Goal: Task Accomplishment & Management: Manage account settings

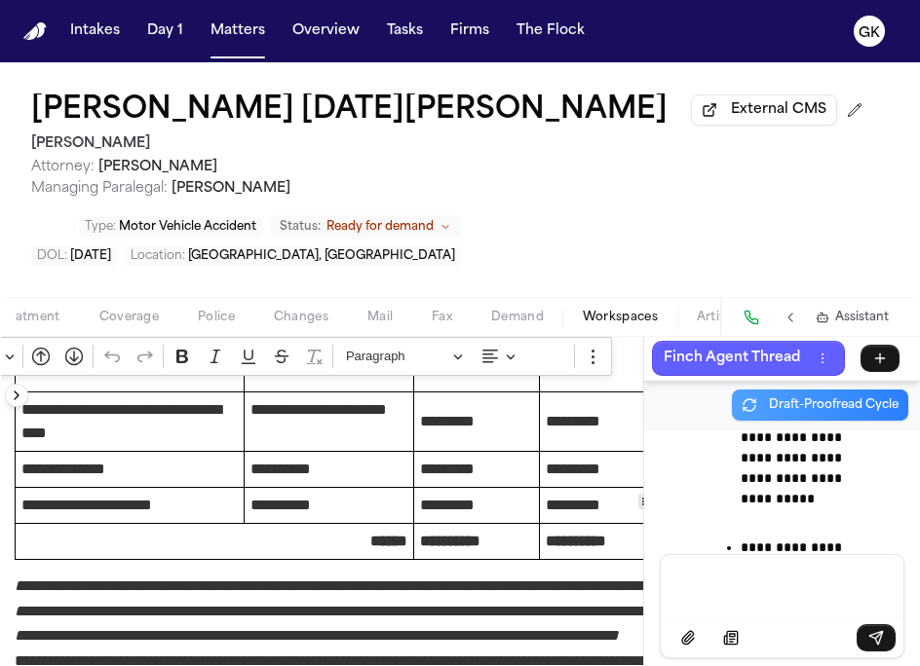
scroll to position [0, 166]
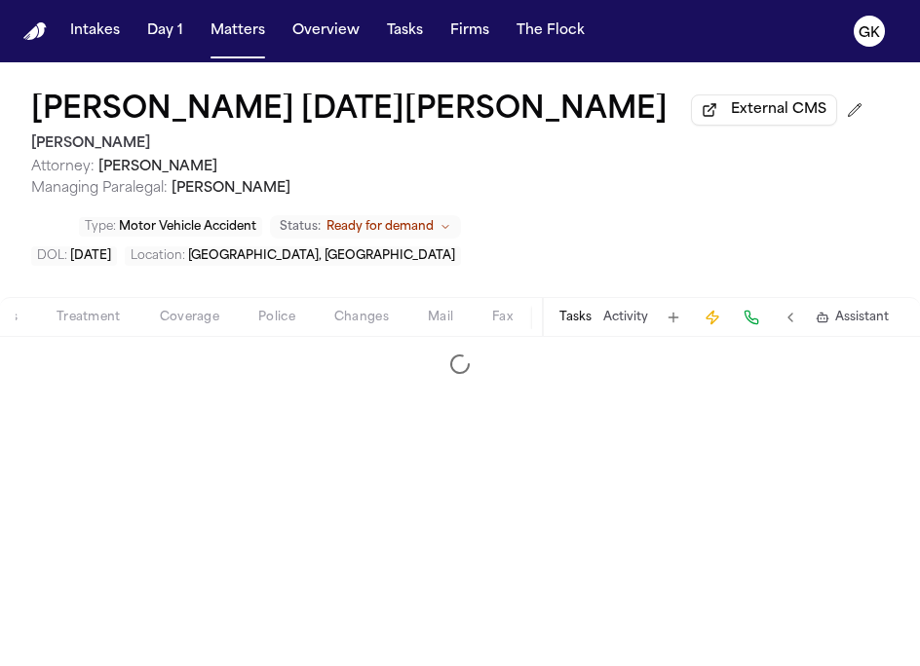
select select "**********"
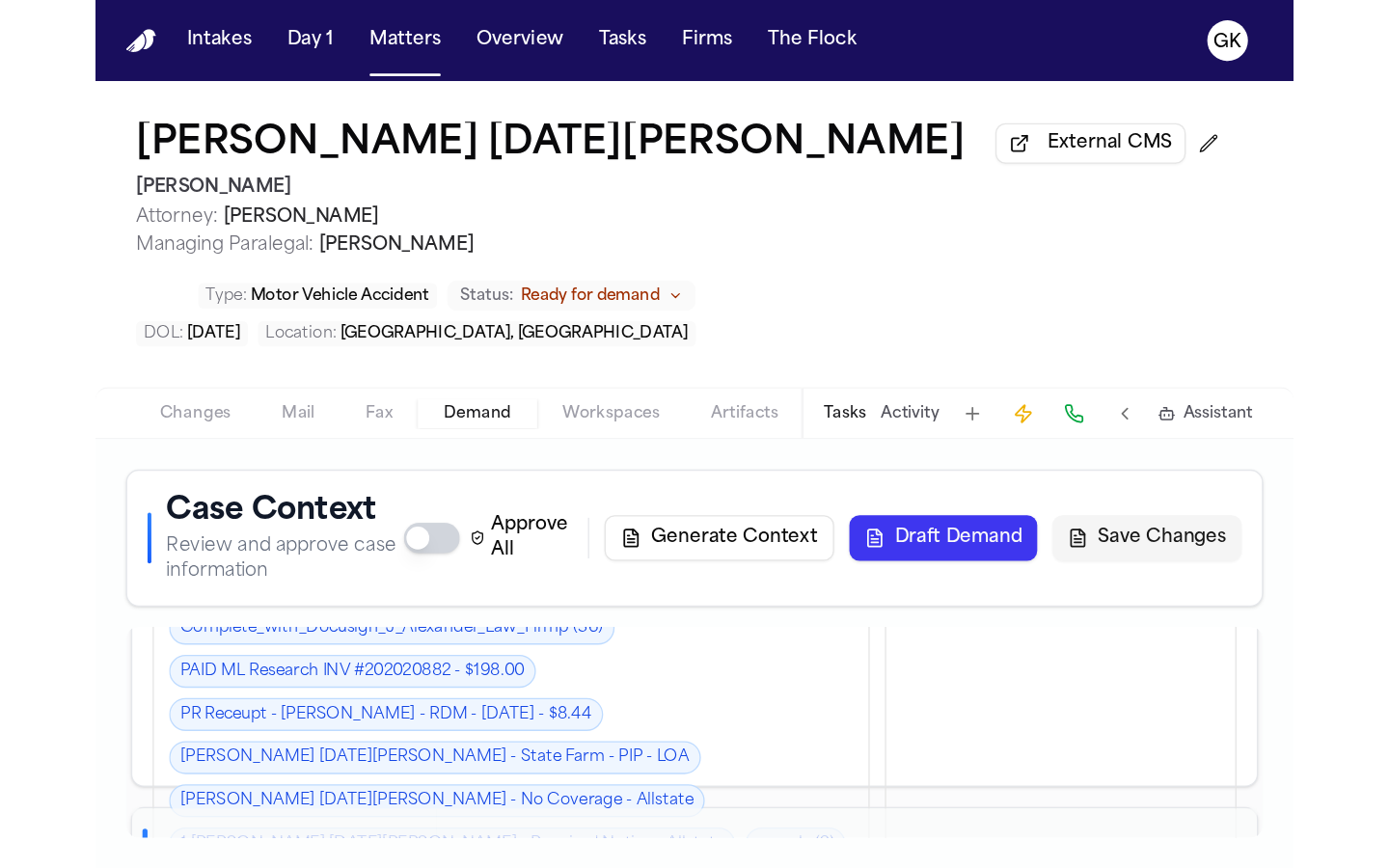
scroll to position [726, 0]
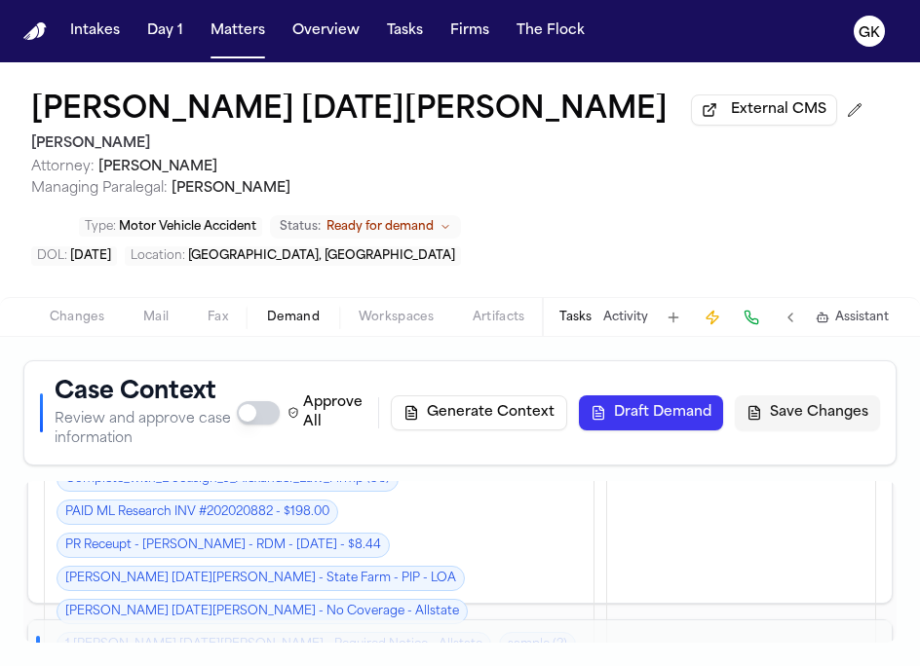
click at [296, 599] on link "[PERSON_NAME] [DATE][PERSON_NAME] - No Coverage - Allstate" at bounding box center [262, 611] width 411 height 25
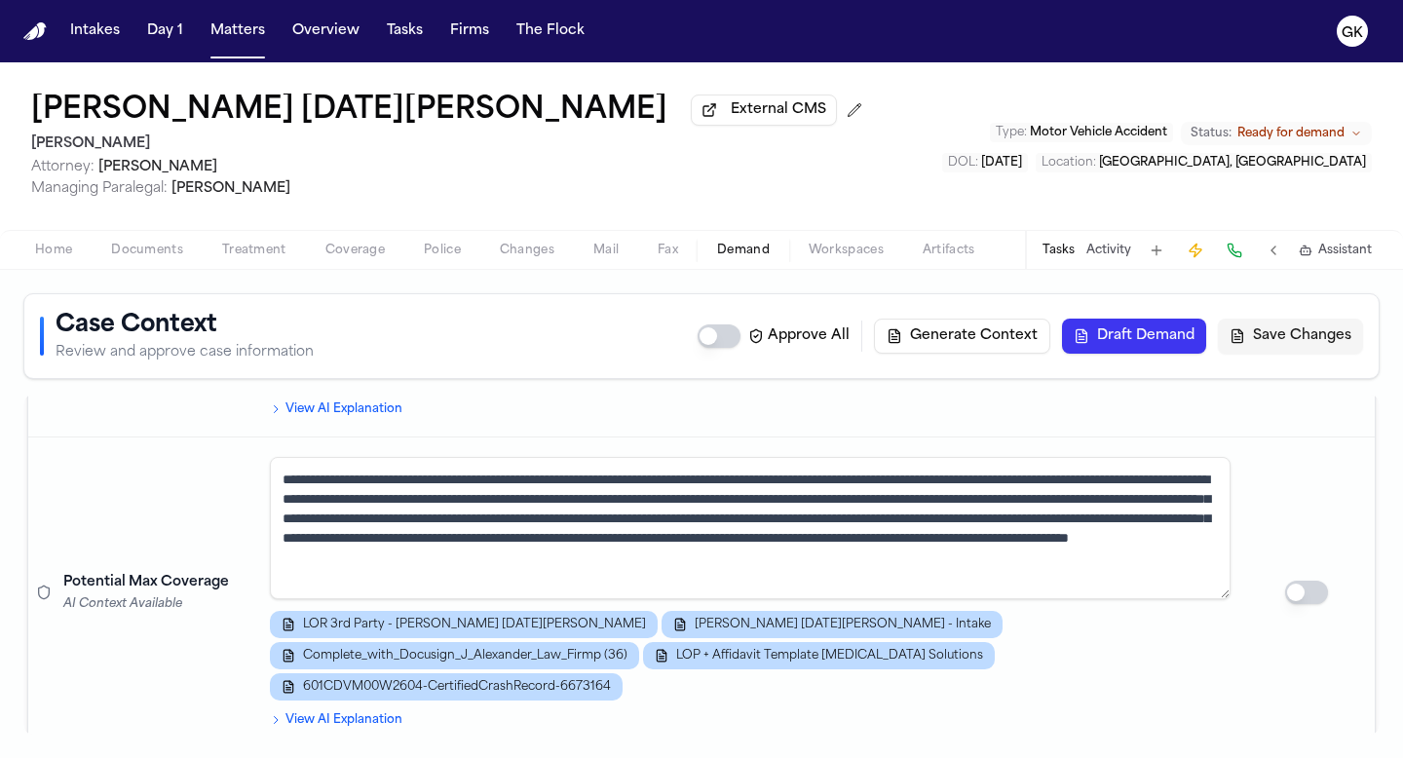
scroll to position [1607, 0]
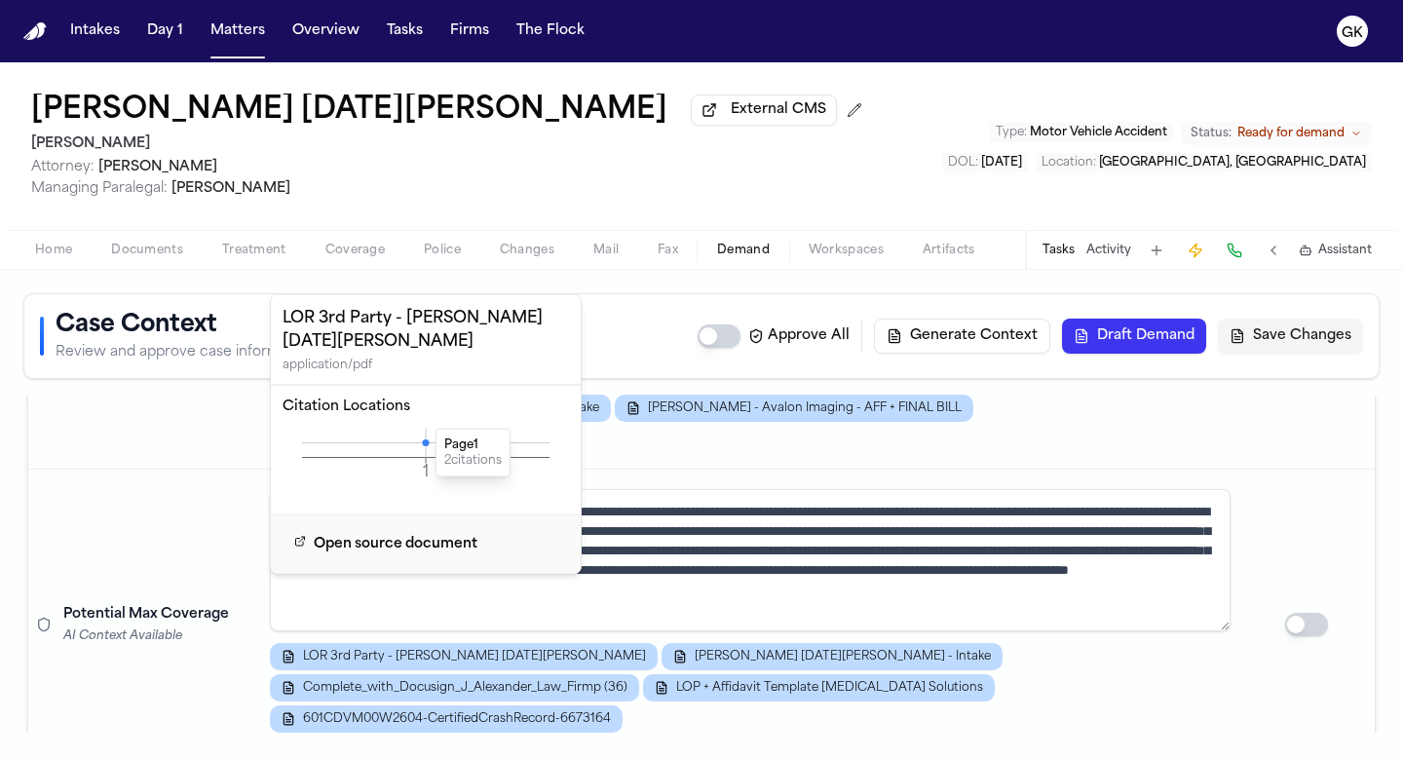
click at [423, 443] on icon at bounding box center [425, 442] width 7 height 7
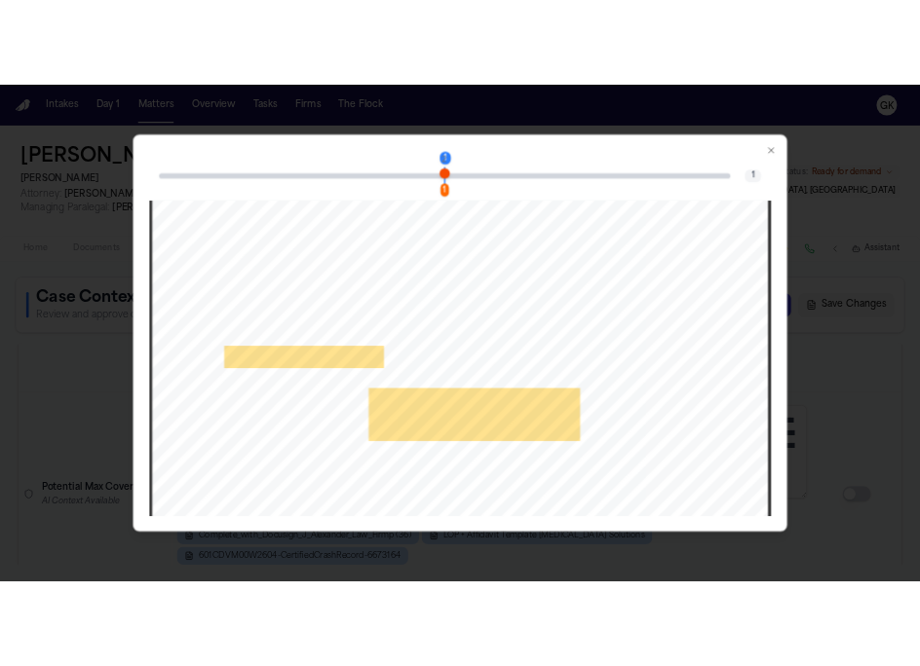
scroll to position [0, 0]
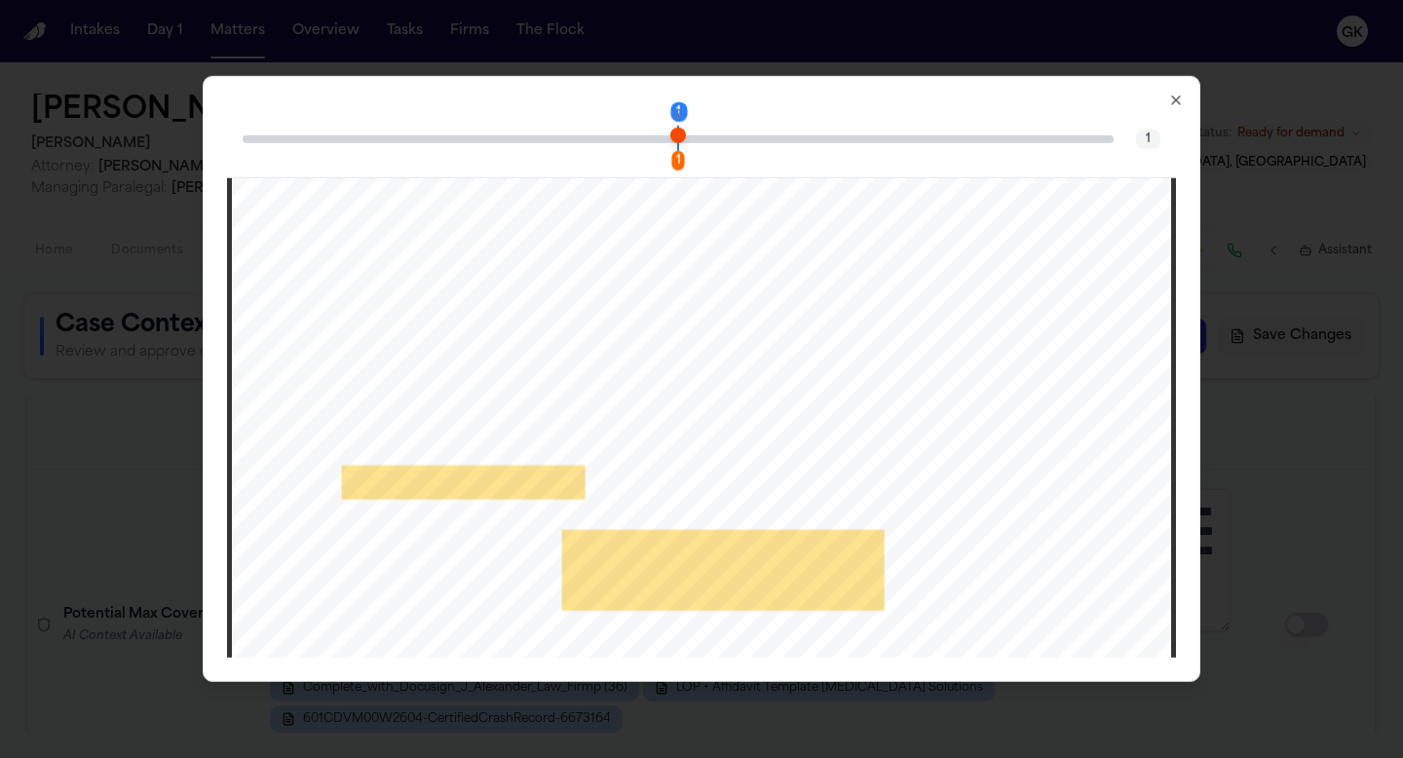
drag, startPoint x: 582, startPoint y: 493, endPoint x: 494, endPoint y: 493, distance: 87.7
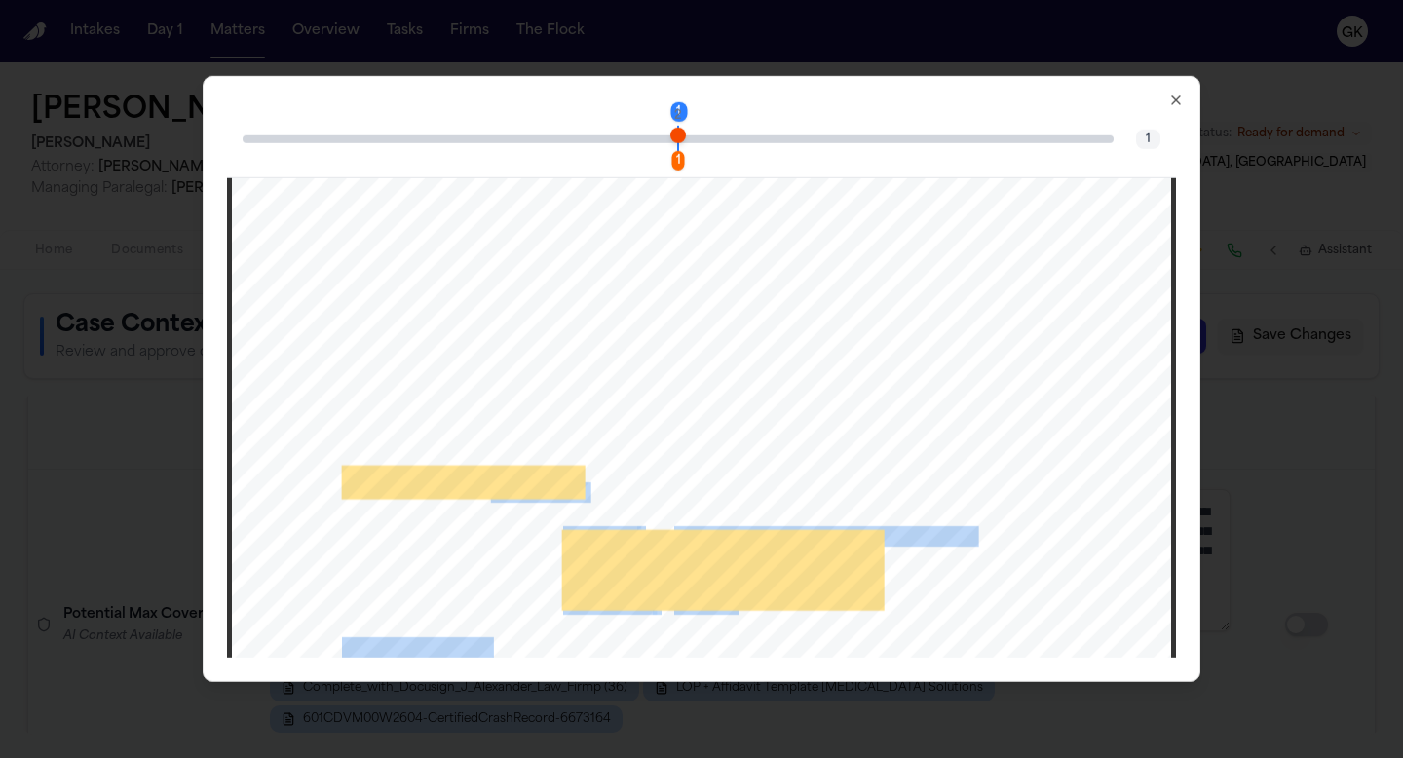
drag, startPoint x: 490, startPoint y: 492, endPoint x: 587, endPoint y: 491, distance: 97.4
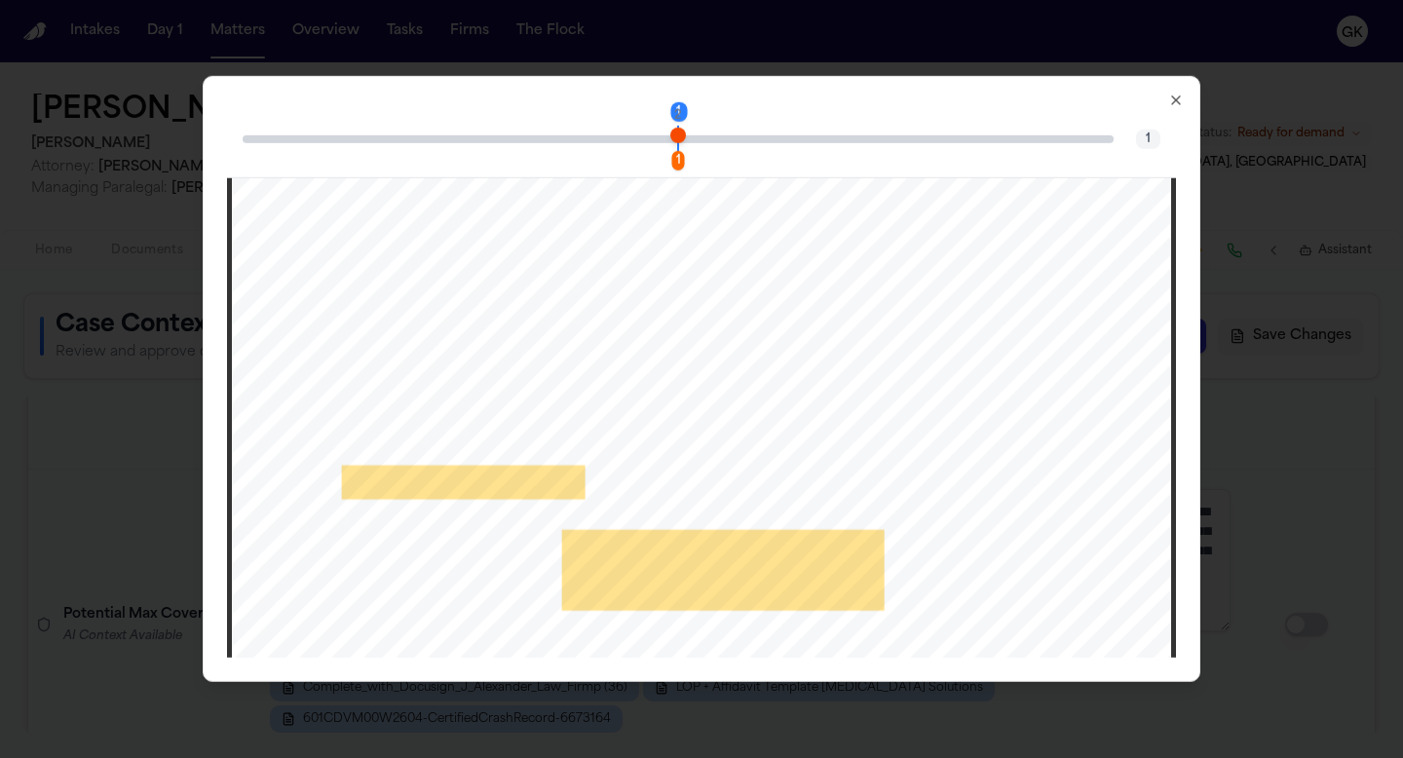
drag, startPoint x: 759, startPoint y: 559, endPoint x: 673, endPoint y: 558, distance: 85.7
click at [674, 558] on span "0789595319" at bounding box center [720, 559] width 92 height 19
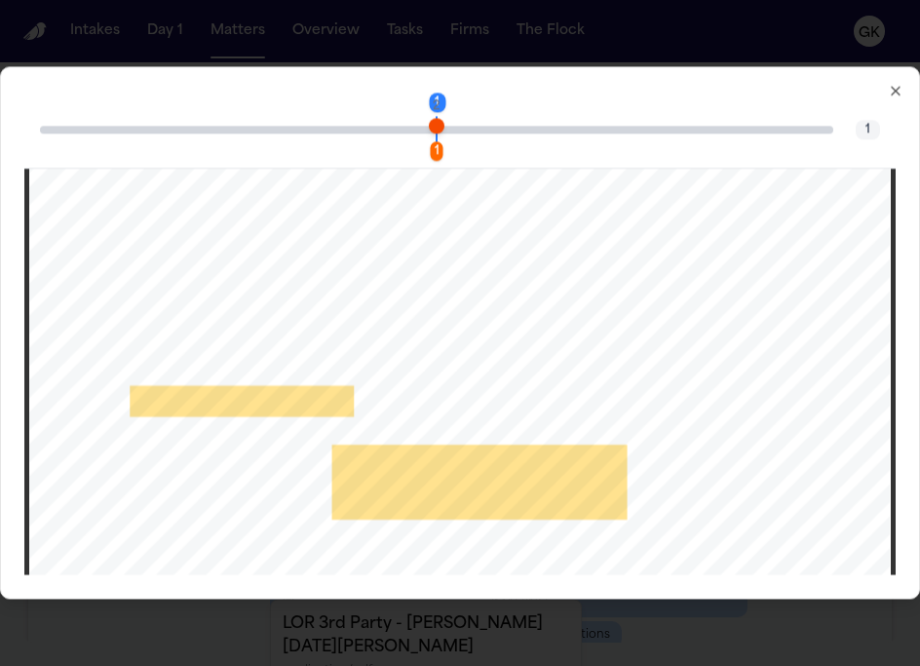
scroll to position [47, 0]
click at [890, 97] on icon "button" at bounding box center [896, 91] width 16 height 16
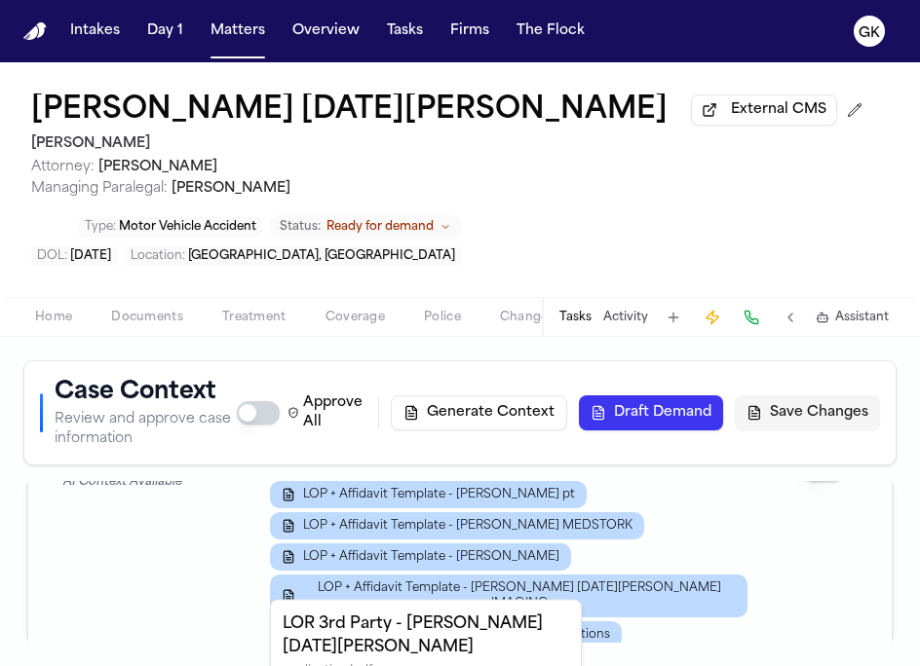
click at [714, 571] on div "202020882-R Alyssa Noel Fuentez - State Farm - PIP - LOA sample (2) Alyssa Noel…" at bounding box center [508, 533] width 477 height 417
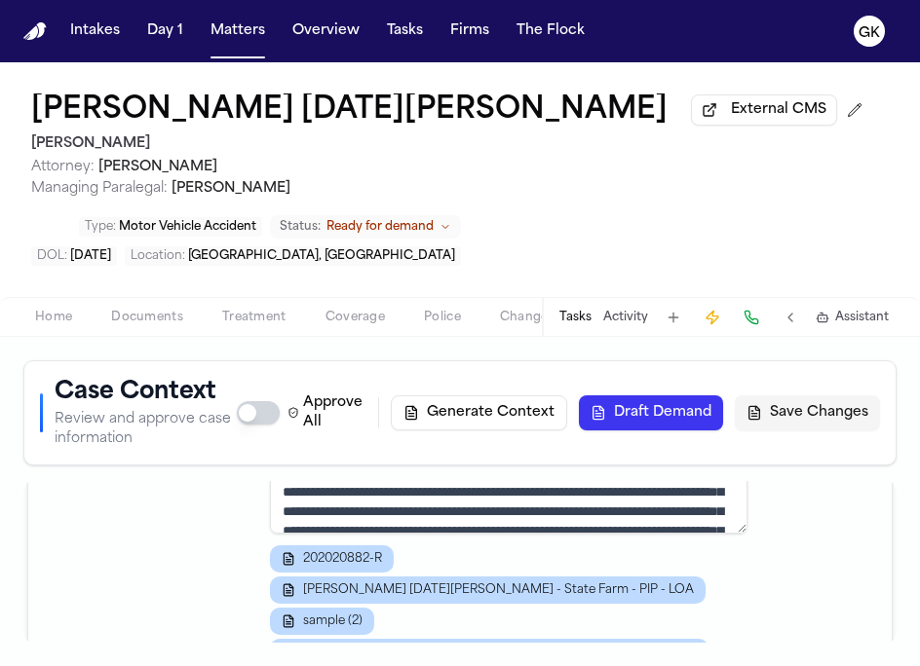
scroll to position [1384, 0]
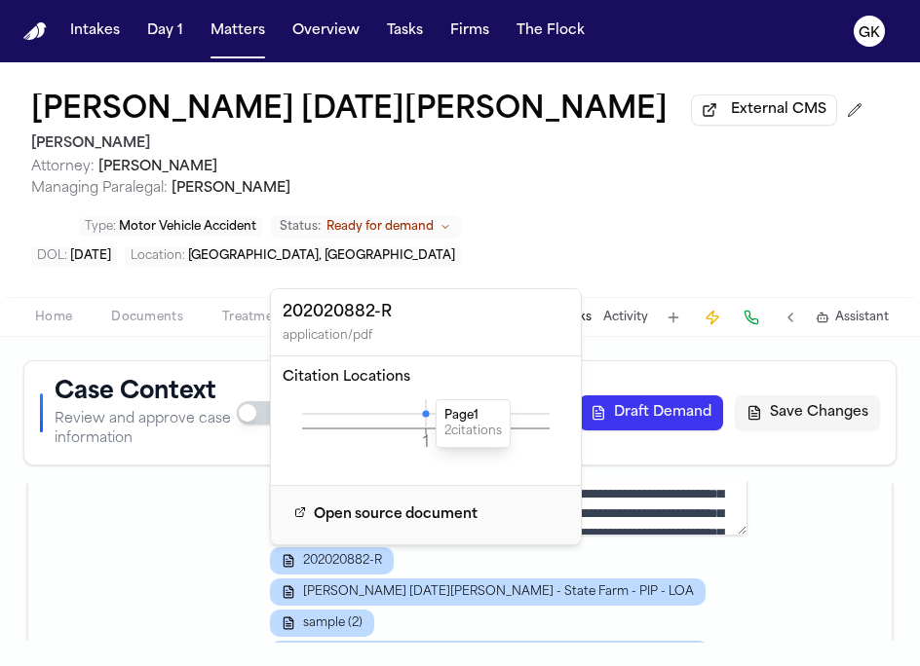
click at [426, 412] on icon at bounding box center [425, 413] width 7 height 7
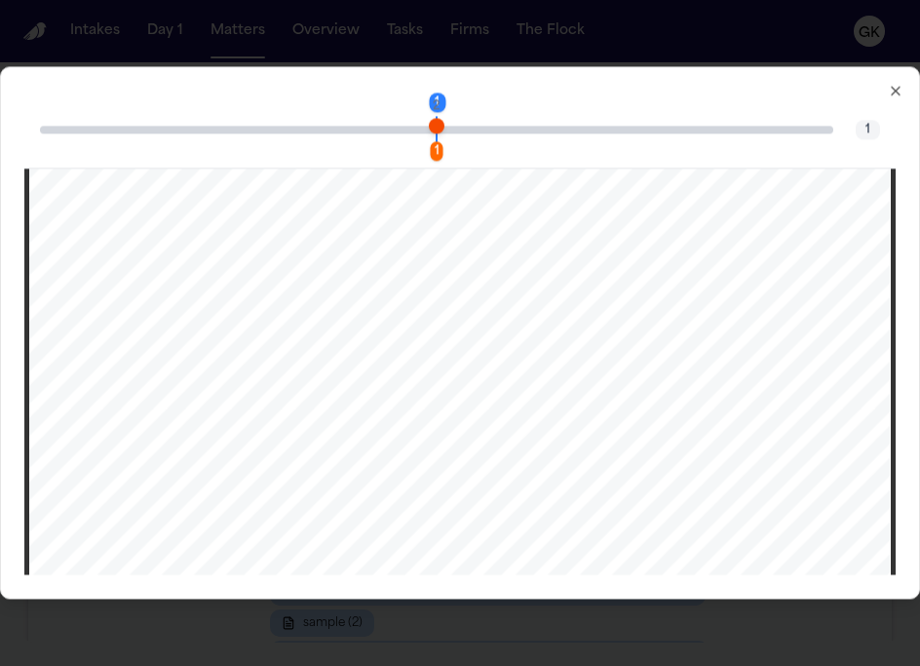
scroll to position [5, 0]
click at [891, 90] on icon "button" at bounding box center [896, 91] width 16 height 16
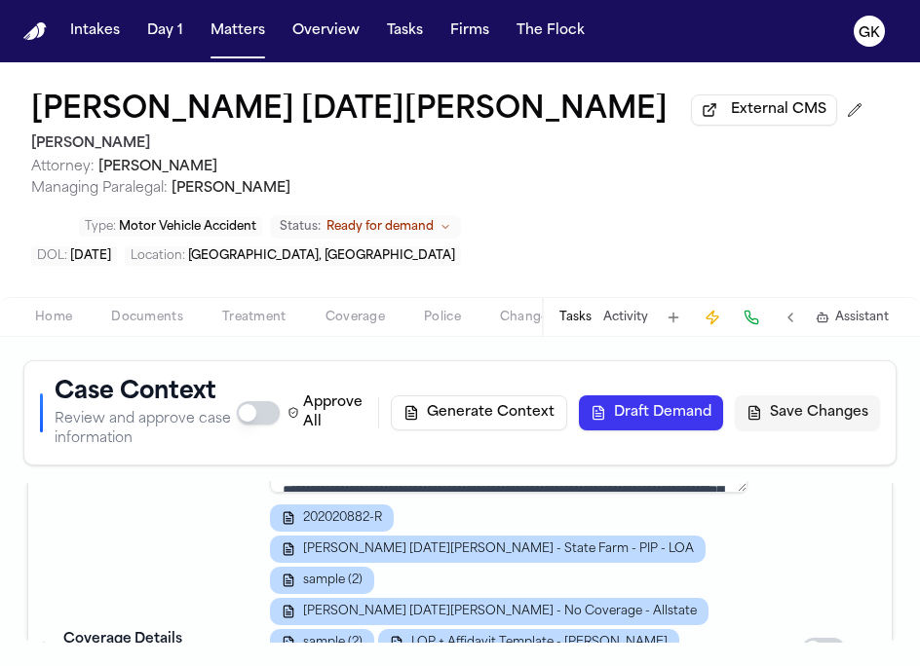
scroll to position [1436, 0]
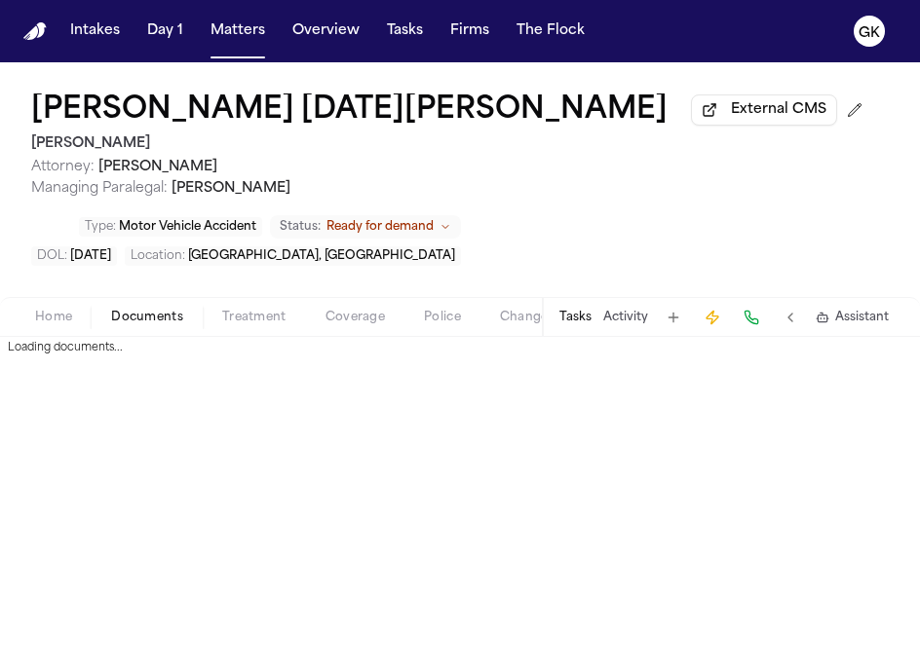
click at [112, 318] on span "Documents" at bounding box center [147, 318] width 72 height 16
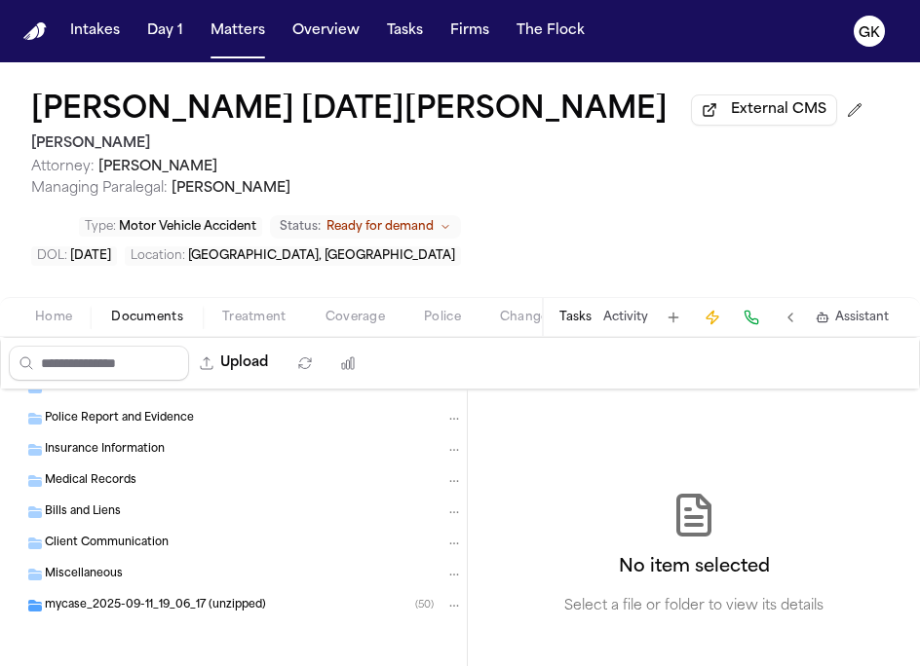
scroll to position [66, 0]
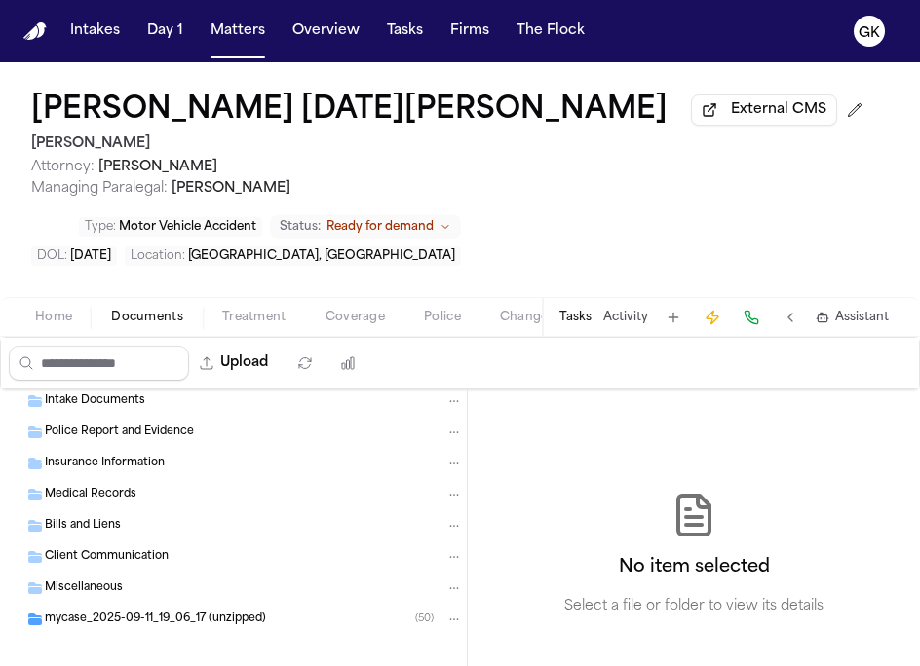
click at [159, 462] on span "Insurance Information" at bounding box center [105, 464] width 120 height 17
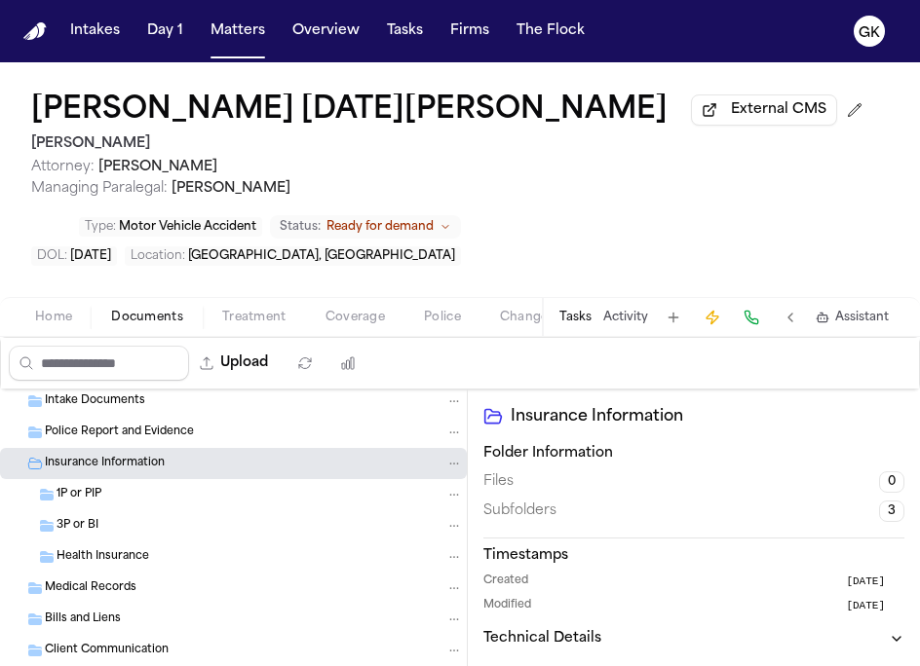
click at [153, 502] on div "1P or PIP" at bounding box center [260, 495] width 406 height 18
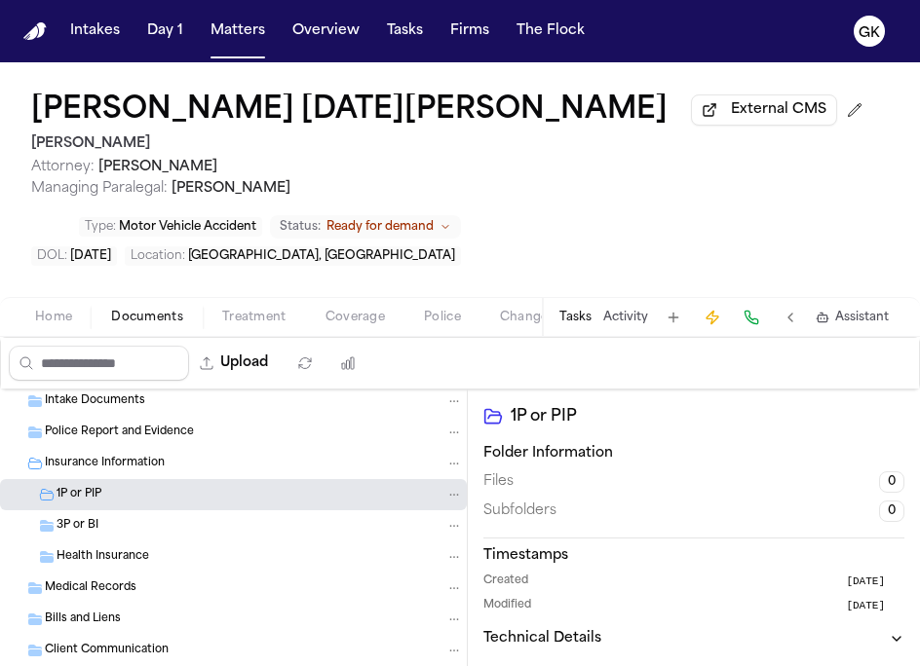
click at [157, 530] on div "3P or BI" at bounding box center [260, 526] width 406 height 18
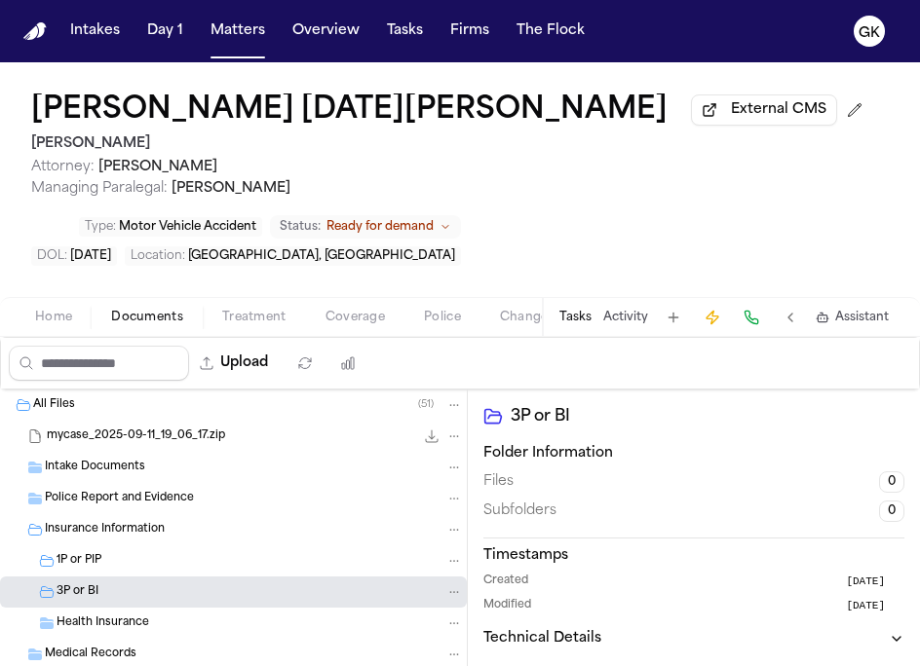
scroll to position [1, 0]
click at [165, 440] on span "mycase_2025-09-11_19_06_17.zip" at bounding box center [136, 436] width 178 height 17
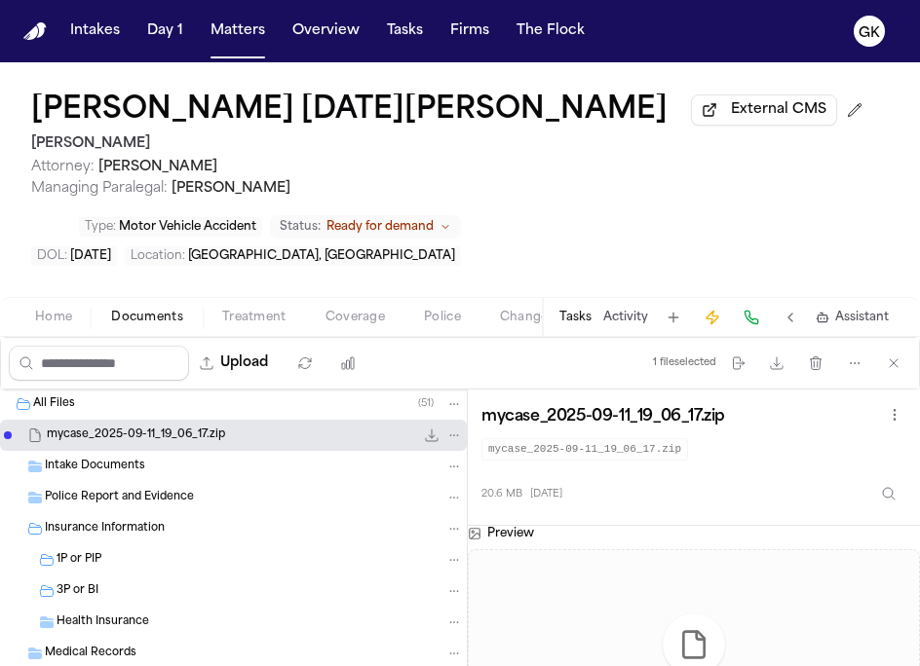
scroll to position [178, 0]
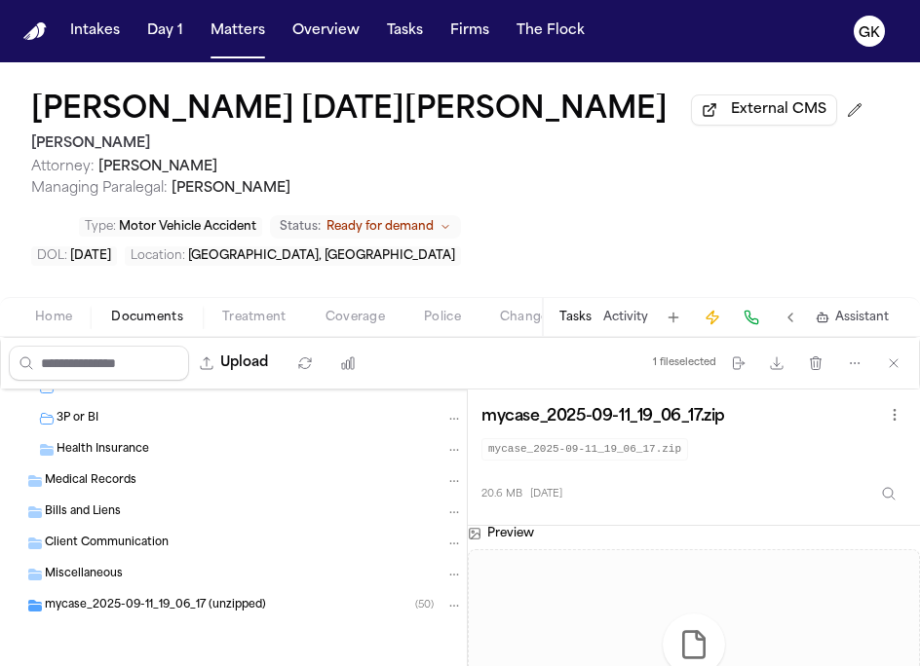
click at [170, 607] on span "mycase_2025-09-11_19_06_17 (unzipped)" at bounding box center [155, 606] width 221 height 17
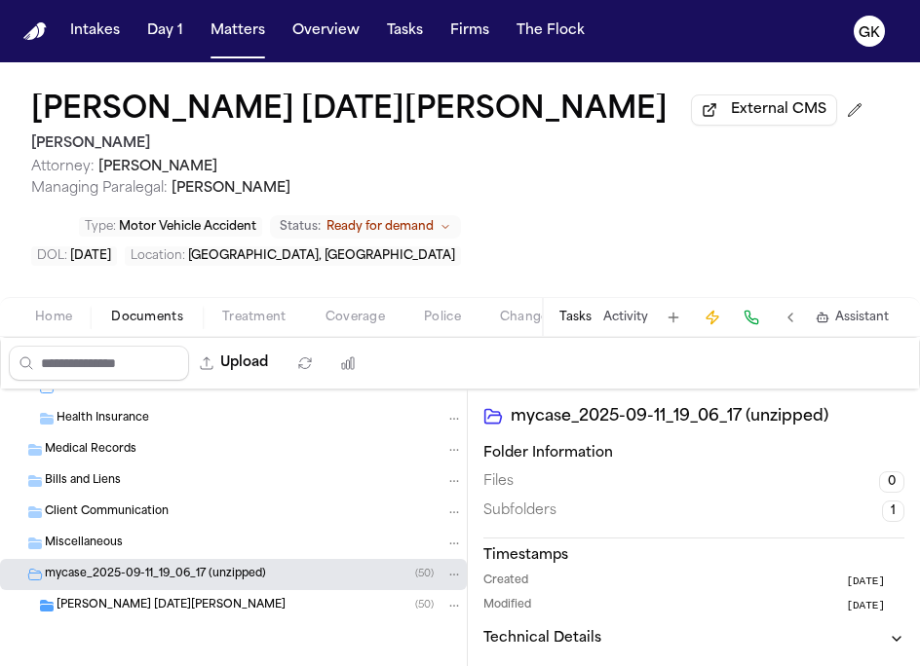
click at [170, 607] on span "[PERSON_NAME] [DATE][PERSON_NAME]" at bounding box center [171, 606] width 229 height 17
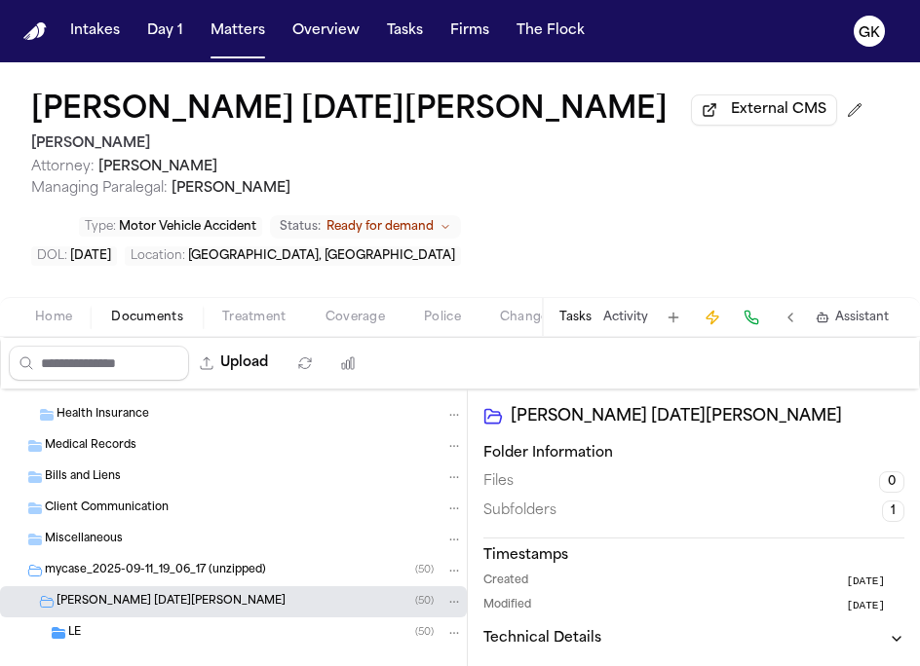
scroll to position [241, 0]
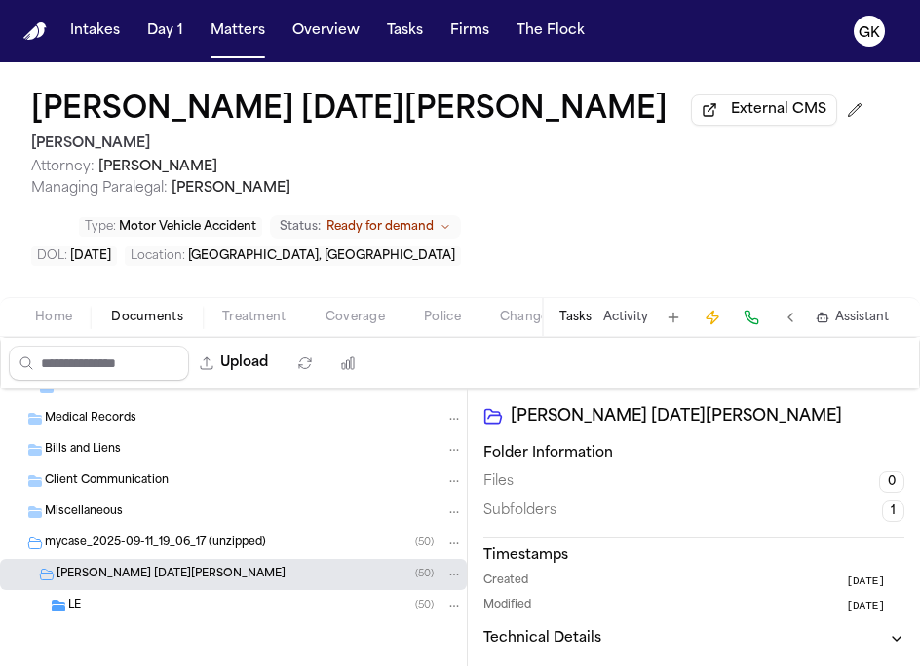
click at [170, 607] on div "LE ( 50 )" at bounding box center [265, 606] width 395 height 18
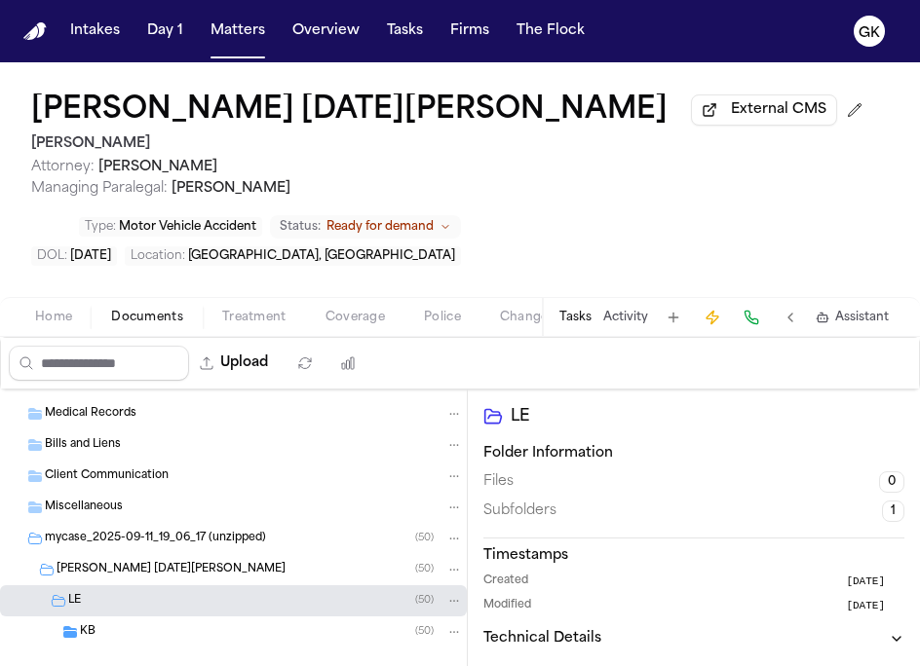
scroll to position [272, 0]
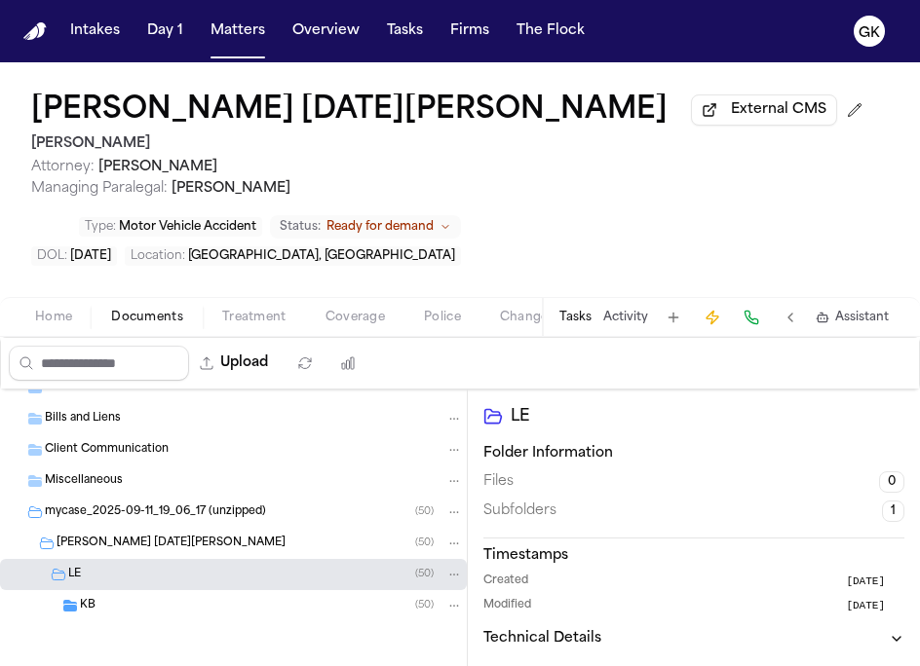
click at [170, 607] on div "KB ( 50 )" at bounding box center [271, 606] width 383 height 18
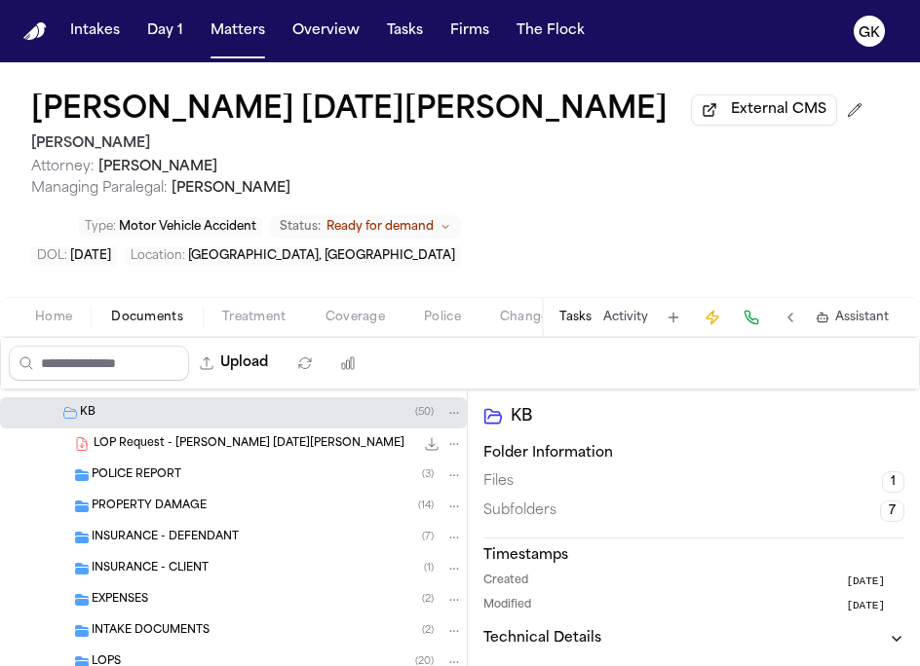
scroll to position [461, 0]
click at [243, 551] on div "INSURANCE - DEFENDANT ( 7 )" at bounding box center [233, 536] width 467 height 31
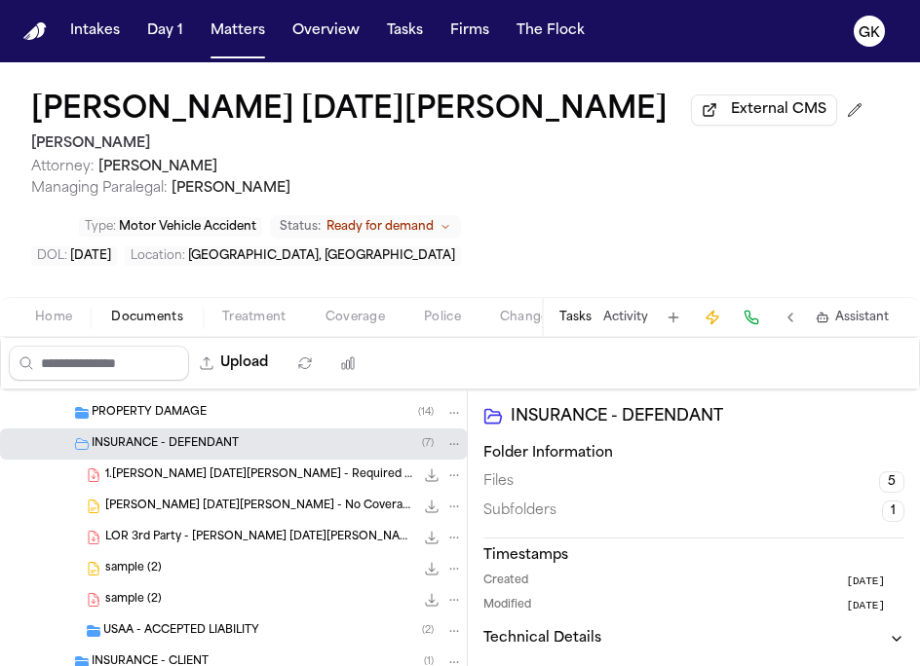
scroll to position [559, 0]
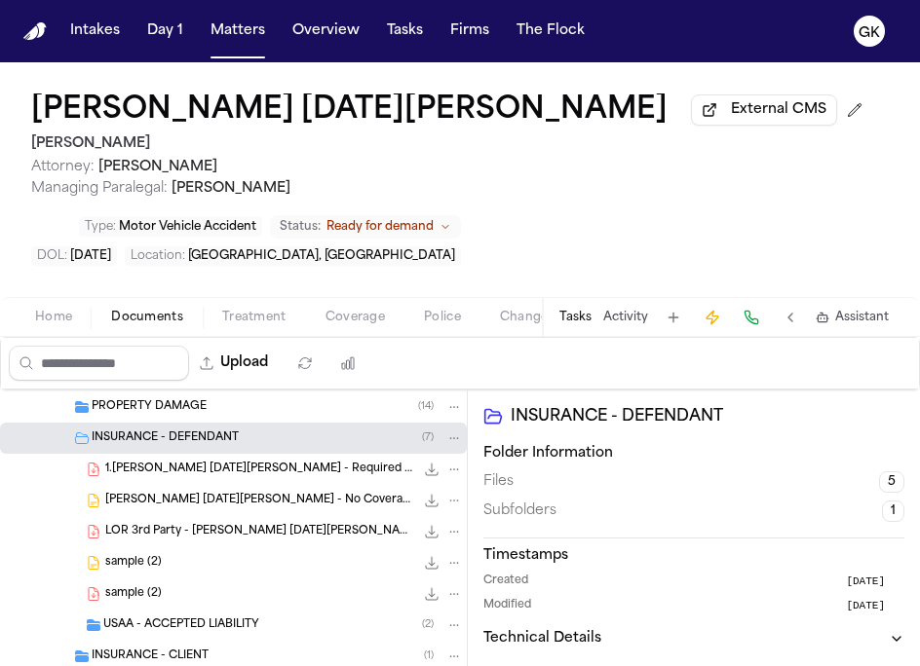
click at [269, 485] on div "1.Alyssa Noel Fuentes - Required Notice - Allstate 227.4 KB • PDF" at bounding box center [233, 469] width 467 height 31
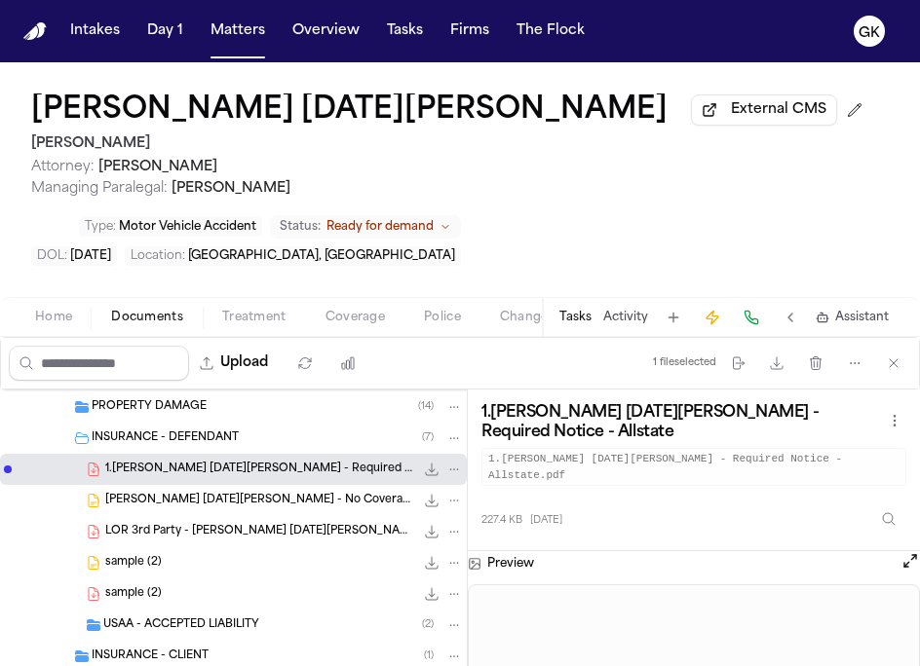
click at [232, 541] on span "LOR 3rd Party - FUENTES ALYSSA NOEL ALLSTATE" at bounding box center [259, 532] width 309 height 17
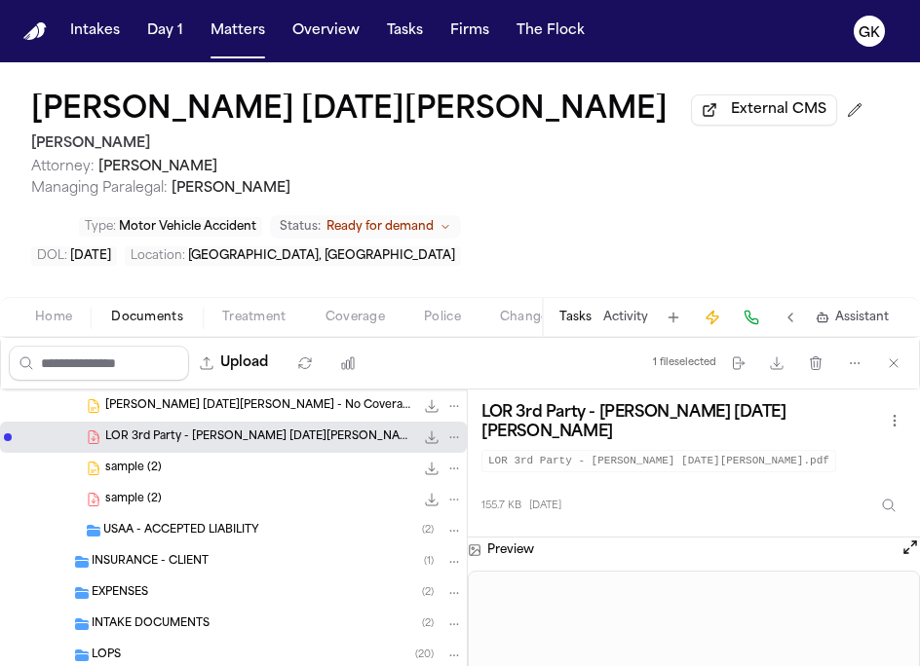
scroll to position [659, 0]
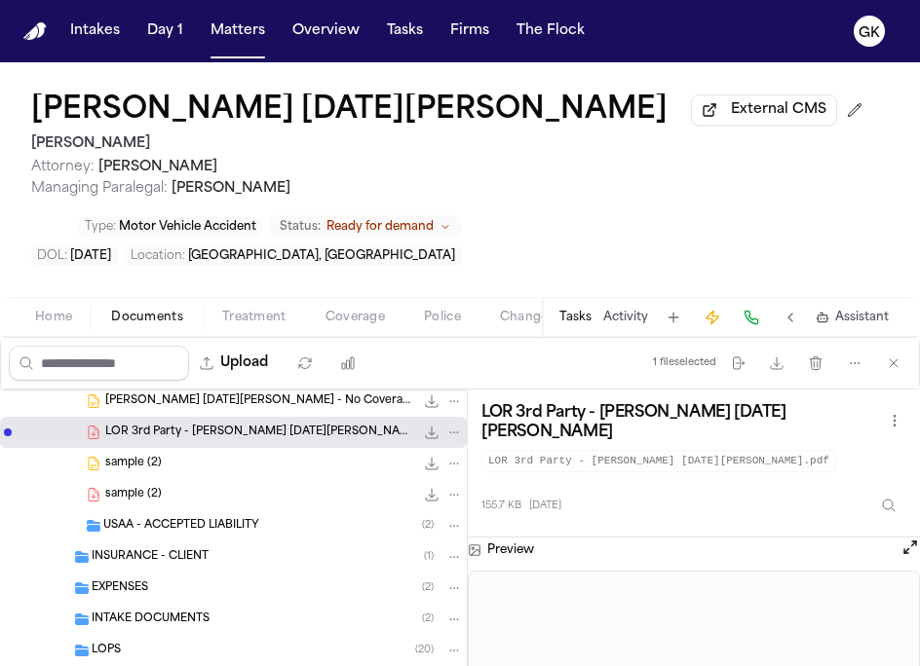
click at [232, 558] on div "INSURANCE - CLIENT ( 1 )" at bounding box center [277, 558] width 371 height 18
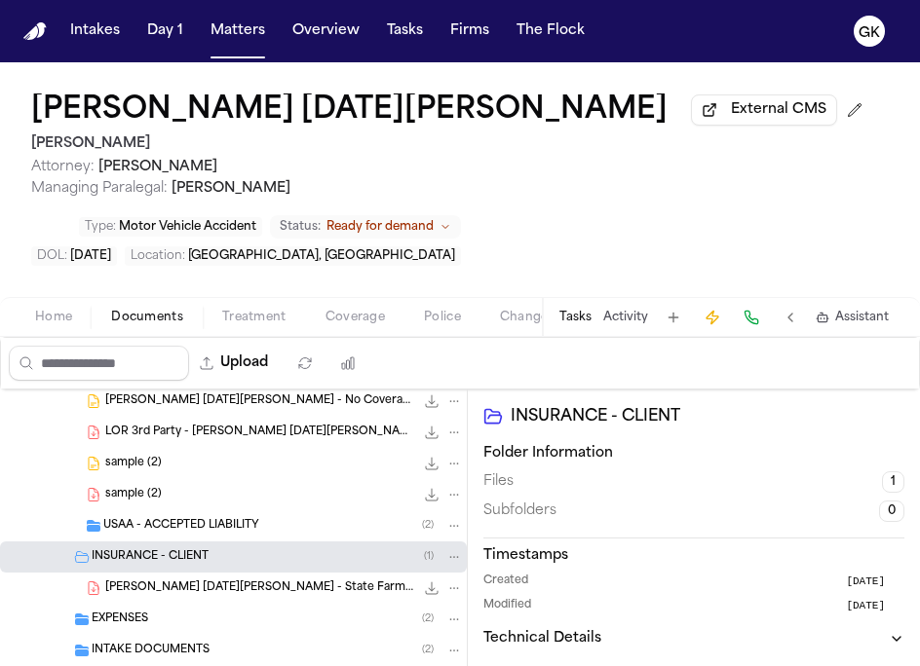
click at [253, 582] on div "Alyssa Noel Fuentez - State Farm - PIP - LOA 153.3 KB • PDF" at bounding box center [233, 588] width 467 height 31
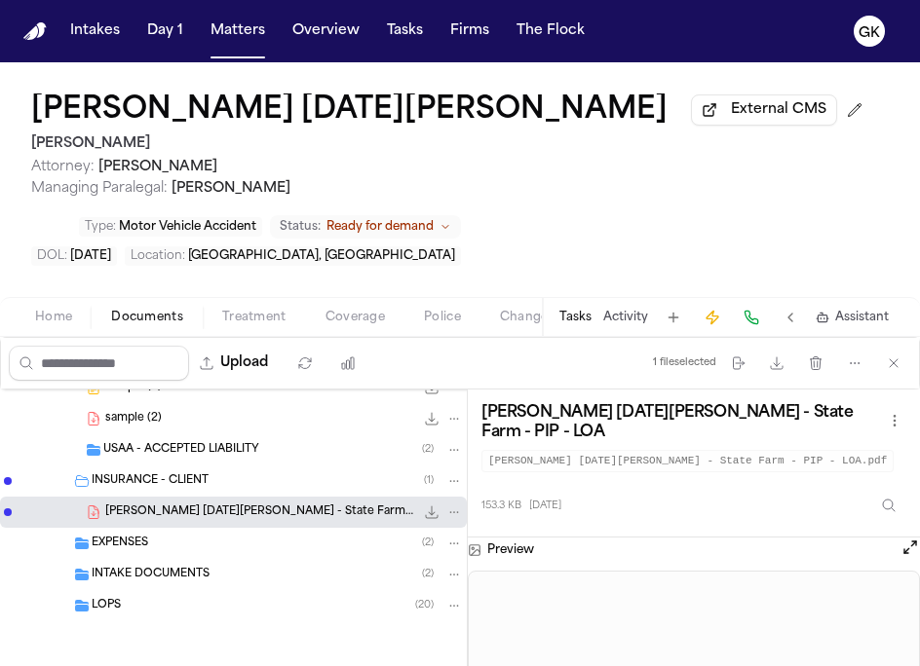
scroll to position [739, 0]
click at [222, 568] on div "INTAKE DOCUMENTS ( 2 )" at bounding box center [277, 575] width 371 height 18
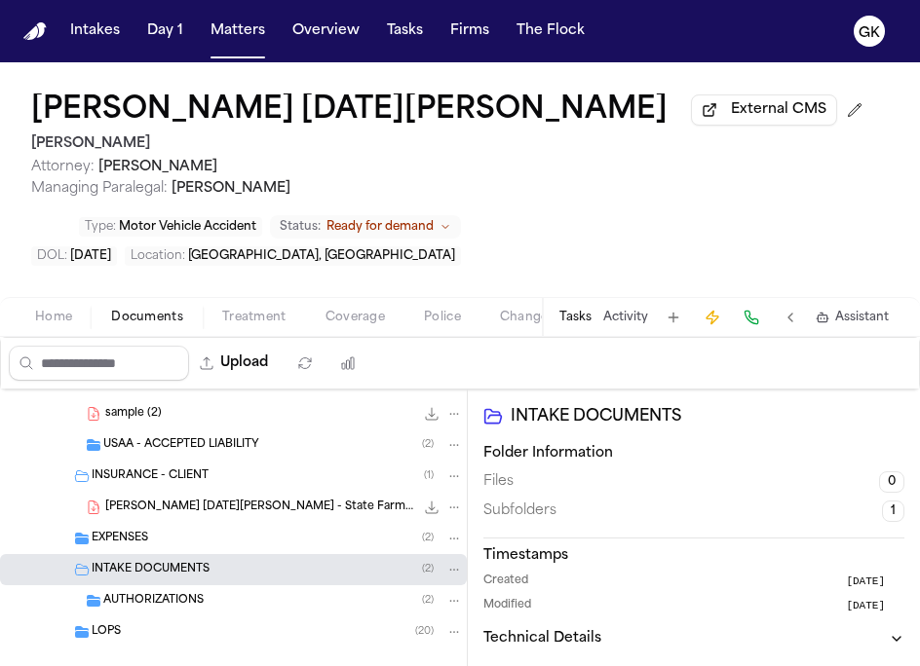
click at [208, 541] on div "EXPENSES ( 2 )" at bounding box center [277, 539] width 371 height 18
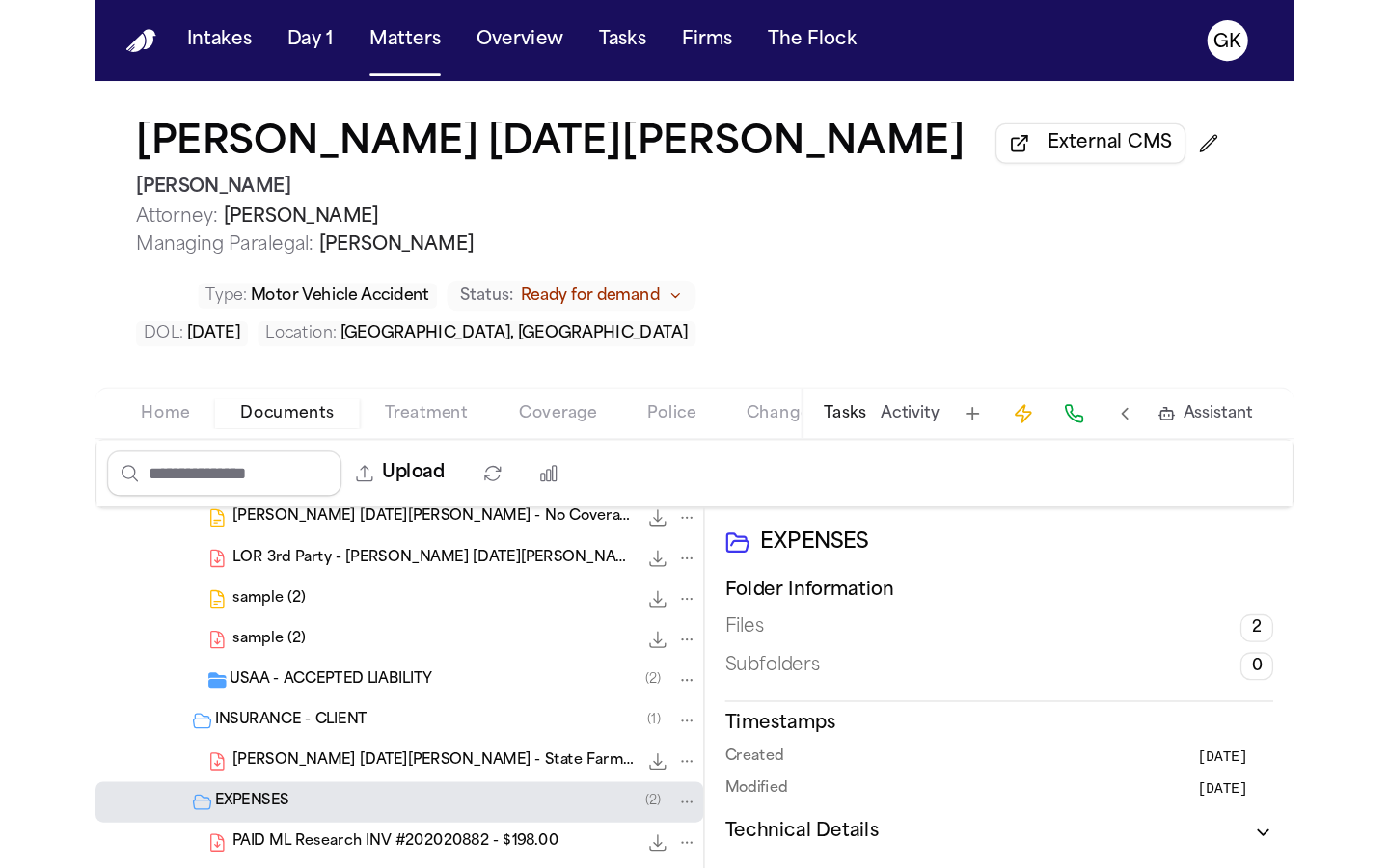
scroll to position [649, 0]
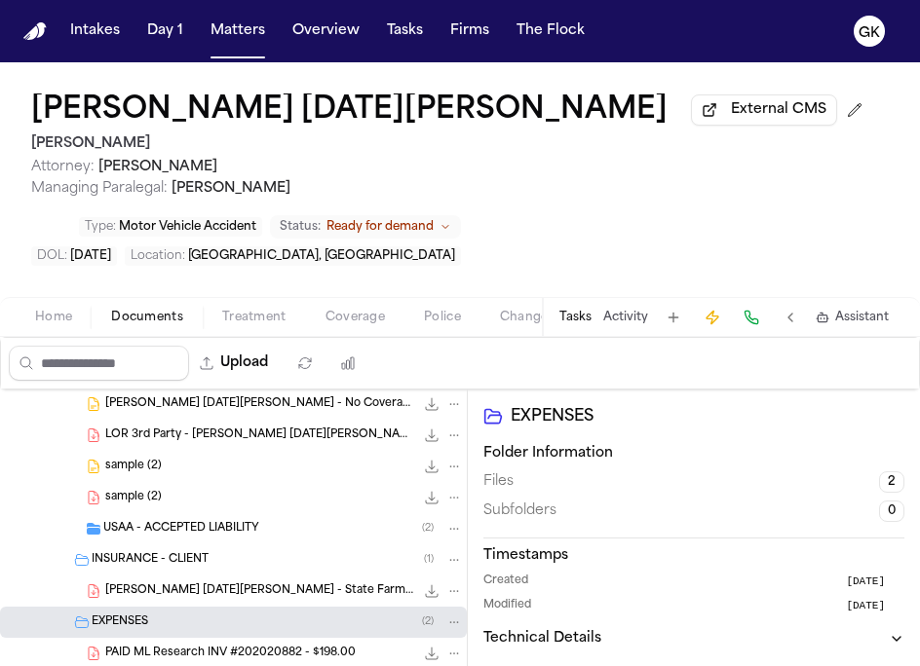
click at [253, 508] on div "sample (2) 137.0 KB • PDF" at bounding box center [284, 497] width 358 height 19
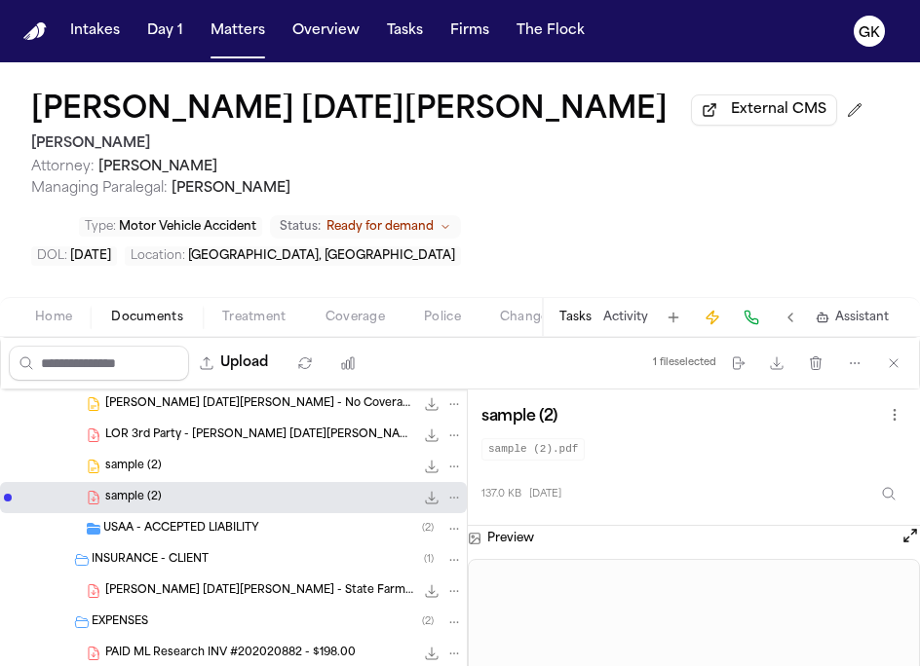
click at [364, 531] on div "USAA - ACCEPTED LIABILITY ( 2 )" at bounding box center [283, 529] width 360 height 18
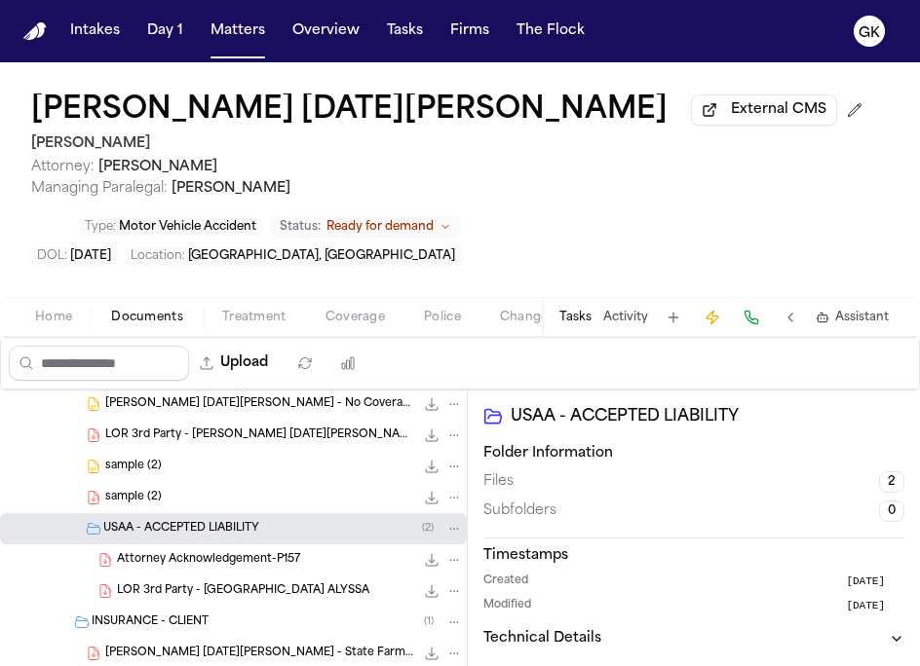
click at [321, 584] on div "LOR 3rd Party - USAA ALYSSA 151.8 KB • PDF" at bounding box center [233, 591] width 467 height 31
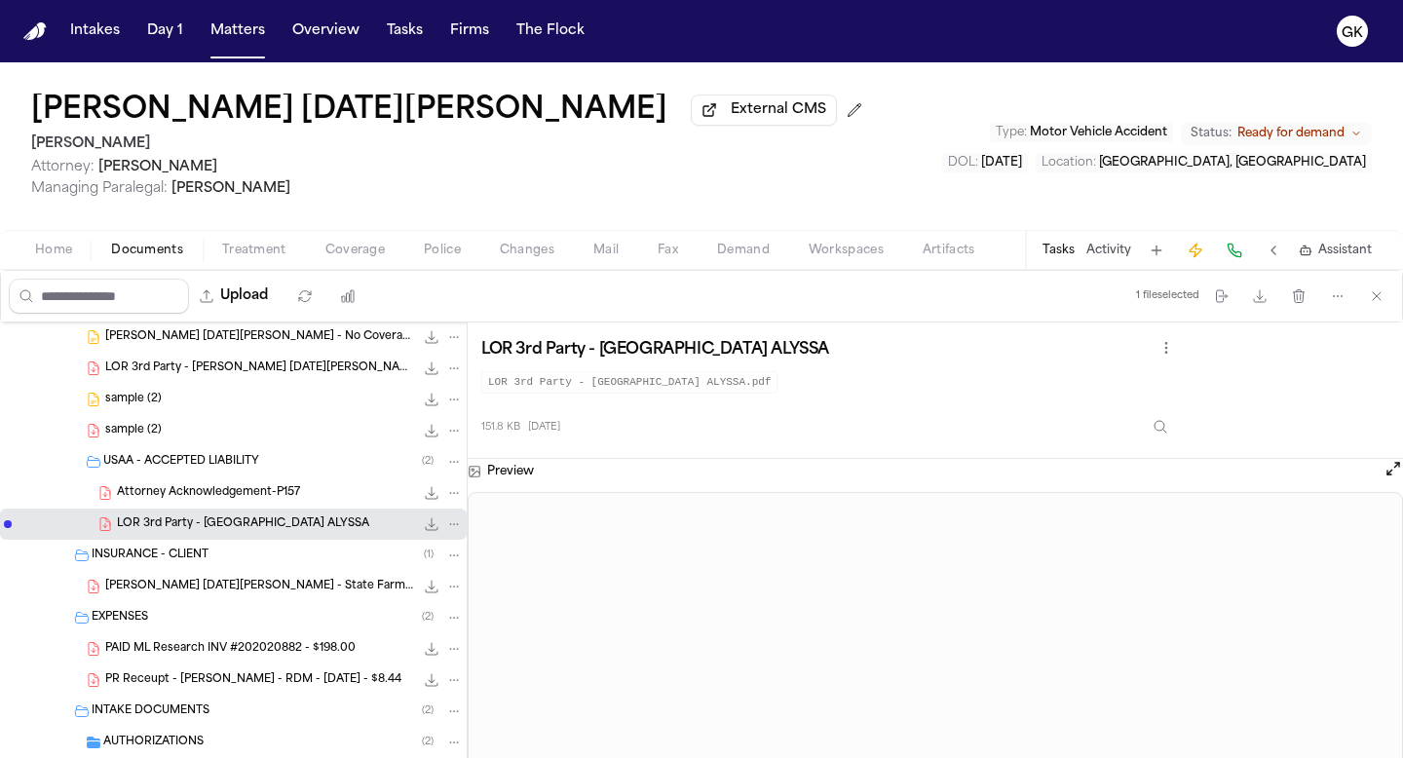
click at [877, 250] on span "Workspaces" at bounding box center [846, 251] width 75 height 16
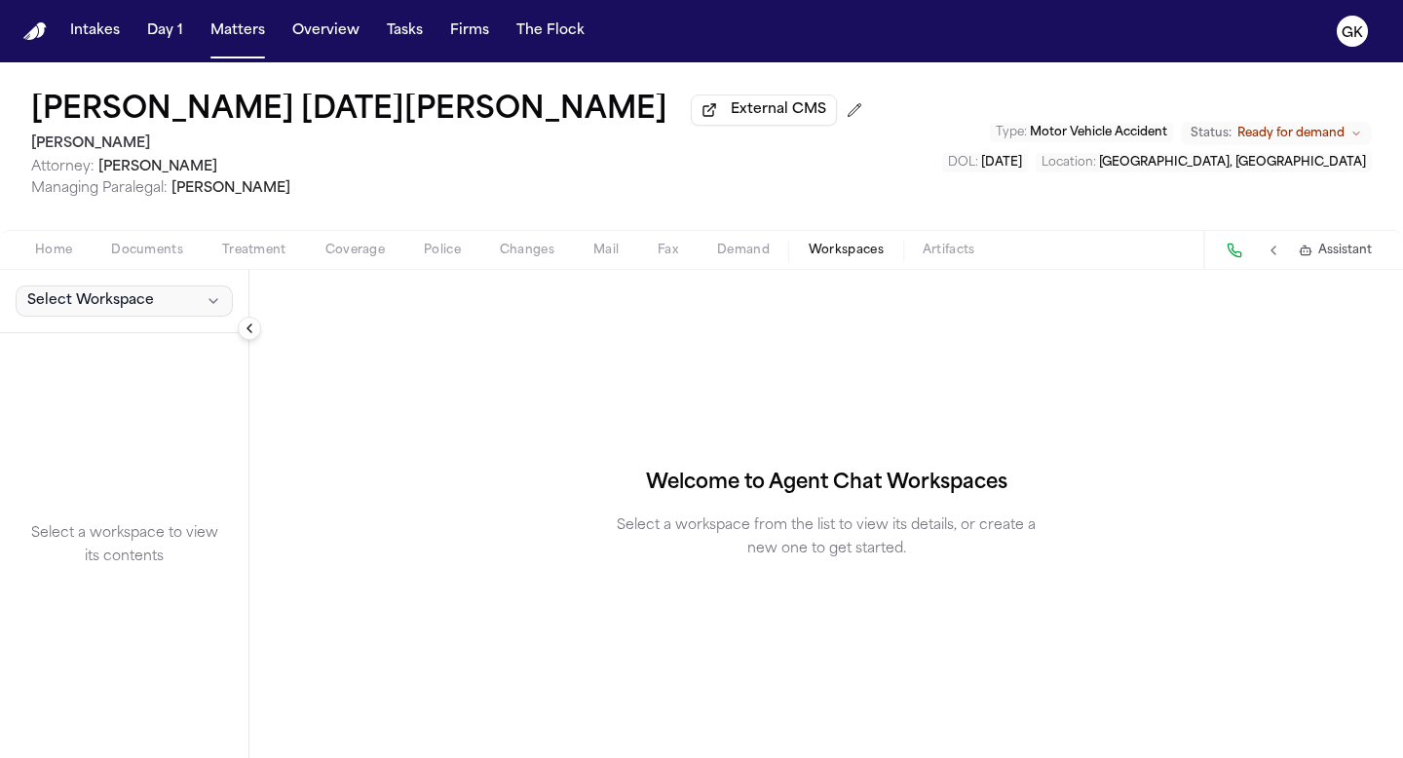
click at [102, 316] on button "Select Workspace" at bounding box center [124, 300] width 217 height 31
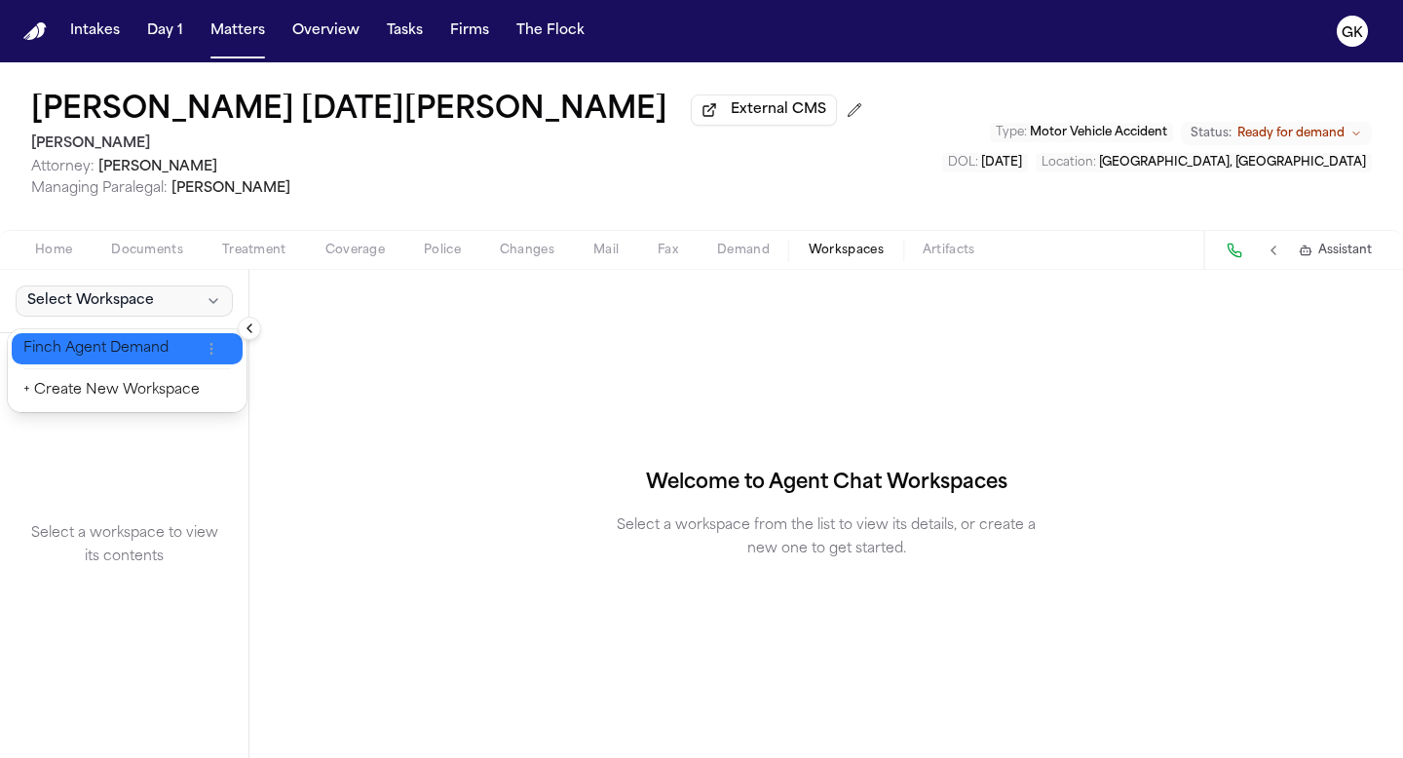
click at [103, 340] on span "Finch Agent Demand" at bounding box center [111, 348] width 176 height 19
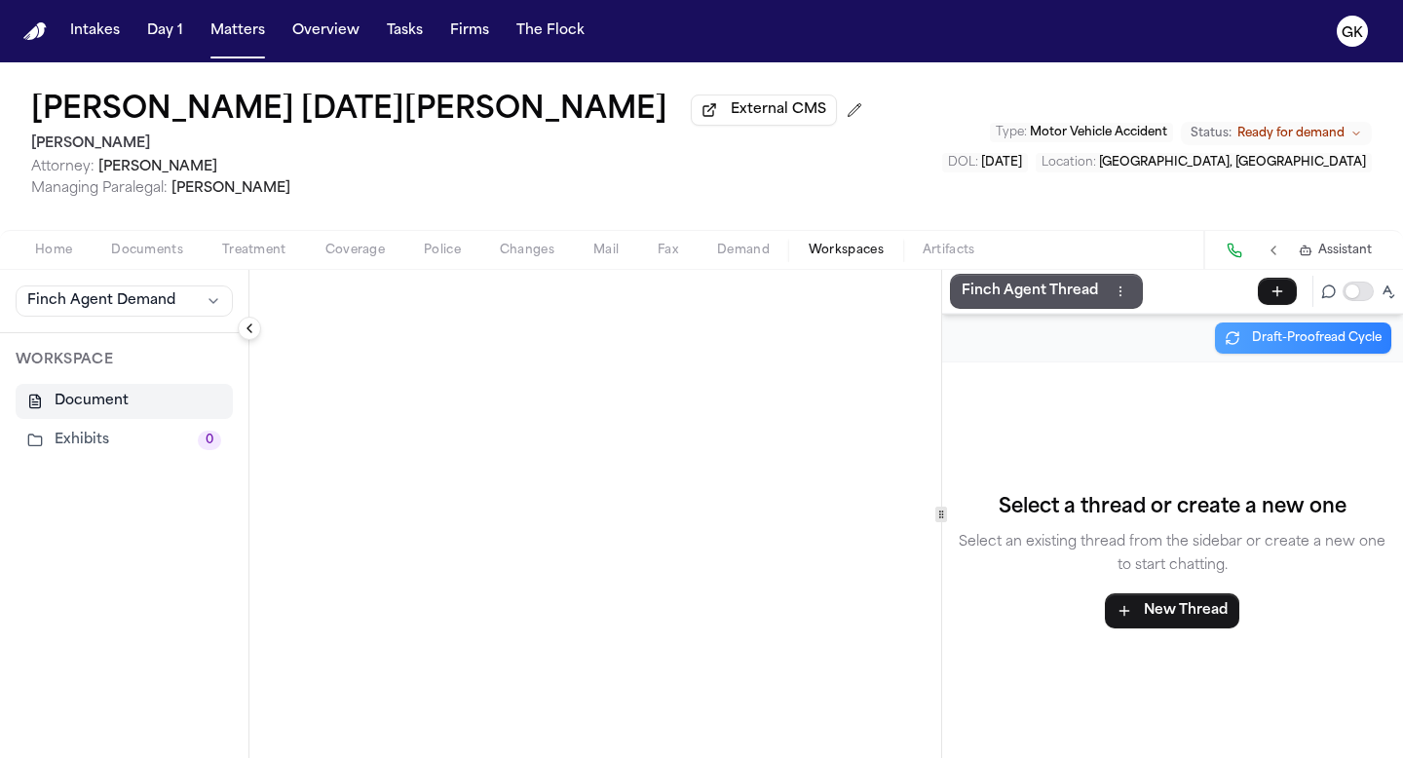
click at [110, 450] on button "Exhibits 0" at bounding box center [124, 440] width 217 height 35
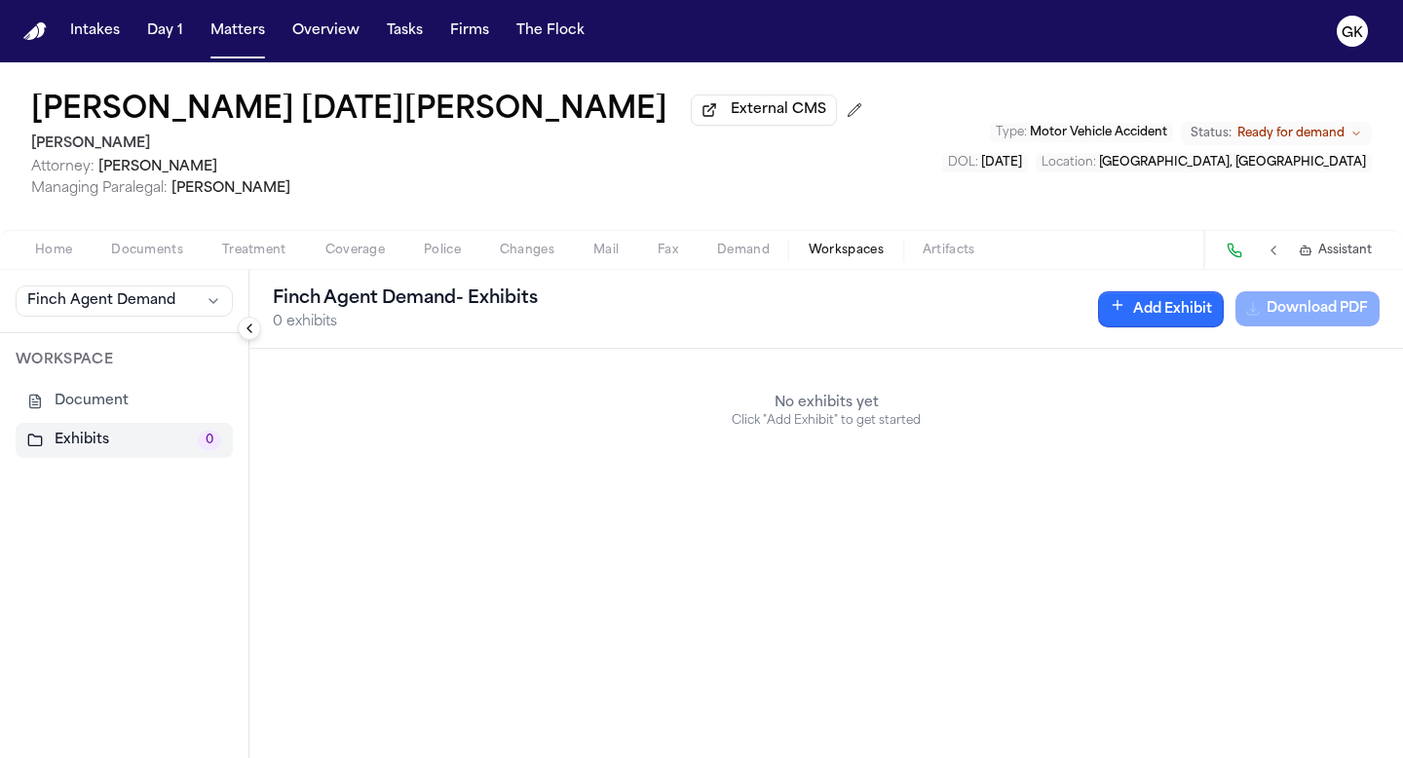
click at [919, 319] on button "Add Exhibit" at bounding box center [1161, 309] width 126 height 36
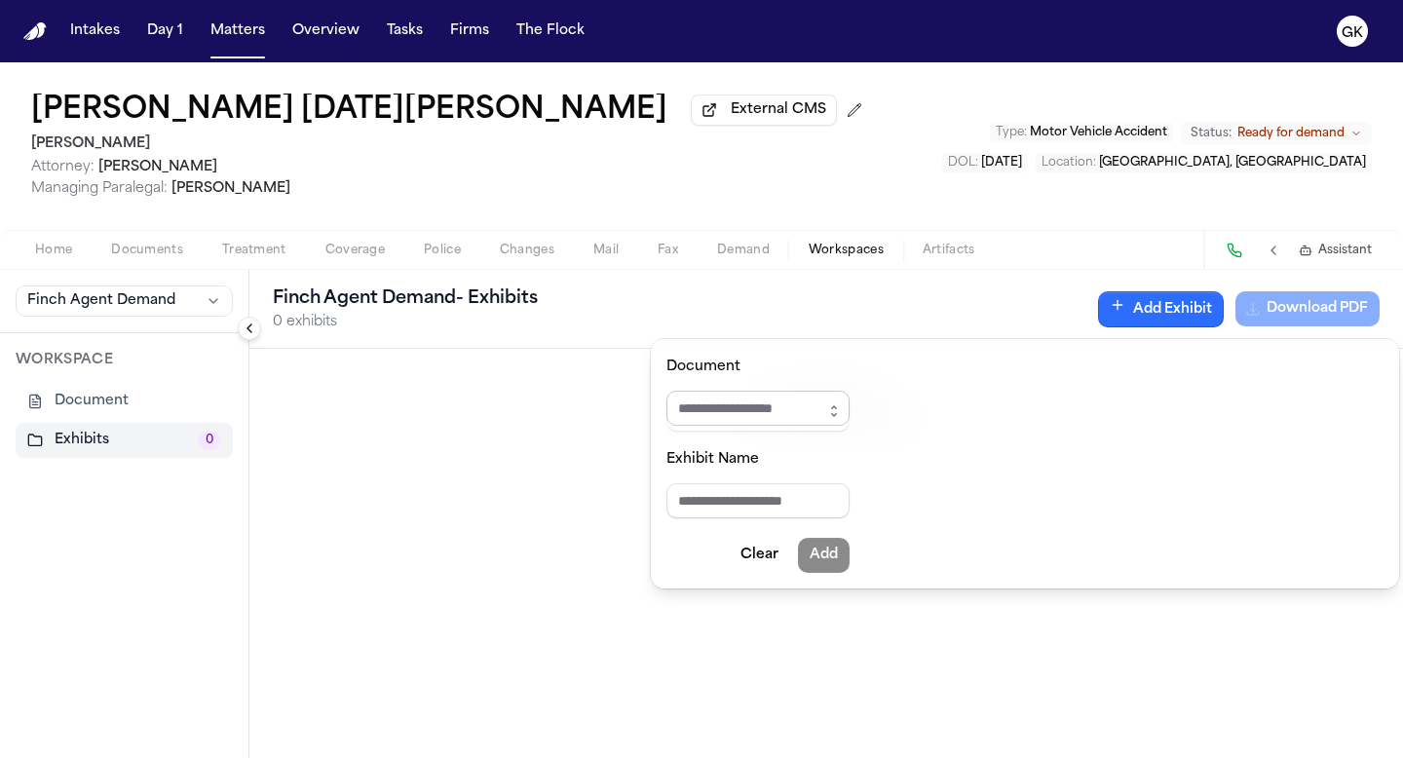
click at [833, 419] on button "button" at bounding box center [833, 411] width 31 height 41
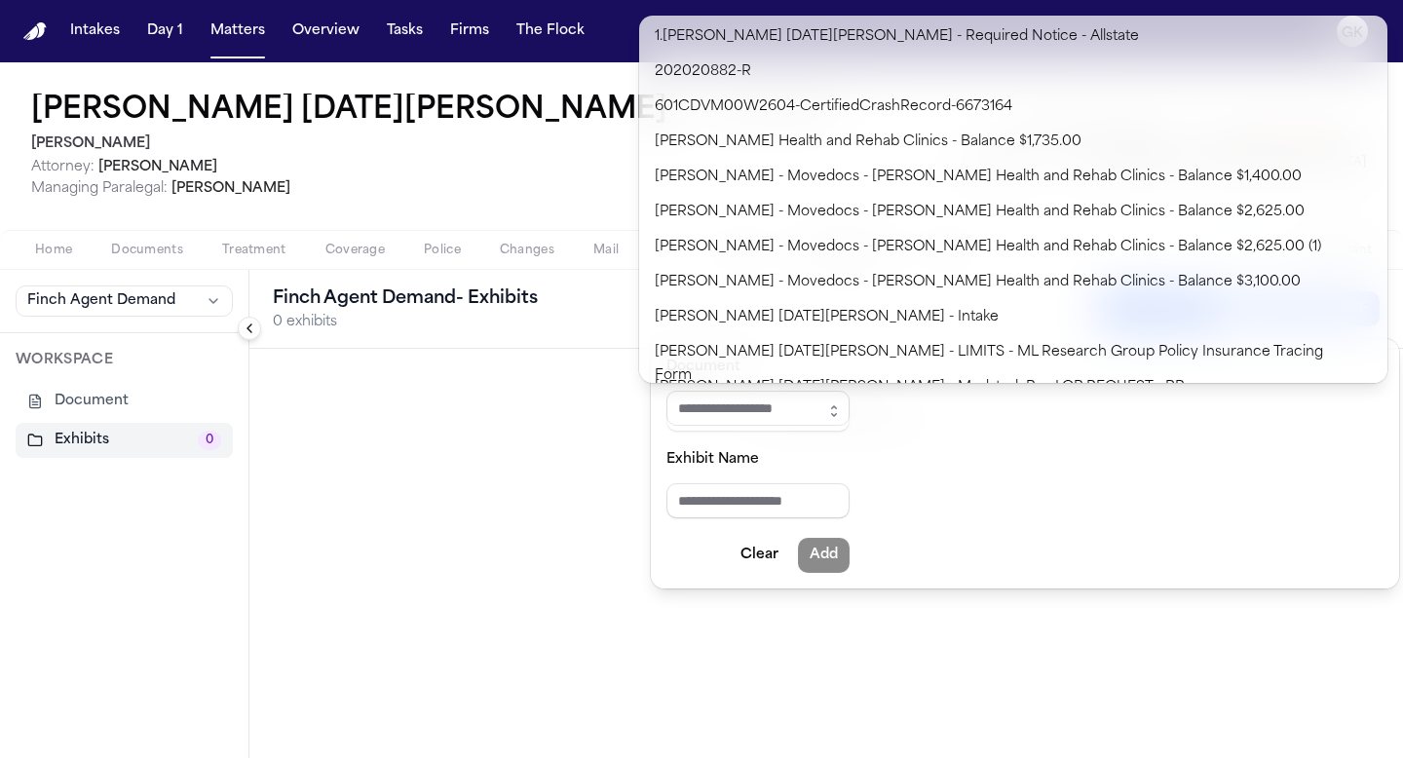
click at [548, 416] on div "Finch Agent Demand - Exhibits 0 exhibits Add Exhibit Download PDF No exhibits y…" at bounding box center [826, 514] width 1154 height 488
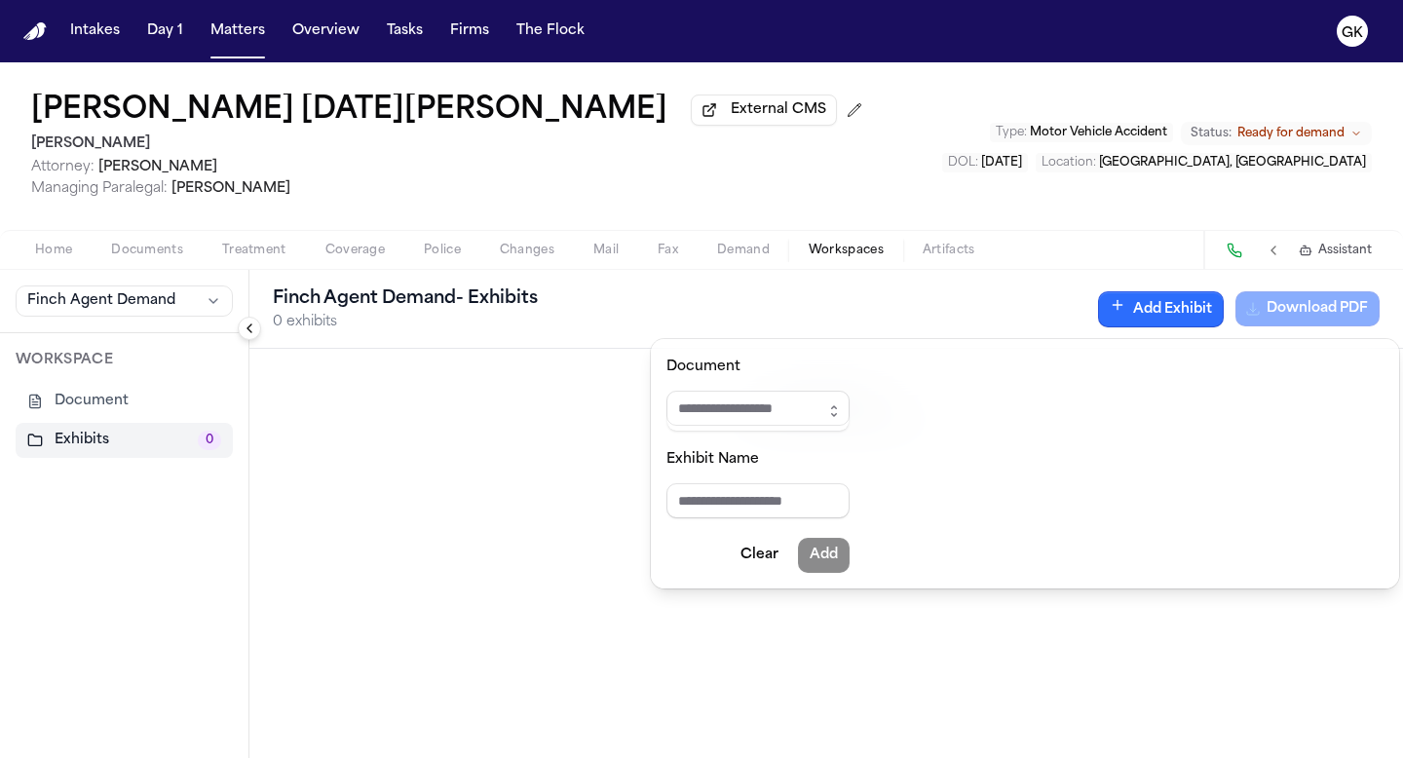
click at [919, 123] on div "**********" at bounding box center [701, 410] width 1403 height 696
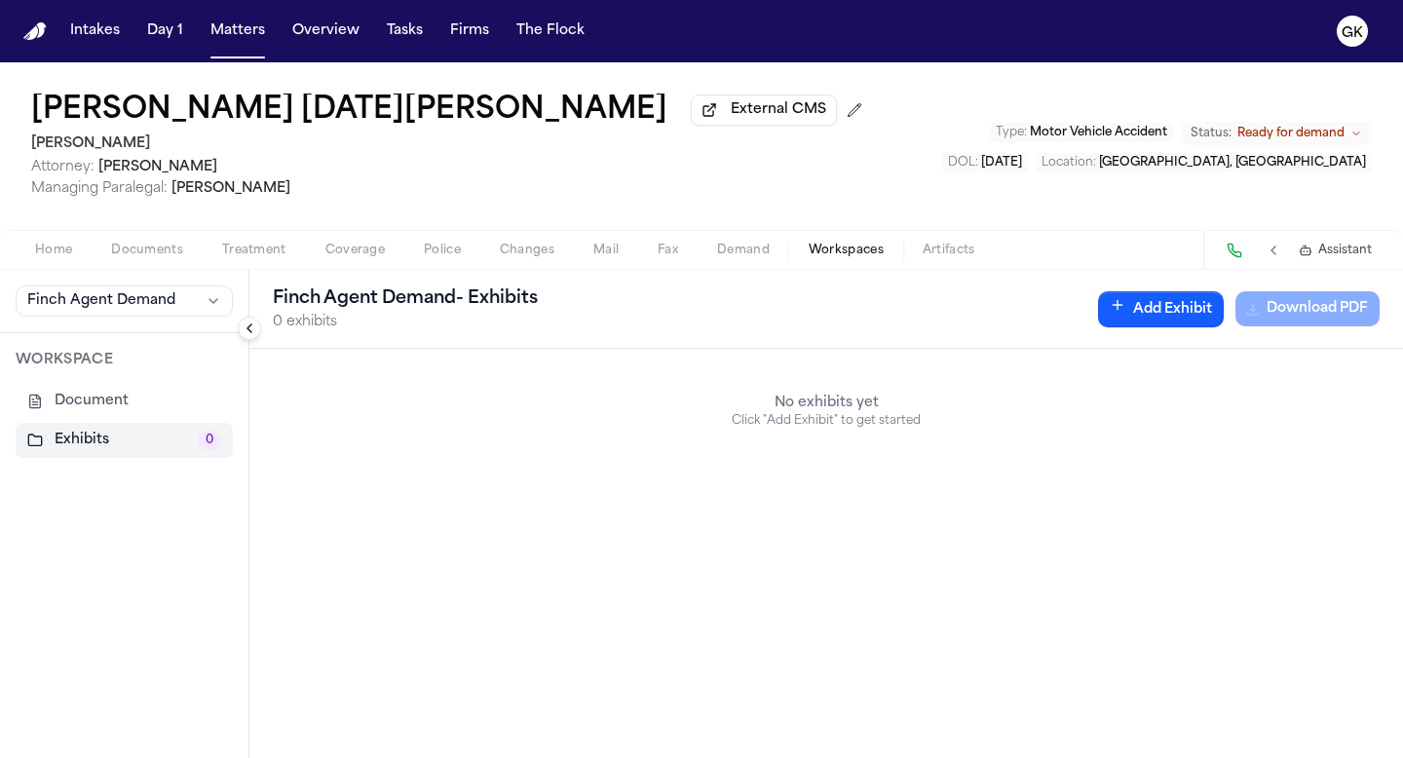
click at [919, 147] on div "Type : Motor Vehicle Accident Status: Ready for demand DOL : 2025-04-09 Locatio…" at bounding box center [1157, 147] width 430 height 52
click at [919, 140] on span "Ready for demand" at bounding box center [1290, 134] width 107 height 16
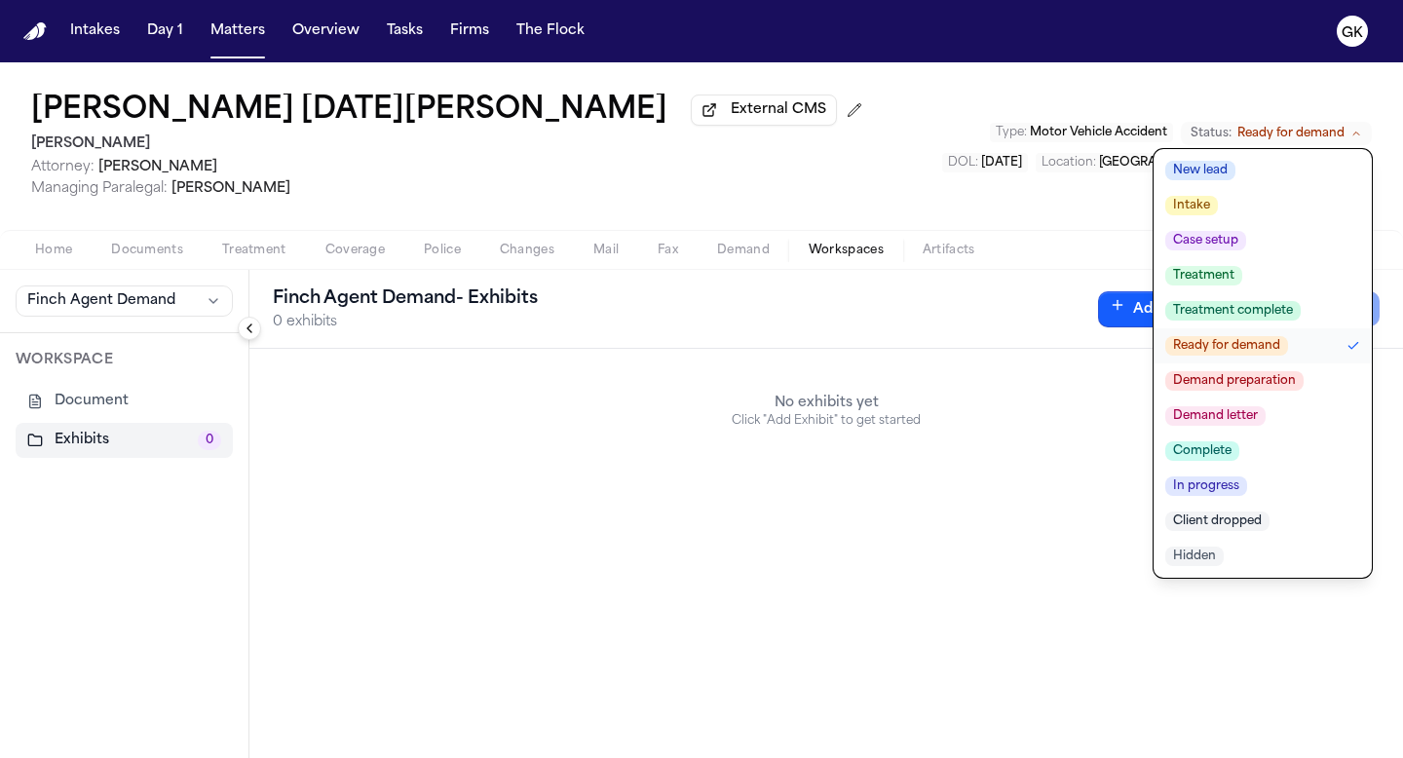
click at [919, 383] on span "Demand preparation" at bounding box center [1234, 380] width 138 height 19
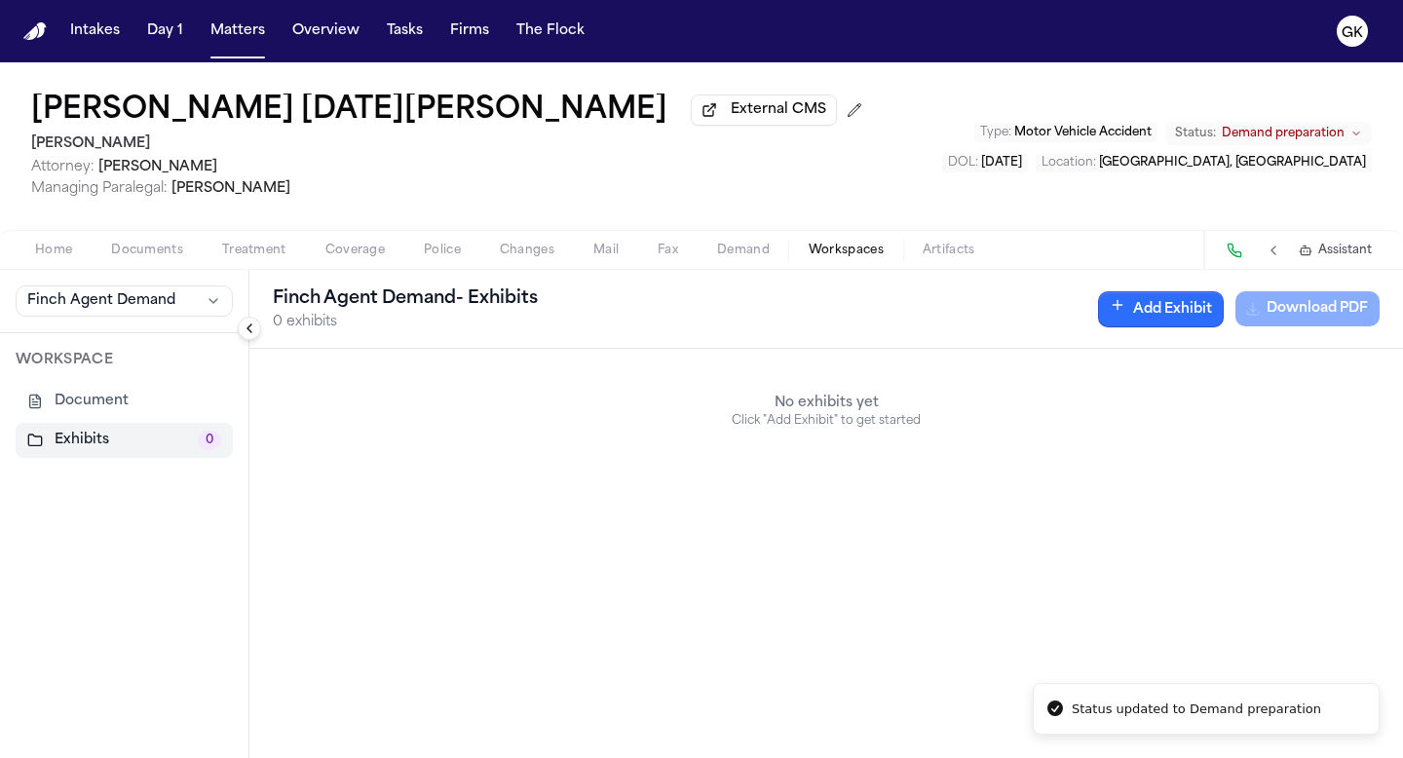
click at [919, 318] on button "Add Exhibit" at bounding box center [1161, 309] width 126 height 36
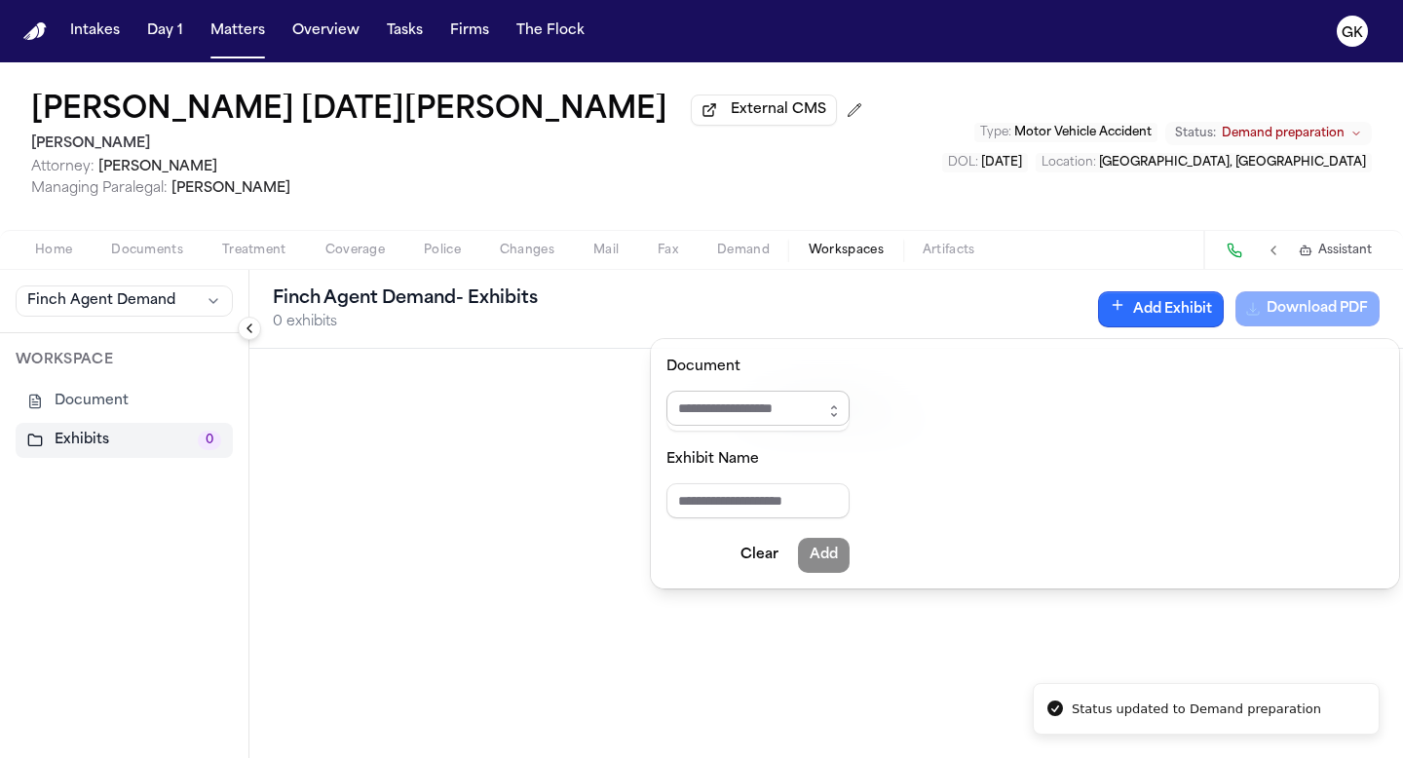
click at [831, 412] on input "Document" at bounding box center [757, 408] width 183 height 35
click at [842, 416] on icon "button" at bounding box center [834, 411] width 16 height 16
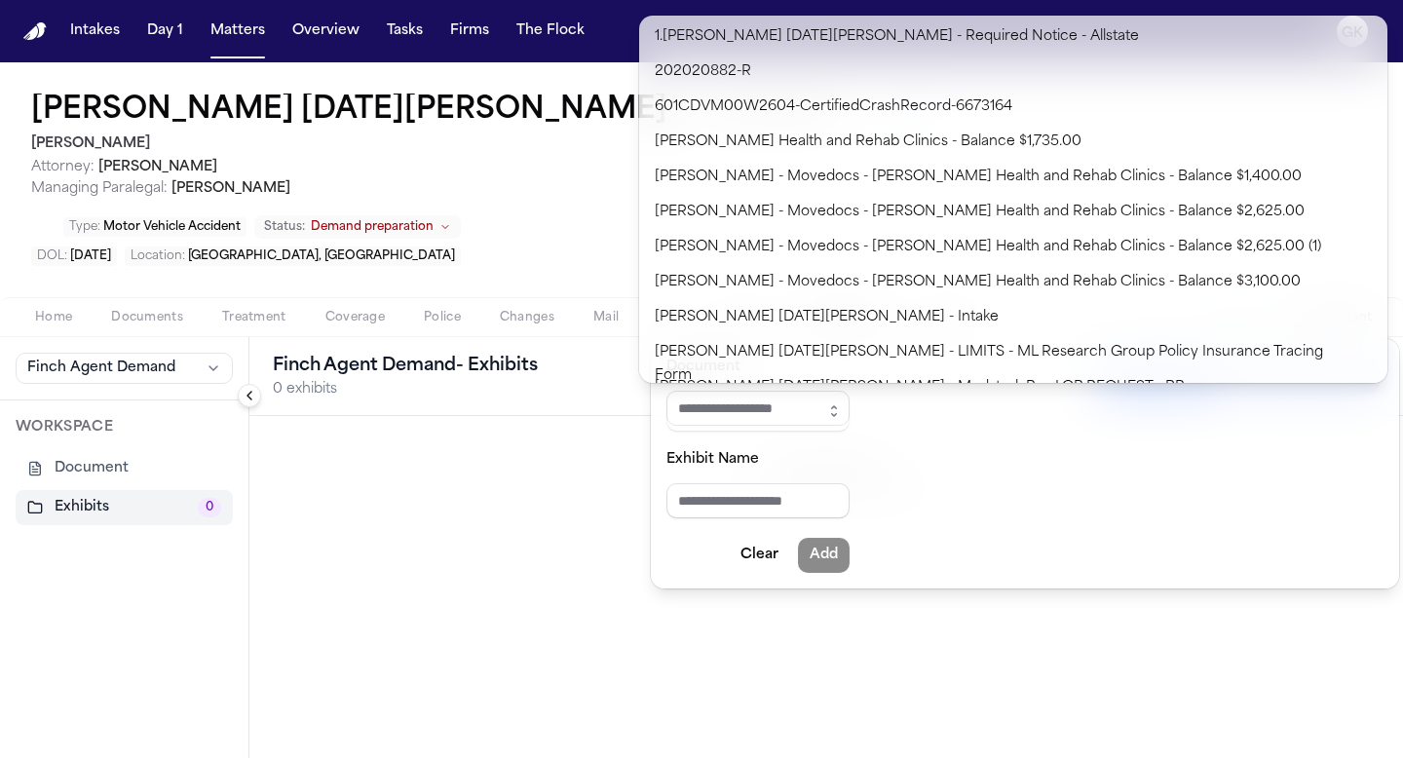
click at [539, 195] on div "**********" at bounding box center [701, 410] width 1403 height 696
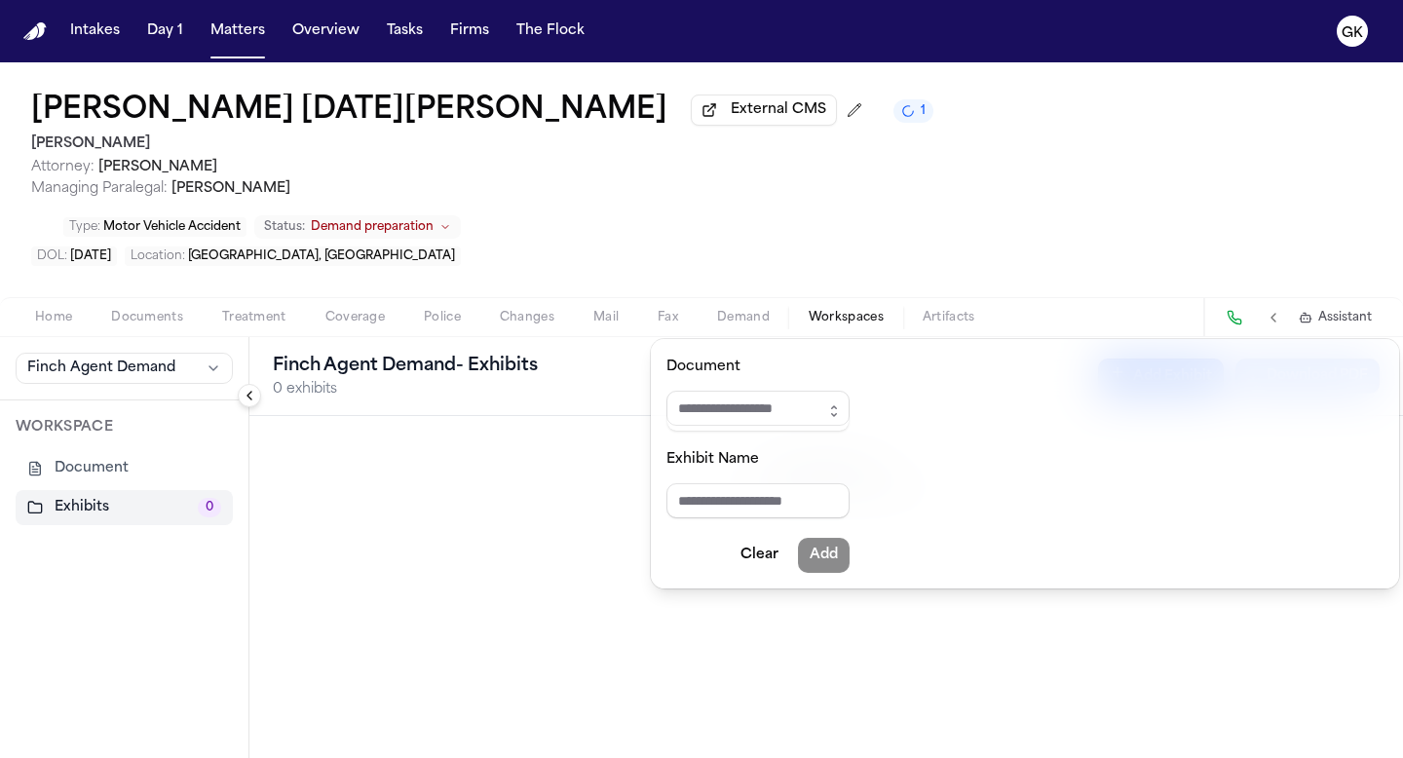
click at [537, 179] on div "**********" at bounding box center [701, 410] width 1403 height 696
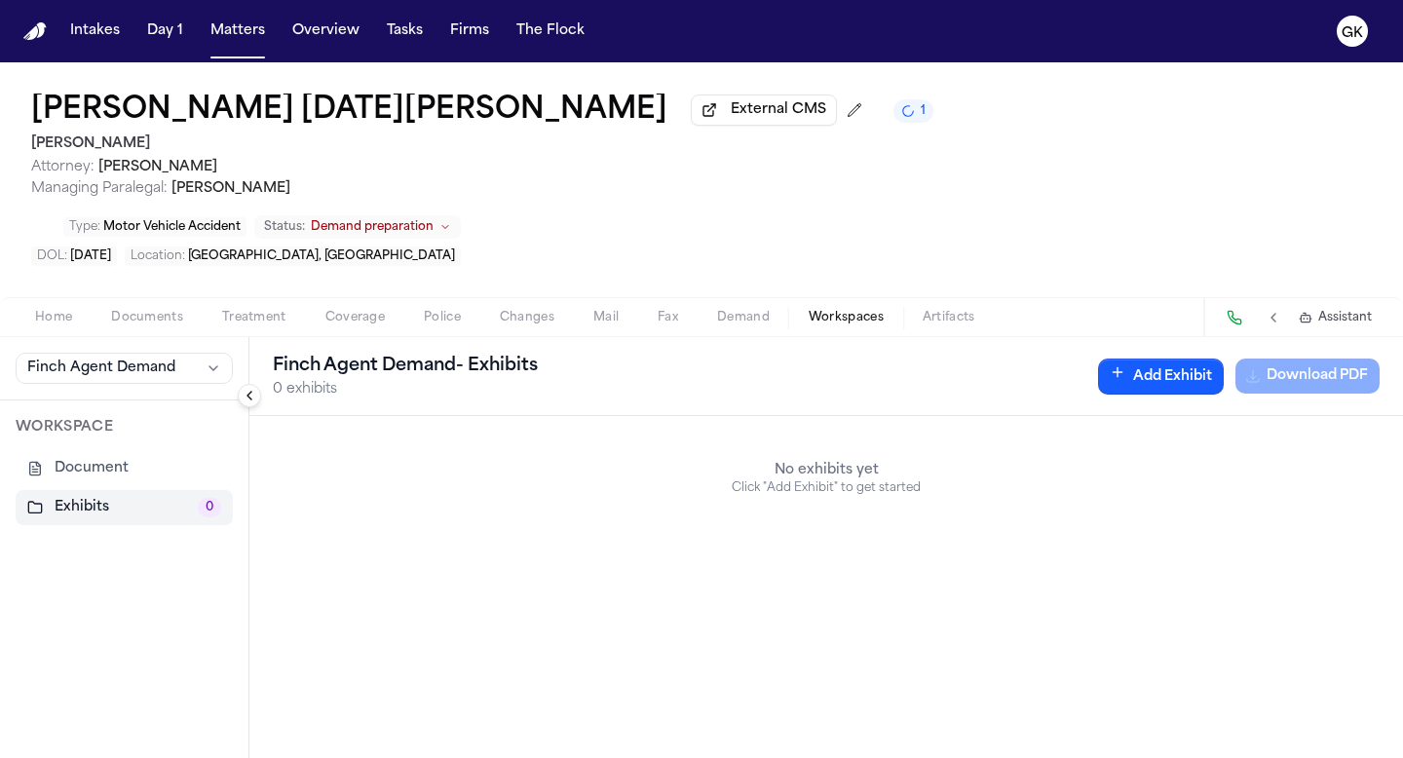
click at [146, 310] on span "Documents" at bounding box center [147, 318] width 72 height 16
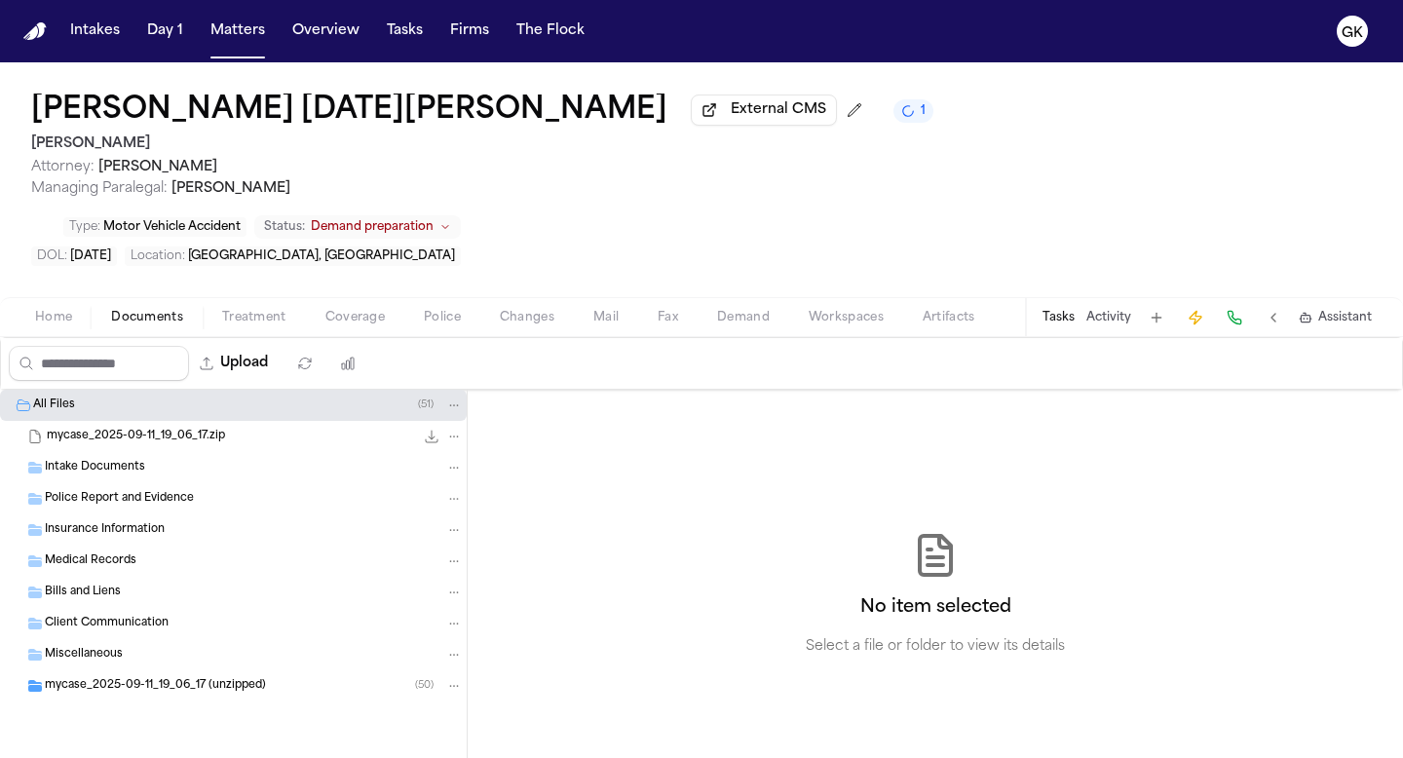
click at [140, 639] on div "Miscellaneous" at bounding box center [233, 654] width 467 height 31
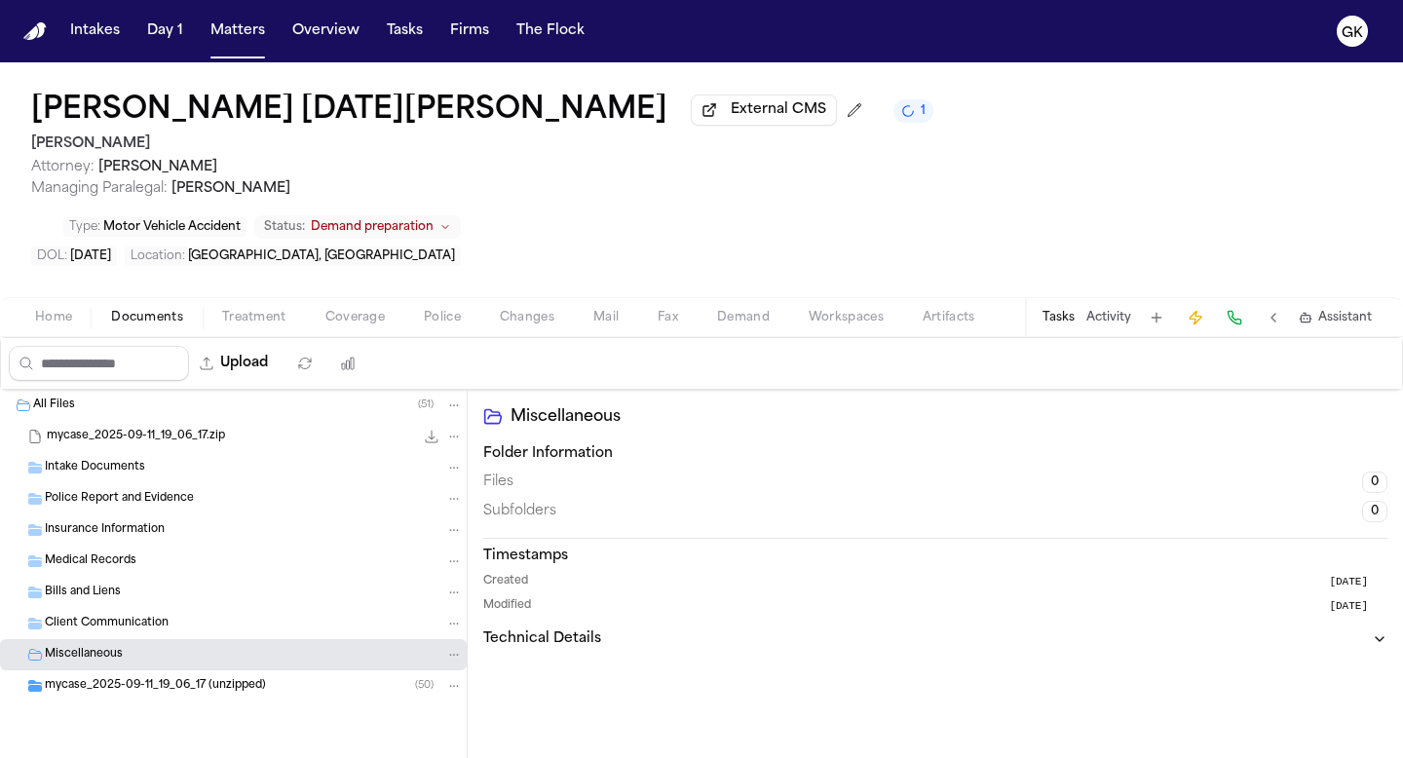
click at [146, 665] on span "mycase_2025-09-11_19_06_17 (unzipped)" at bounding box center [155, 686] width 221 height 17
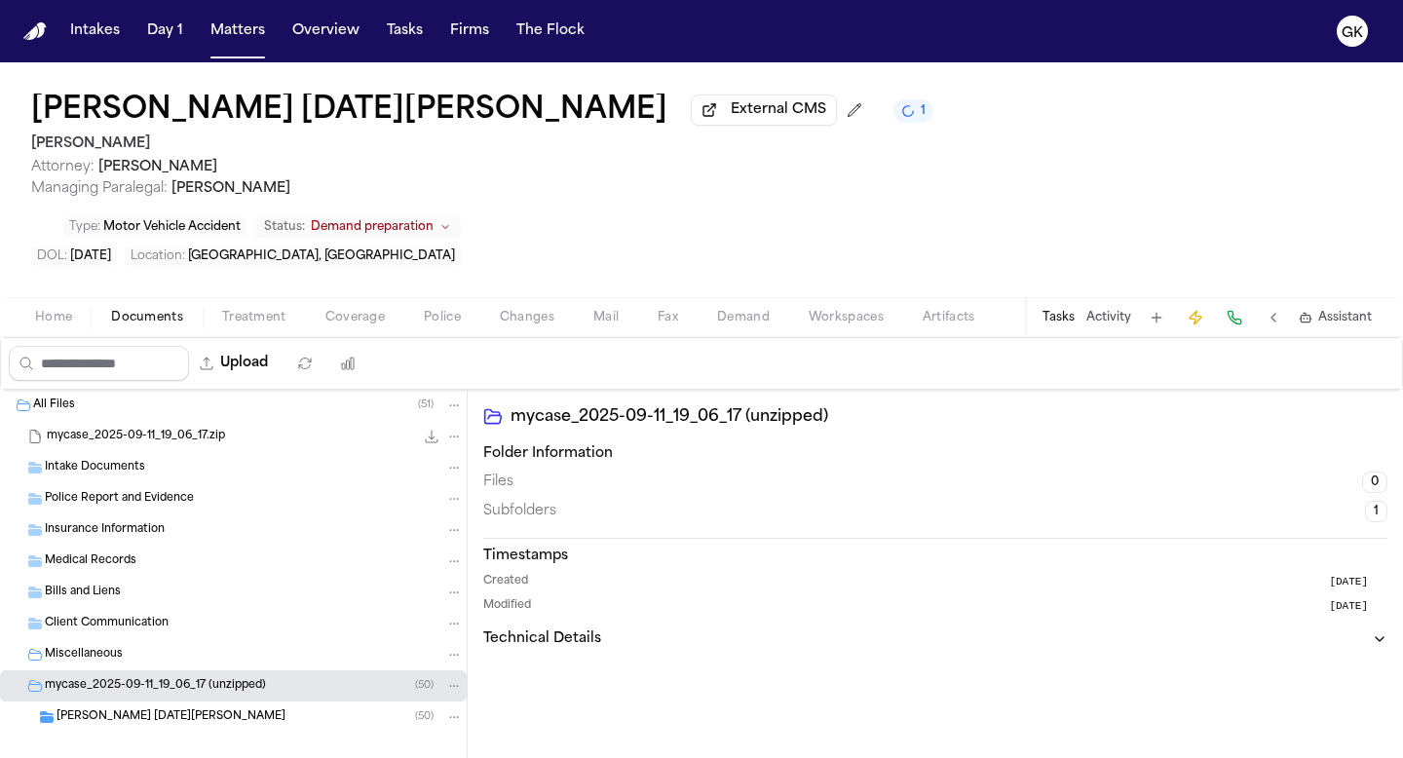
click at [152, 665] on span "[PERSON_NAME] [DATE][PERSON_NAME]" at bounding box center [171, 717] width 229 height 17
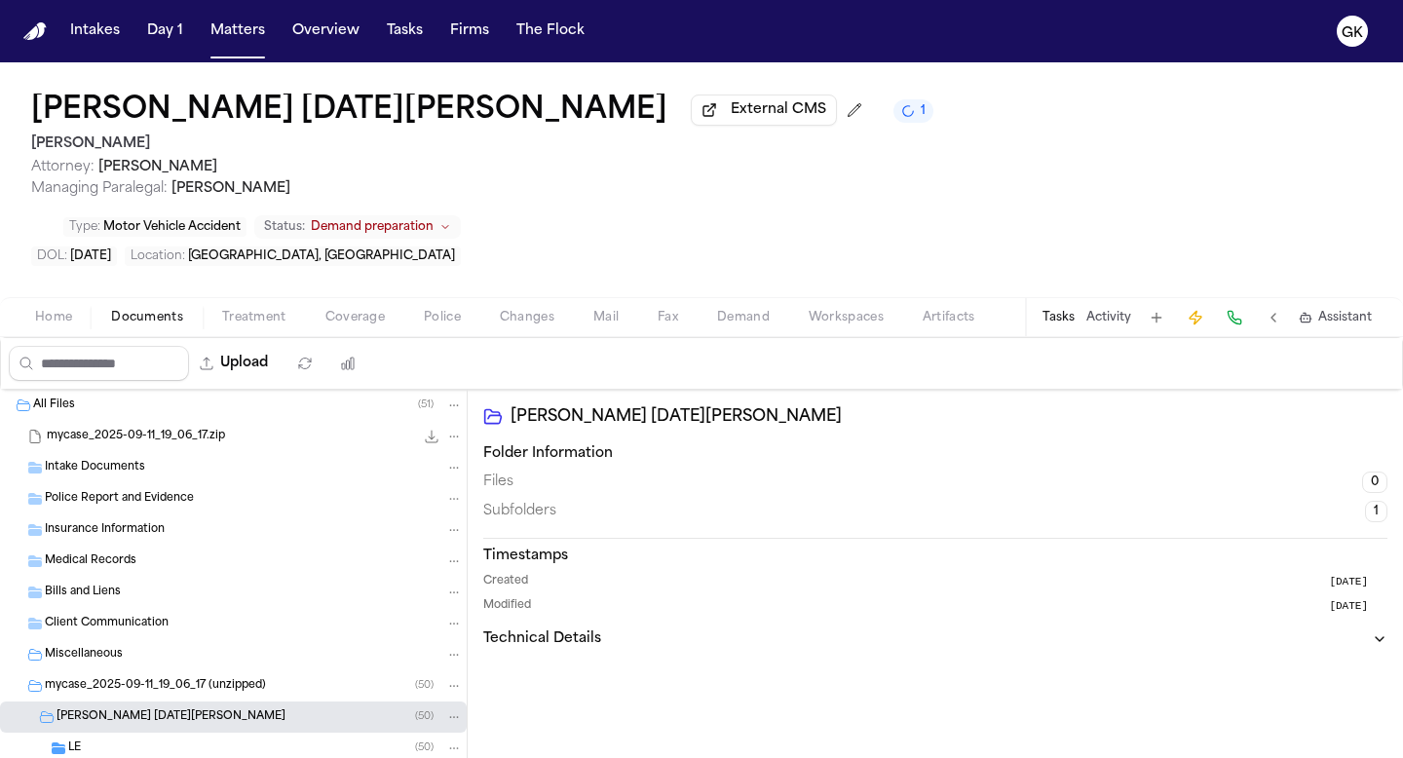
click at [147, 665] on div "LE ( 50 )" at bounding box center [233, 748] width 467 height 31
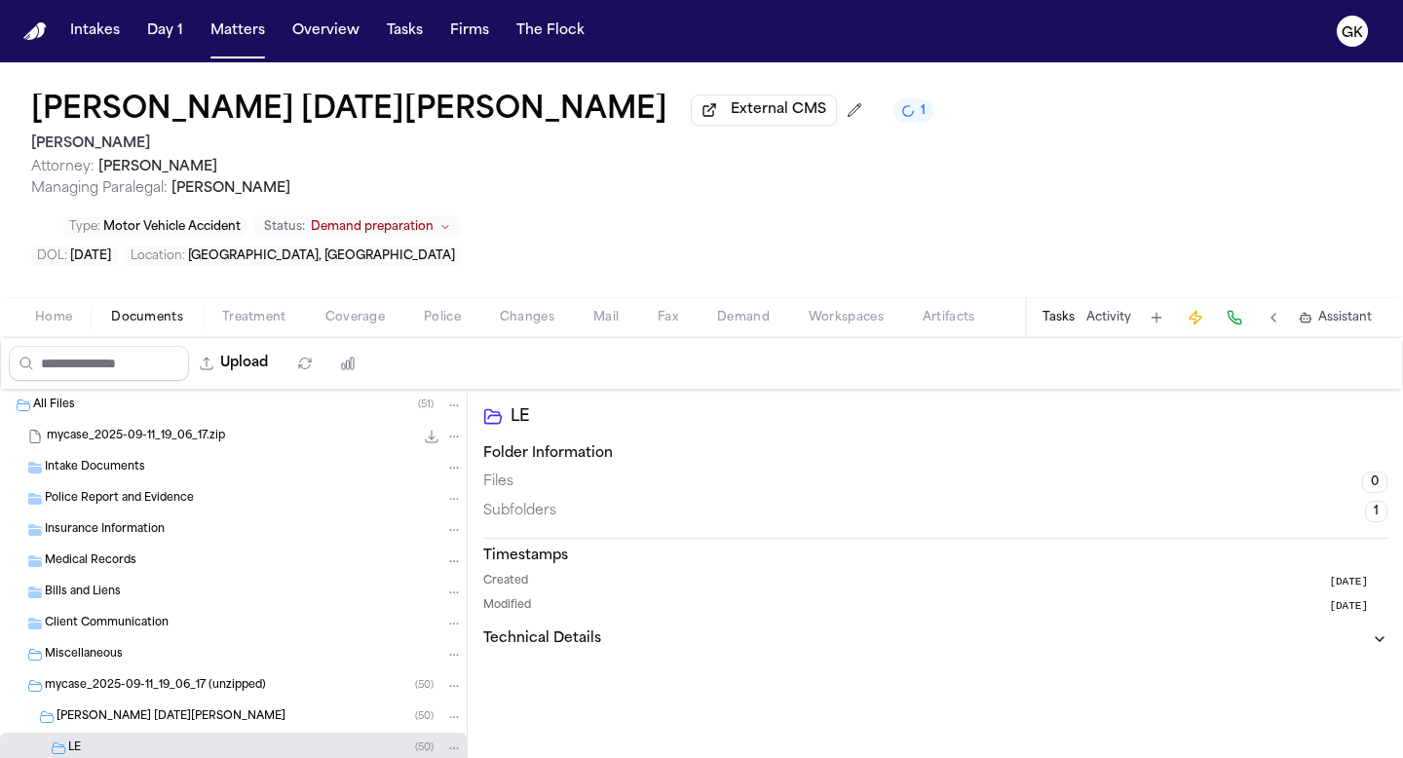
scroll to position [19, 0]
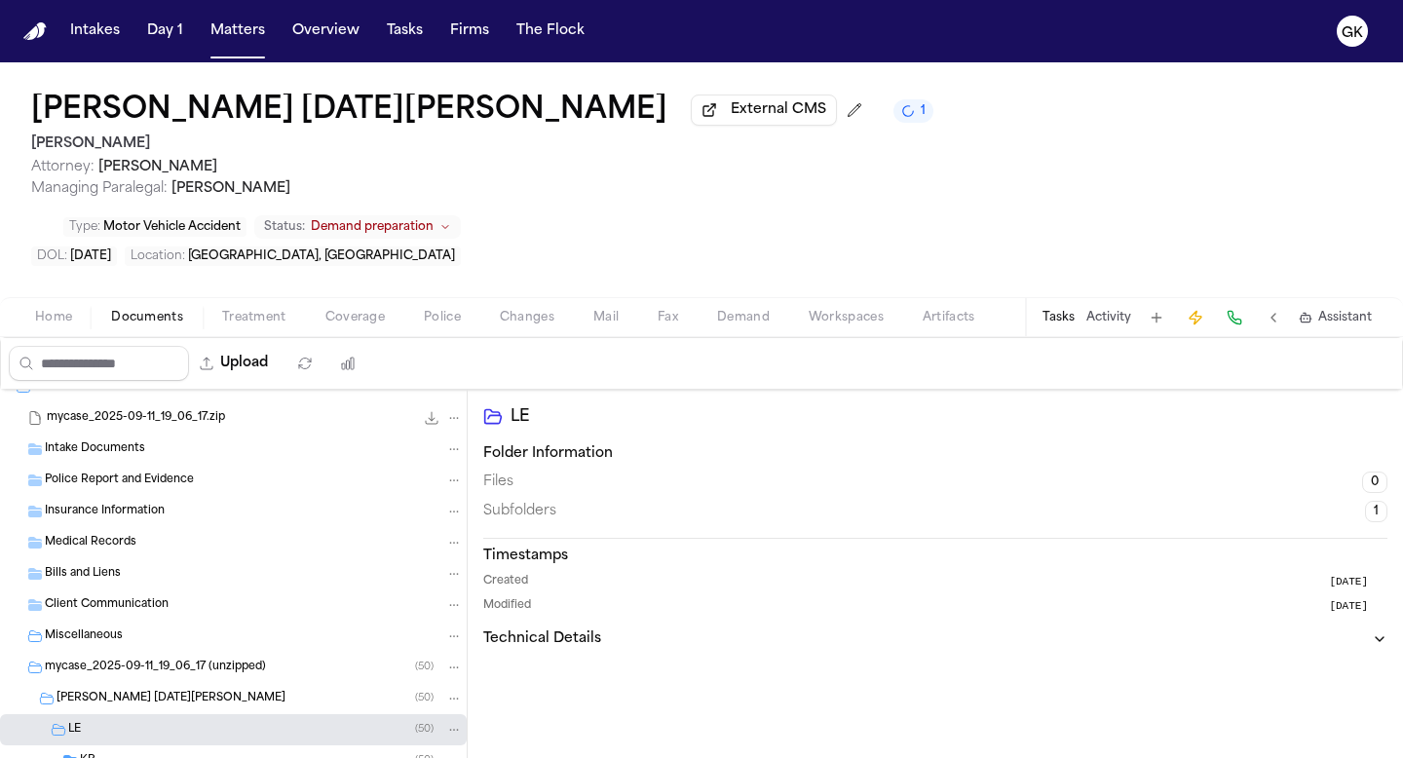
click at [137, 665] on div "KB ( 50 )" at bounding box center [271, 761] width 383 height 18
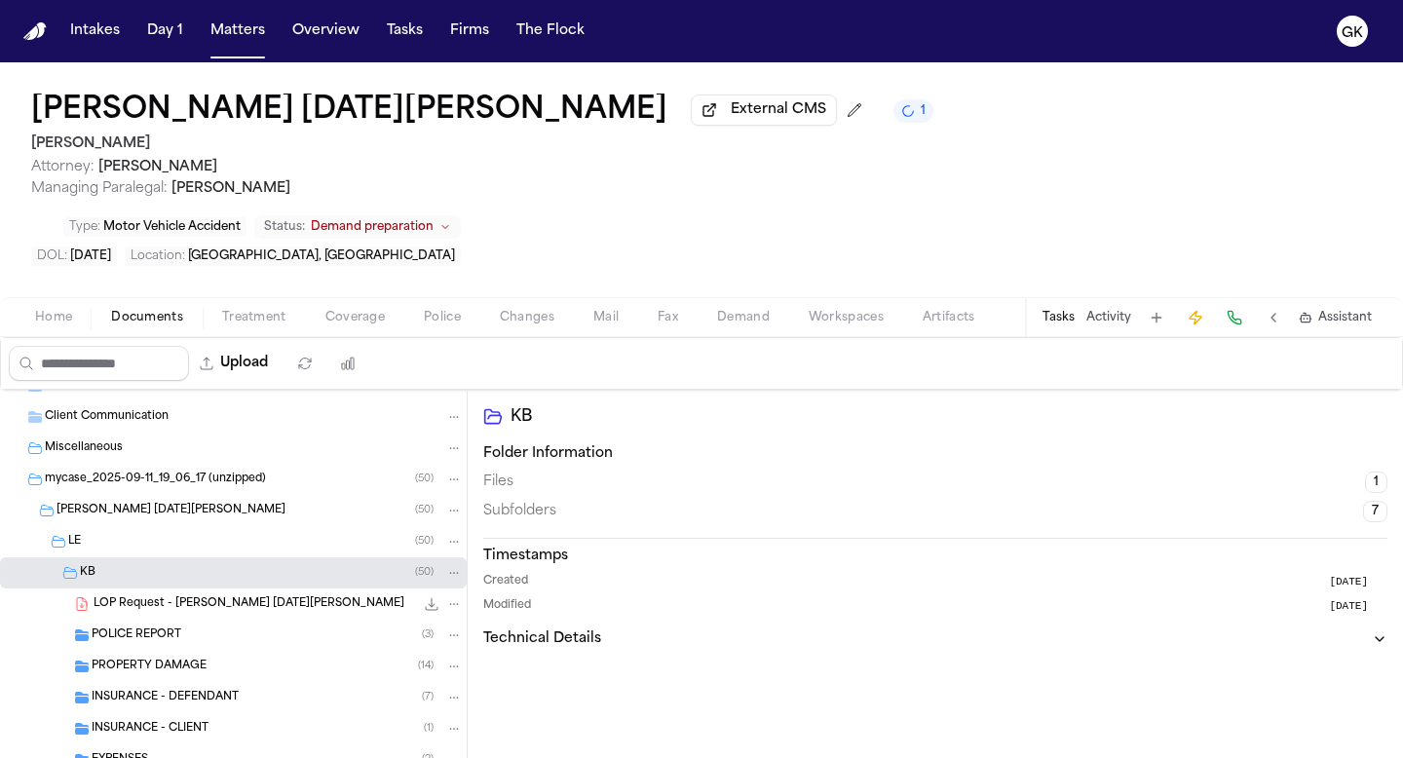
scroll to position [208, 0]
click at [170, 625] on span "POLICE REPORT" at bounding box center [137, 633] width 90 height 17
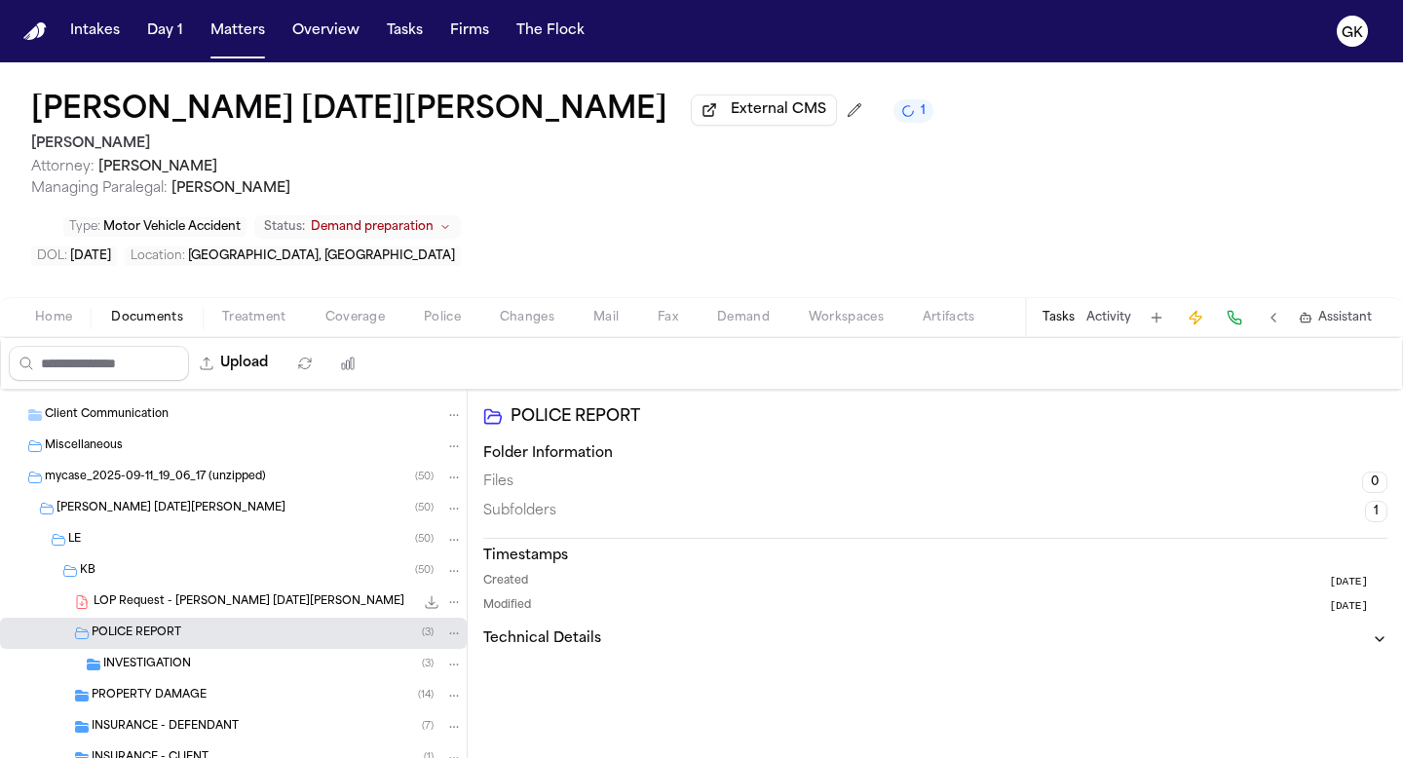
click at [131, 657] on span "INVESTIGATION" at bounding box center [147, 665] width 88 height 17
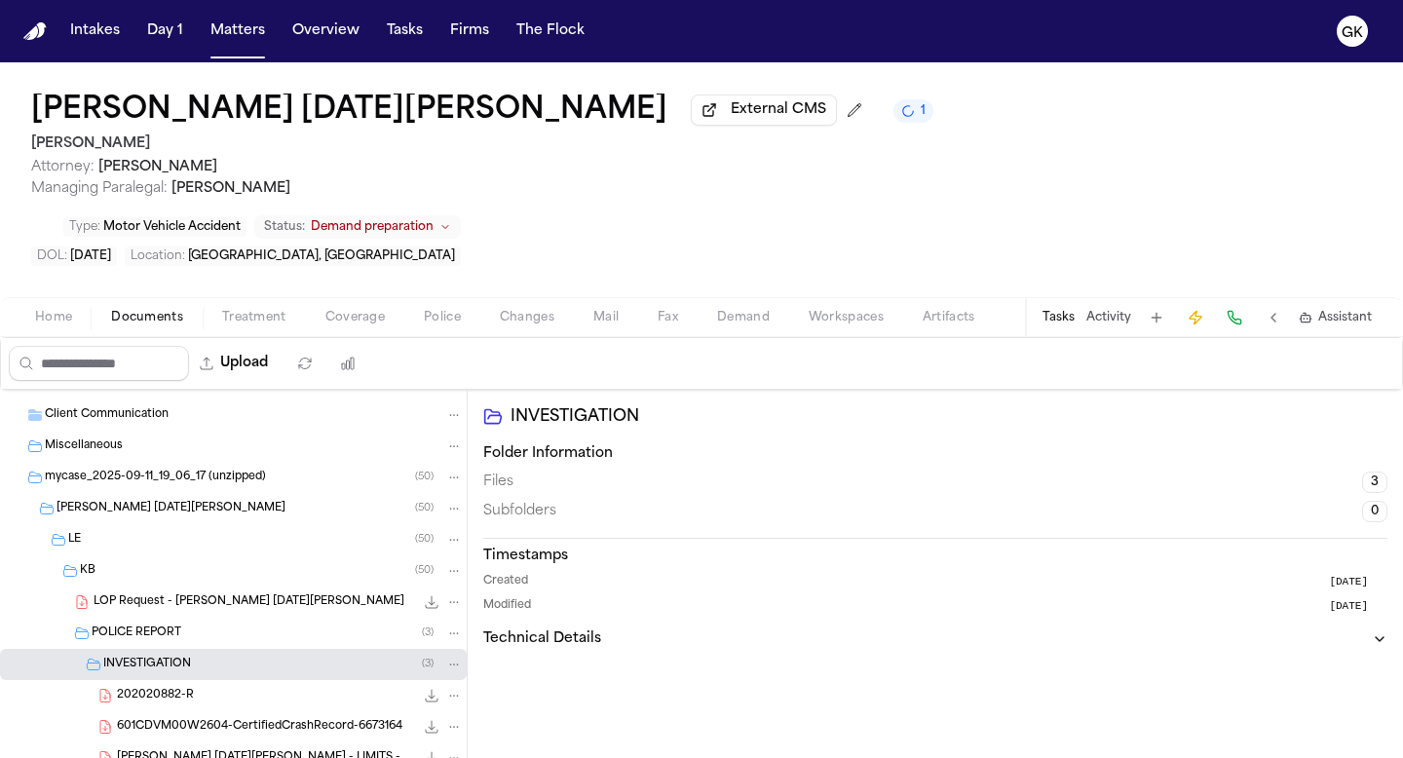
click at [198, 665] on span "601CDVM00W2604-CertifiedCrashRecord-6673164" at bounding box center [259, 727] width 285 height 17
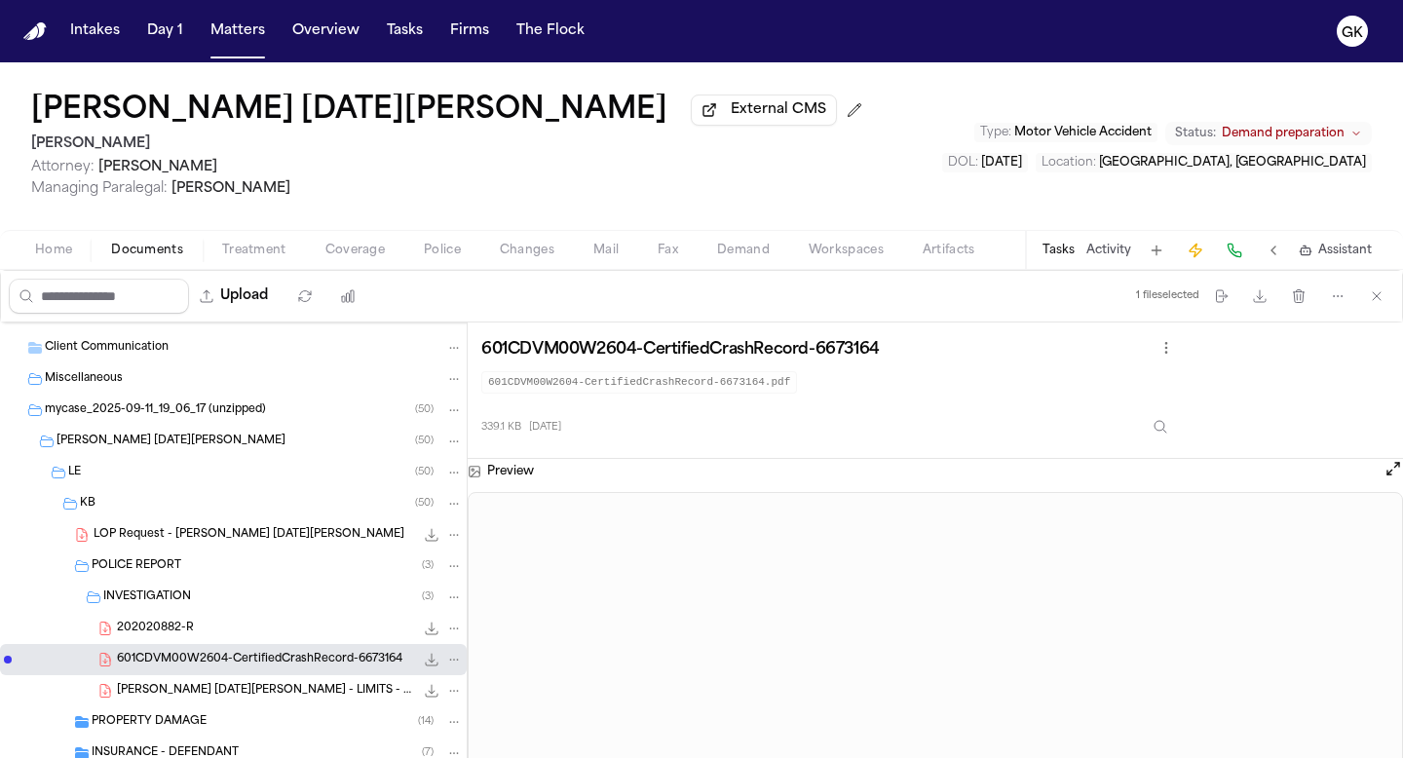
click at [856, 240] on div "Home Documents Treatment Coverage Police Changes Mail Fax Demand Workspaces Art…" at bounding box center [701, 249] width 1403 height 39
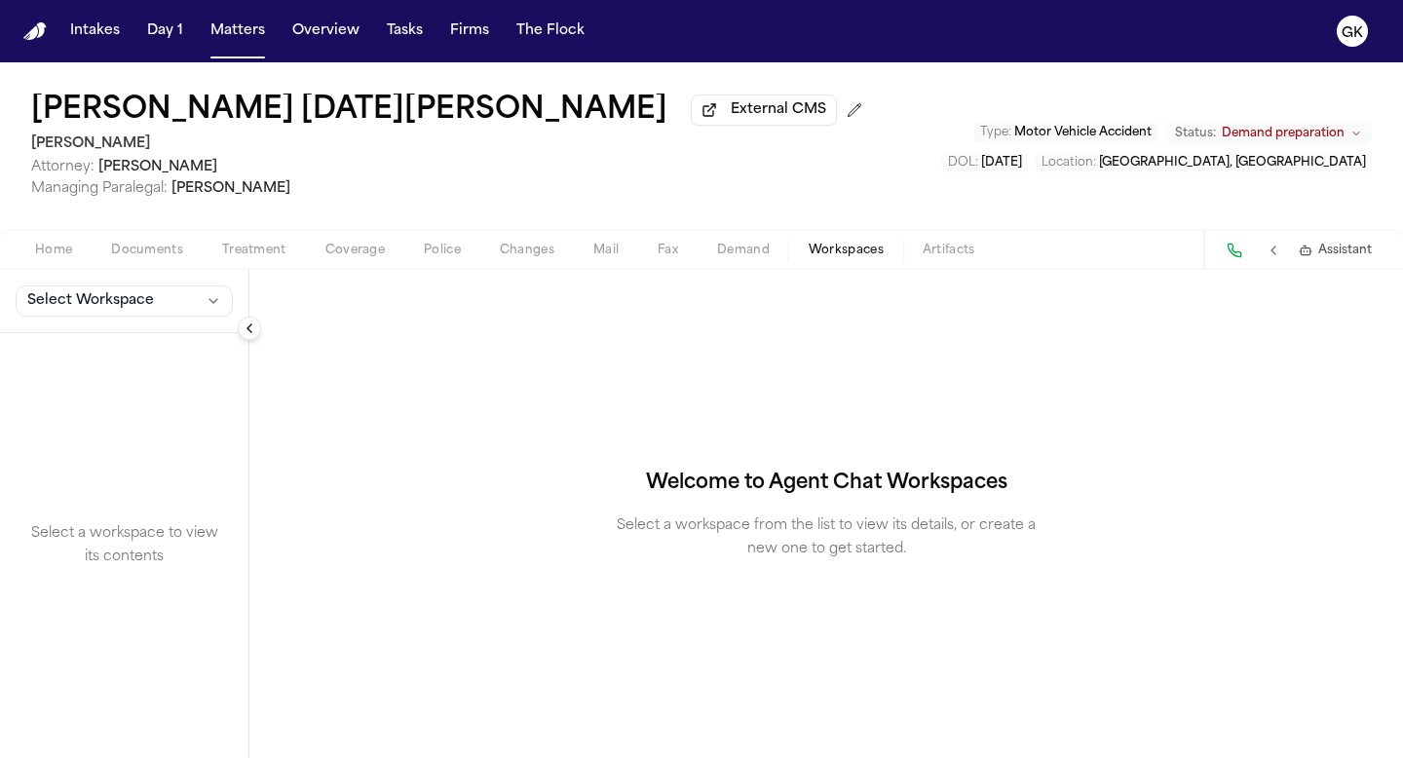
click at [842, 258] on span "Workspaces" at bounding box center [846, 251] width 75 height 16
click at [43, 308] on span "Select Workspace" at bounding box center [90, 300] width 127 height 19
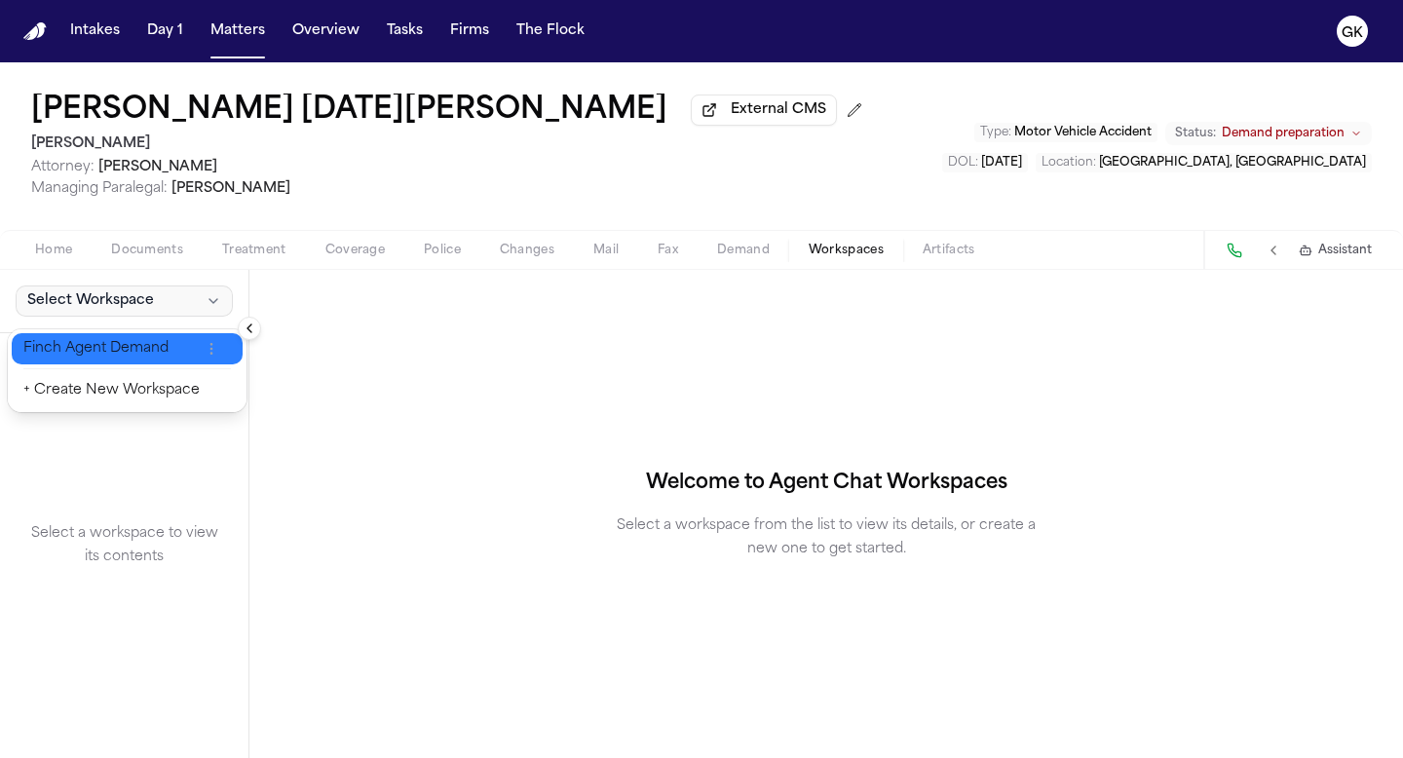
click at [70, 353] on span "Finch Agent Demand" at bounding box center [111, 348] width 176 height 19
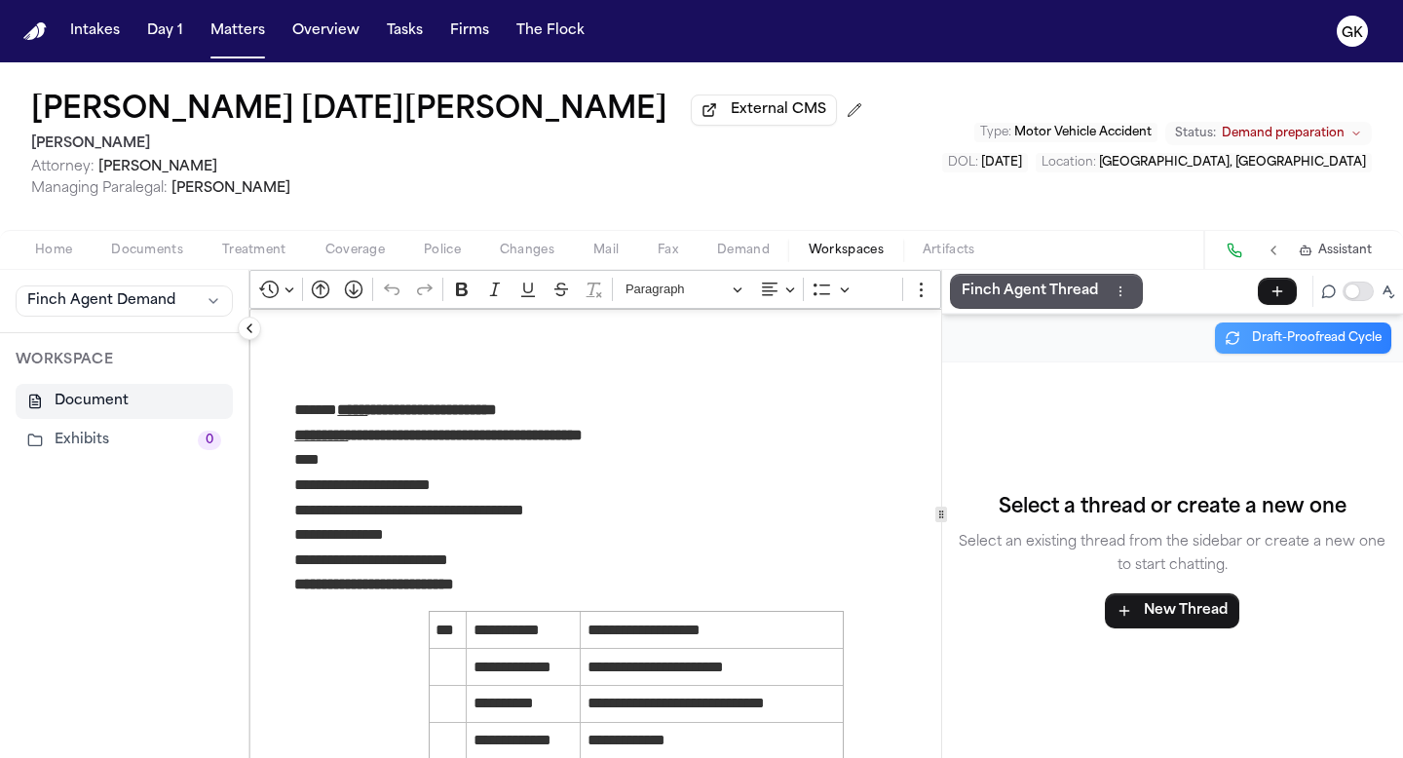
click at [104, 436] on button "Exhibits 0" at bounding box center [124, 440] width 217 height 35
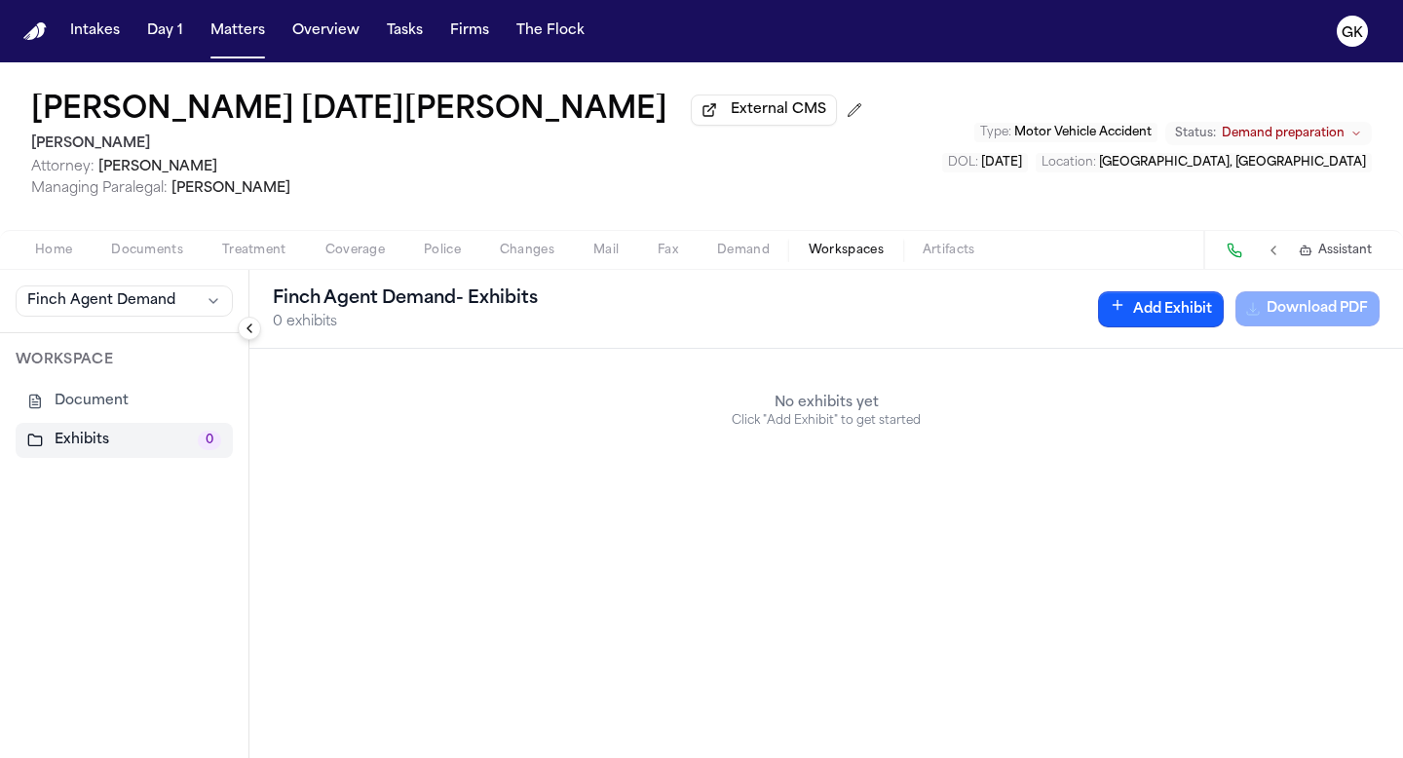
click at [919, 320] on button "Add Exhibit" at bounding box center [1161, 309] width 126 height 36
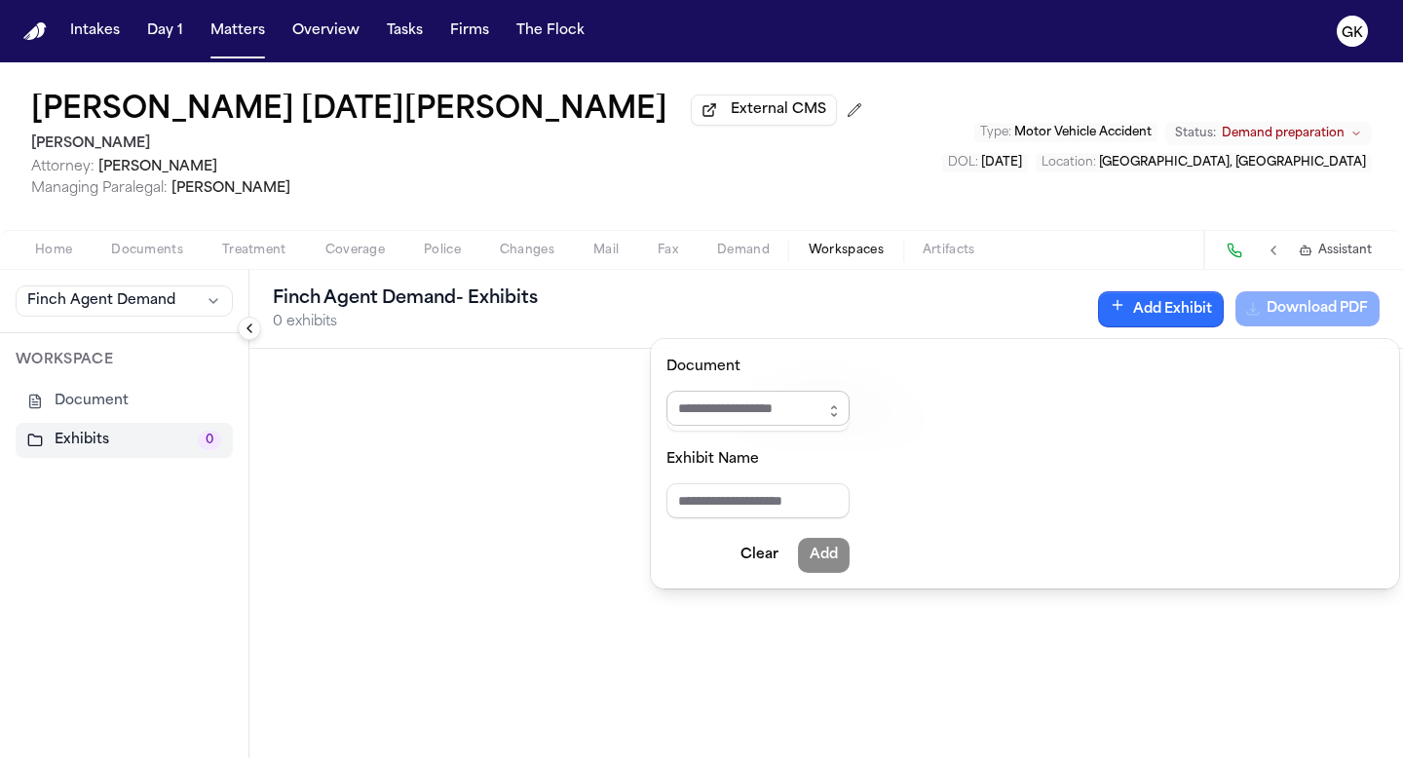
click at [815, 418] on input "Document" at bounding box center [757, 408] width 183 height 35
click at [846, 418] on button "button" at bounding box center [833, 411] width 31 height 41
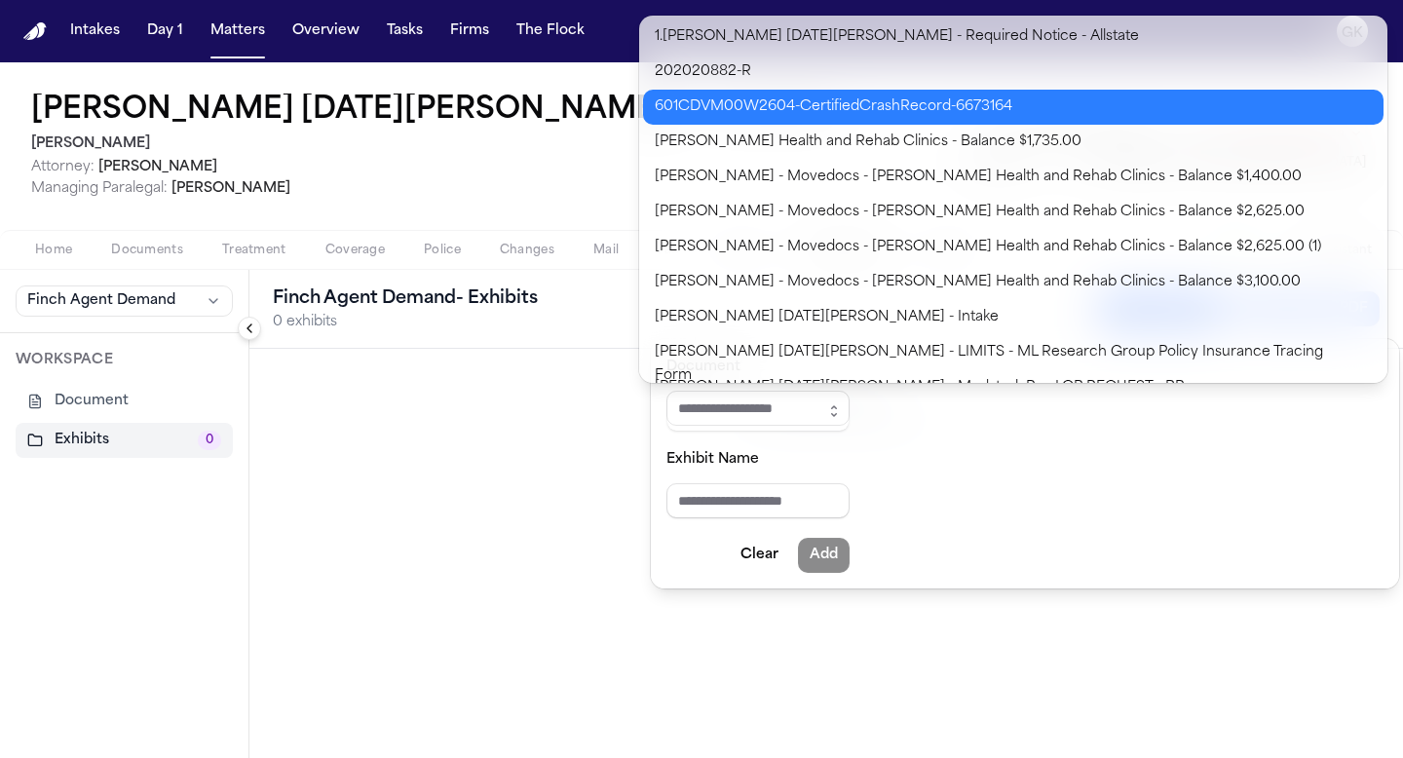
click at [919, 97] on body "**********" at bounding box center [701, 379] width 1403 height 758
type input "**********"
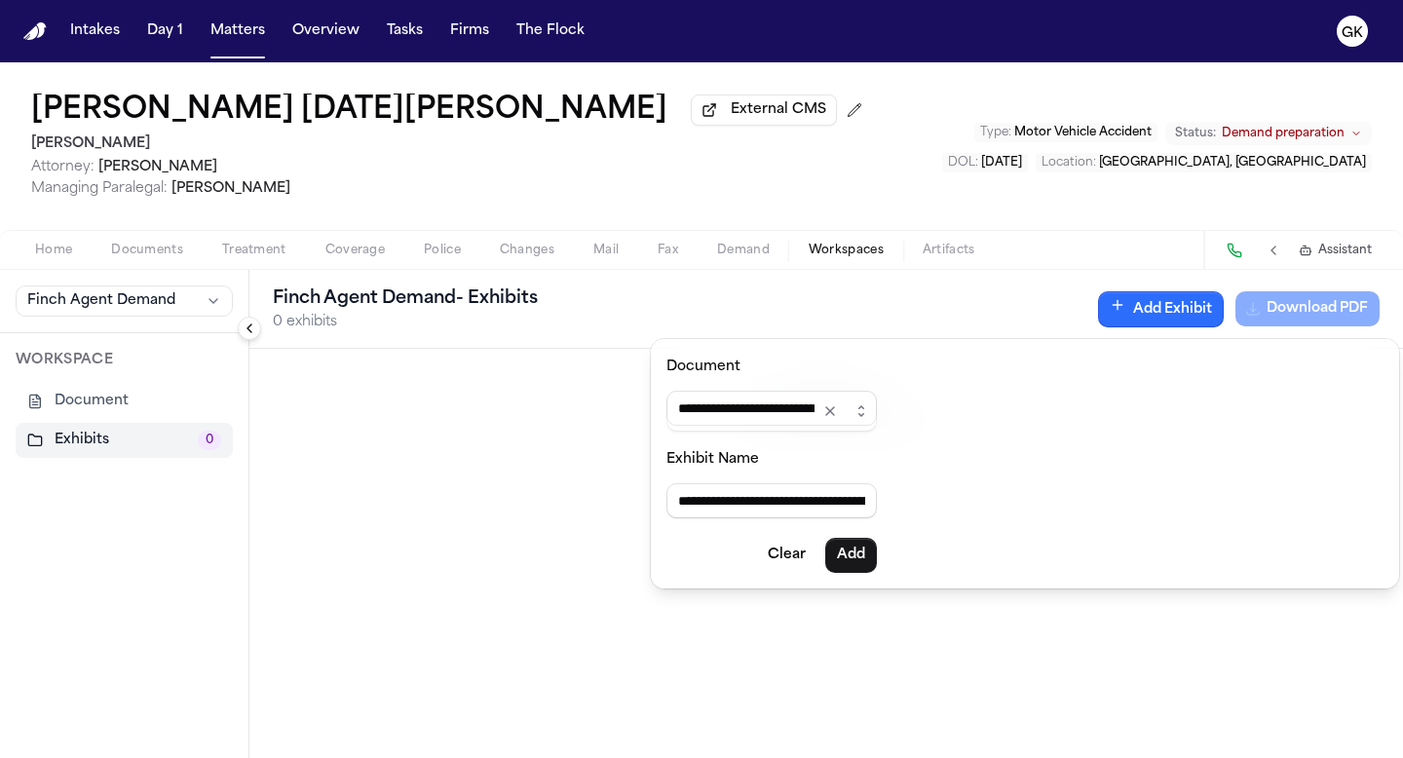
drag, startPoint x: 825, startPoint y: 501, endPoint x: 596, endPoint y: 493, distance: 229.1
click at [597, 495] on body "**********" at bounding box center [701, 379] width 1403 height 758
type input "**********"
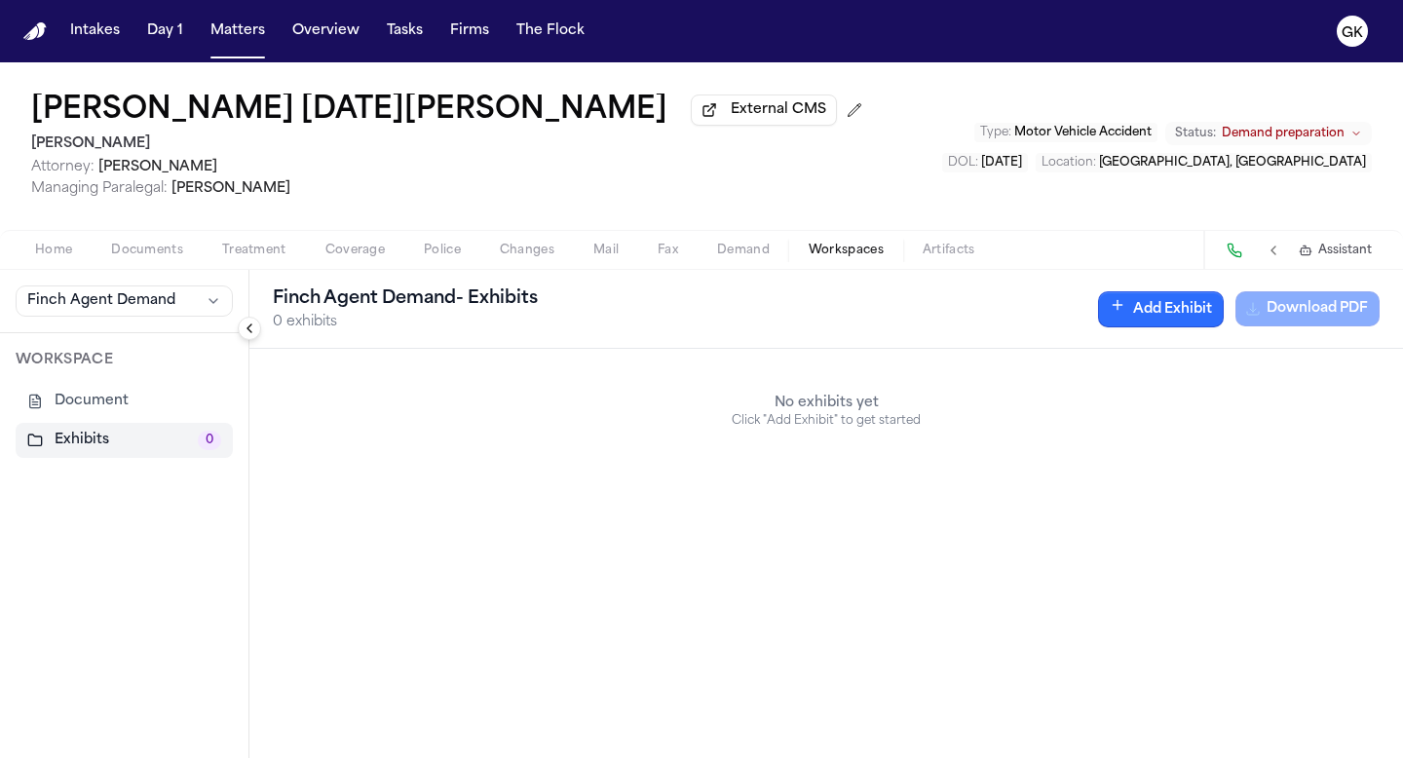
click at [919, 322] on button "Add Exhibit" at bounding box center [1161, 309] width 126 height 36
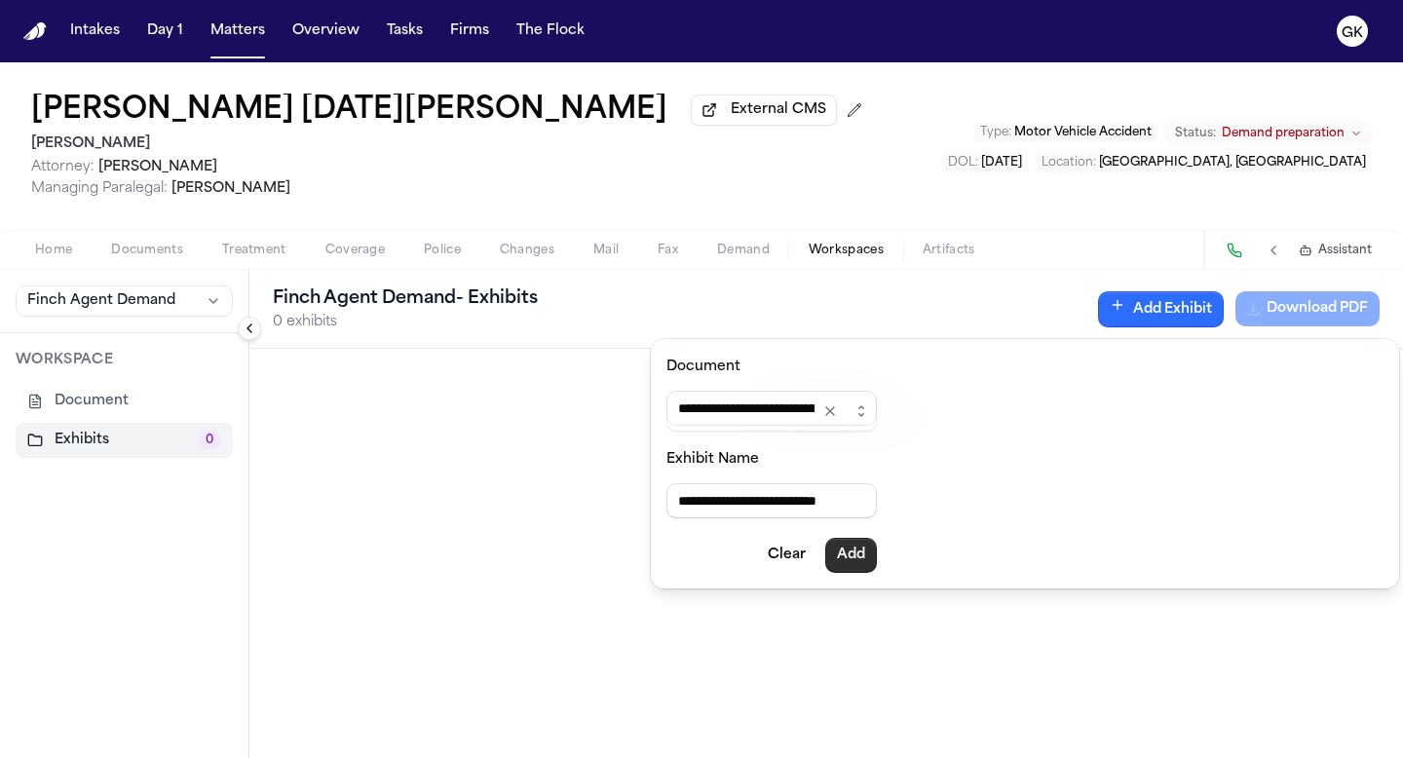
click at [862, 557] on button "Add" at bounding box center [851, 555] width 52 height 35
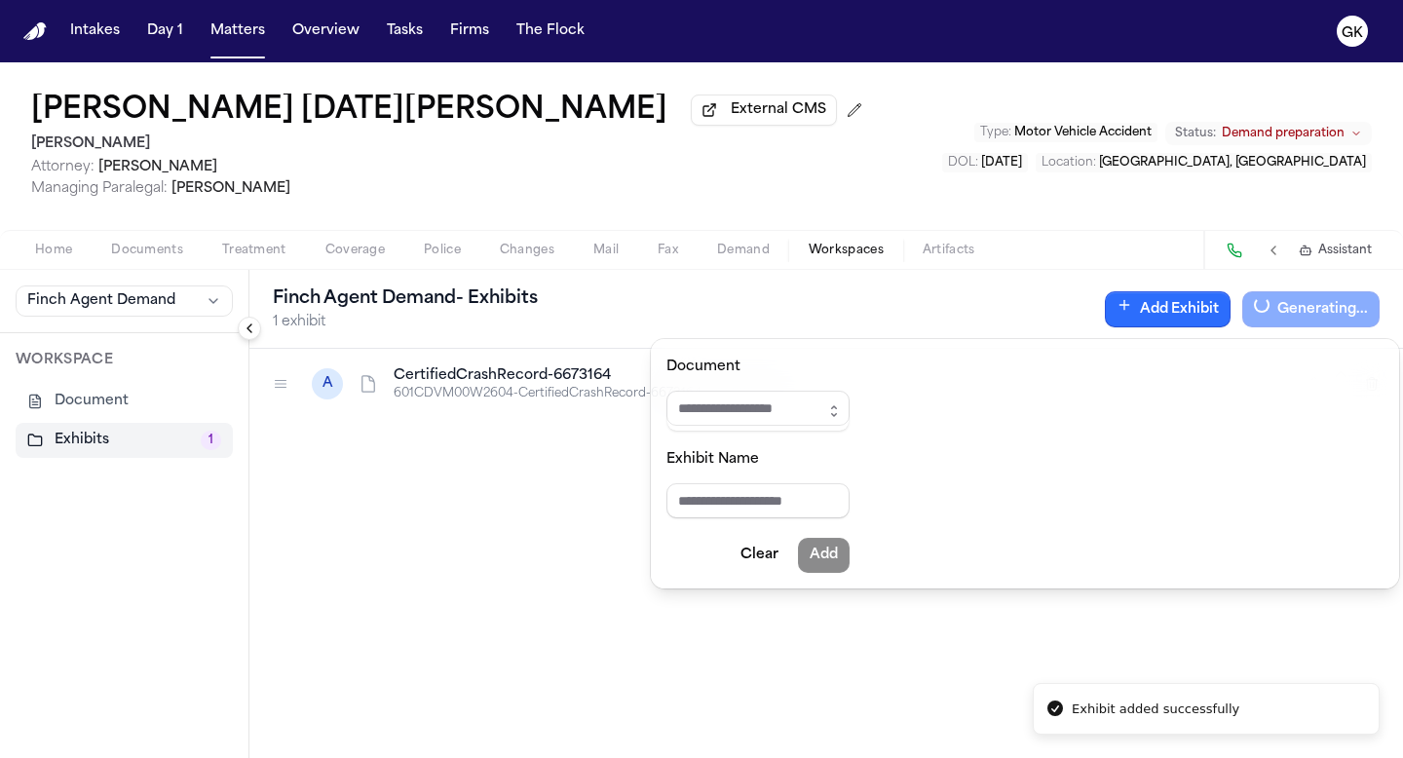
click at [419, 457] on div "Finch Agent Demand - Exhibits 1 exhibit Add Exhibit Generating... A CertifiedCr…" at bounding box center [826, 514] width 1154 height 488
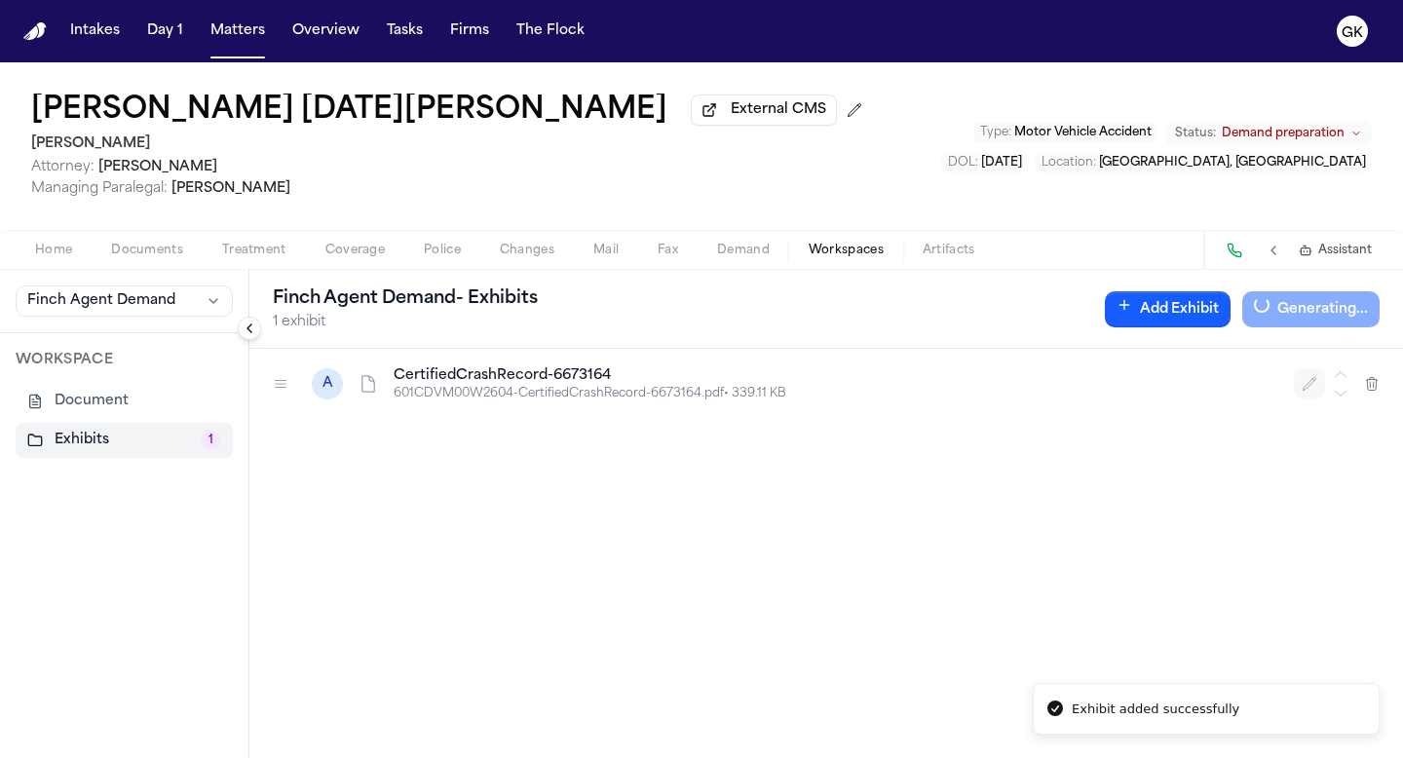
click at [919, 392] on icon "button" at bounding box center [1310, 384] width 16 height 16
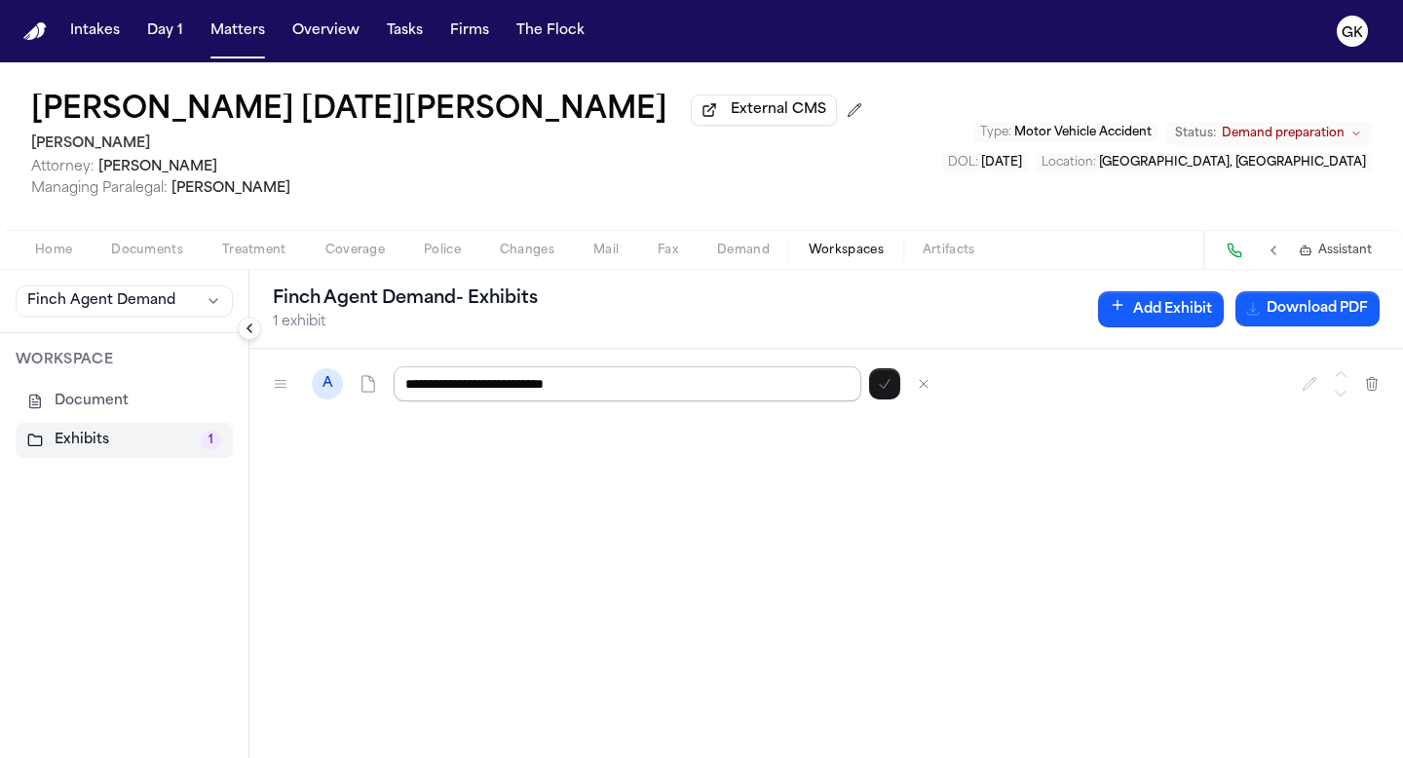
drag, startPoint x: 555, startPoint y: 388, endPoint x: 753, endPoint y: 402, distance: 198.3
click at [753, 401] on input "**********" at bounding box center [628, 383] width 468 height 35
click at [505, 393] on input "**********" at bounding box center [628, 383] width 468 height 35
click at [469, 391] on input "**********" at bounding box center [628, 383] width 468 height 35
type input "**********"
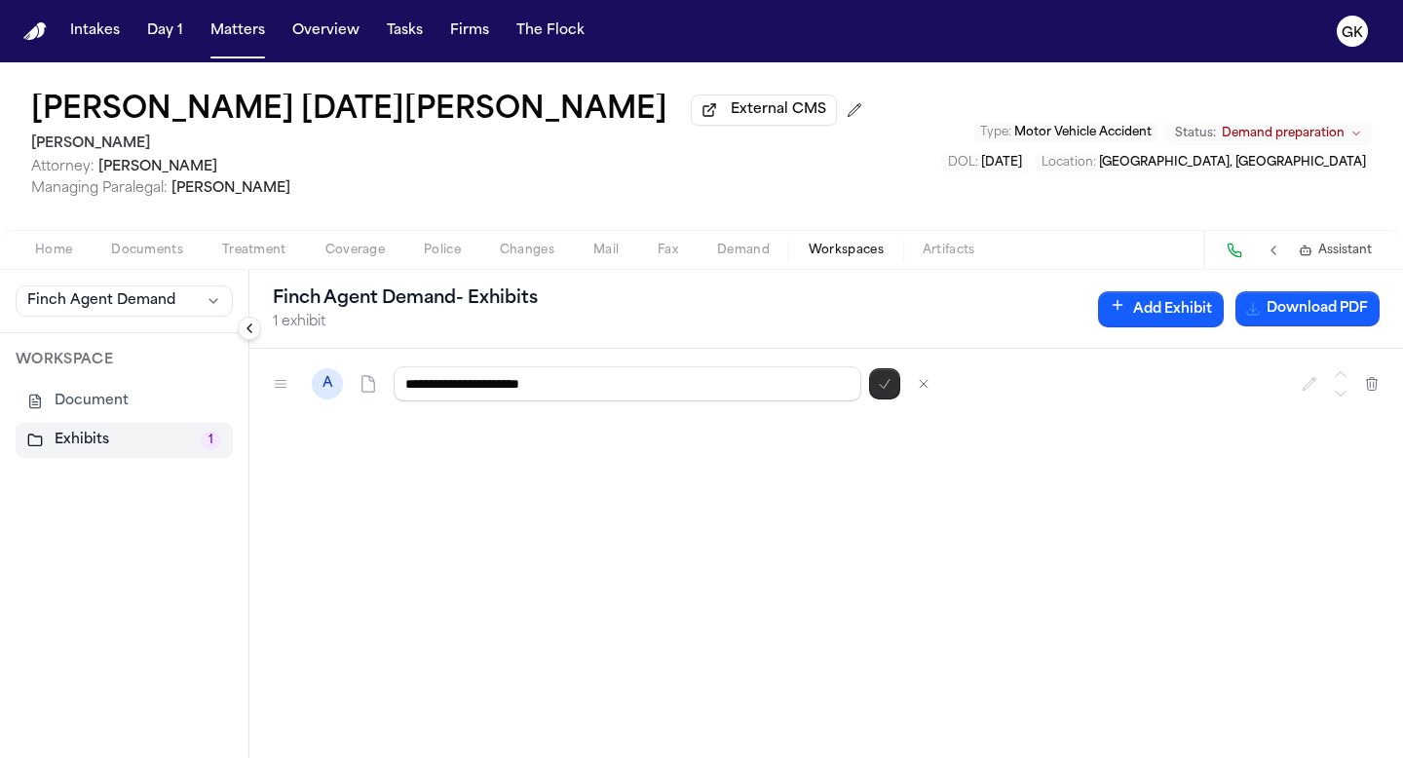
click at [894, 379] on button "button" at bounding box center [884, 383] width 31 height 31
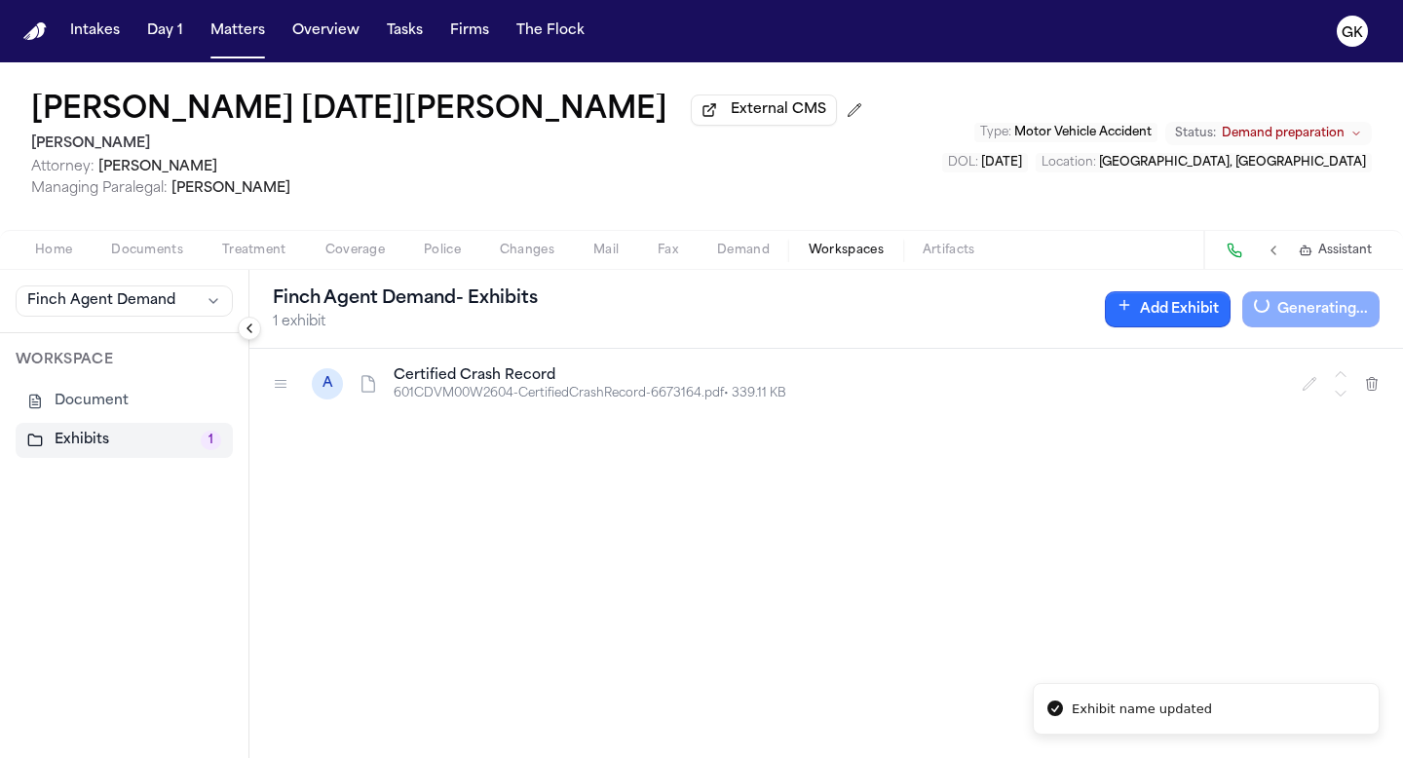
click at [919, 318] on button "Add Exhibit" at bounding box center [1168, 309] width 126 height 36
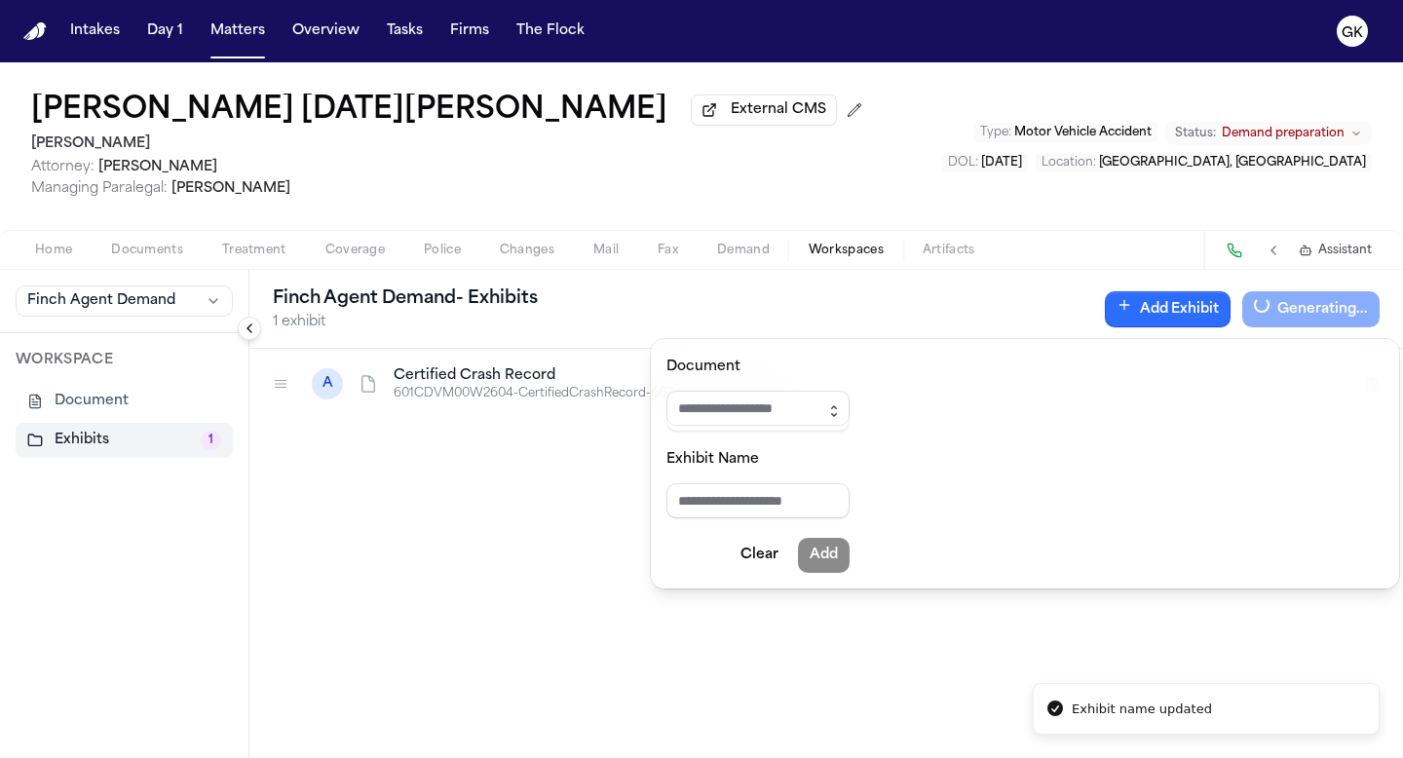
click at [840, 413] on icon "button" at bounding box center [834, 411] width 16 height 16
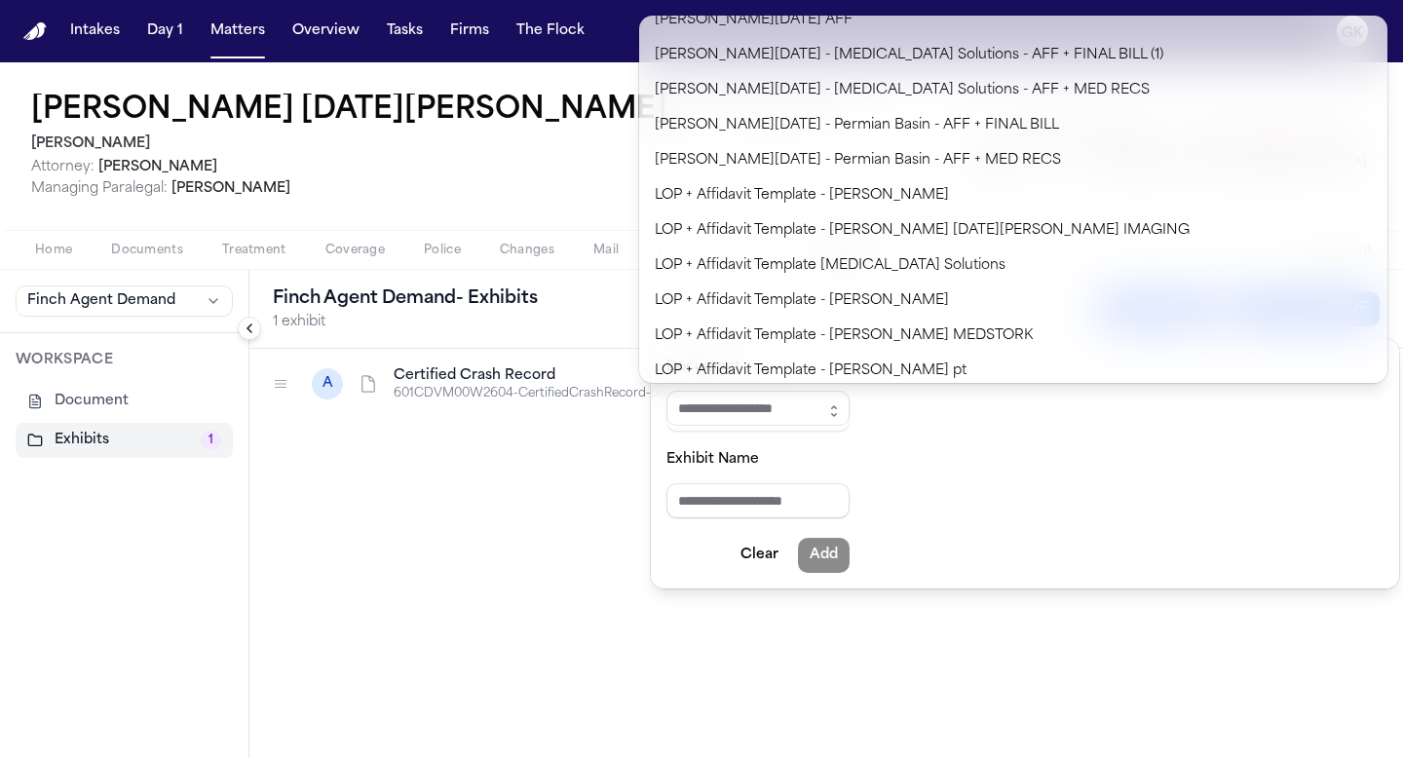
scroll to position [527, 0]
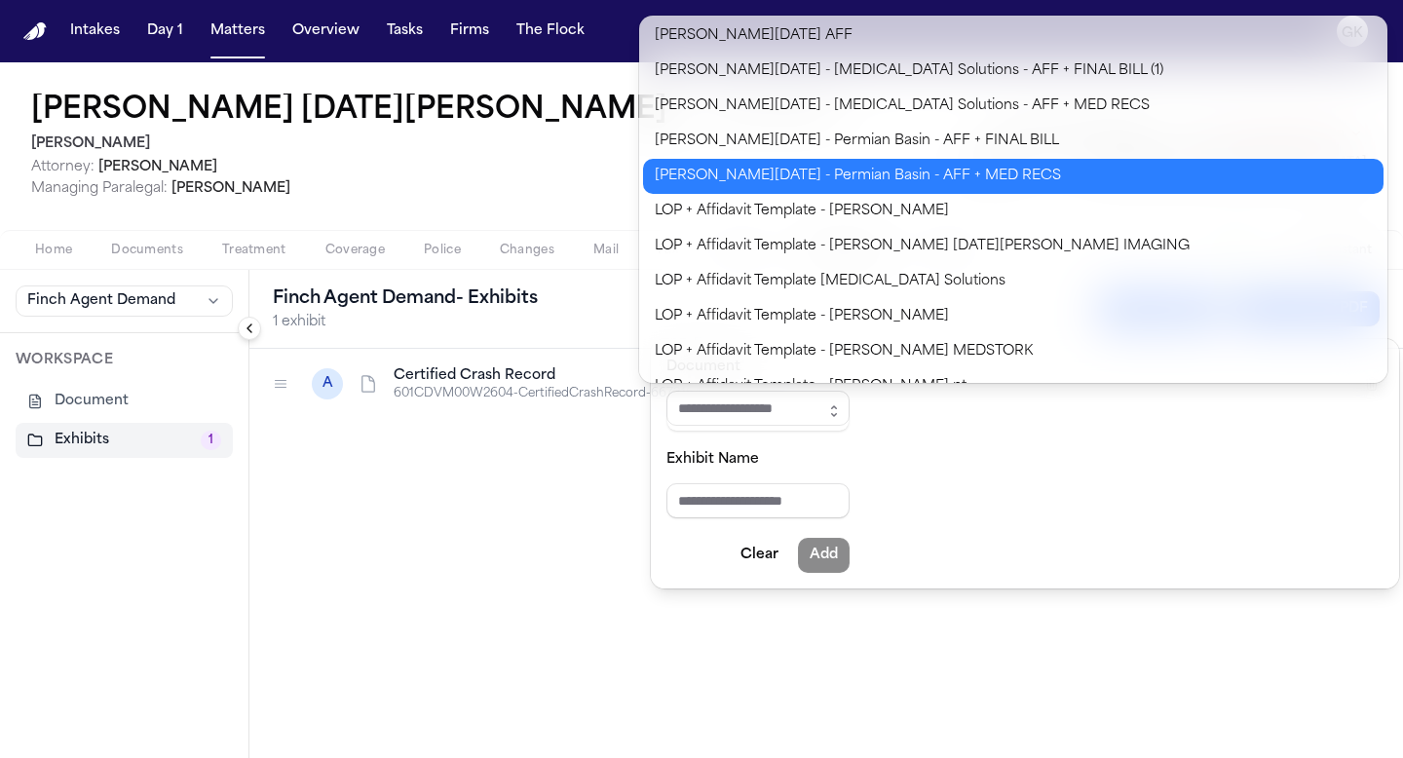
click at [919, 174] on body "**********" at bounding box center [701, 379] width 1403 height 758
type input "**********"
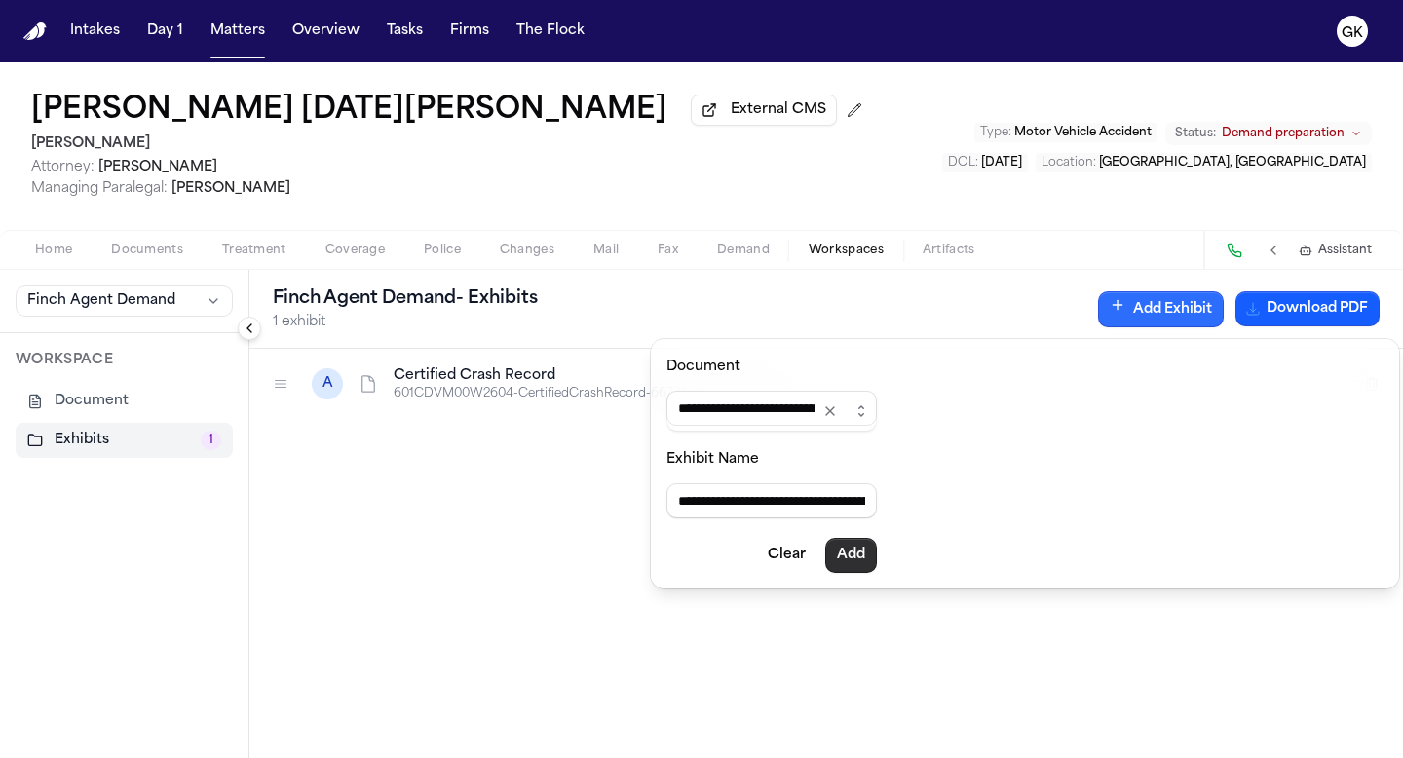
click at [870, 554] on button "Add" at bounding box center [851, 555] width 52 height 35
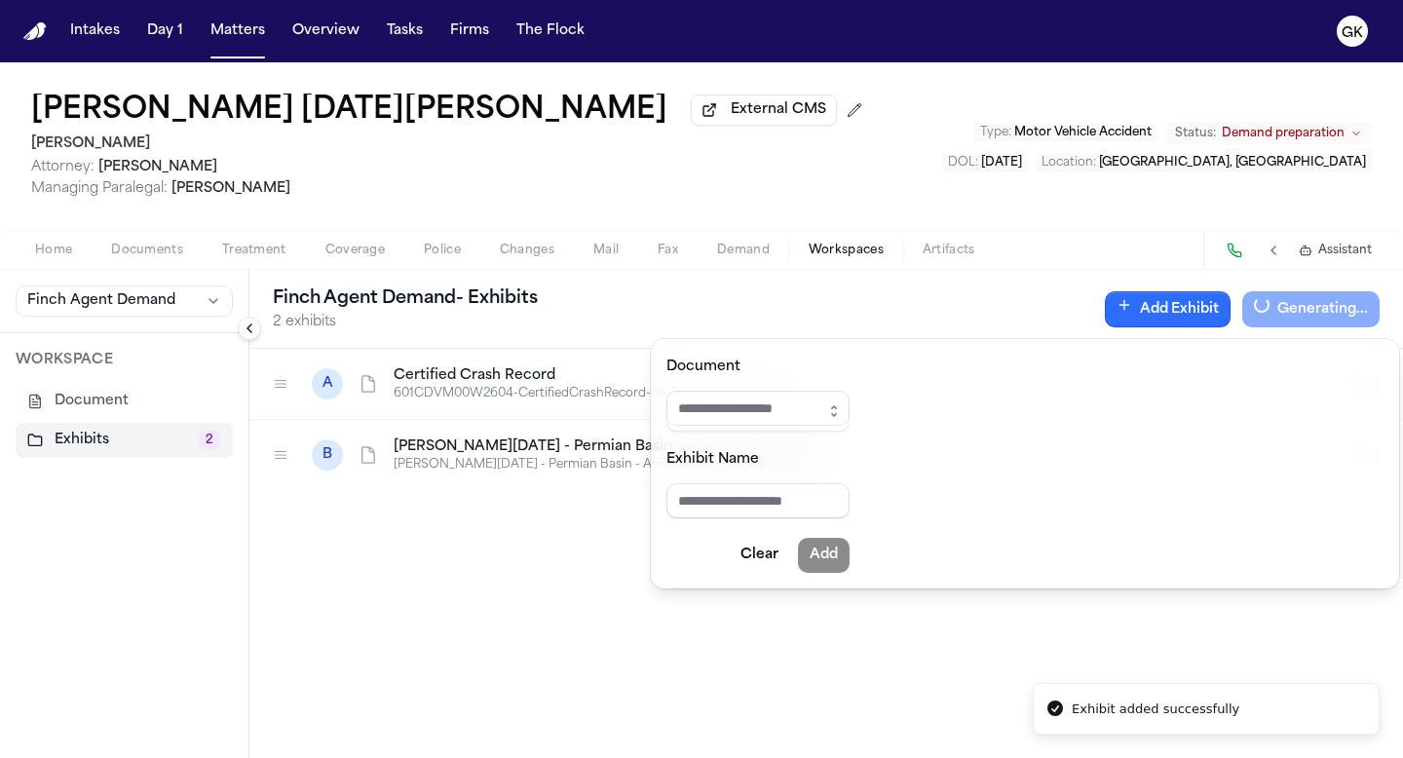
click at [919, 307] on button "Add Exhibit" at bounding box center [1168, 309] width 126 height 36
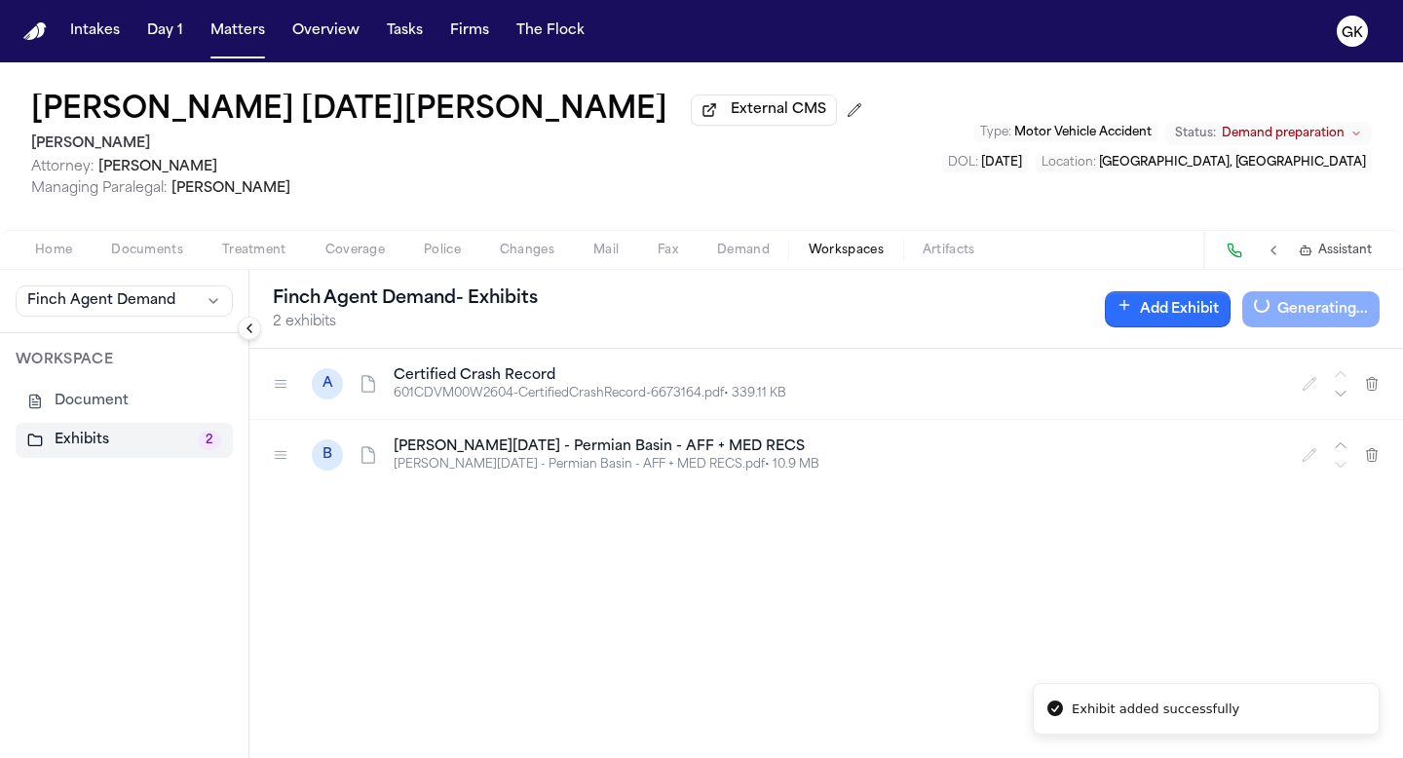
click at [919, 327] on button "Add Exhibit" at bounding box center [1168, 309] width 126 height 36
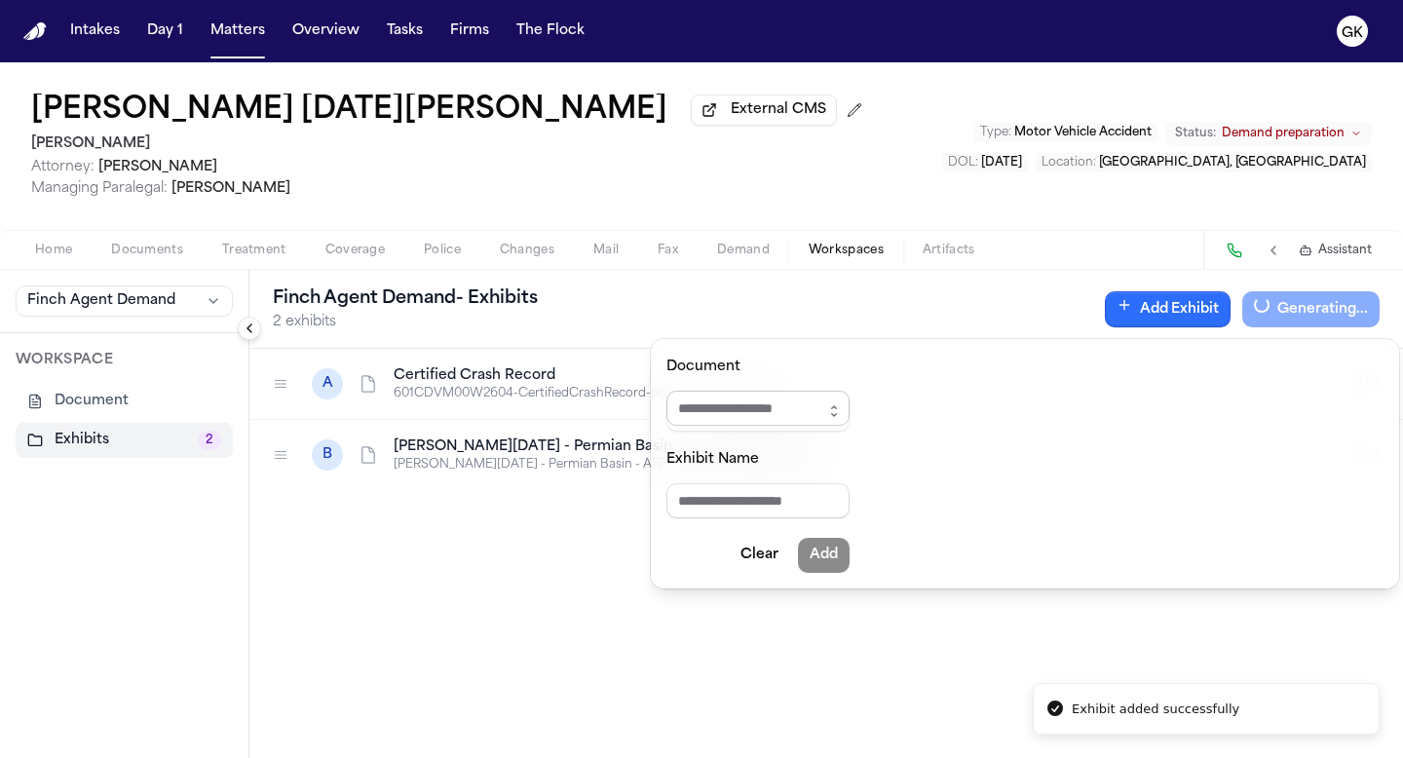
click at [830, 403] on input "Document" at bounding box center [757, 408] width 183 height 35
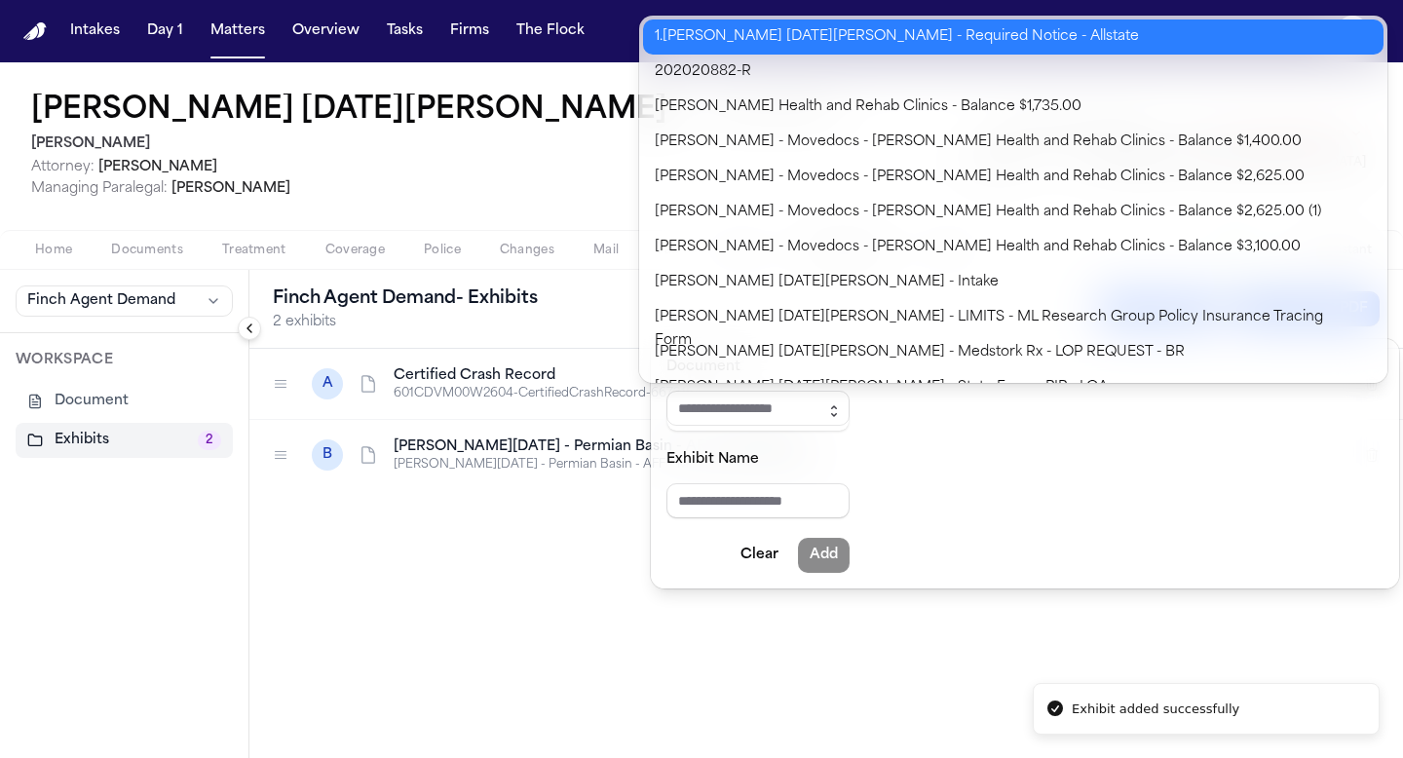
click at [842, 406] on icon "button" at bounding box center [834, 411] width 16 height 16
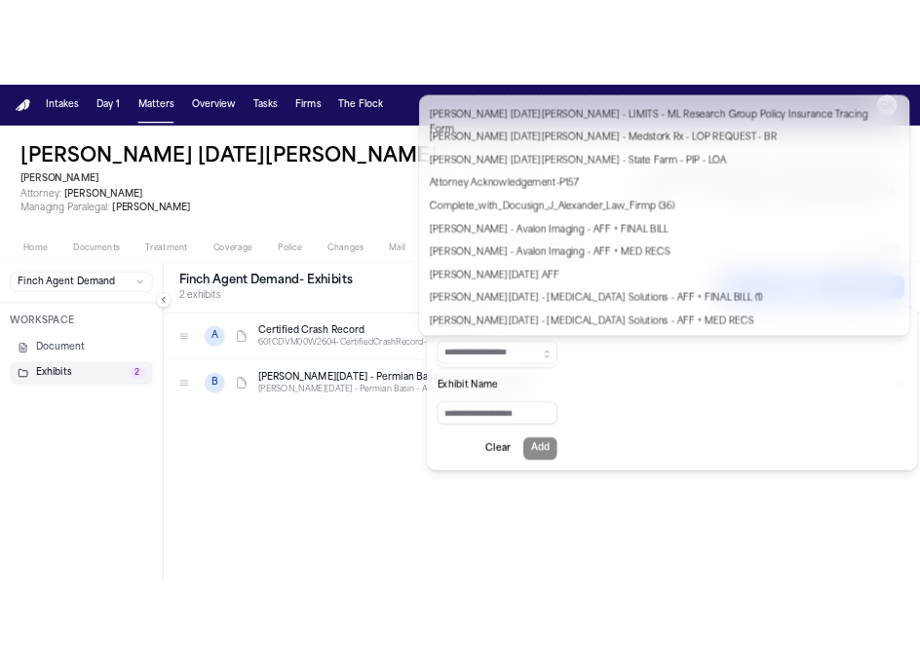
scroll to position [275, 0]
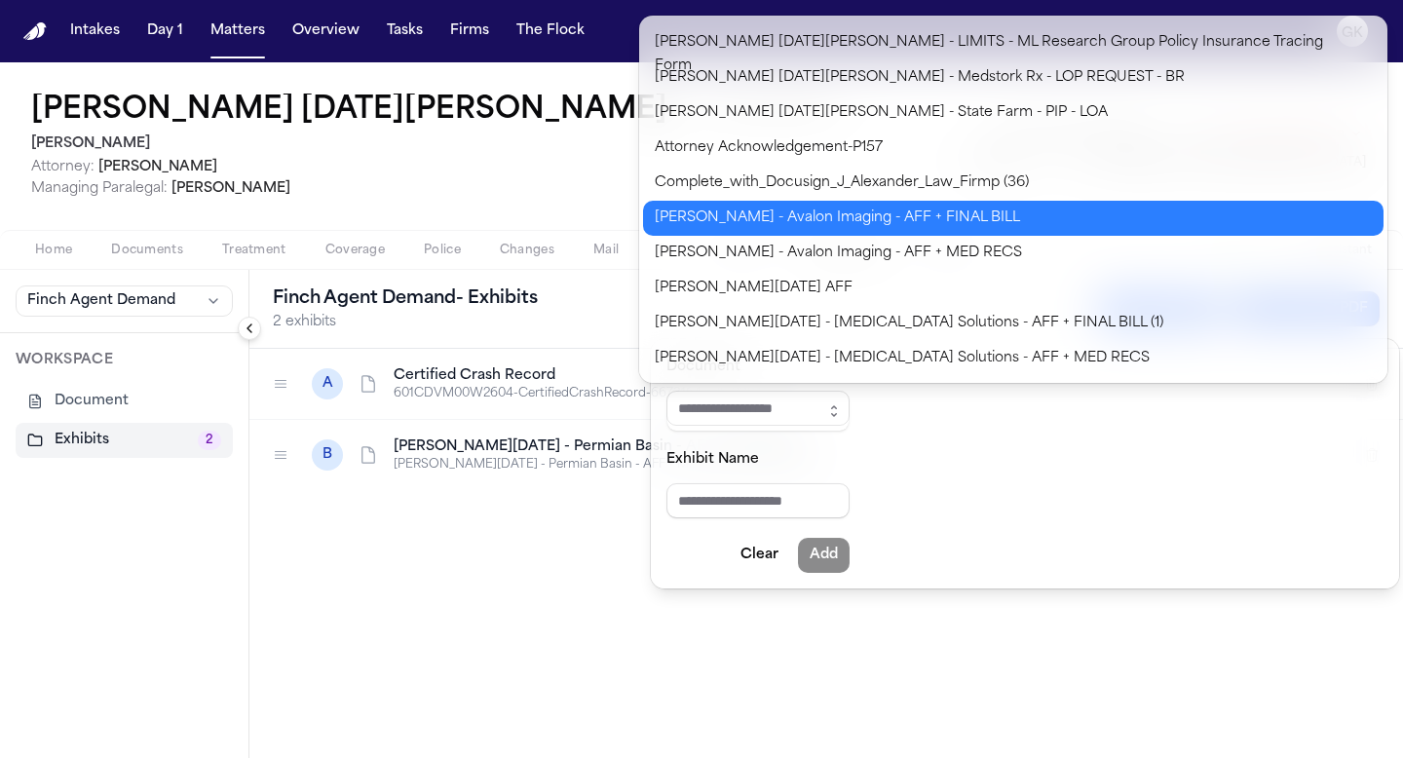
type input "**********"
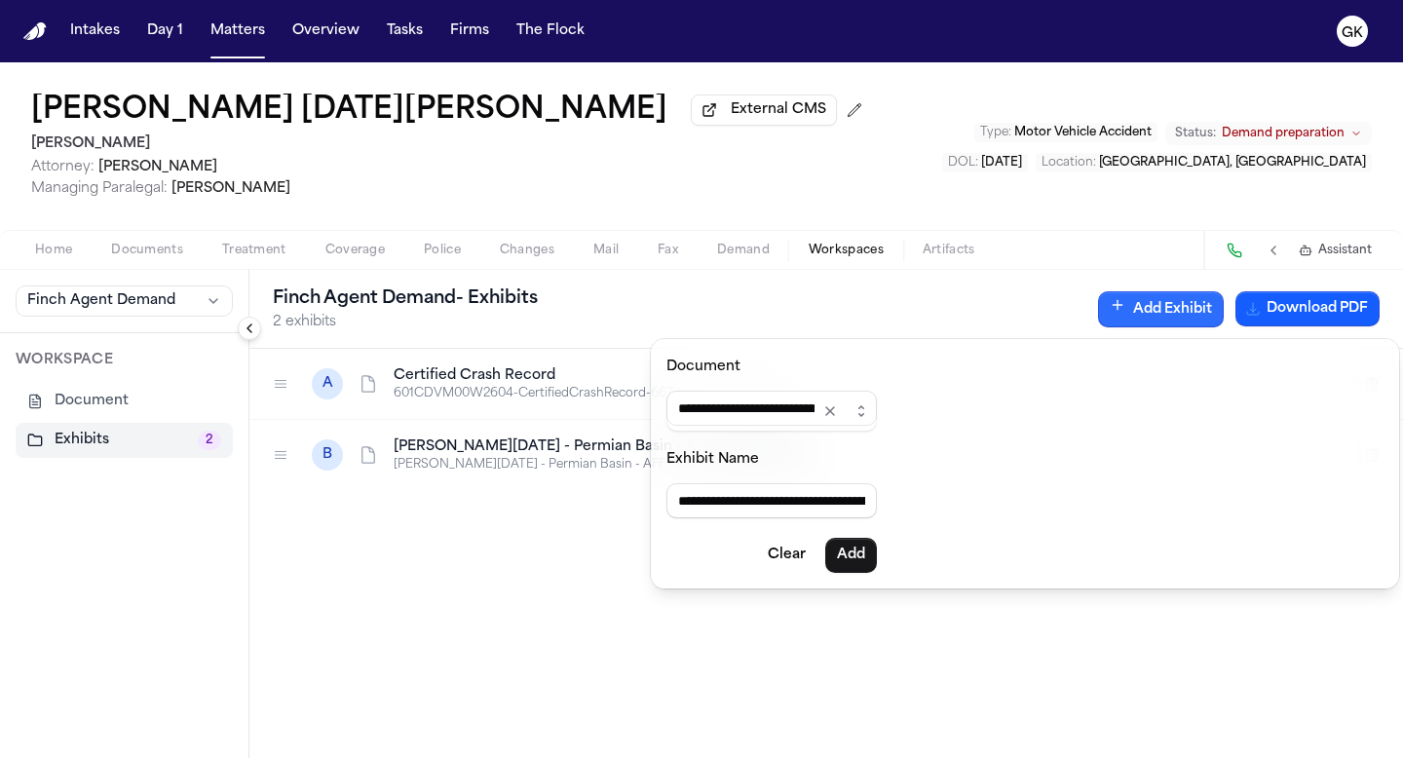
click at [901, 219] on body "**********" at bounding box center [701, 379] width 1403 height 758
click at [865, 555] on button "Add" at bounding box center [851, 555] width 52 height 35
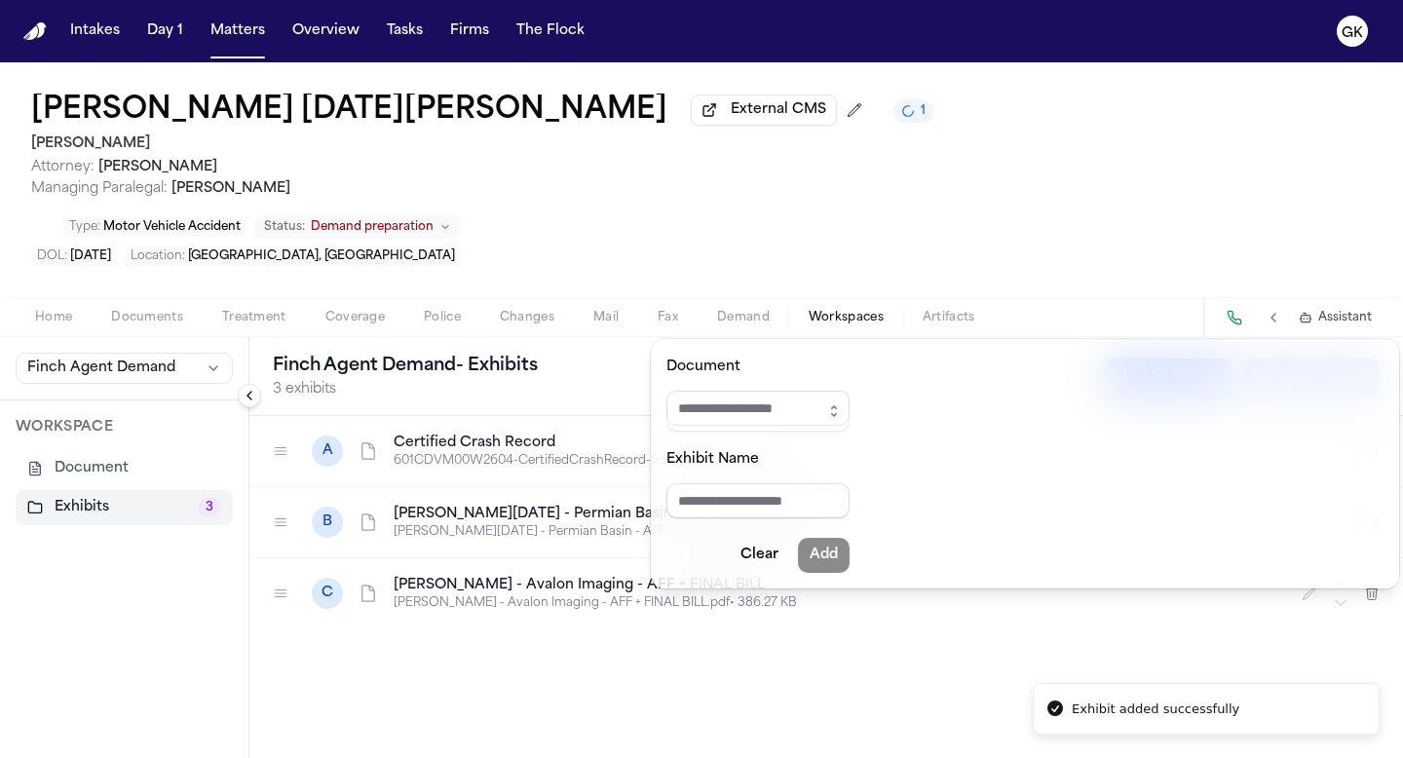
click at [919, 359] on button "Add Exhibit" at bounding box center [1168, 377] width 126 height 36
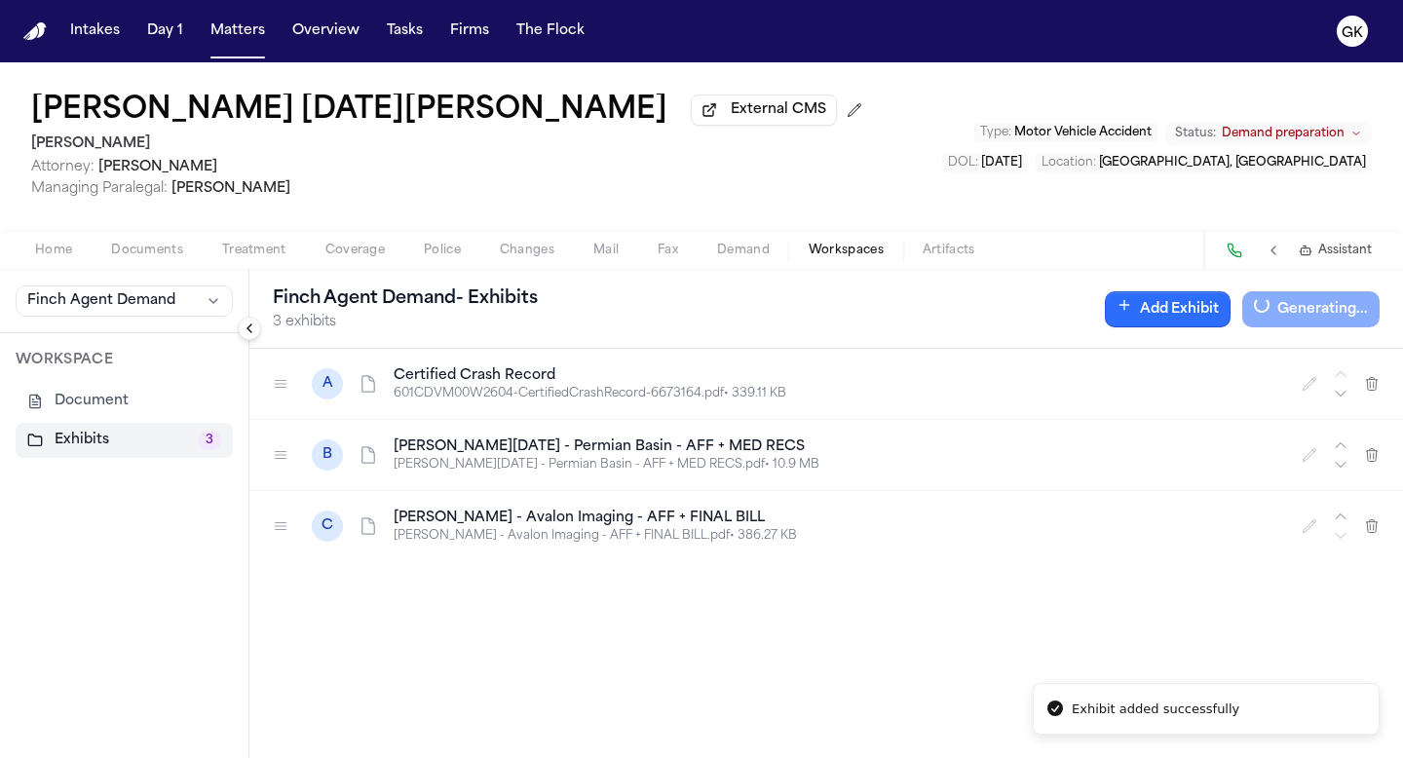
click at [919, 322] on button "Add Exhibit" at bounding box center [1168, 309] width 126 height 36
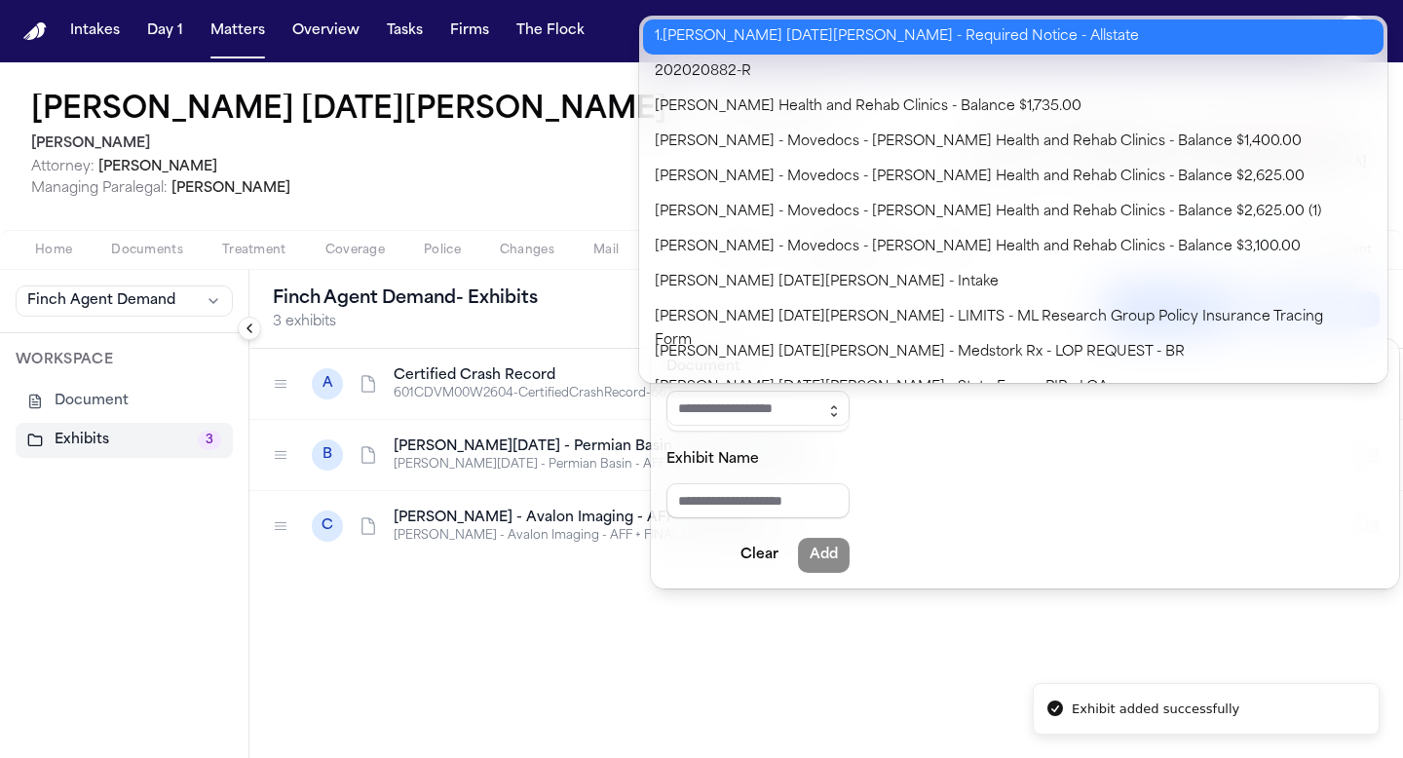
click at [832, 423] on button "button" at bounding box center [833, 411] width 31 height 41
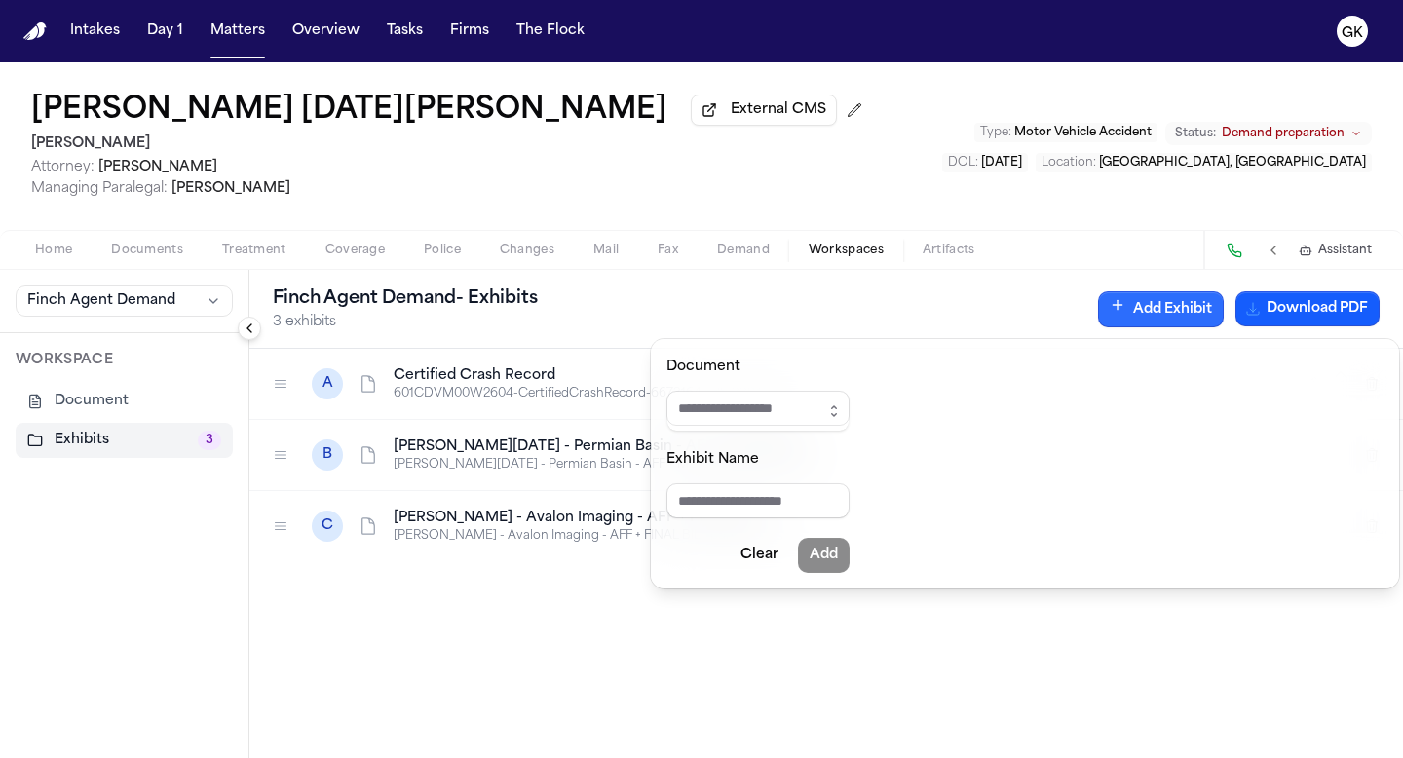
click at [546, 156] on div "**********" at bounding box center [701, 410] width 1403 height 696
click at [802, 665] on div "Finch Agent Demand - Exhibits 3 exhibits Add Exhibit Download PDF A Certified C…" at bounding box center [826, 514] width 1154 height 488
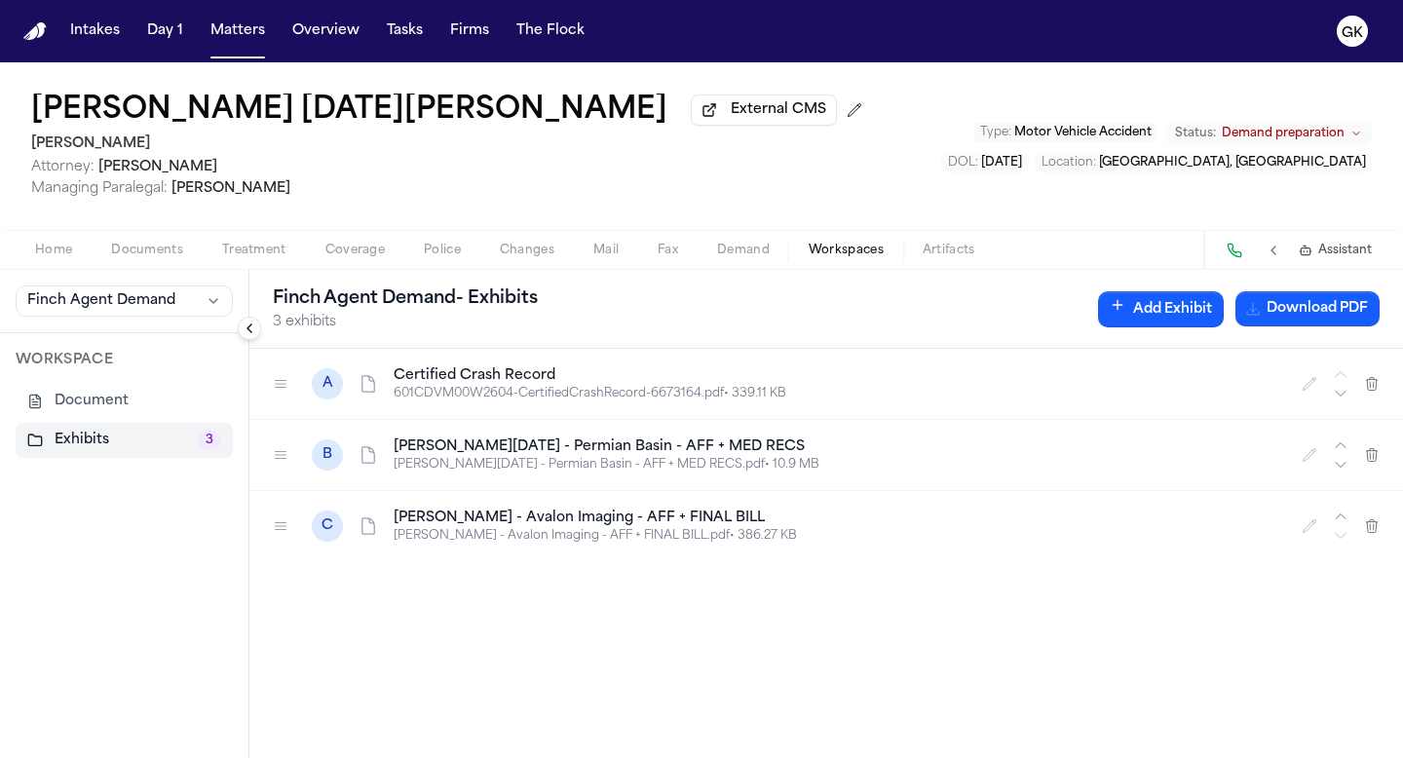
click at [919, 322] on button "Add Exhibit" at bounding box center [1161, 309] width 126 height 36
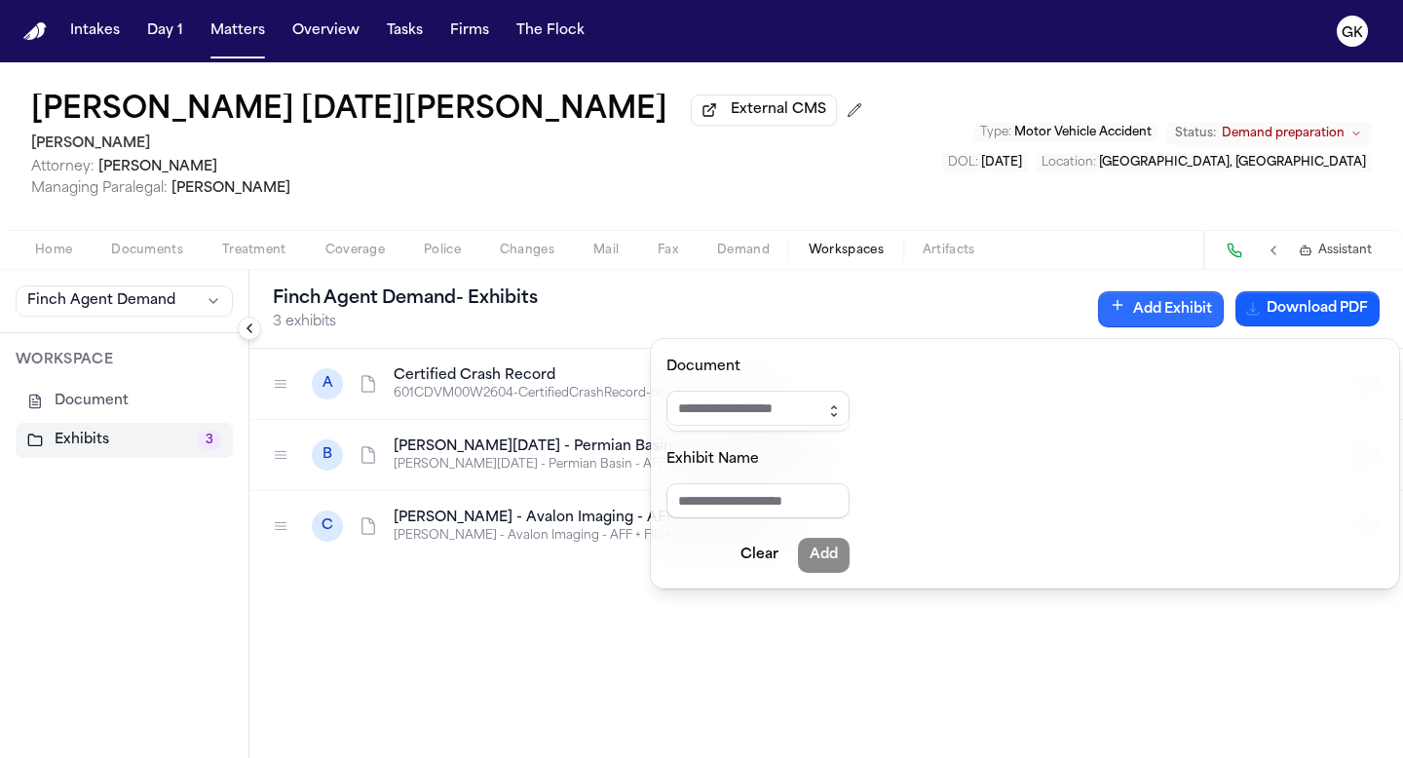
click at [842, 406] on icon "button" at bounding box center [834, 411] width 16 height 16
click at [561, 167] on div "**********" at bounding box center [701, 410] width 1403 height 696
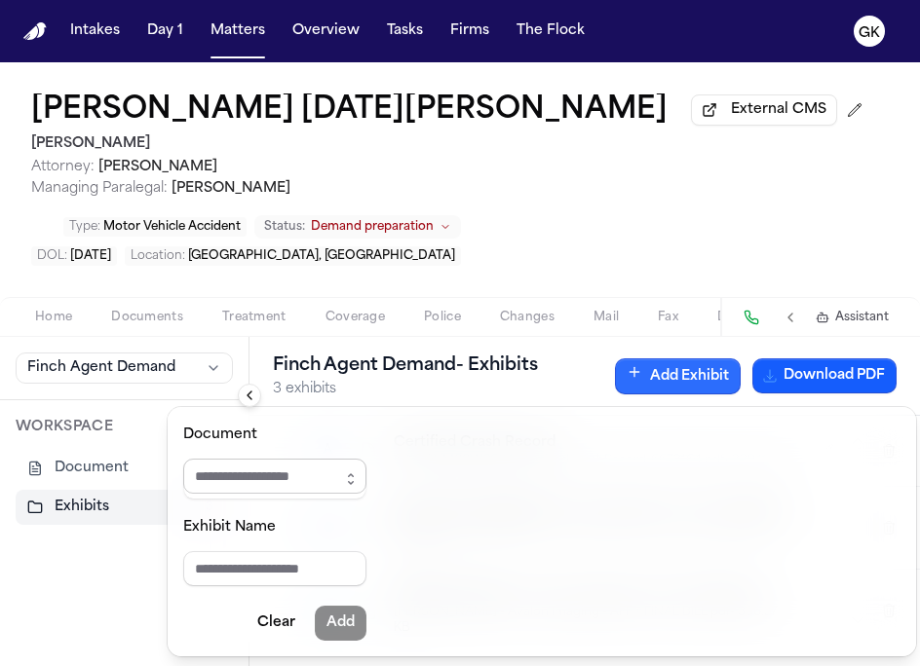
click at [251, 465] on input "Document" at bounding box center [274, 476] width 183 height 35
click at [359, 481] on icon "button" at bounding box center [351, 480] width 16 height 16
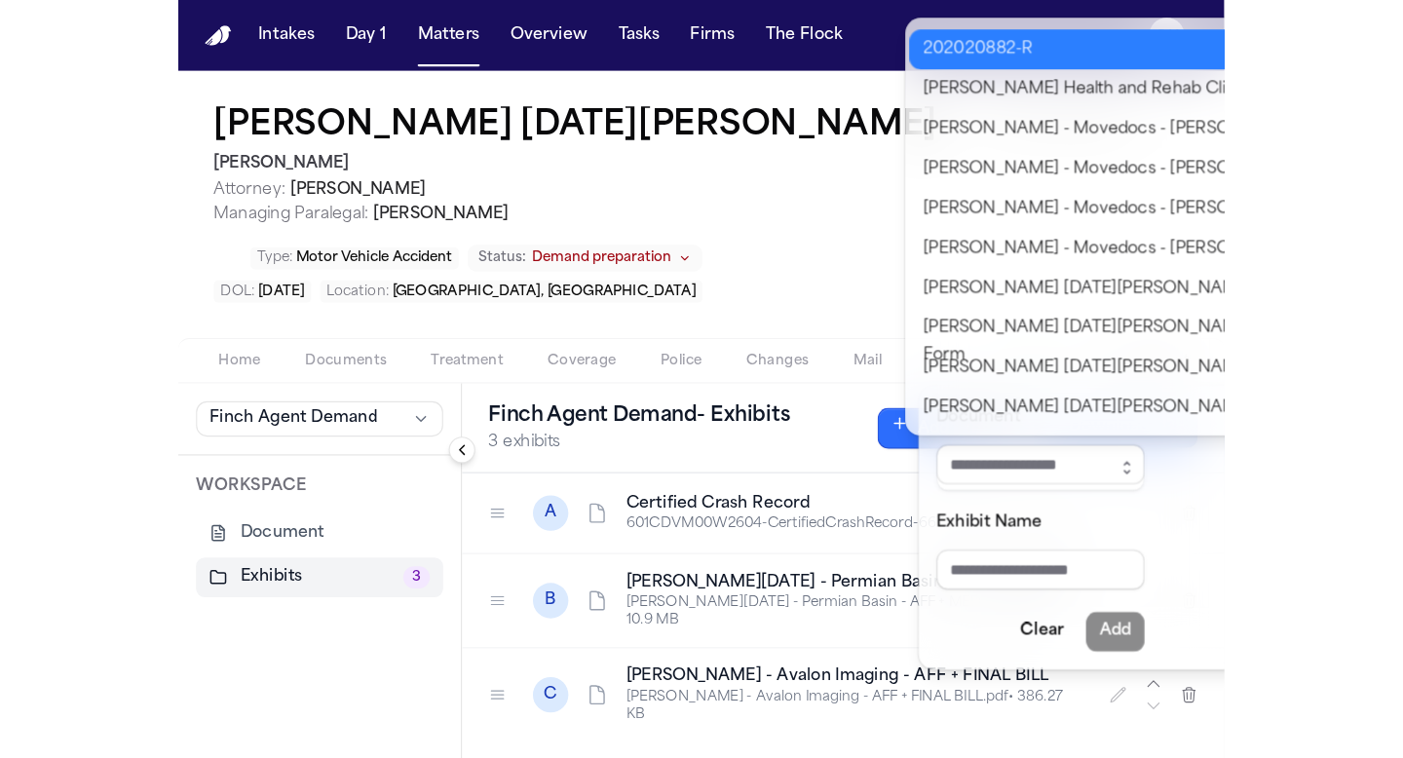
scroll to position [0, 0]
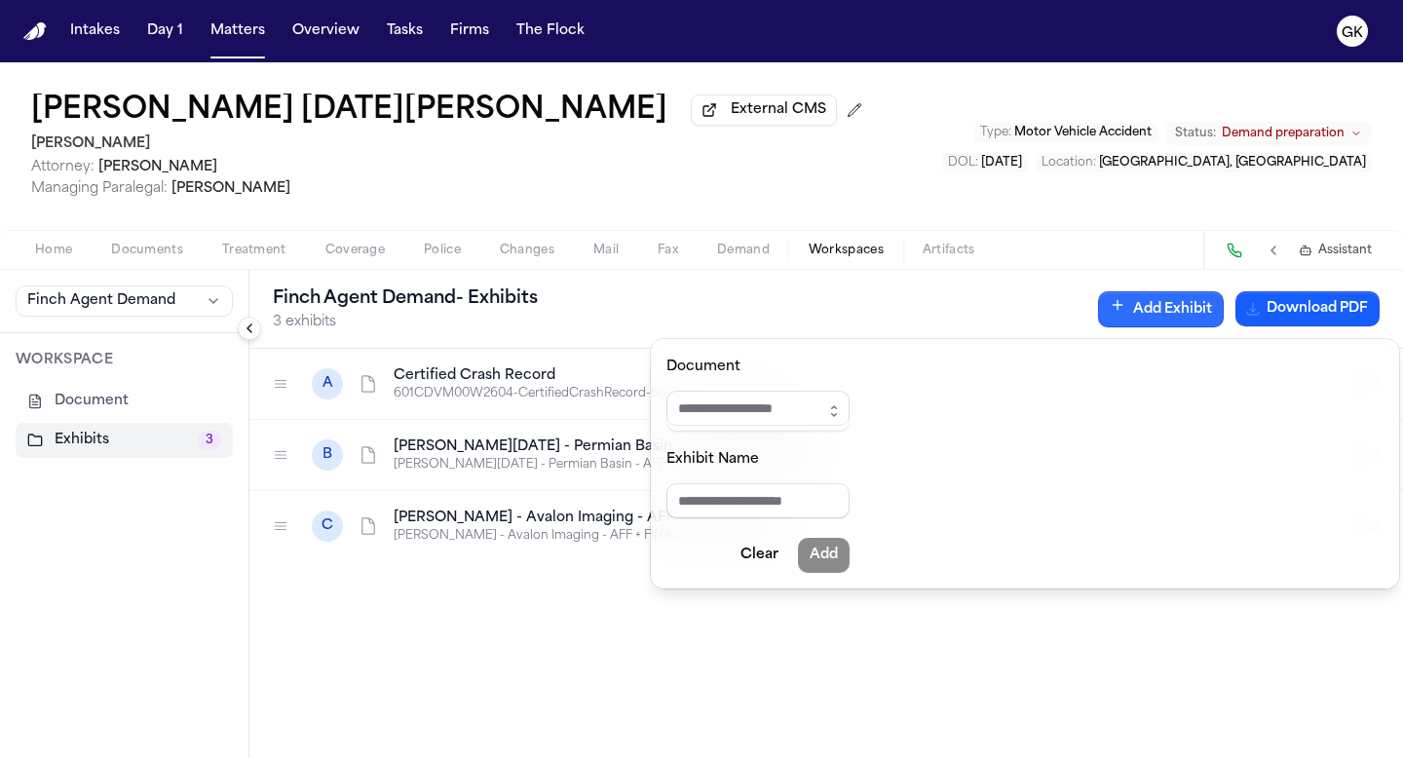
click at [919, 320] on button "Add Exhibit" at bounding box center [1161, 309] width 126 height 36
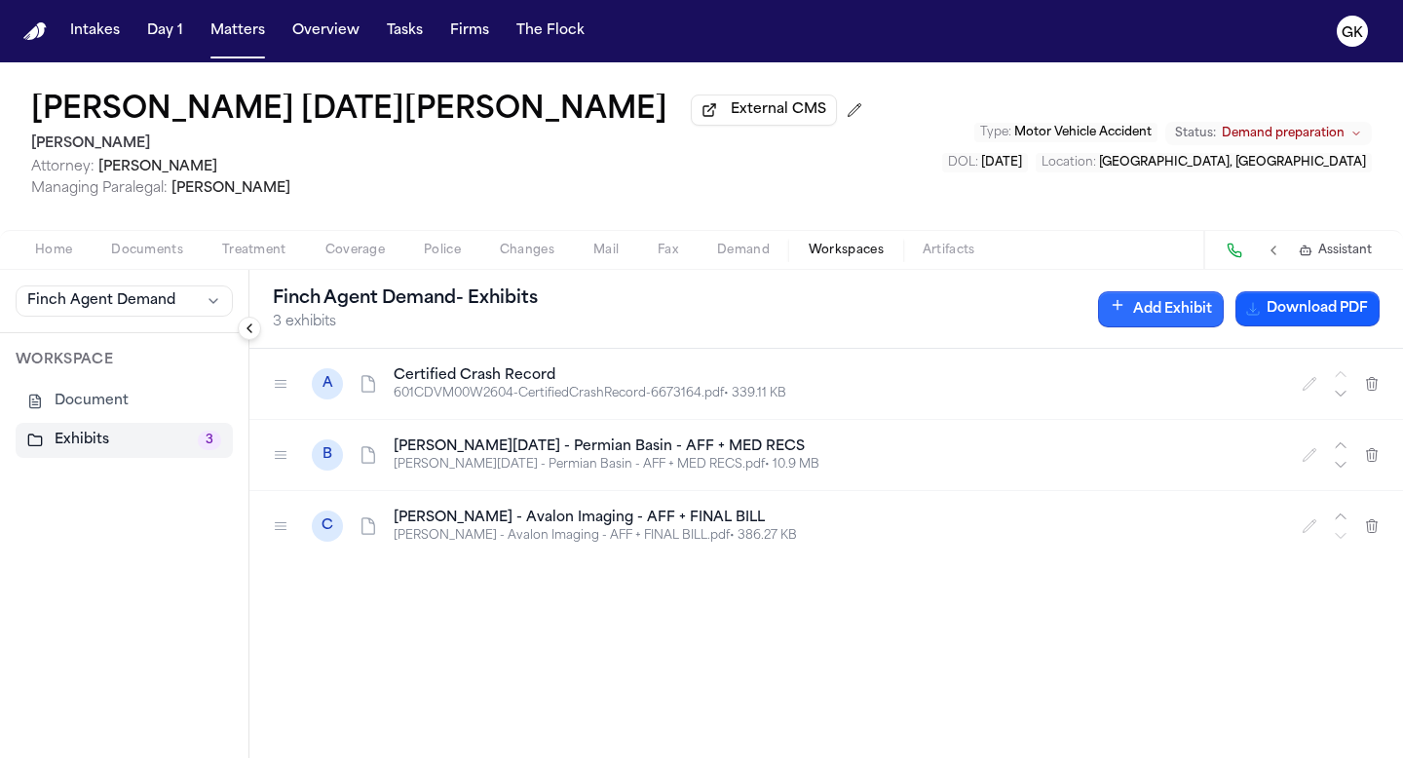
click at [919, 322] on button "Add Exhibit" at bounding box center [1161, 309] width 126 height 36
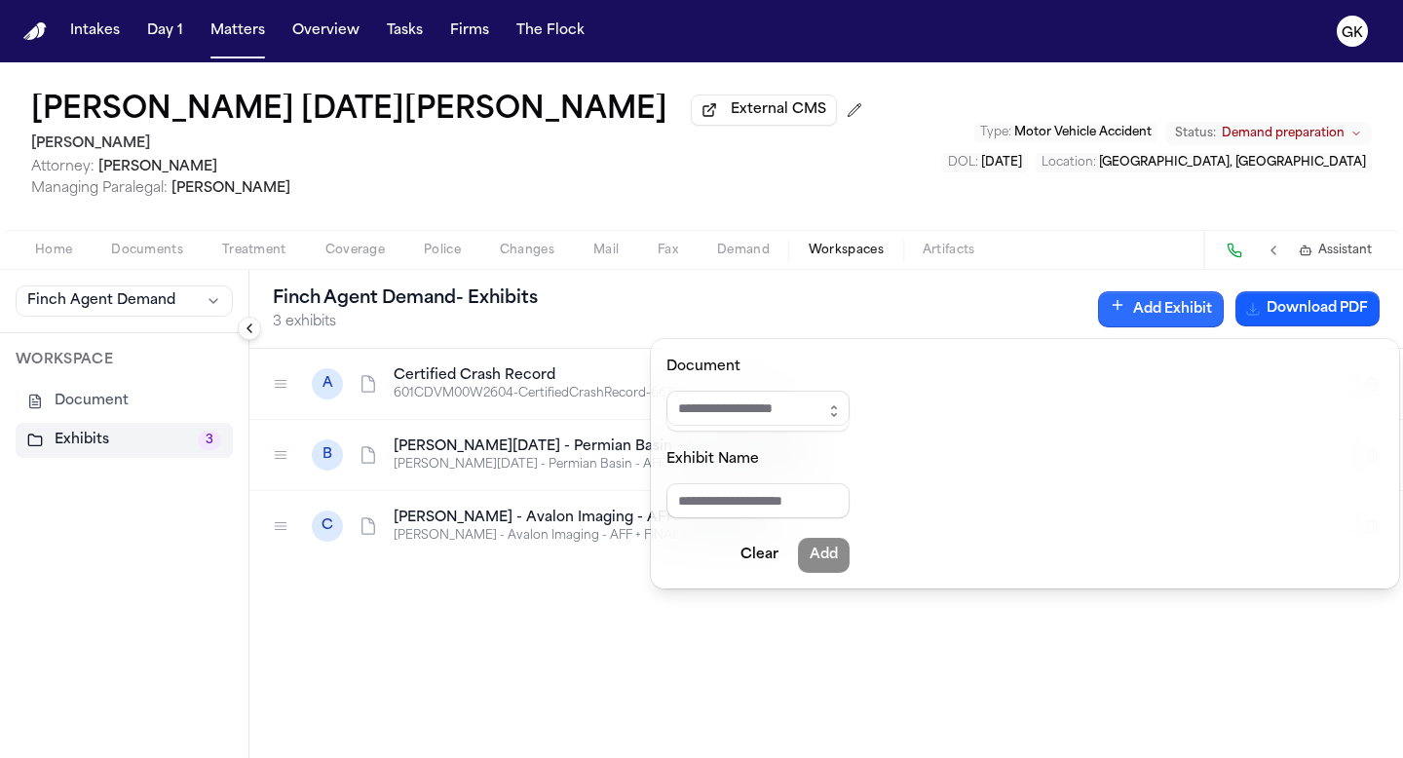
click at [842, 410] on icon "button" at bounding box center [834, 411] width 16 height 16
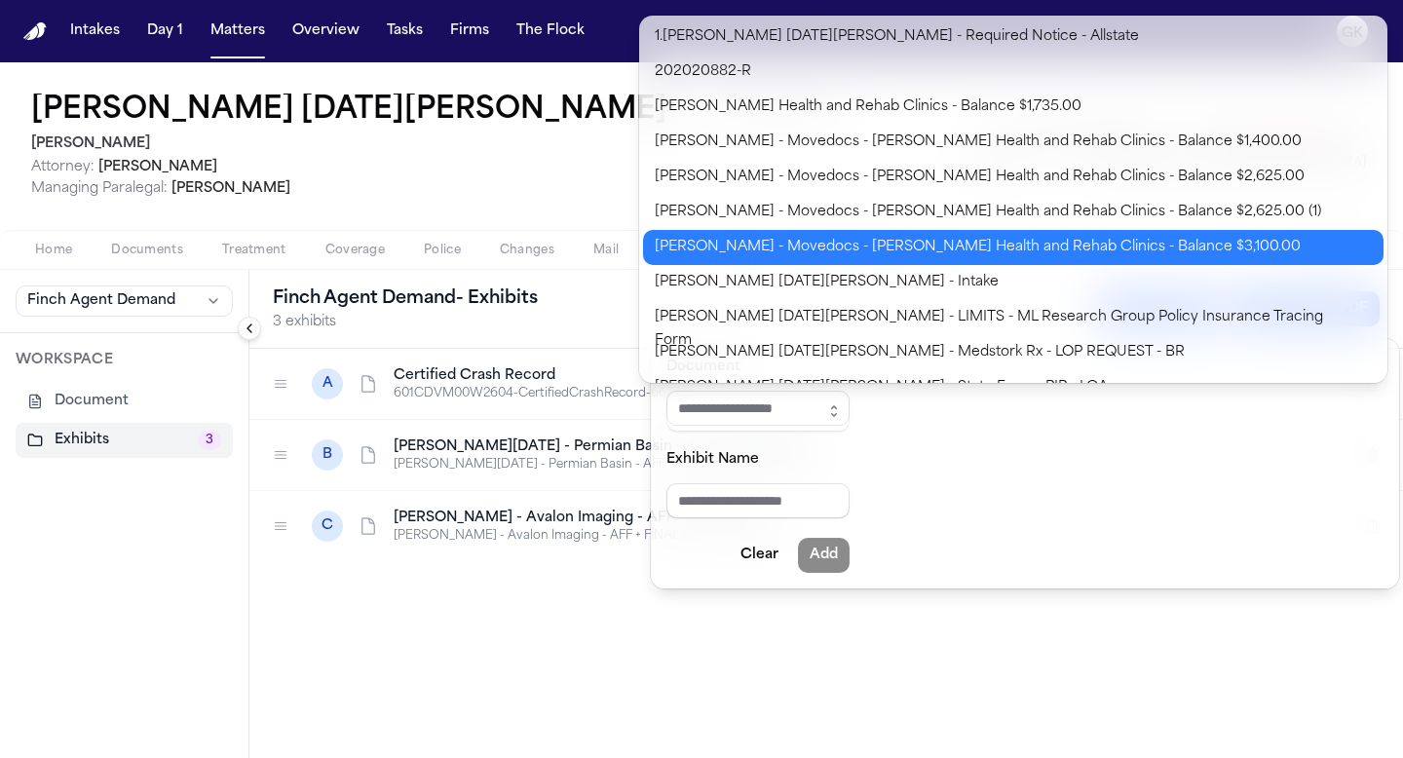
click at [919, 252] on body "**********" at bounding box center [701, 379] width 1403 height 758
type input "**********"
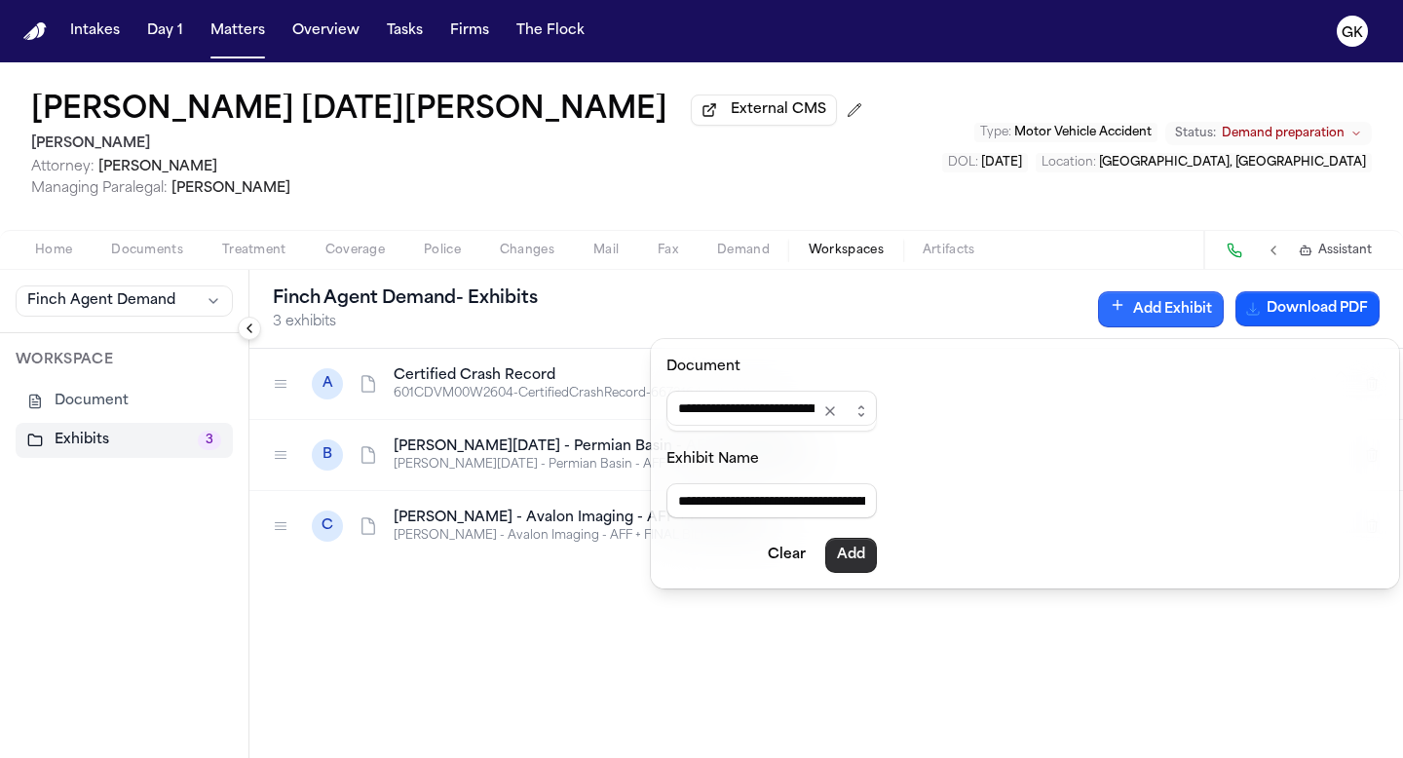
click at [871, 552] on button "Add" at bounding box center [851, 555] width 52 height 35
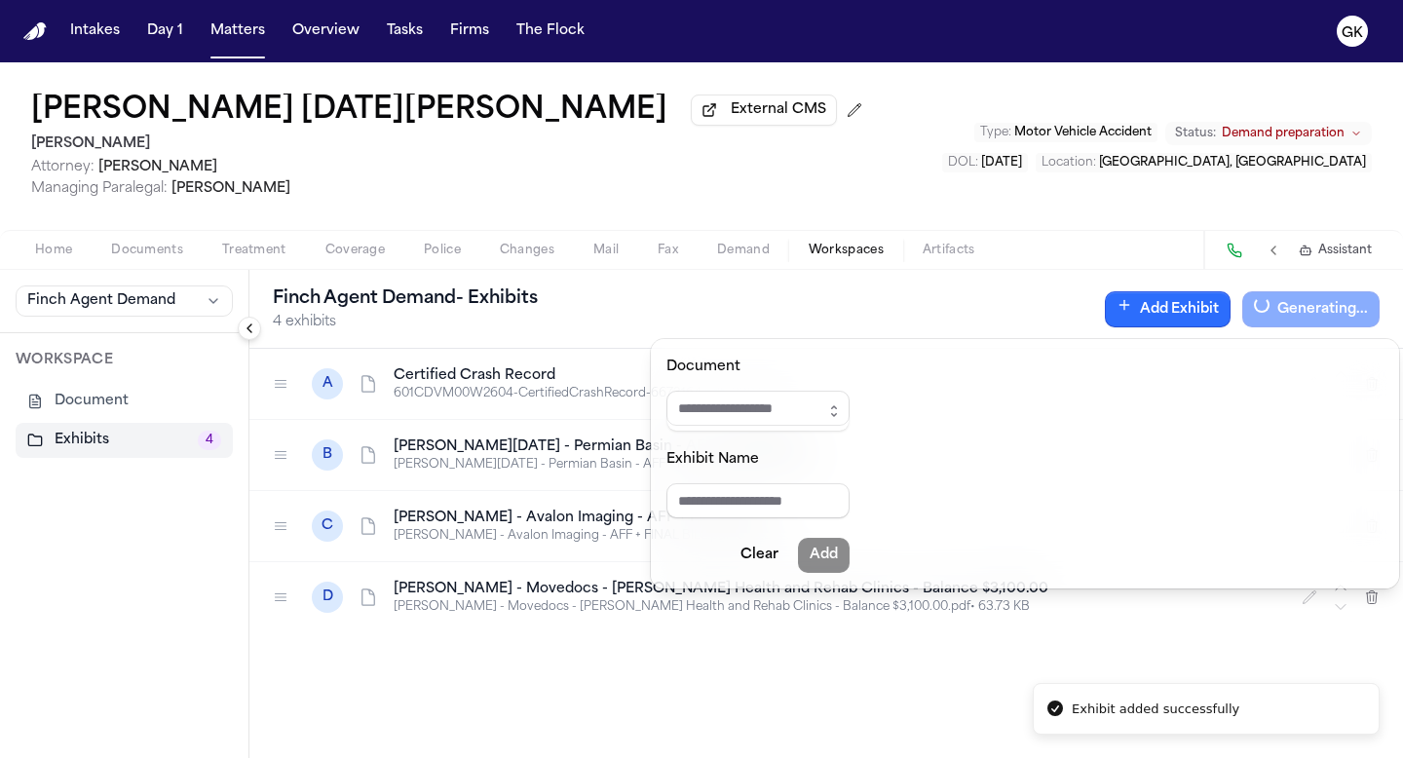
click at [919, 311] on button "Add Exhibit" at bounding box center [1168, 309] width 126 height 36
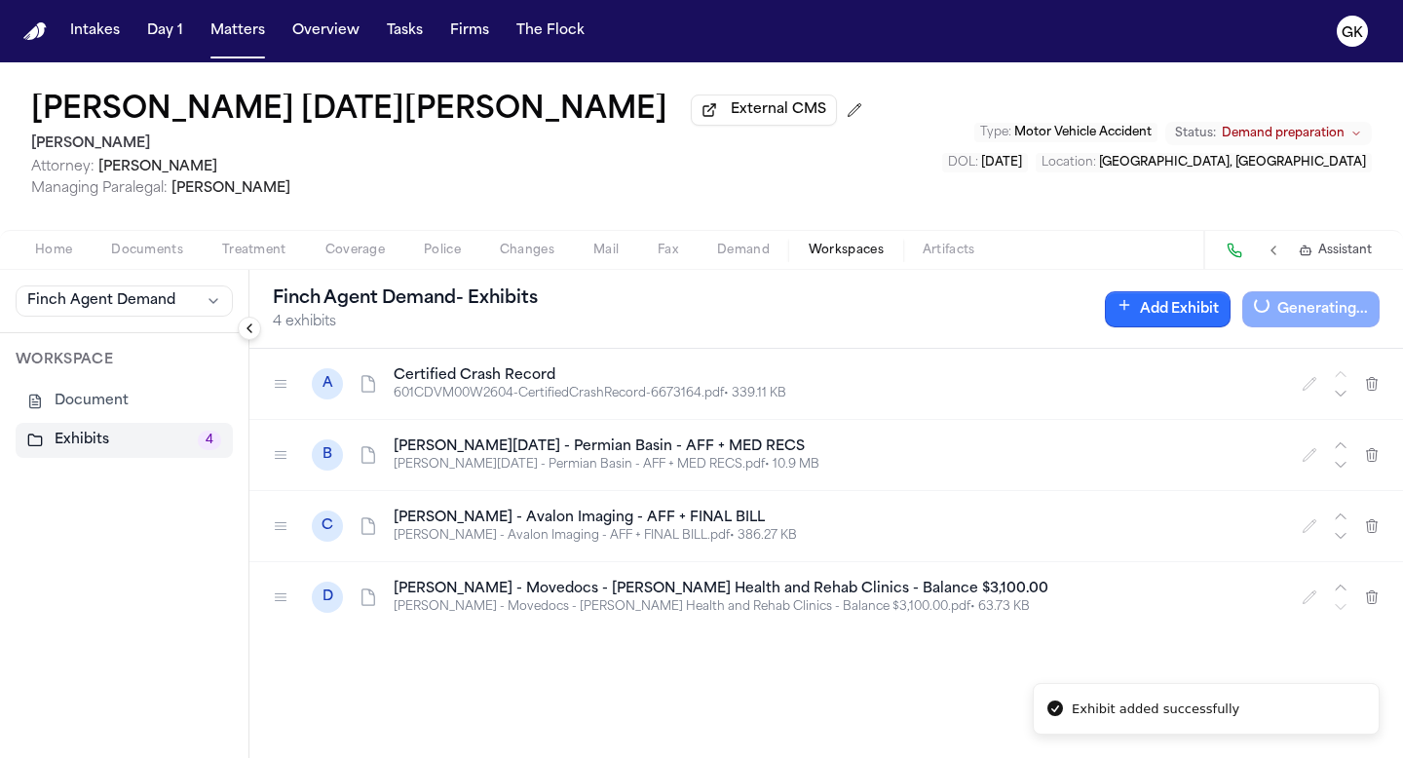
click at [919, 313] on icon "button" at bounding box center [1125, 305] width 16 height 16
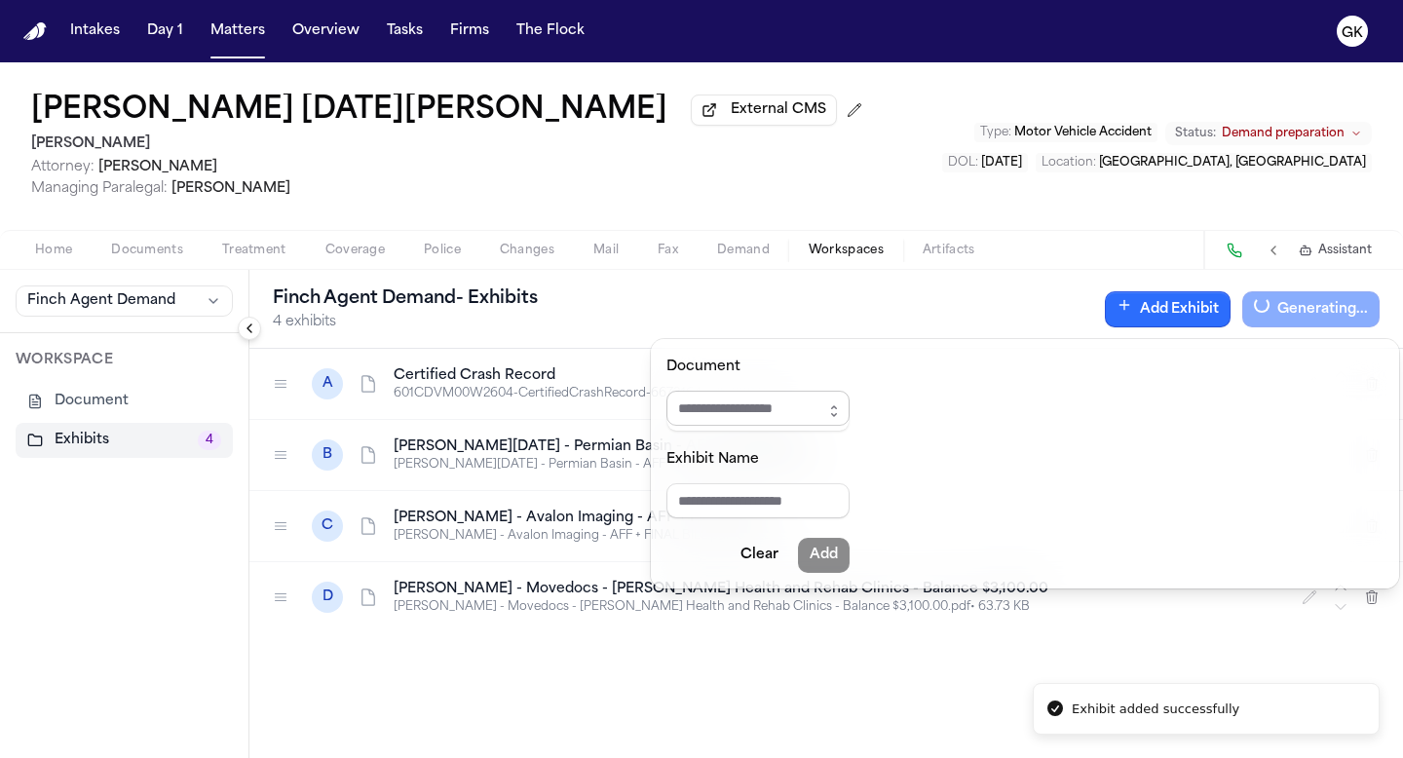
click at [789, 398] on input "Document" at bounding box center [757, 408] width 183 height 35
click at [840, 407] on icon "button" at bounding box center [834, 411] width 16 height 16
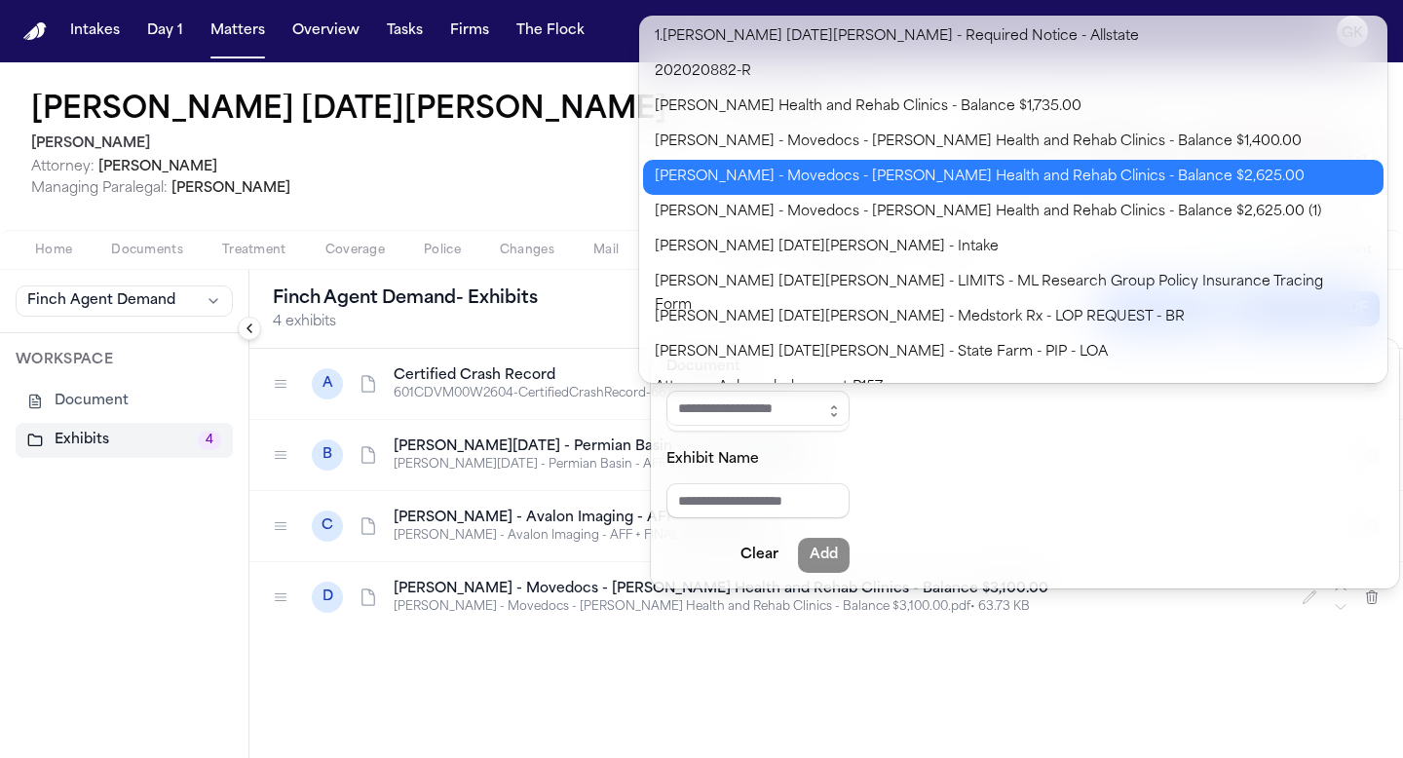
click at [919, 179] on body "**********" at bounding box center [701, 379] width 1403 height 758
type input "**********"
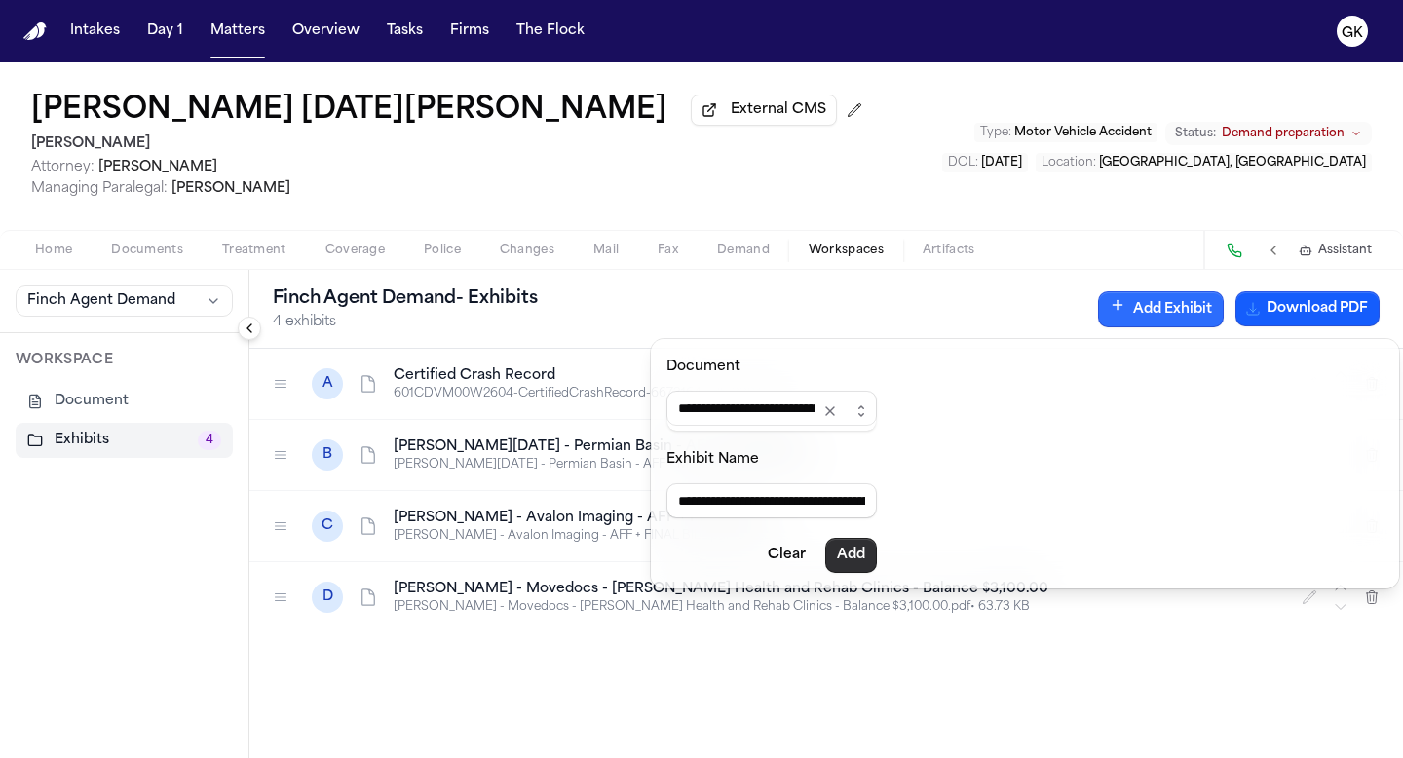
click at [858, 551] on button "Add" at bounding box center [851, 555] width 52 height 35
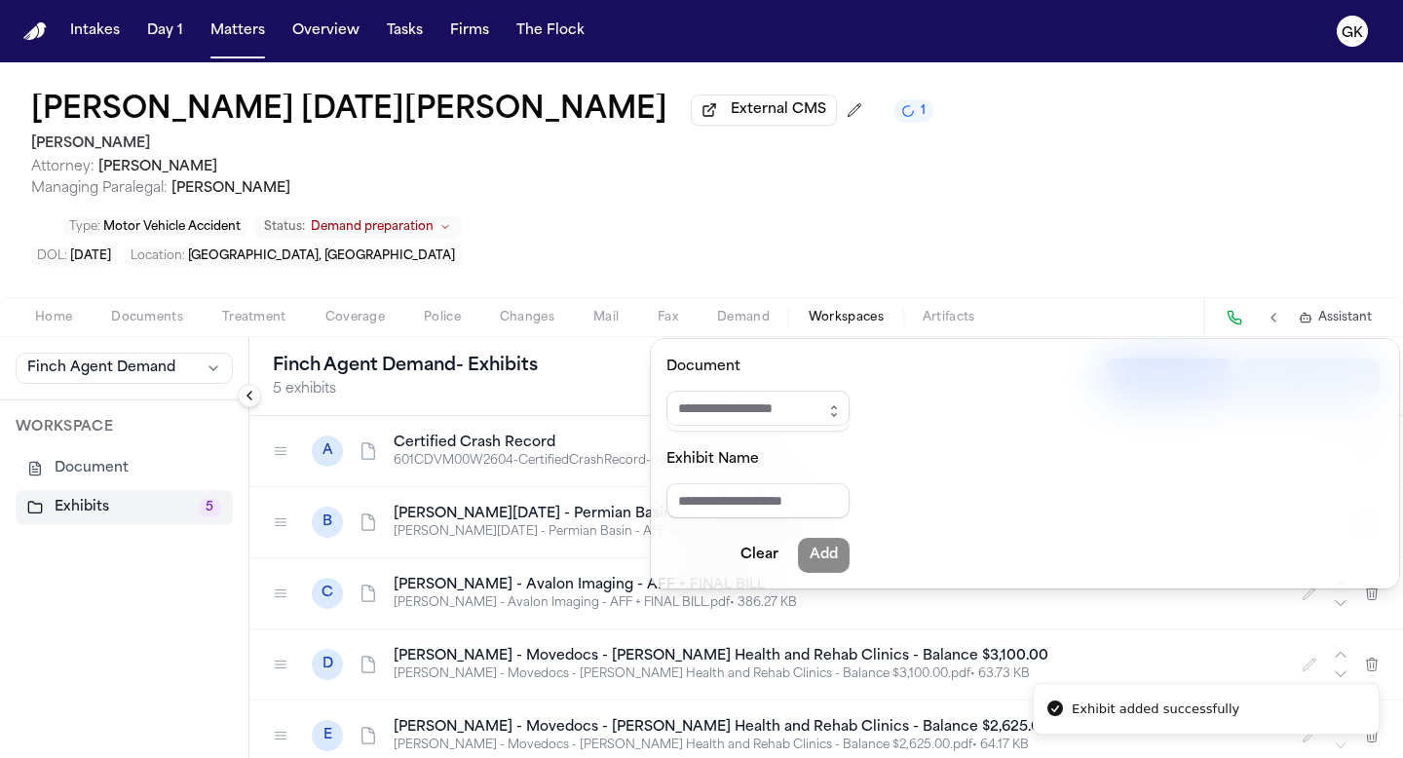
click at [919, 359] on button "Add Exhibit" at bounding box center [1168, 377] width 126 height 36
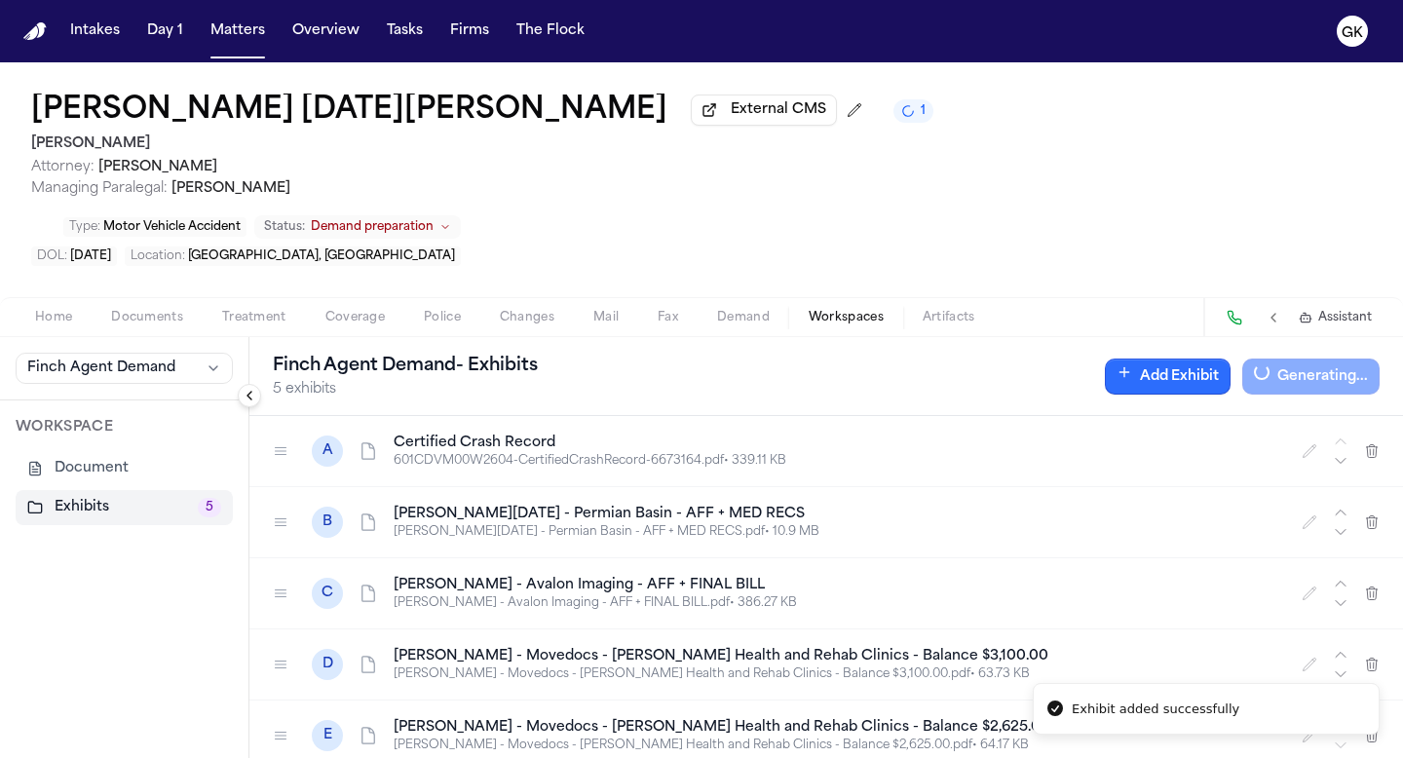
click at [919, 359] on button "Add Exhibit" at bounding box center [1168, 377] width 126 height 36
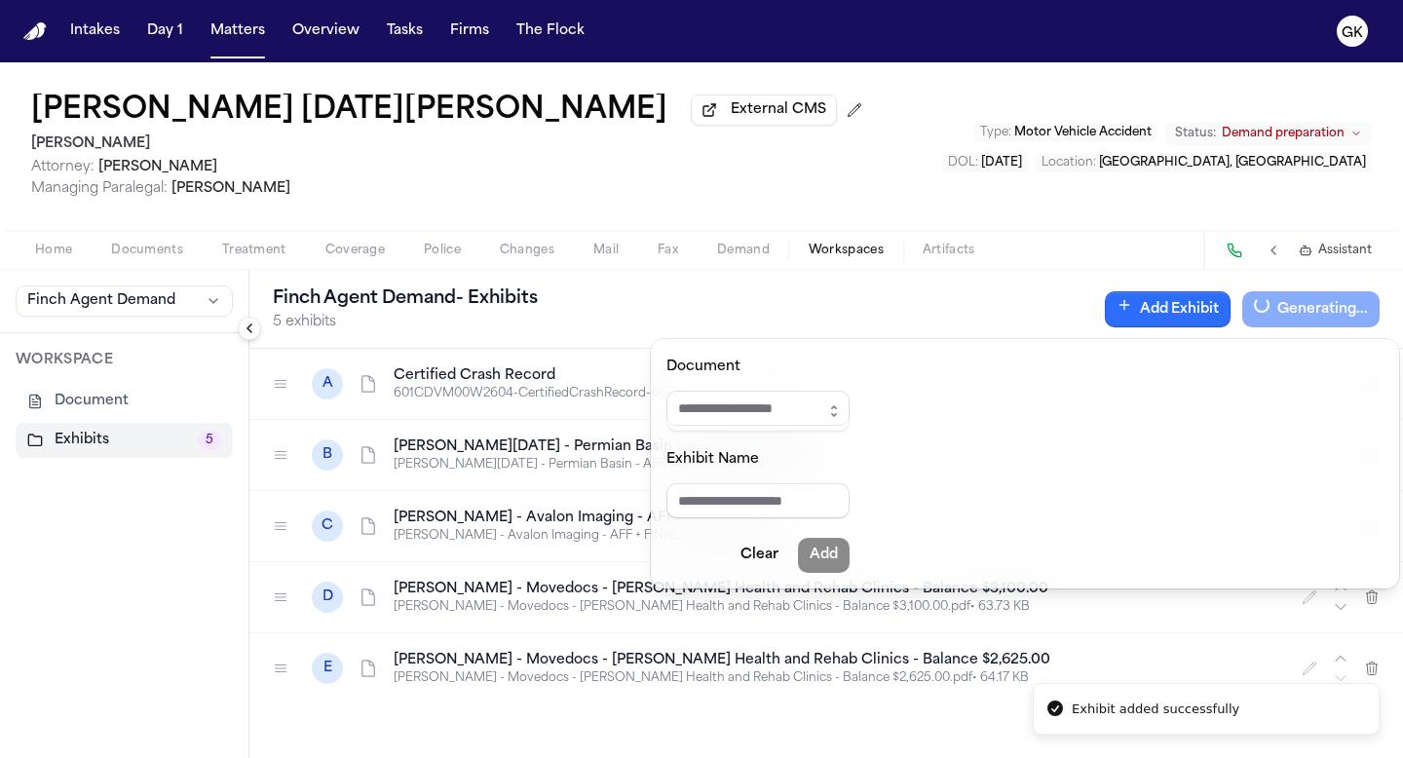
click at [850, 413] on button "button" at bounding box center [833, 411] width 31 height 41
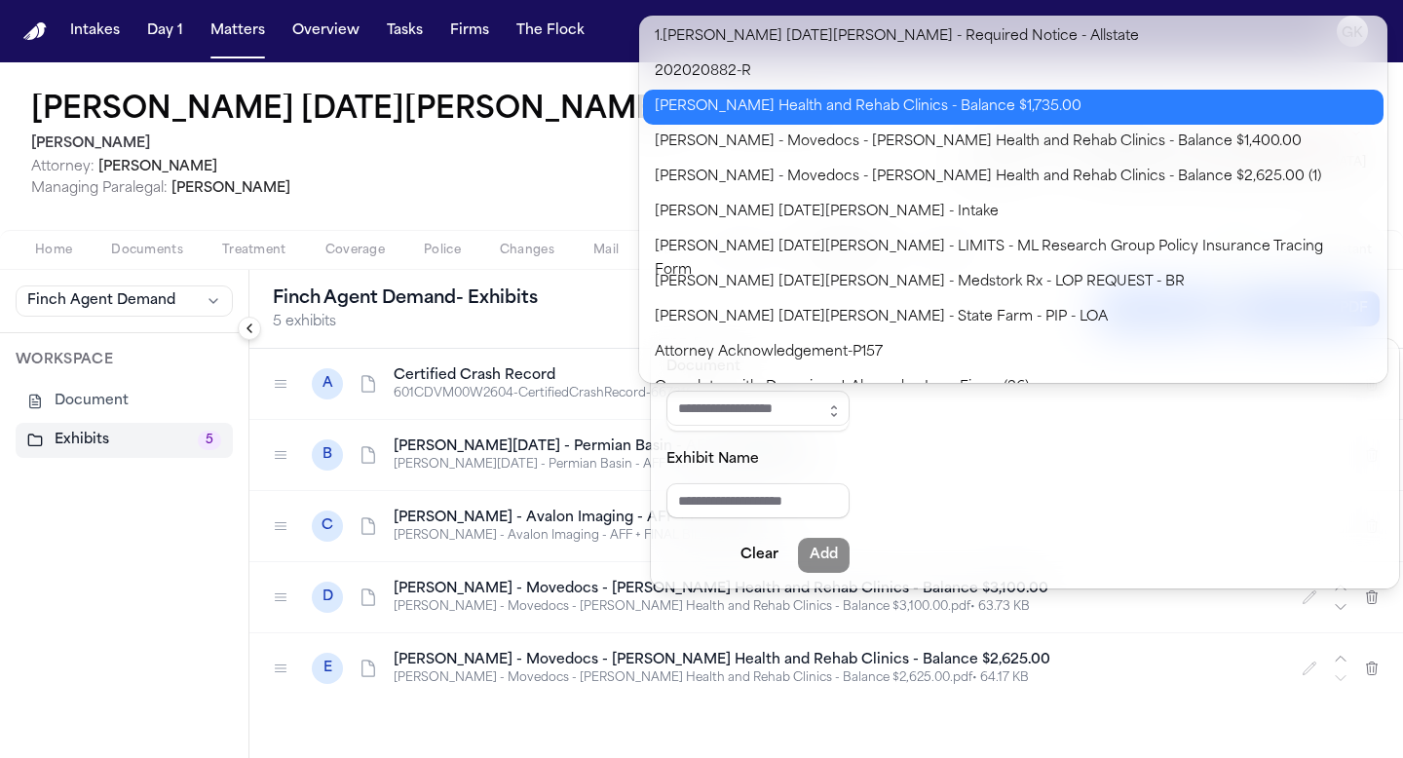
click at [919, 115] on body "**********" at bounding box center [701, 379] width 1403 height 758
type input "**********"
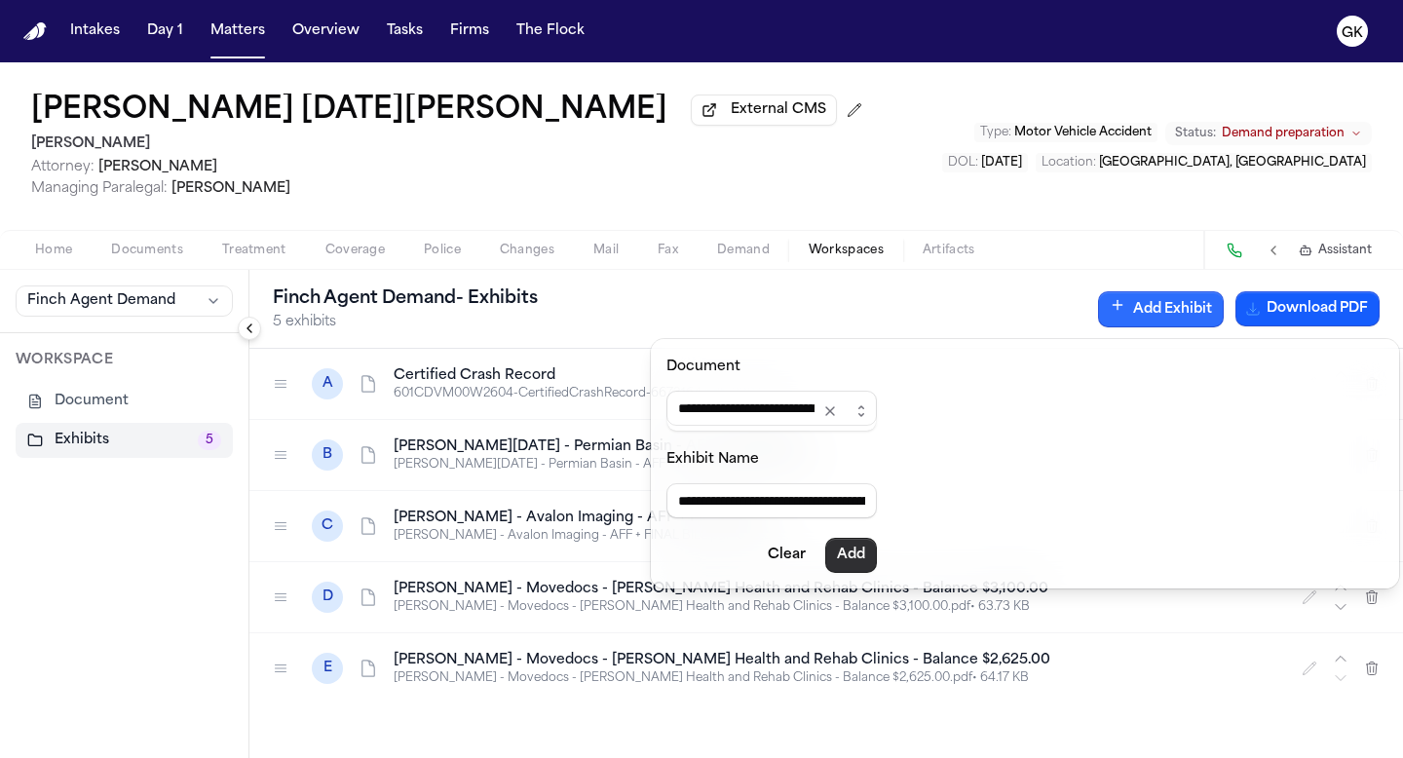
click at [870, 556] on button "Add" at bounding box center [851, 555] width 52 height 35
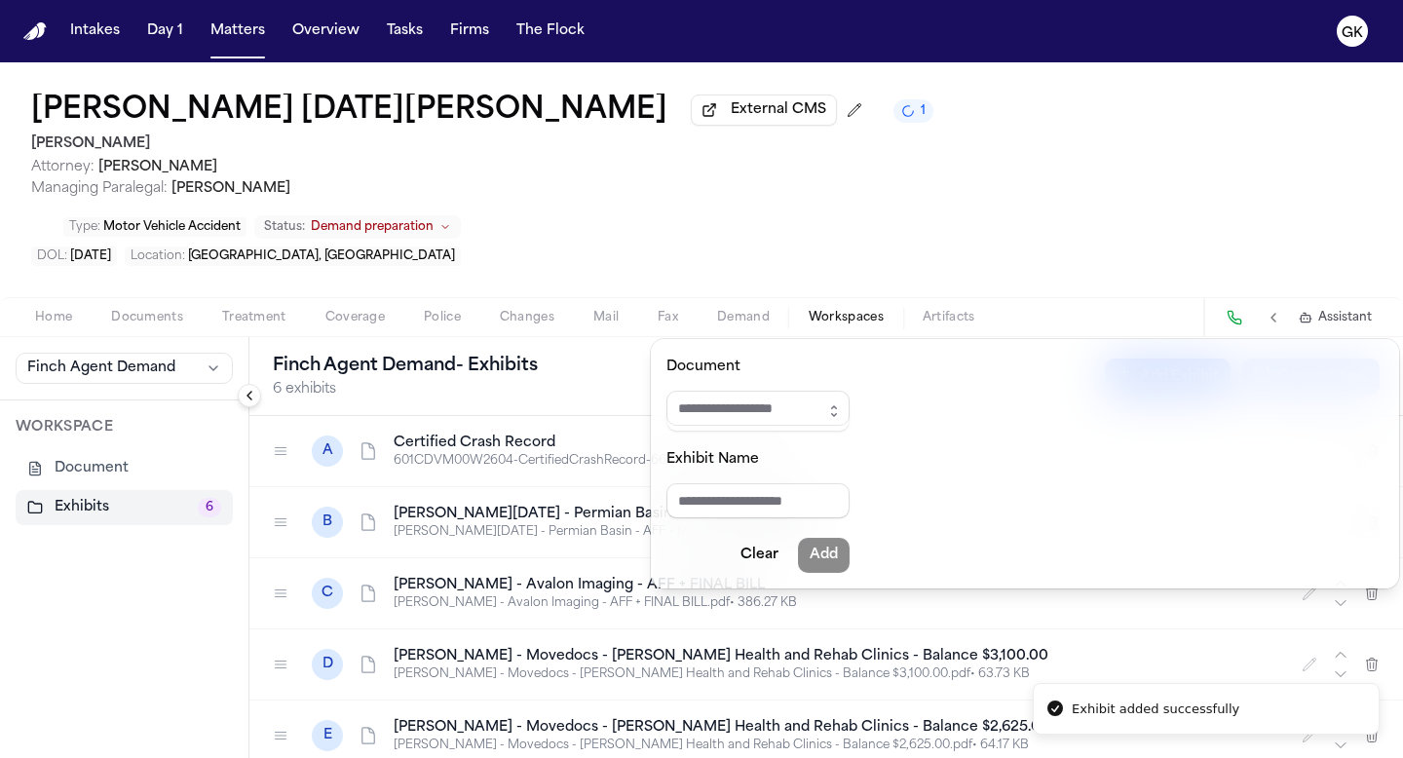
click at [919, 359] on button "Add Exhibit" at bounding box center [1168, 377] width 126 height 36
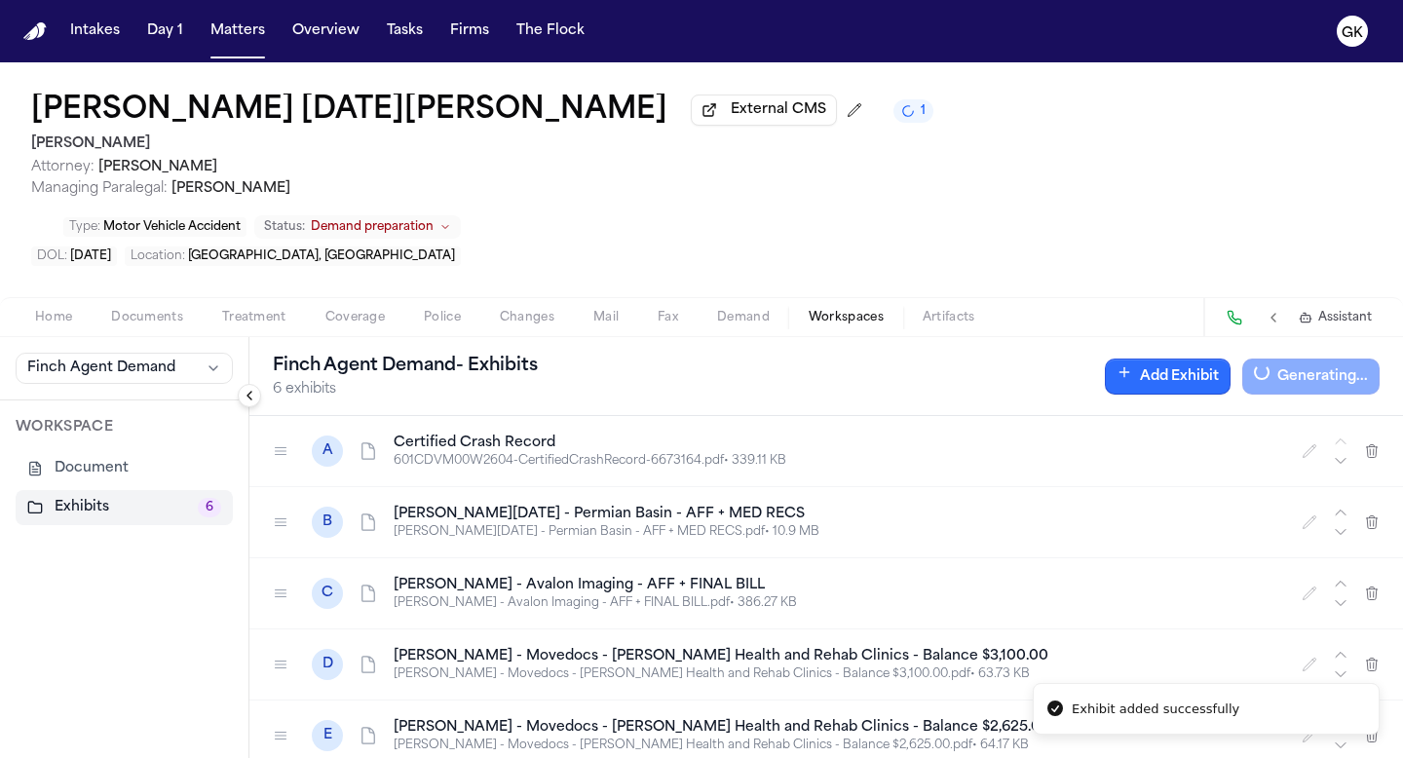
click at [919, 359] on button "Add Exhibit" at bounding box center [1168, 377] width 126 height 36
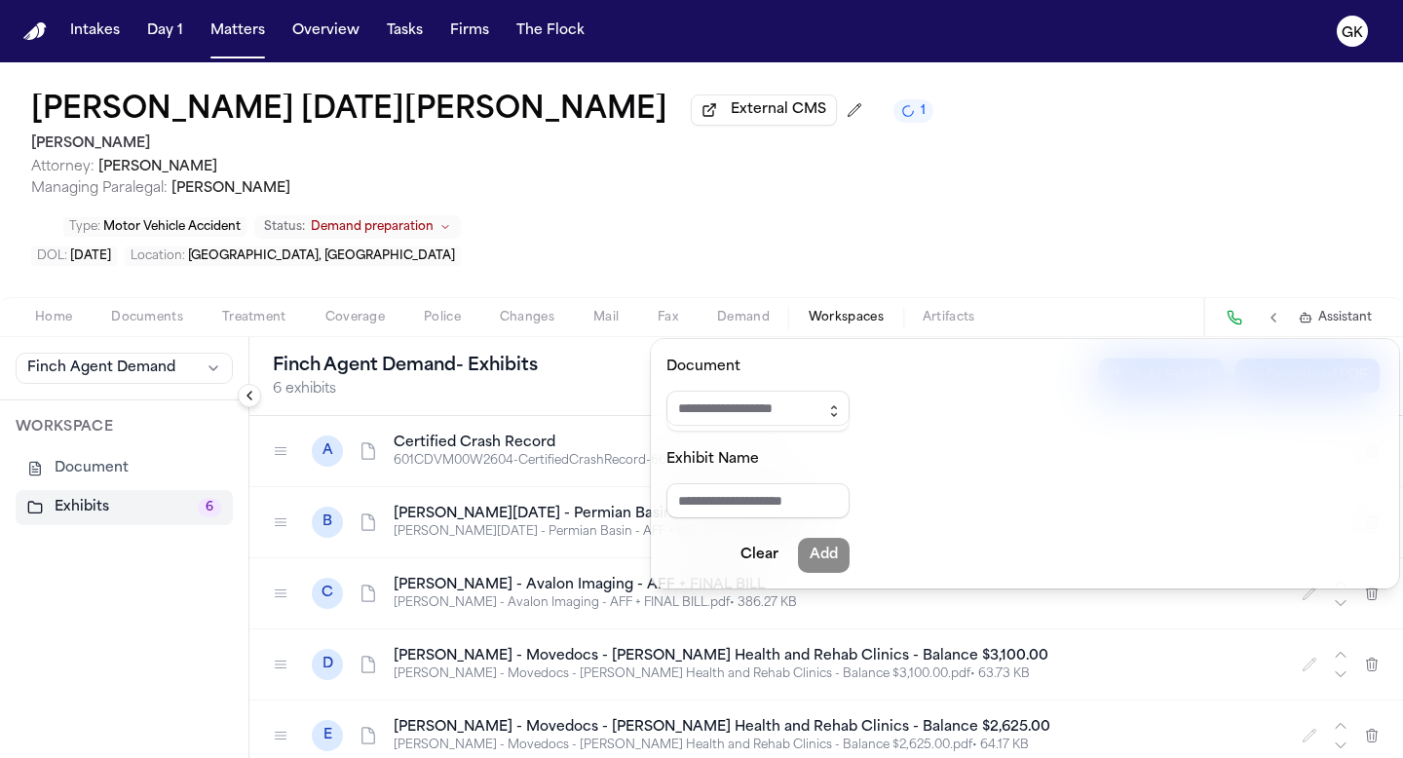
click at [842, 412] on icon "button" at bounding box center [834, 411] width 16 height 16
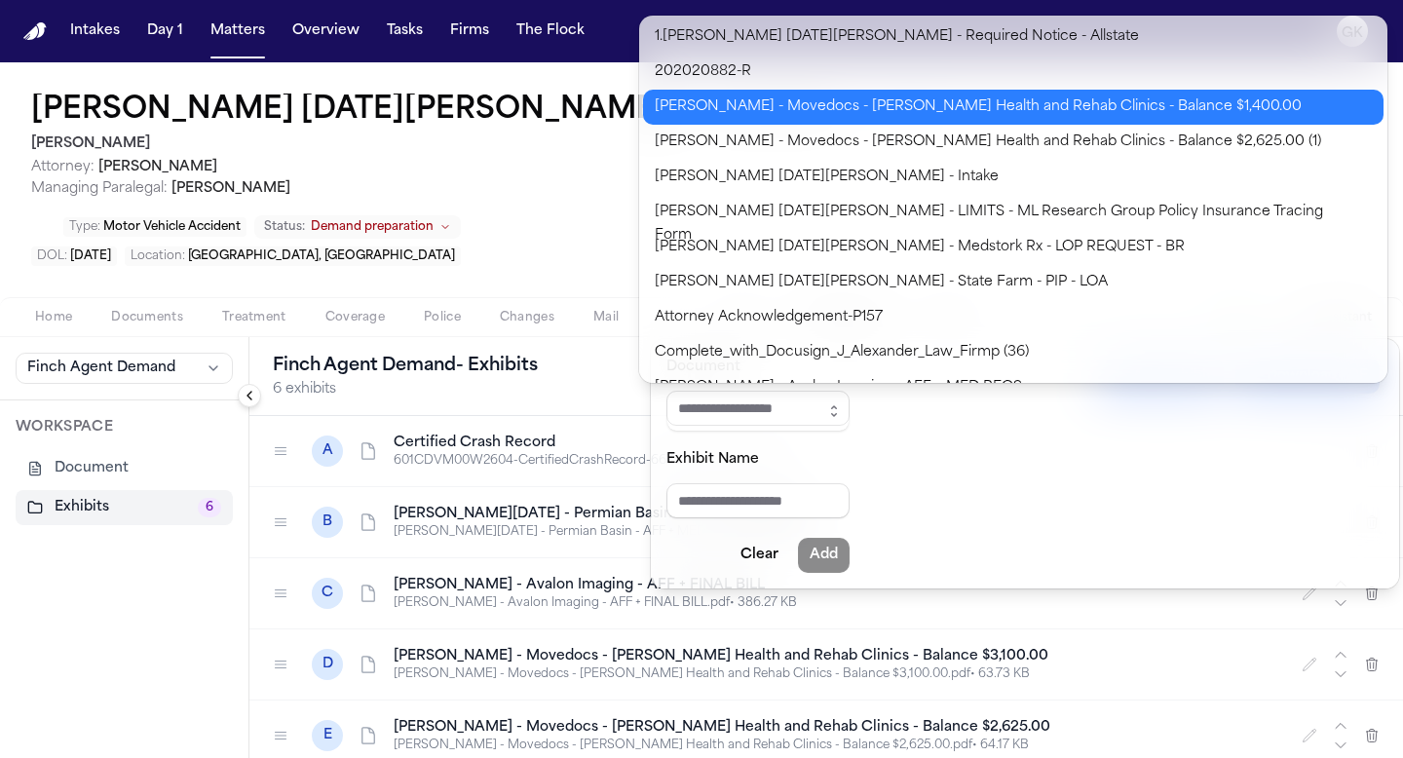
type input "**********"
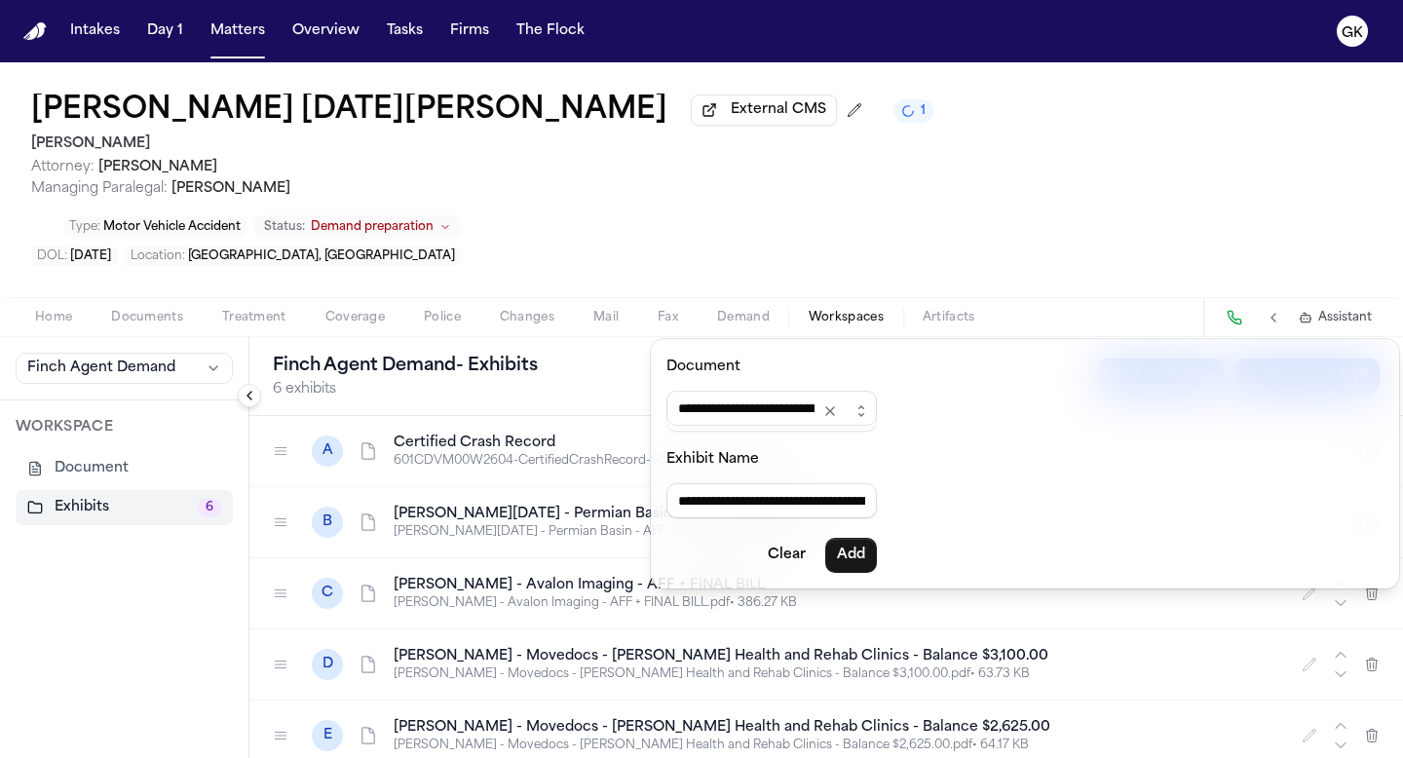
click at [919, 118] on body "**********" at bounding box center [701, 379] width 1403 height 758
click at [877, 563] on button "Add" at bounding box center [851, 555] width 52 height 35
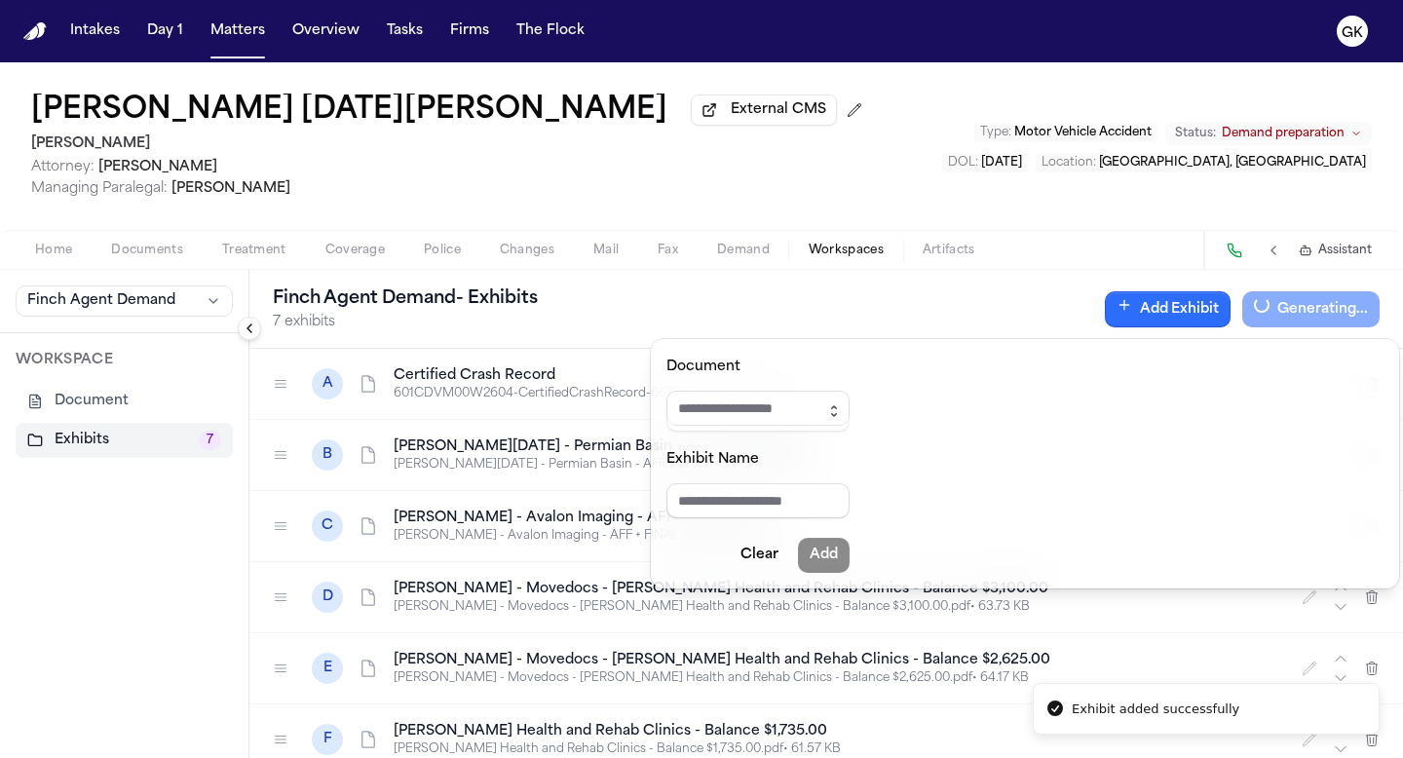
click at [850, 404] on button "button" at bounding box center [833, 411] width 31 height 41
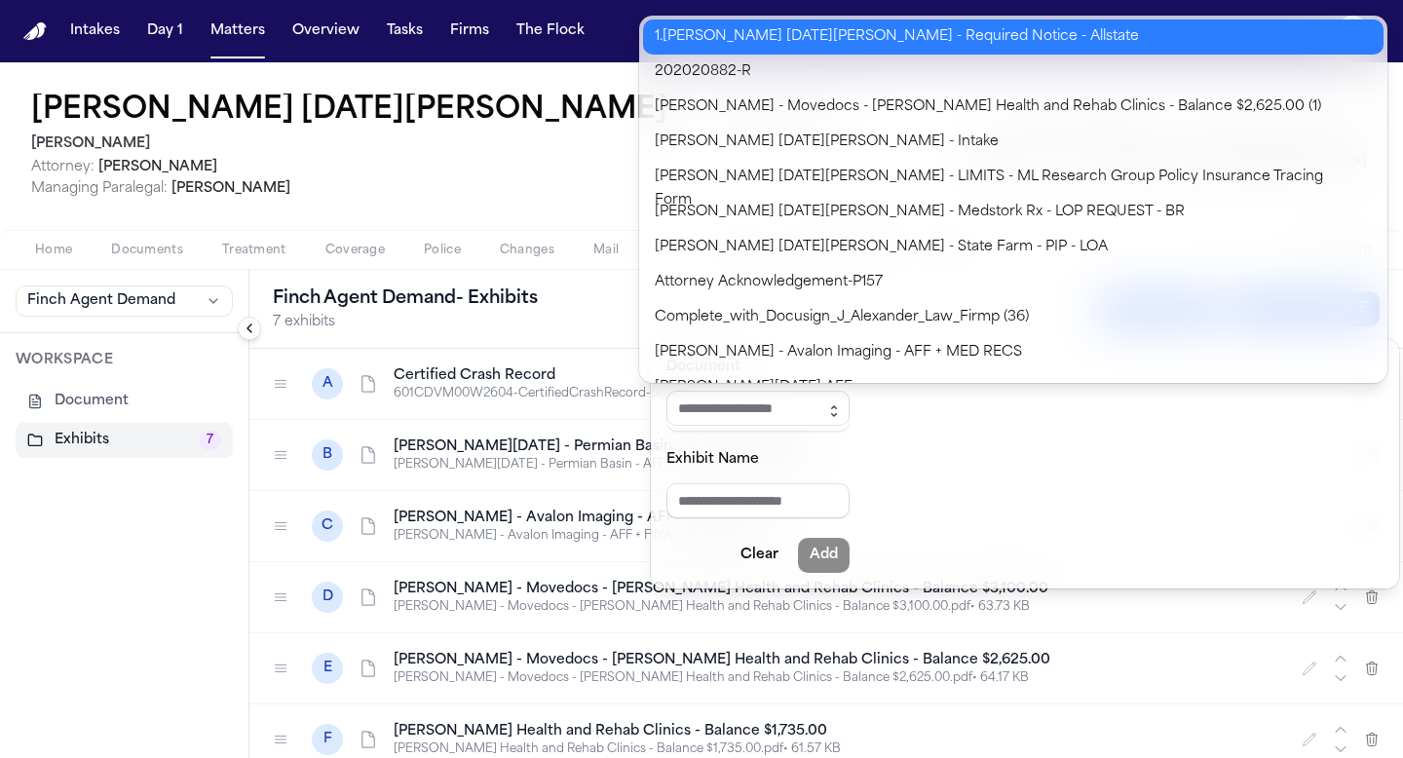
click at [842, 406] on icon "button" at bounding box center [834, 411] width 16 height 16
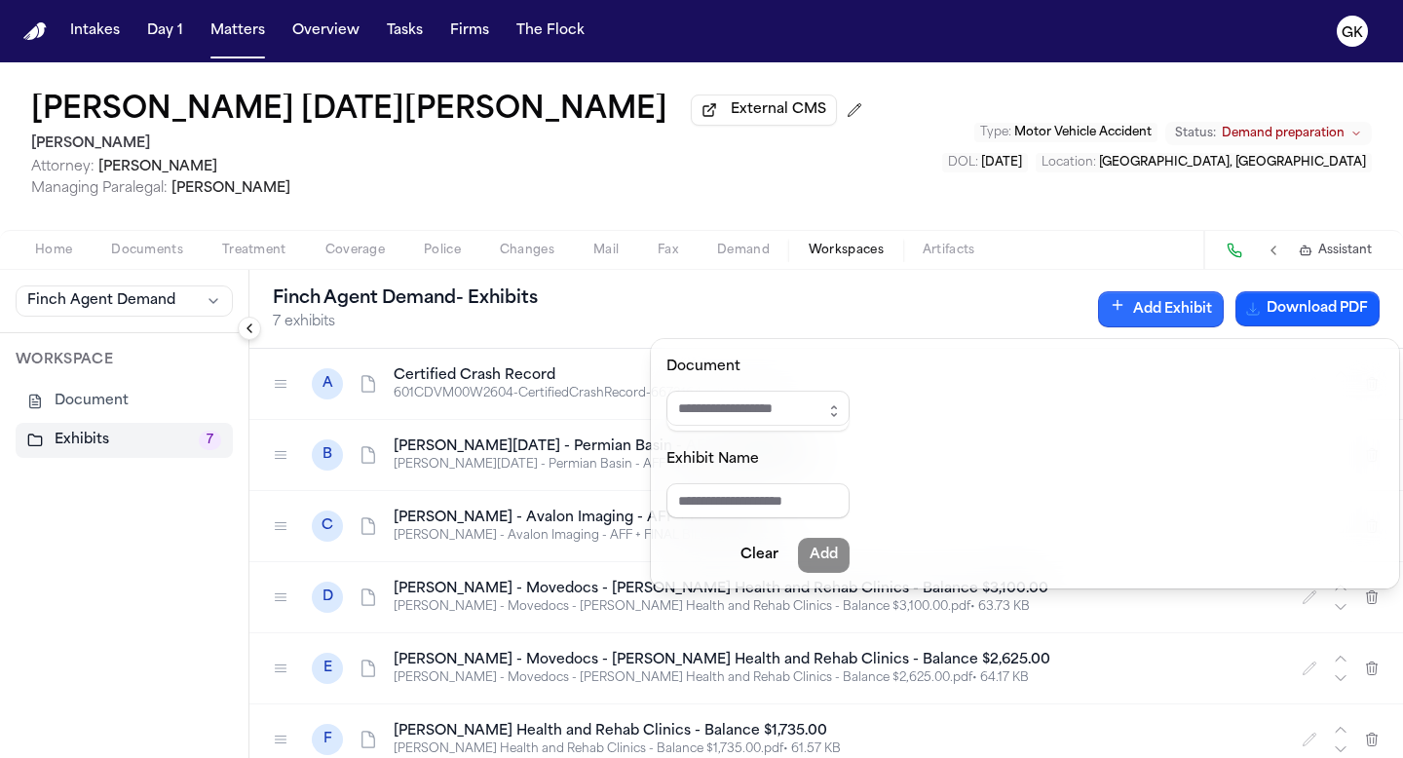
click at [919, 520] on div "Document Exhibit Name Clear Add" at bounding box center [1025, 463] width 748 height 249
click at [834, 665] on div "Finch Agent Demand - Exhibits 7 exhibits Add Exhibit Download PDF A Certified C…" at bounding box center [826, 514] width 1154 height 488
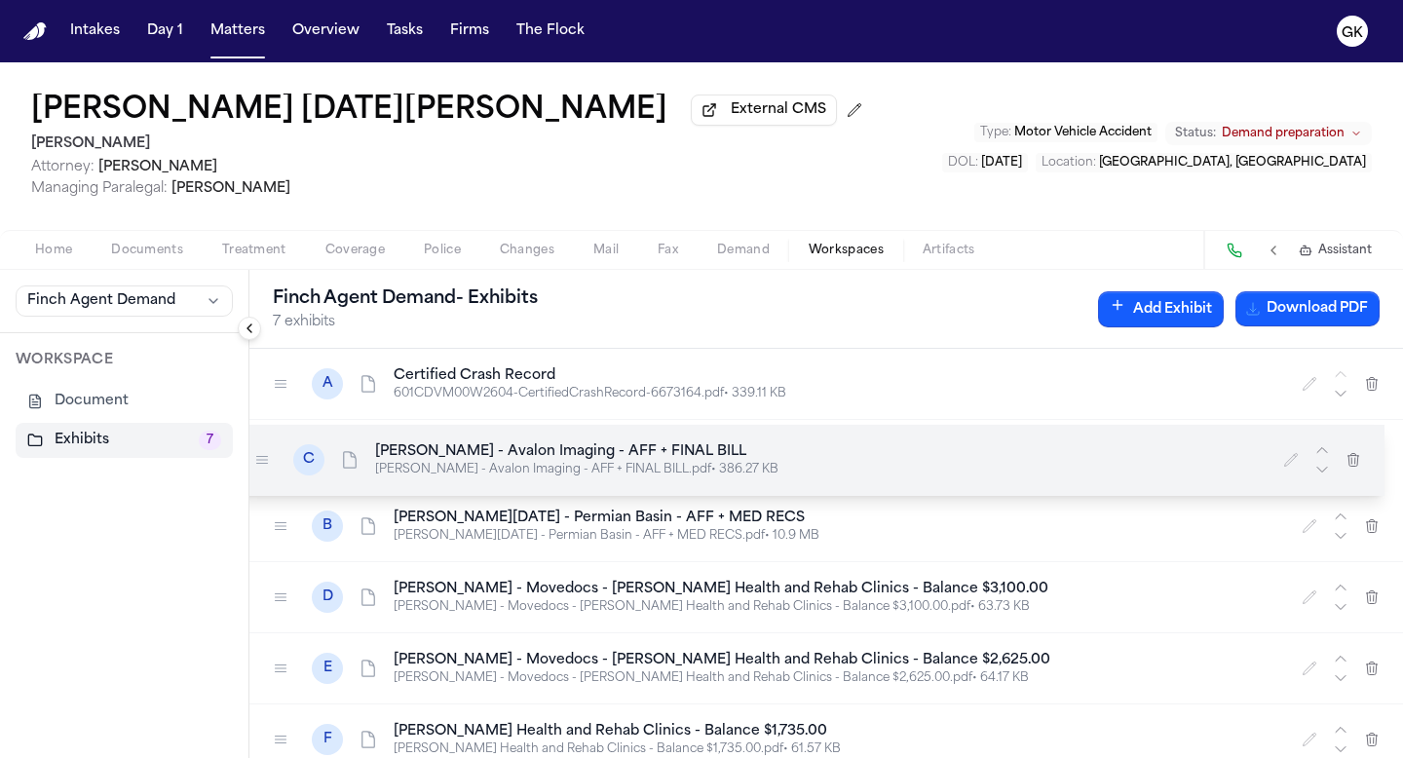
drag, startPoint x: 288, startPoint y: 530, endPoint x: 270, endPoint y: 463, distance: 69.7
click at [270, 463] on div at bounding box center [261, 459] width 31 height 31
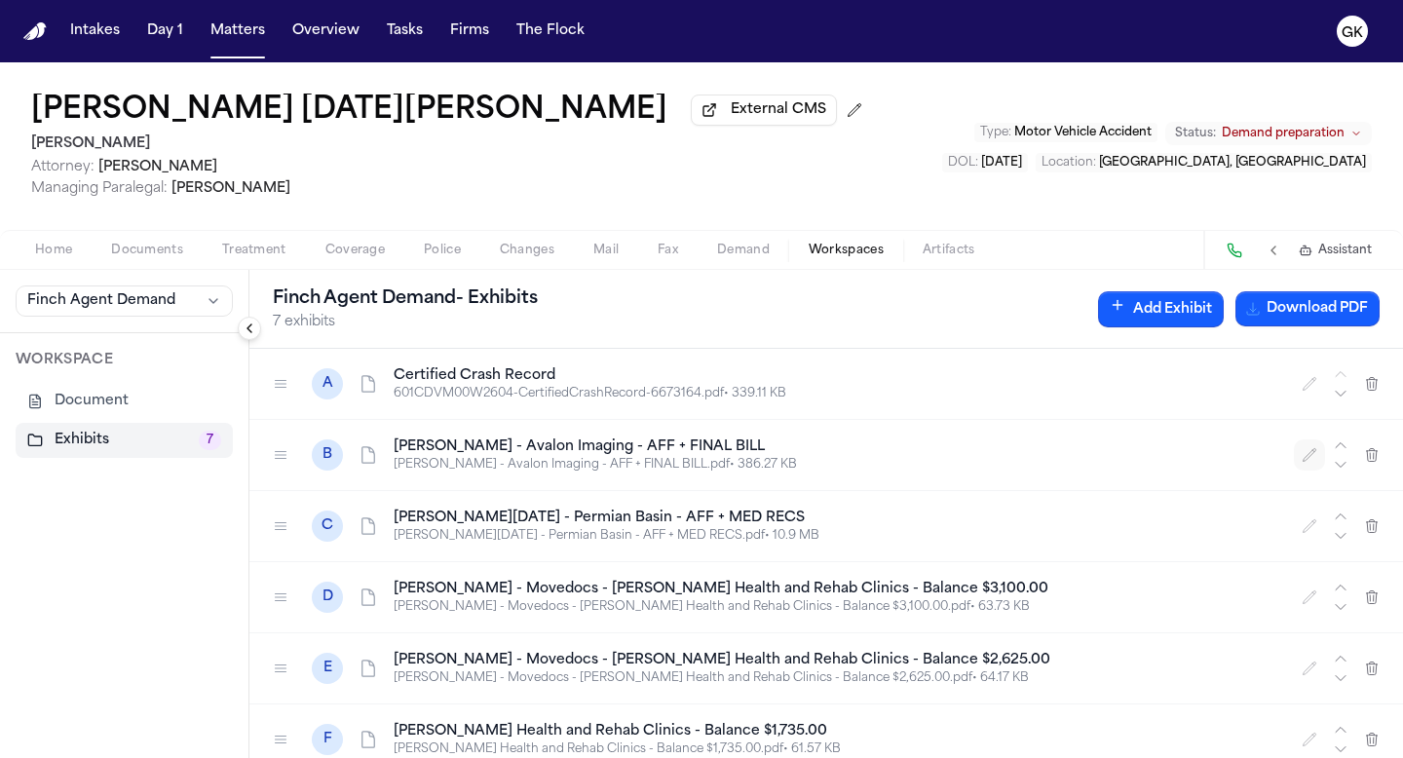
click at [919, 454] on icon "button" at bounding box center [1310, 455] width 16 height 16
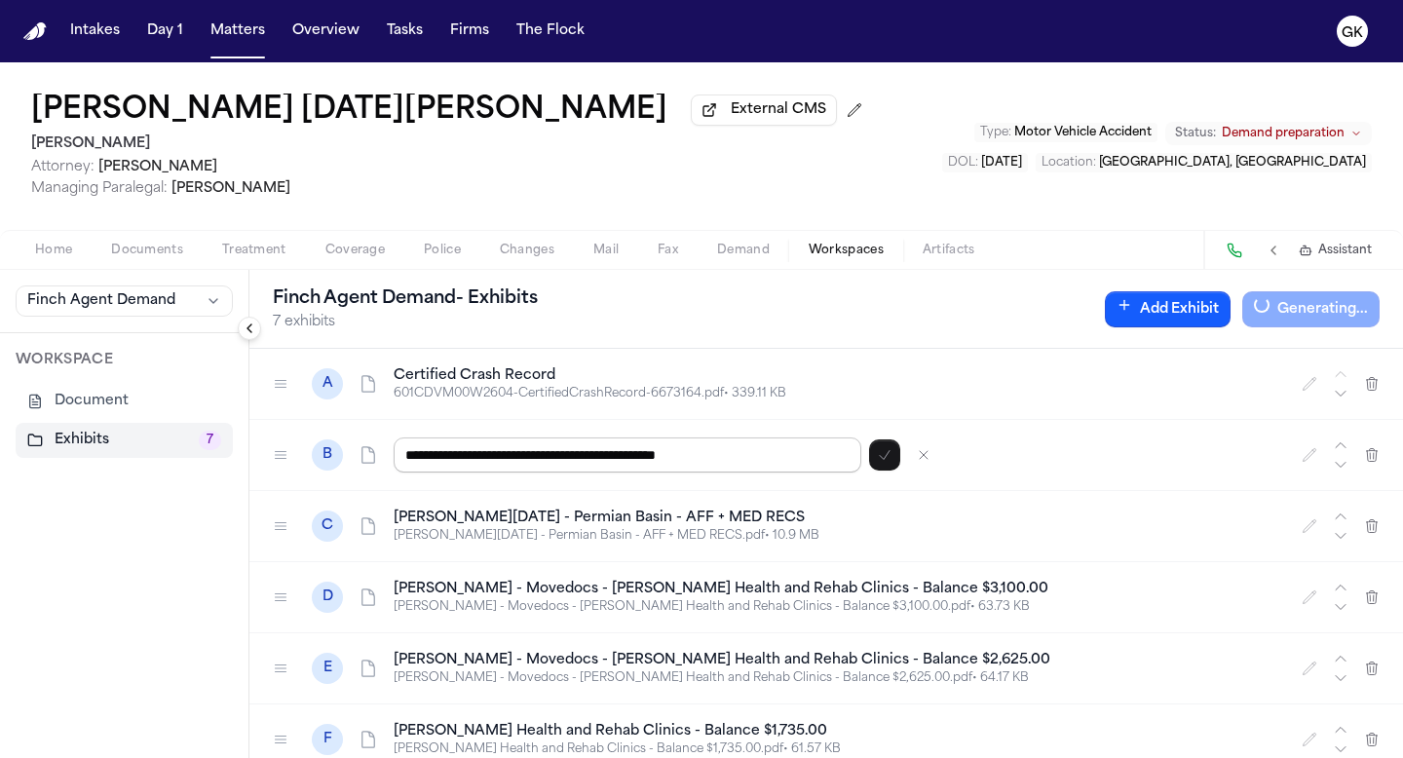
drag, startPoint x: 511, startPoint y: 461, endPoint x: 298, endPoint y: 450, distance: 213.6
click at [298, 450] on div "**********" at bounding box center [826, 455] width 1154 height 71
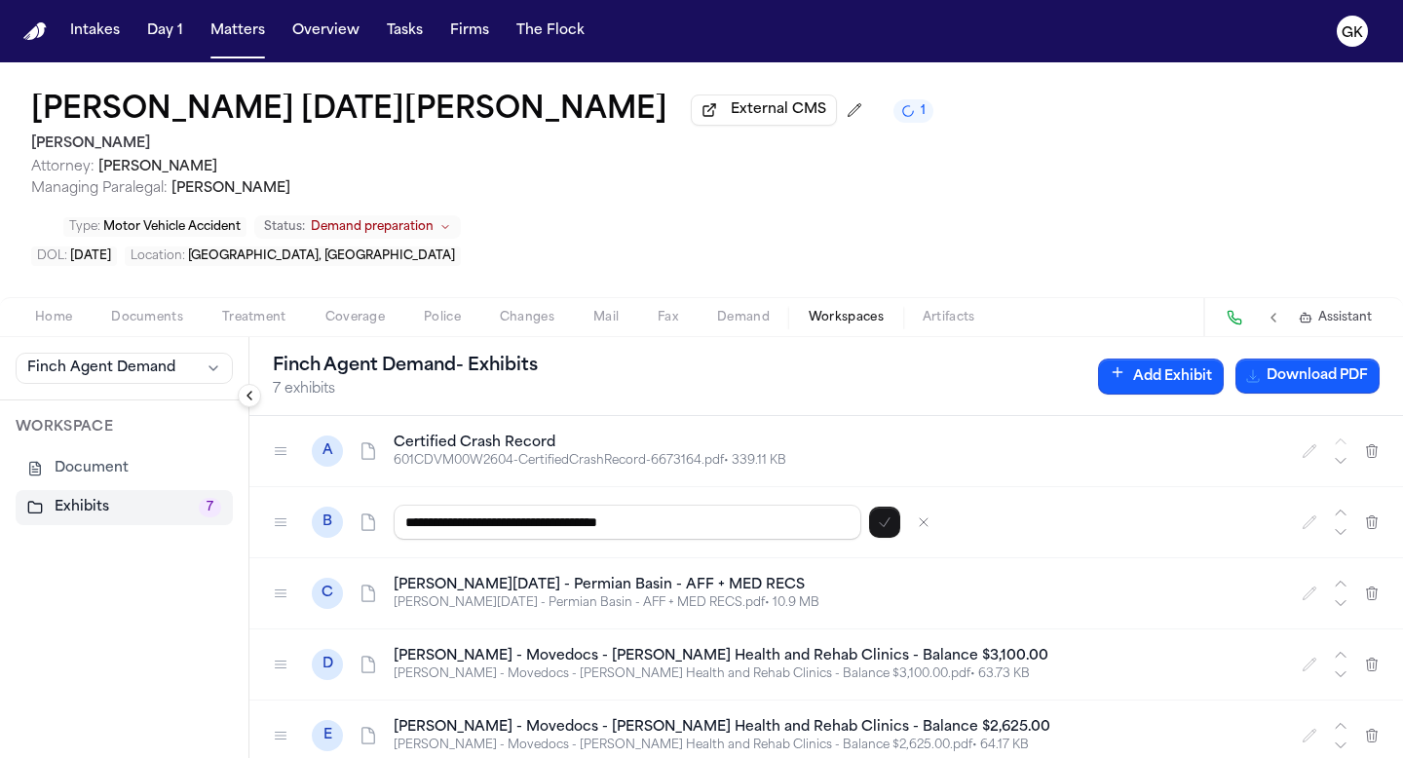
drag, startPoint x: 416, startPoint y: 458, endPoint x: 355, endPoint y: 456, distance: 61.4
click at [356, 487] on div "**********" at bounding box center [826, 522] width 1154 height 71
drag, startPoint x: 515, startPoint y: 461, endPoint x: 769, endPoint y: 454, distance: 253.4
click at [769, 505] on input "**********" at bounding box center [628, 522] width 468 height 35
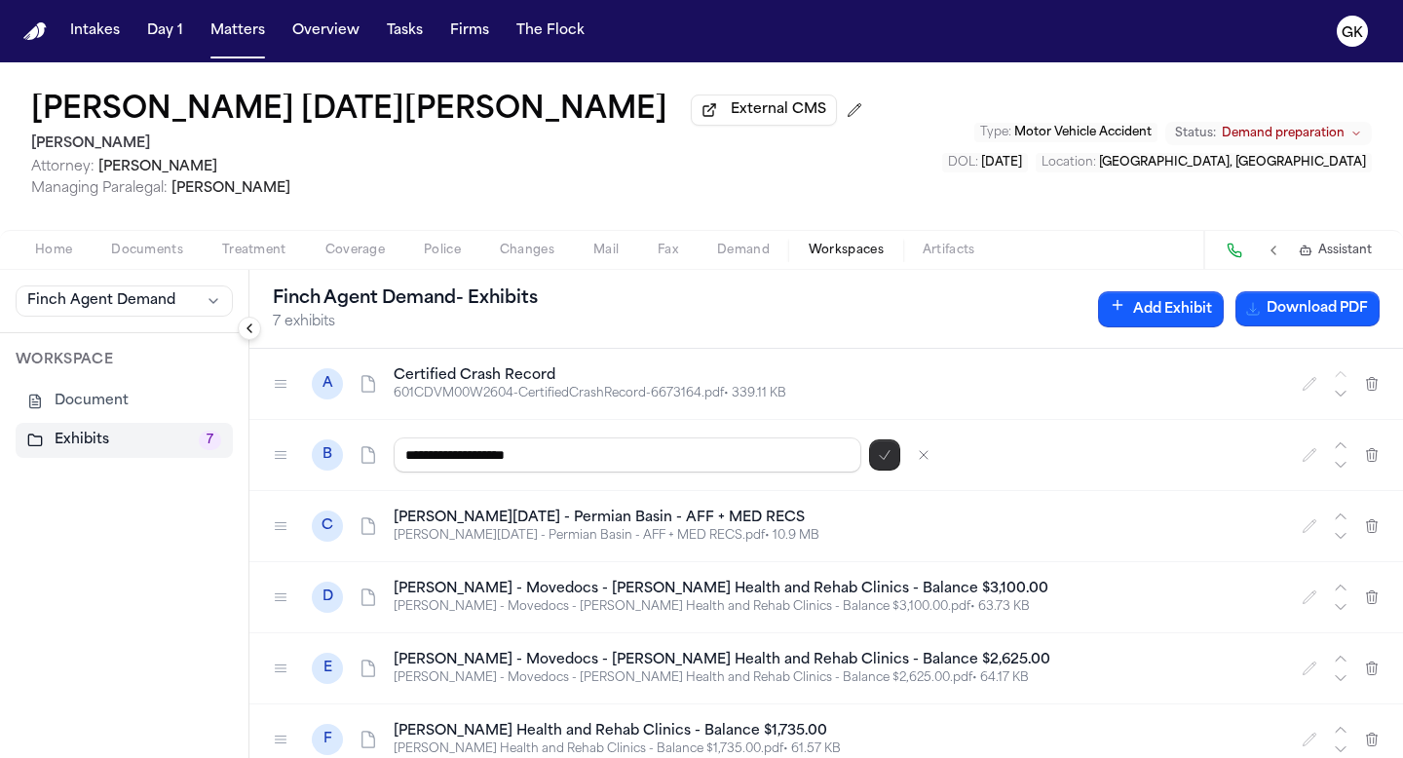
type input "**********"
click at [890, 461] on icon "button" at bounding box center [885, 455] width 16 height 16
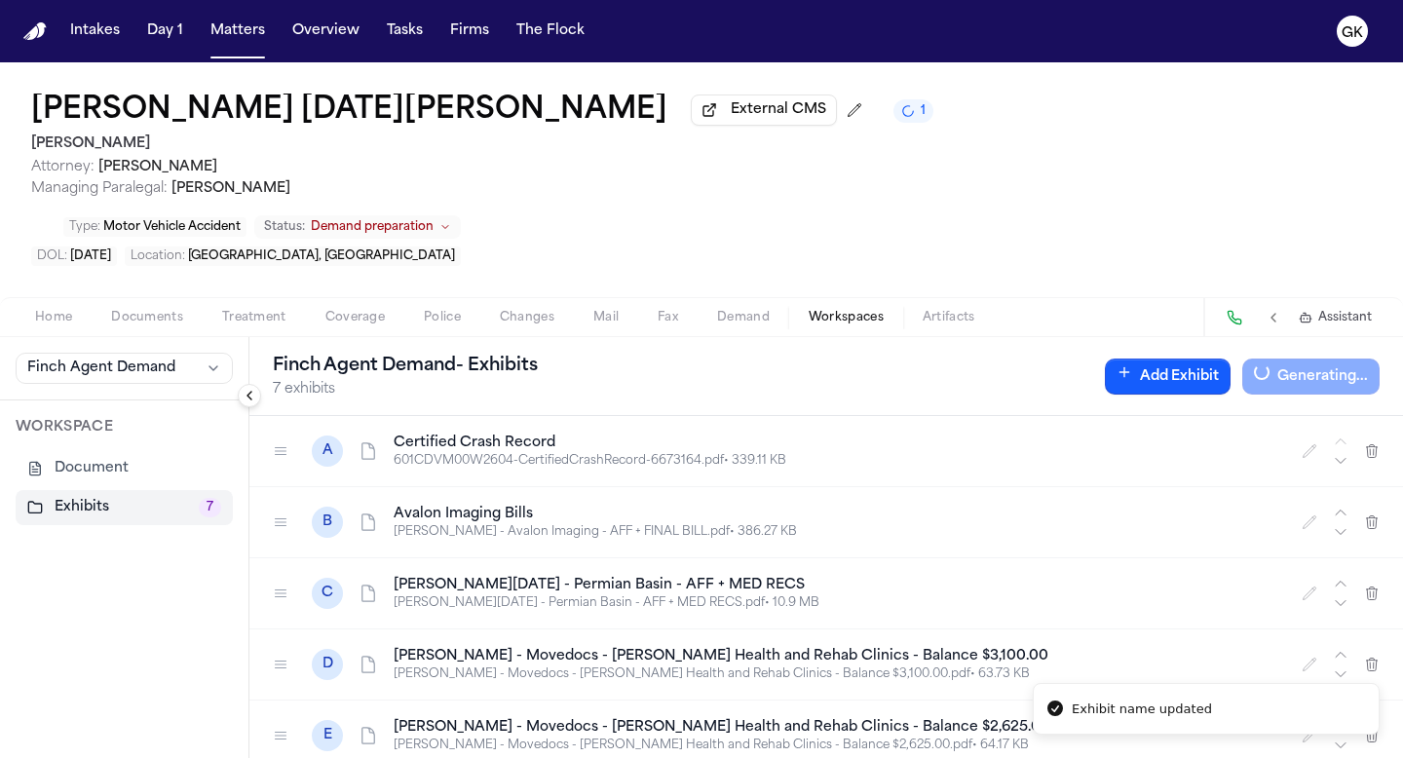
click at [870, 576] on h4 "[PERSON_NAME][DATE] - Permian Basin - AFF + MED RECS" at bounding box center [836, 585] width 885 height 19
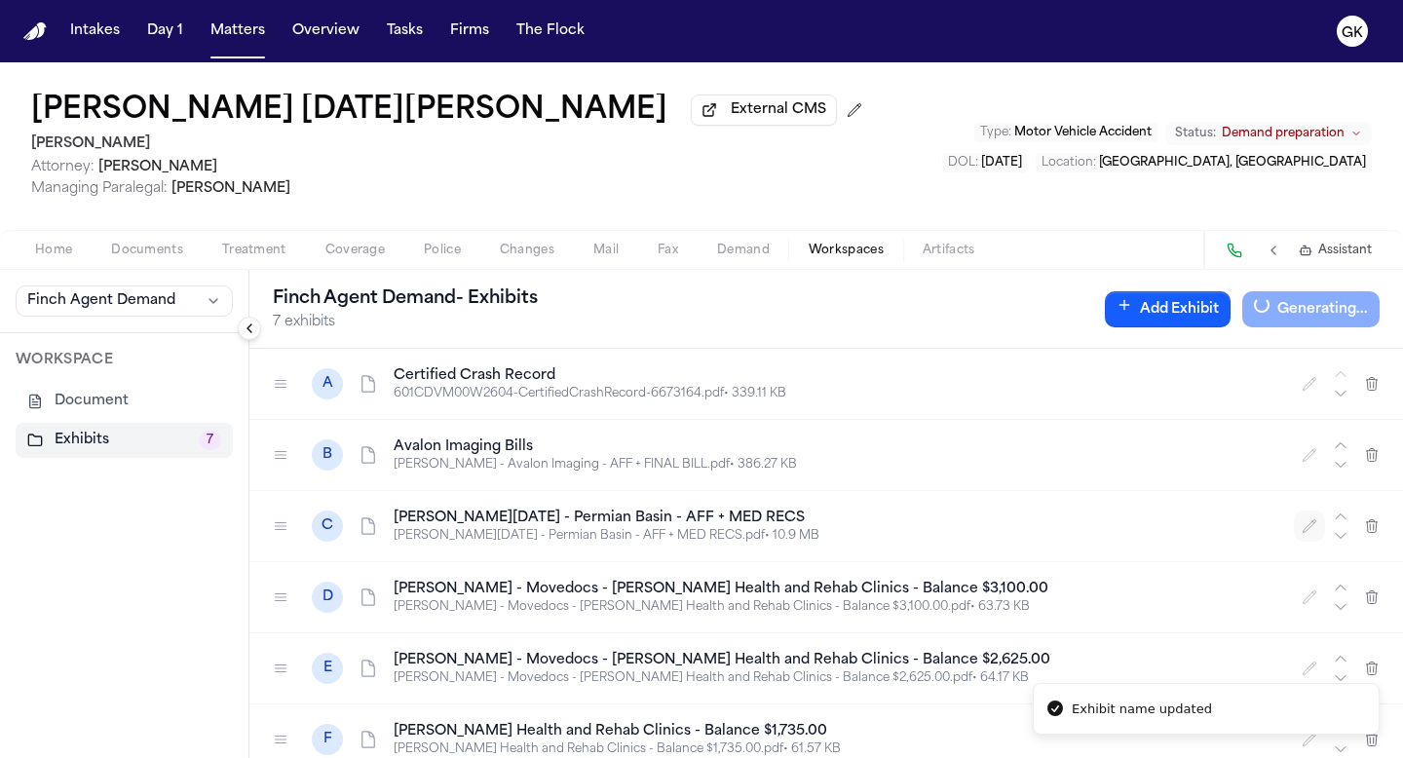
click at [919, 534] on icon "button" at bounding box center [1310, 526] width 16 height 16
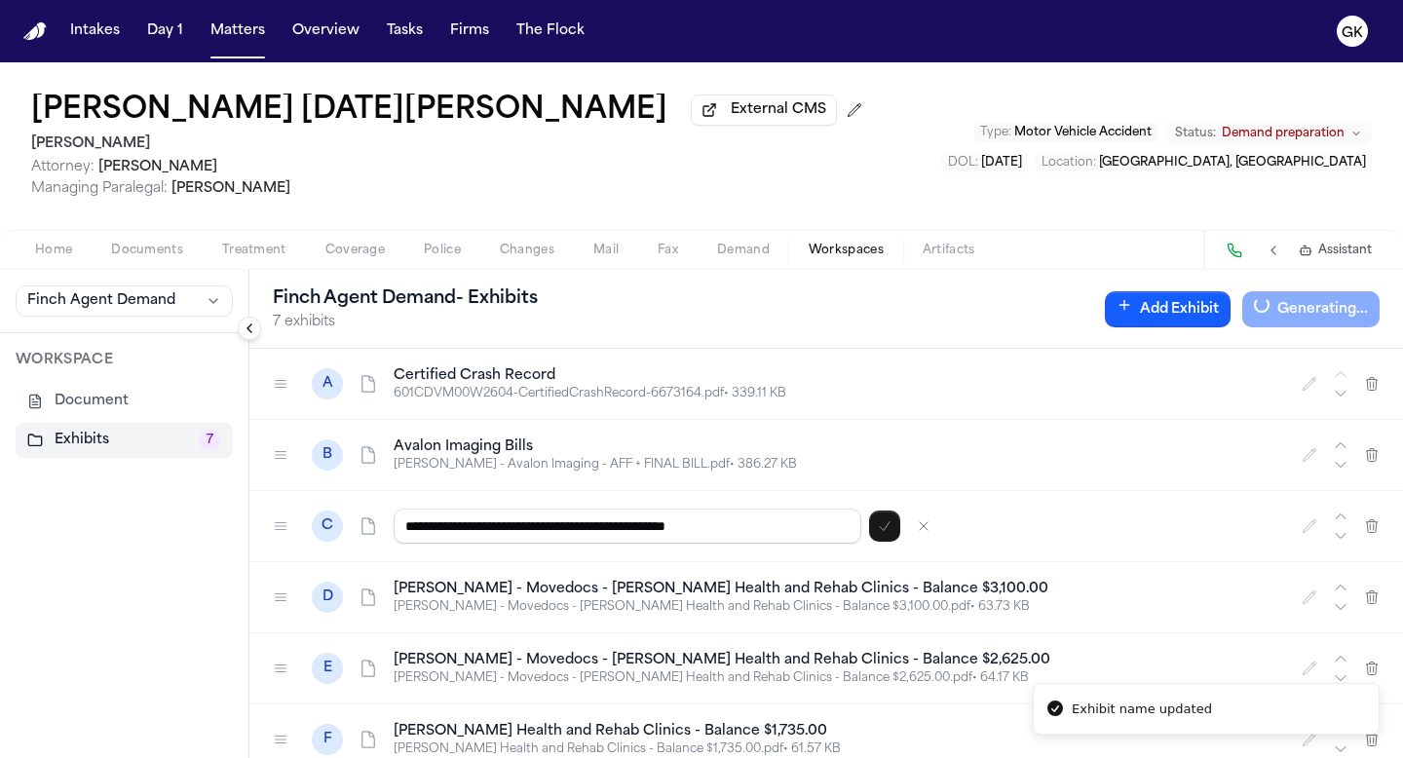
drag, startPoint x: 553, startPoint y: 532, endPoint x: 258, endPoint y: 543, distance: 295.4
click at [258, 543] on div "**********" at bounding box center [826, 526] width 1154 height 71
click at [531, 538] on input "**********" at bounding box center [628, 526] width 468 height 35
drag, startPoint x: 552, startPoint y: 532, endPoint x: 395, endPoint y: 522, distance: 158.1
click at [391, 525] on div "**********" at bounding box center [826, 526] width 1154 height 71
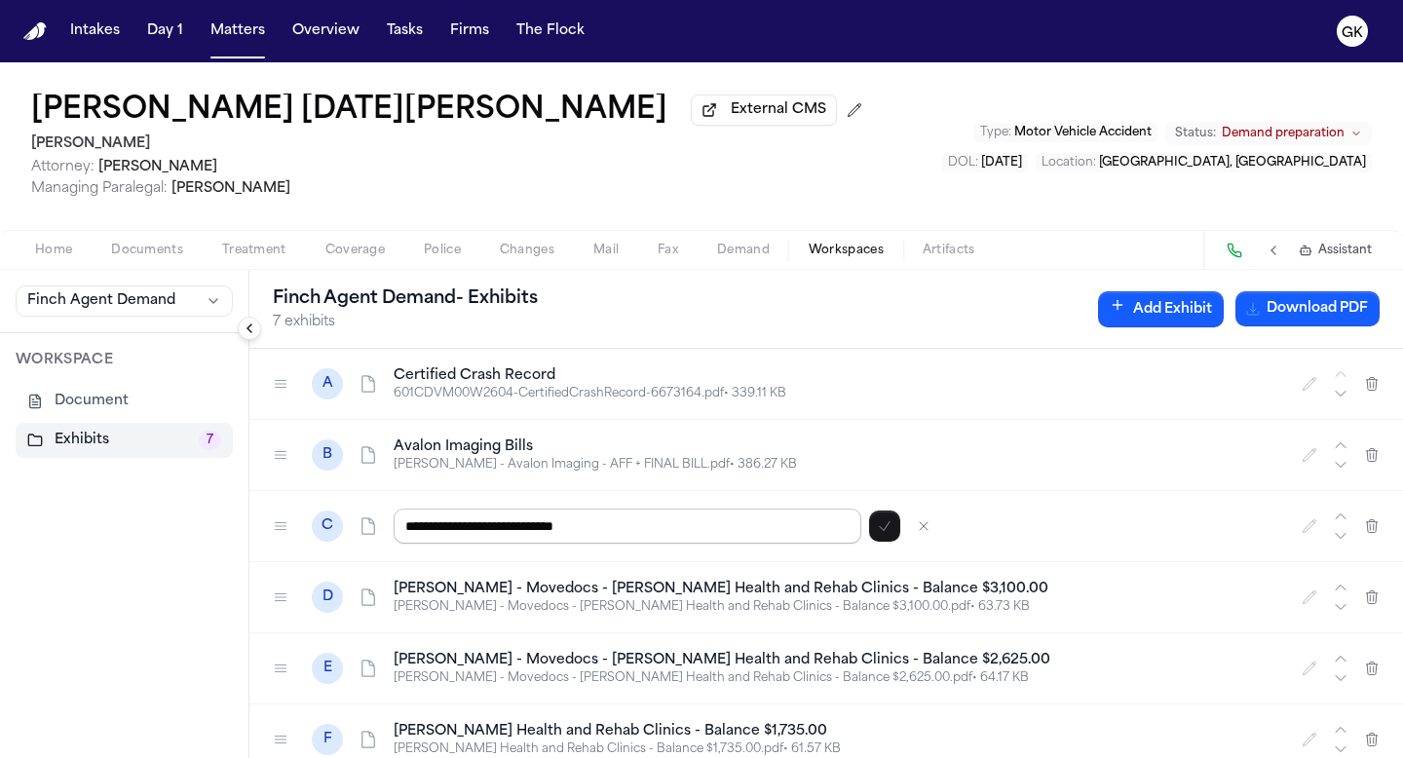
drag, startPoint x: 509, startPoint y: 530, endPoint x: 747, endPoint y: 515, distance: 239.1
click at [715, 543] on input "**********" at bounding box center [628, 526] width 468 height 35
drag, startPoint x: 498, startPoint y: 528, endPoint x: 400, endPoint y: 529, distance: 97.4
click at [362, 528] on div "**********" at bounding box center [826, 526] width 1154 height 71
type input "**********"
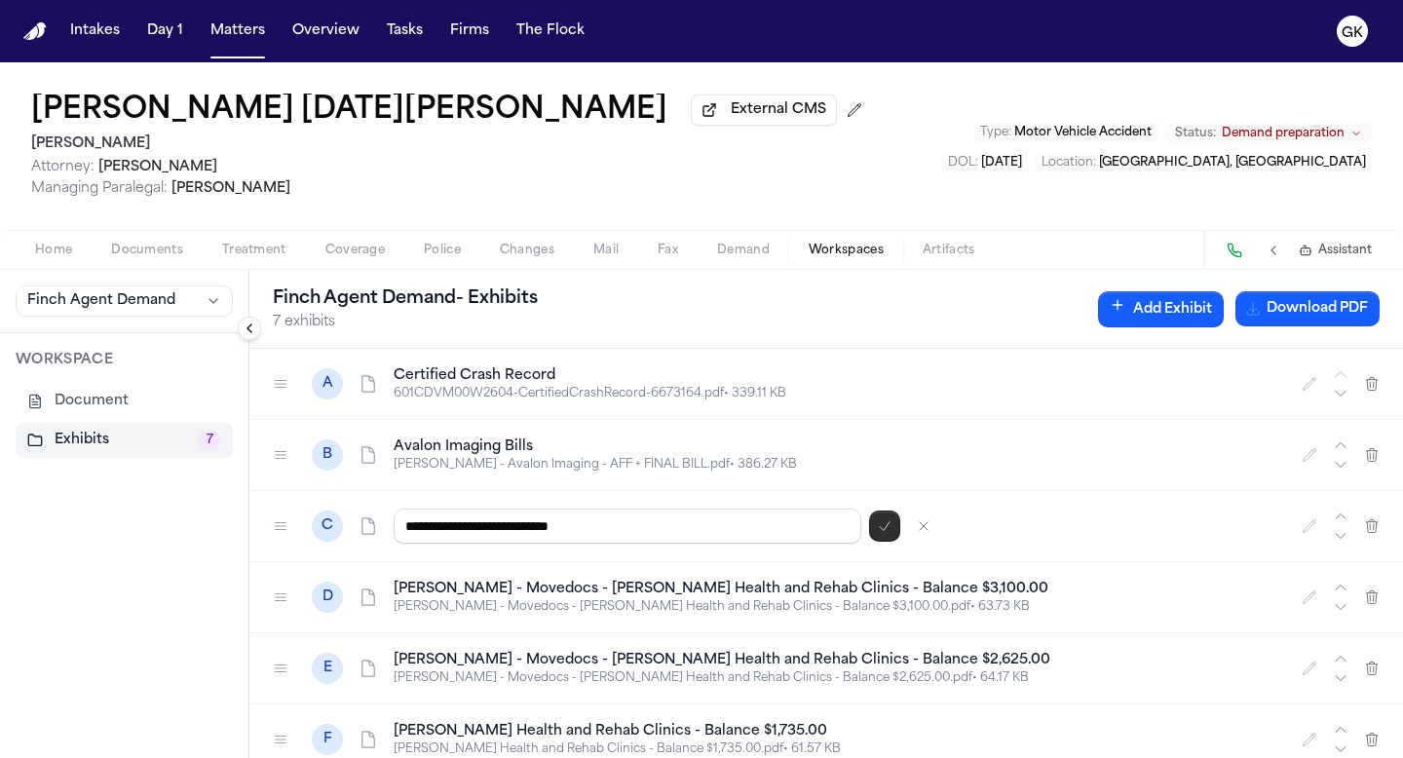
click at [879, 542] on button "button" at bounding box center [884, 526] width 31 height 31
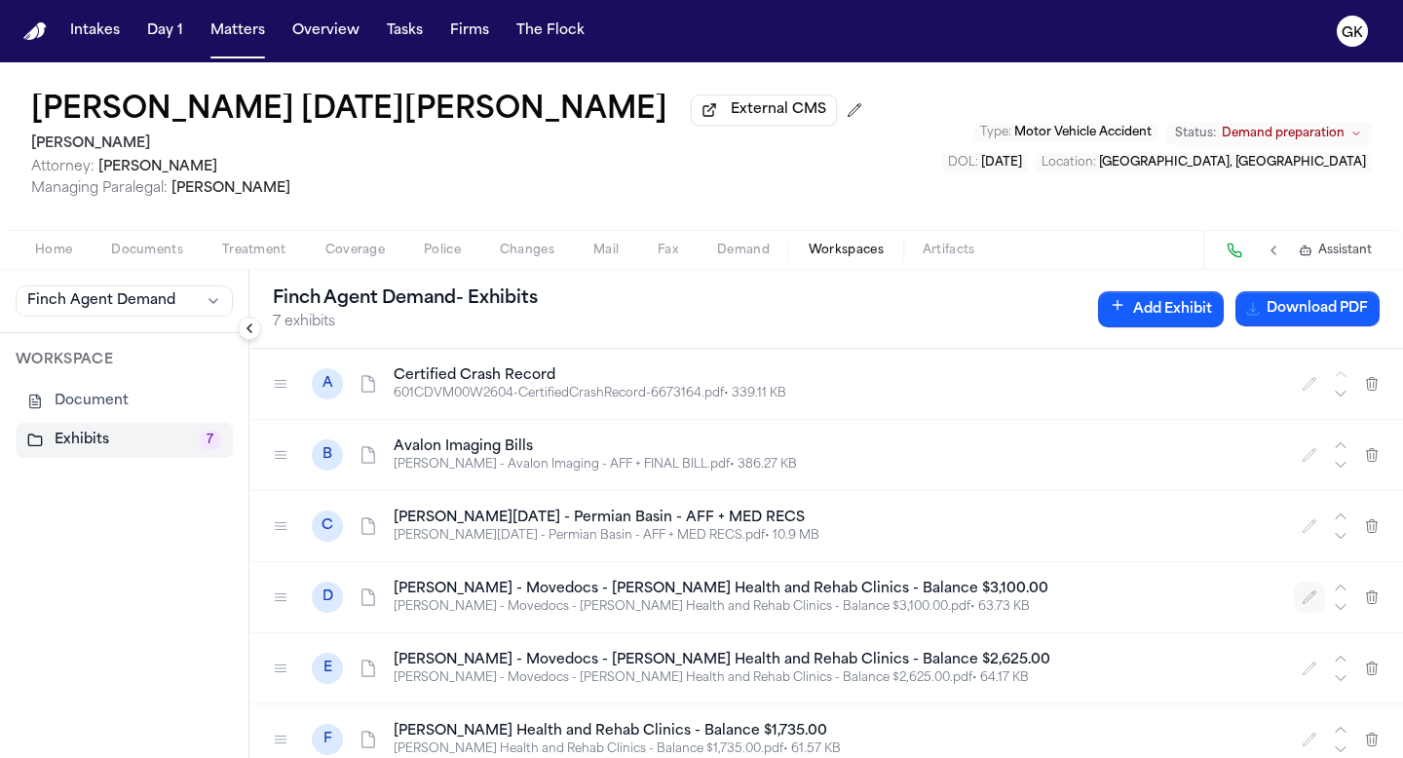
click at [919, 607] on button "button" at bounding box center [1309, 597] width 31 height 31
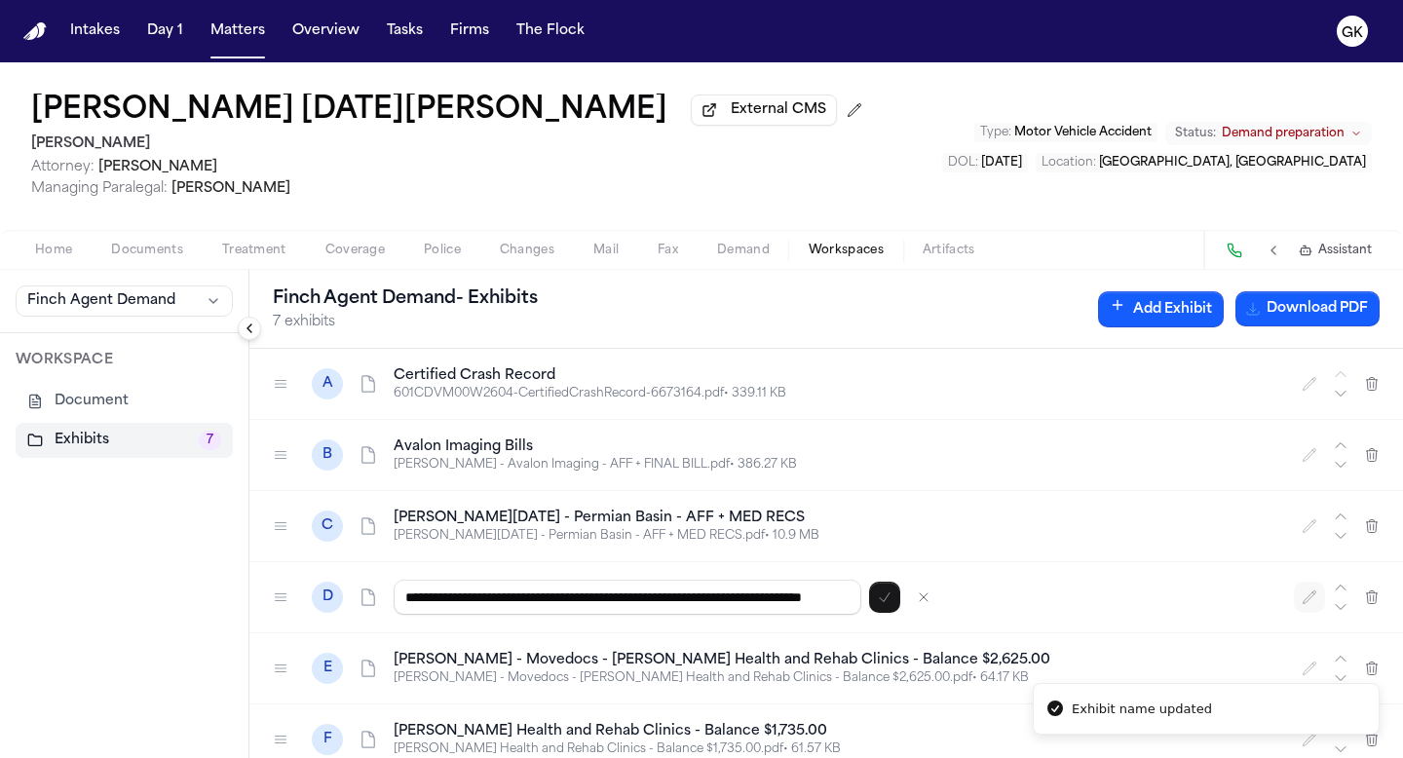
scroll to position [0, 121]
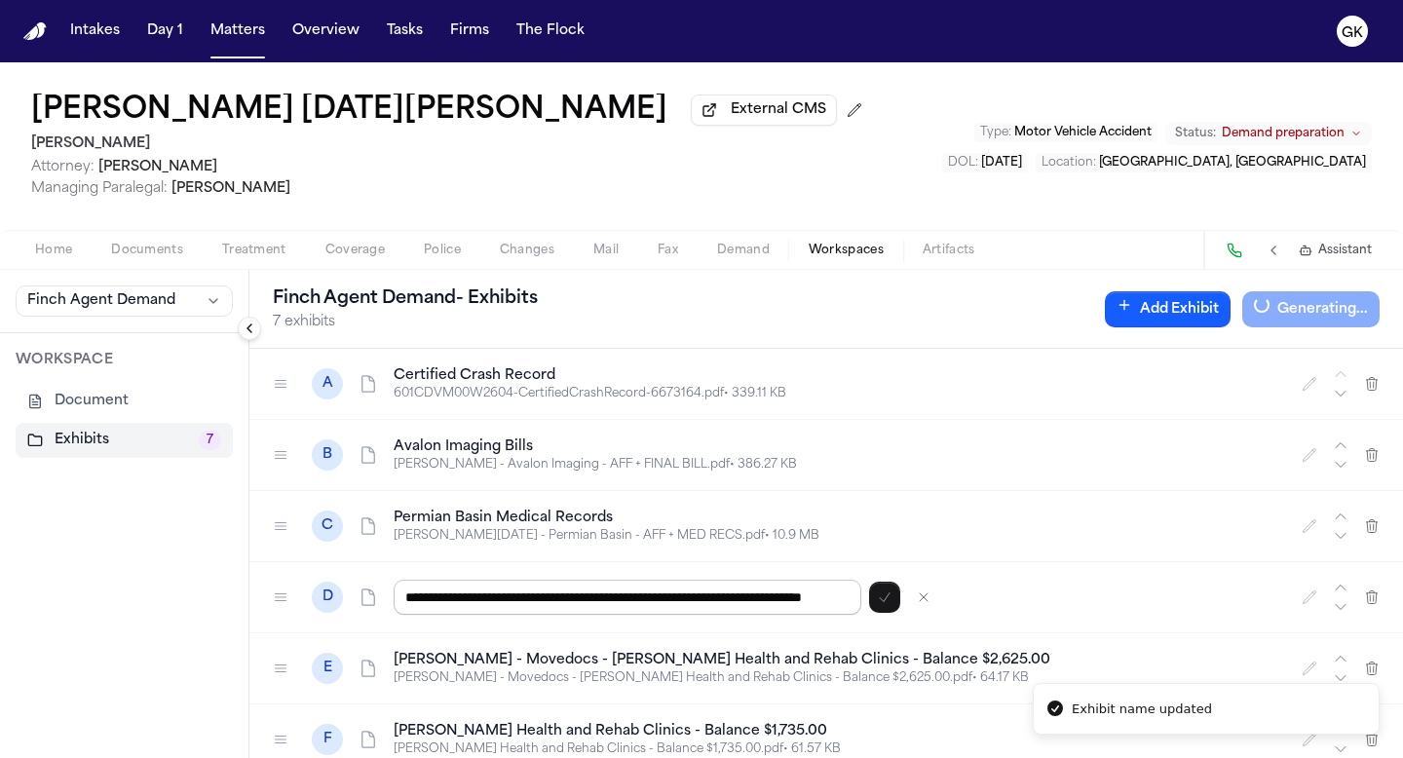
click at [510, 610] on input "**********" at bounding box center [628, 597] width 468 height 35
click at [509, 610] on input "**********" at bounding box center [628, 597] width 468 height 35
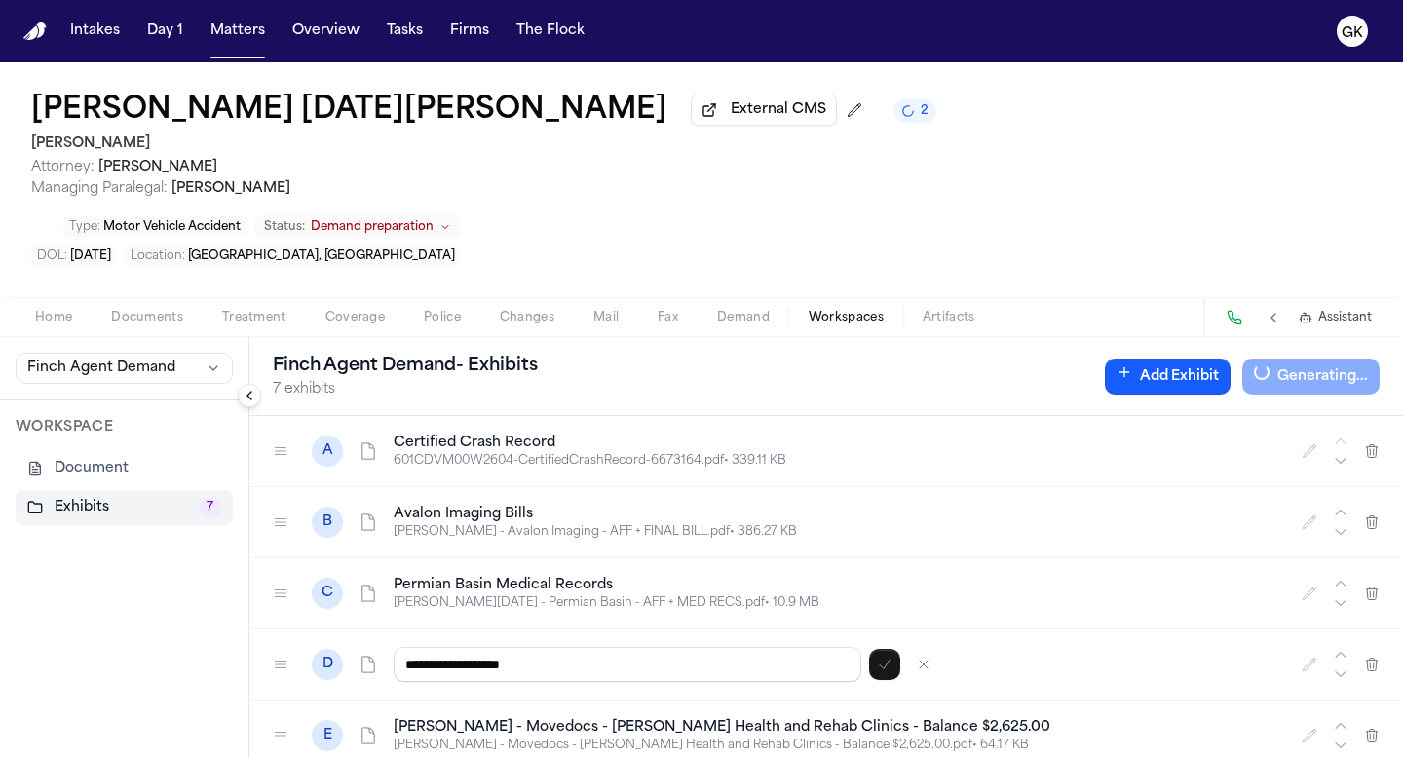
type input "**********"
click at [888, 649] on button "button" at bounding box center [884, 664] width 31 height 31
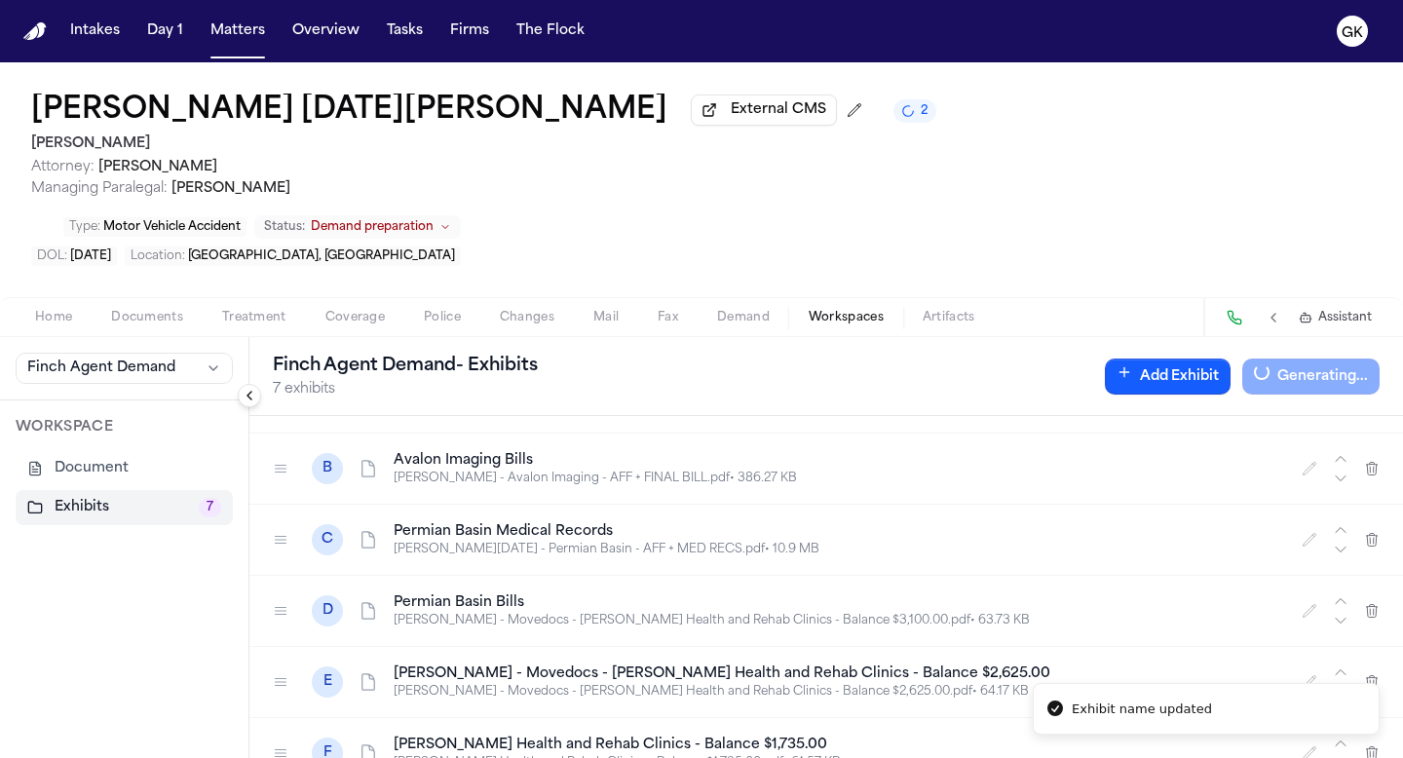
scroll to position [92, 0]
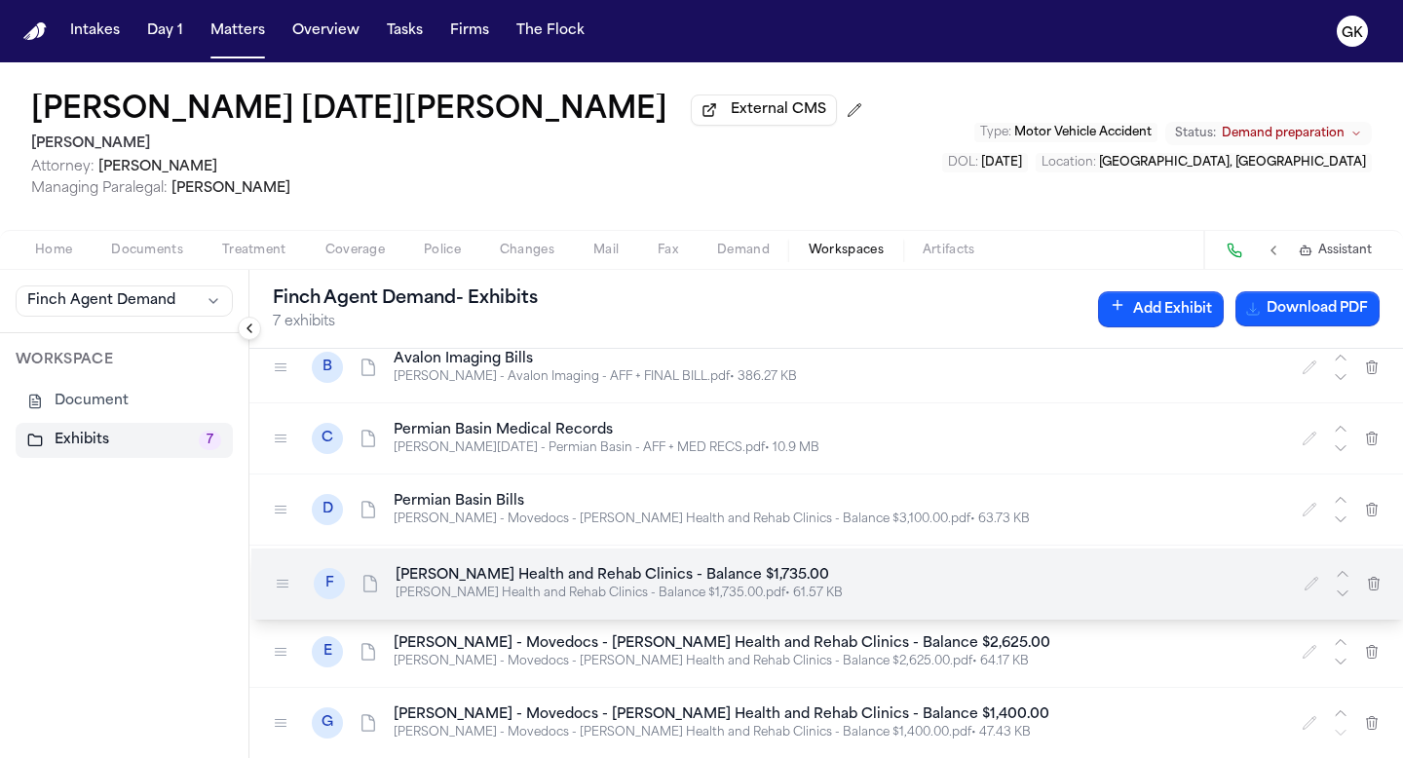
drag, startPoint x: 273, startPoint y: 660, endPoint x: 275, endPoint y: 590, distance: 69.2
click at [275, 590] on div at bounding box center [282, 583] width 31 height 31
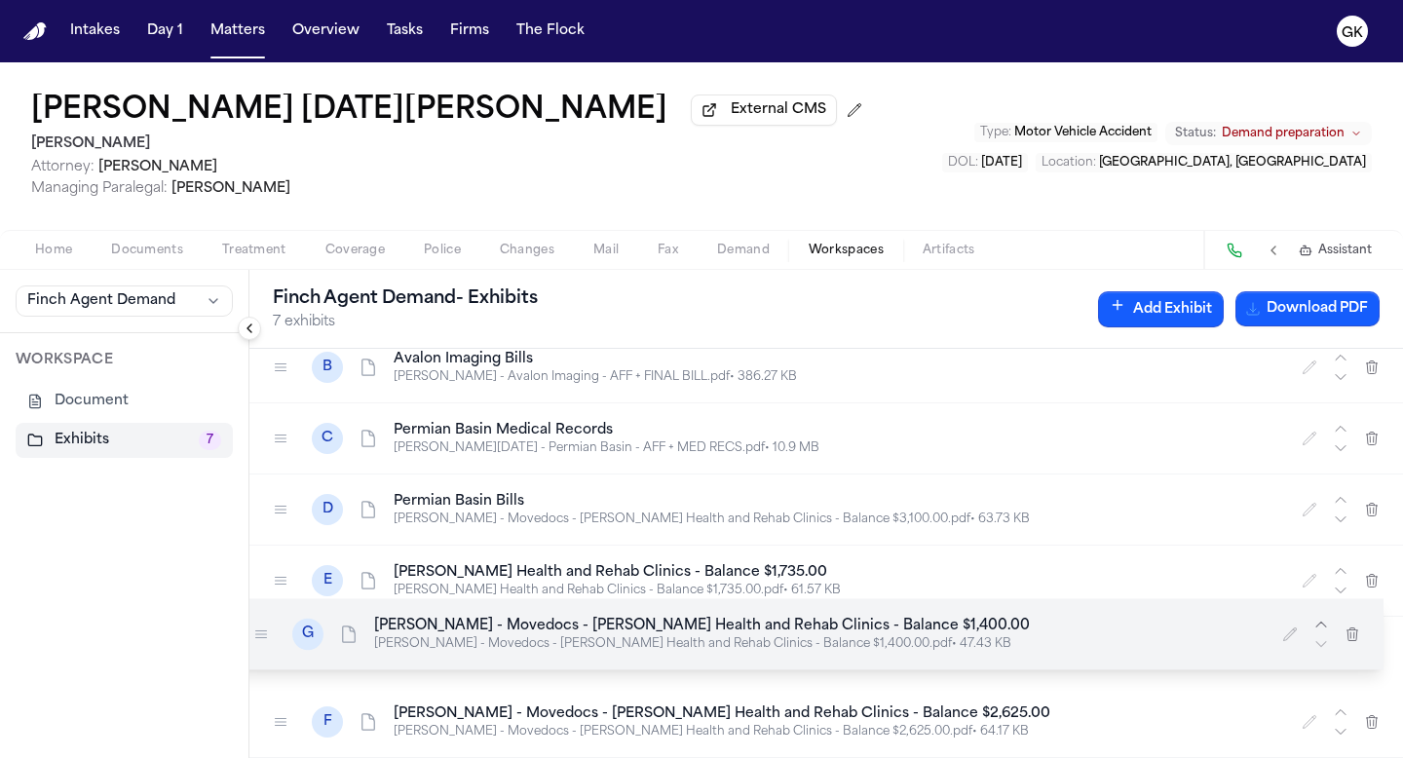
drag, startPoint x: 283, startPoint y: 715, endPoint x: 266, endPoint y: 632, distance: 84.5
click at [266, 632] on icon at bounding box center [261, 634] width 16 height 16
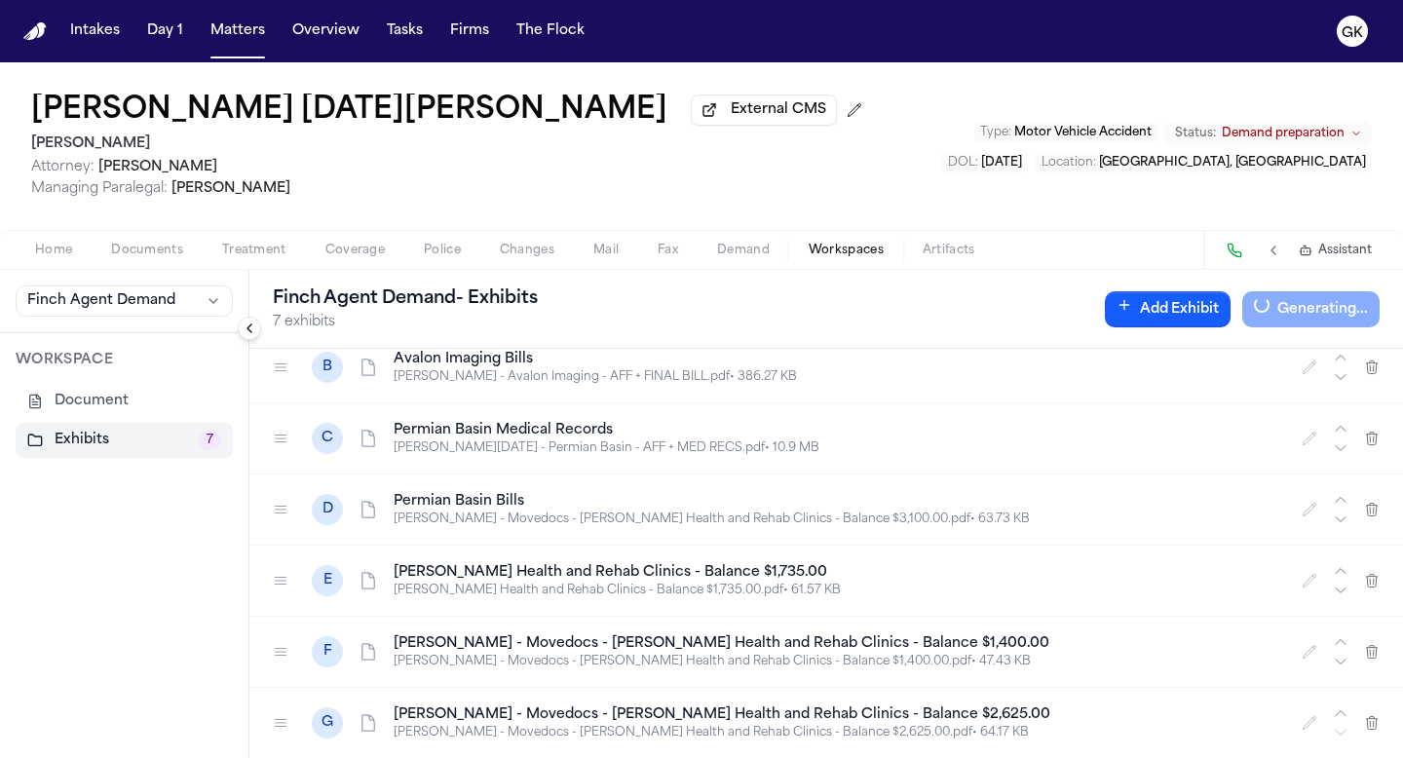
click at [649, 519] on p "Alyssa Fuentes - Movedocs - Gonzales Health and Rehab Clinics - Balance $3,100.…" at bounding box center [836, 519] width 885 height 16
click at [919, 510] on icon "button" at bounding box center [1310, 510] width 16 height 16
drag, startPoint x: 571, startPoint y: 511, endPoint x: 349, endPoint y: 505, distance: 222.2
click at [350, 505] on div "**********" at bounding box center [826, 509] width 1154 height 71
click at [889, 510] on icon "button" at bounding box center [885, 510] width 16 height 16
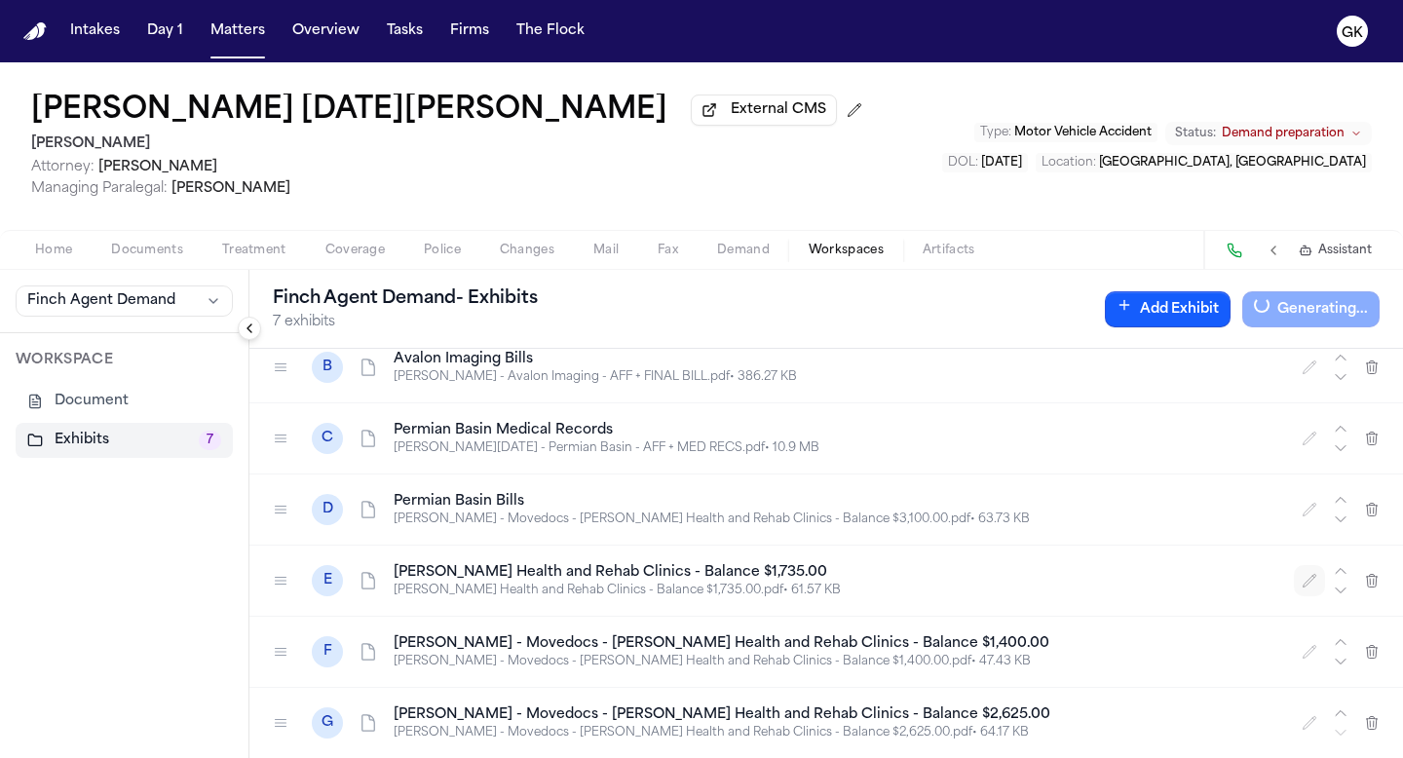
click at [919, 587] on icon "button" at bounding box center [1310, 581] width 16 height 16
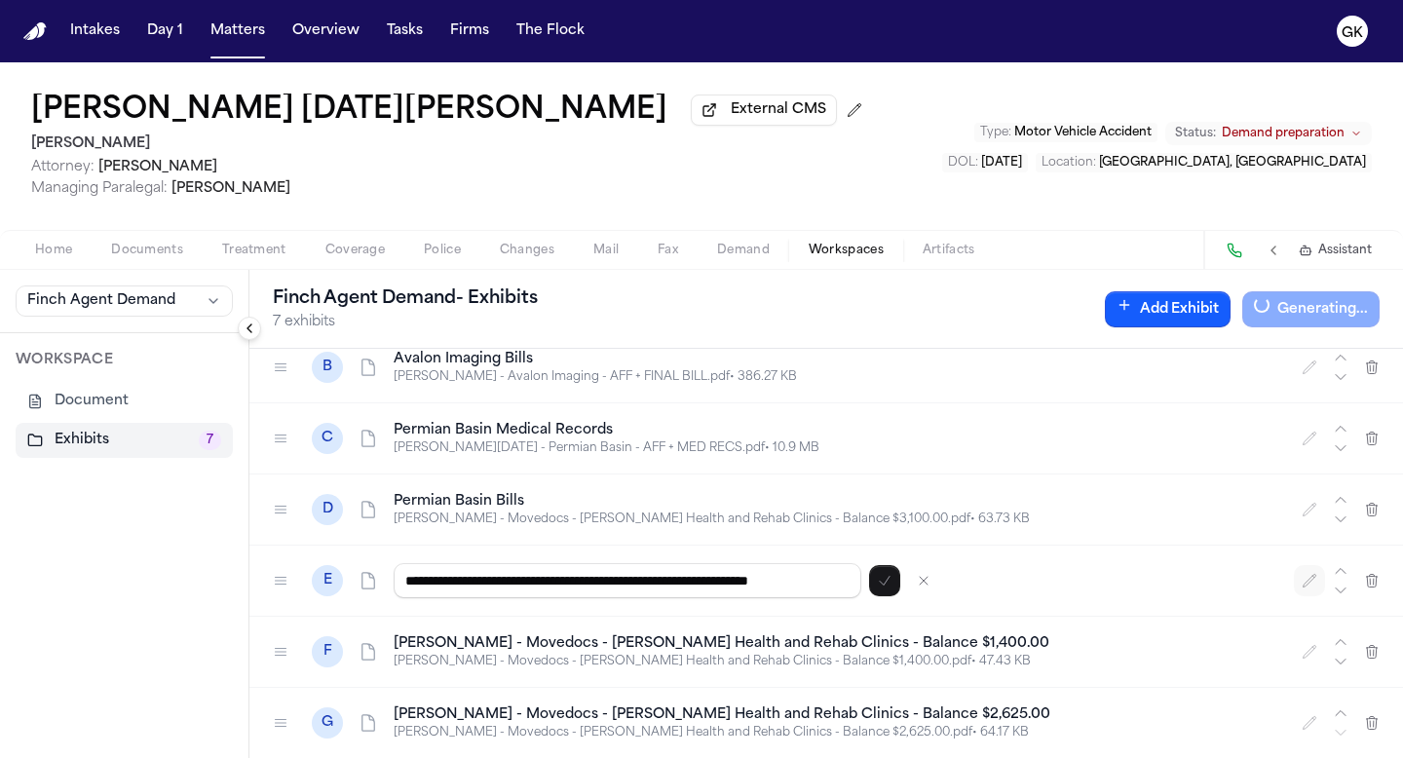
scroll to position [0, 36]
click at [700, 586] on input "**********" at bounding box center [628, 580] width 468 height 35
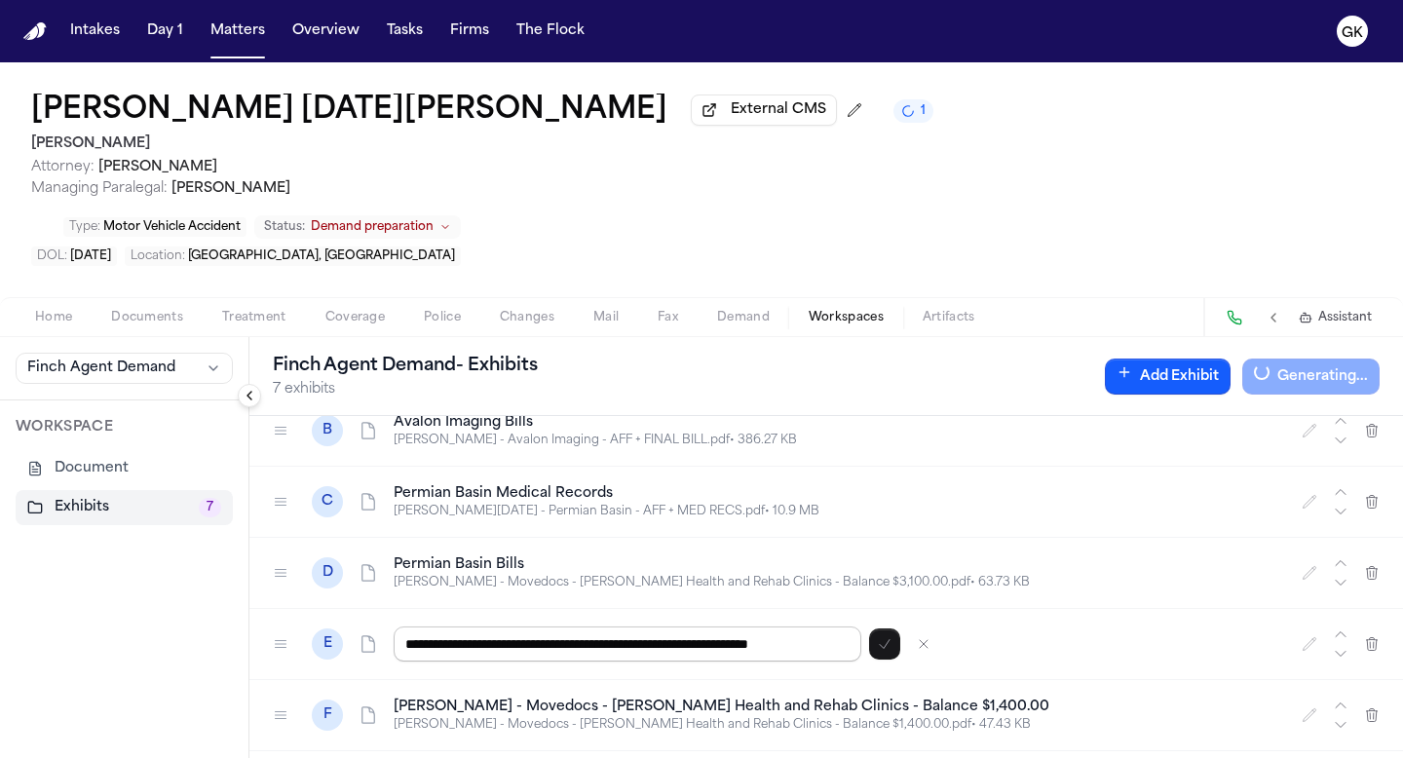
click at [700, 626] on input "**********" at bounding box center [628, 643] width 468 height 35
click at [549, 555] on h4 "Permian Basin Bills" at bounding box center [836, 564] width 885 height 19
click at [919, 565] on icon "button" at bounding box center [1310, 573] width 16 height 16
drag, startPoint x: 579, startPoint y: 512, endPoint x: 342, endPoint y: 515, distance: 236.8
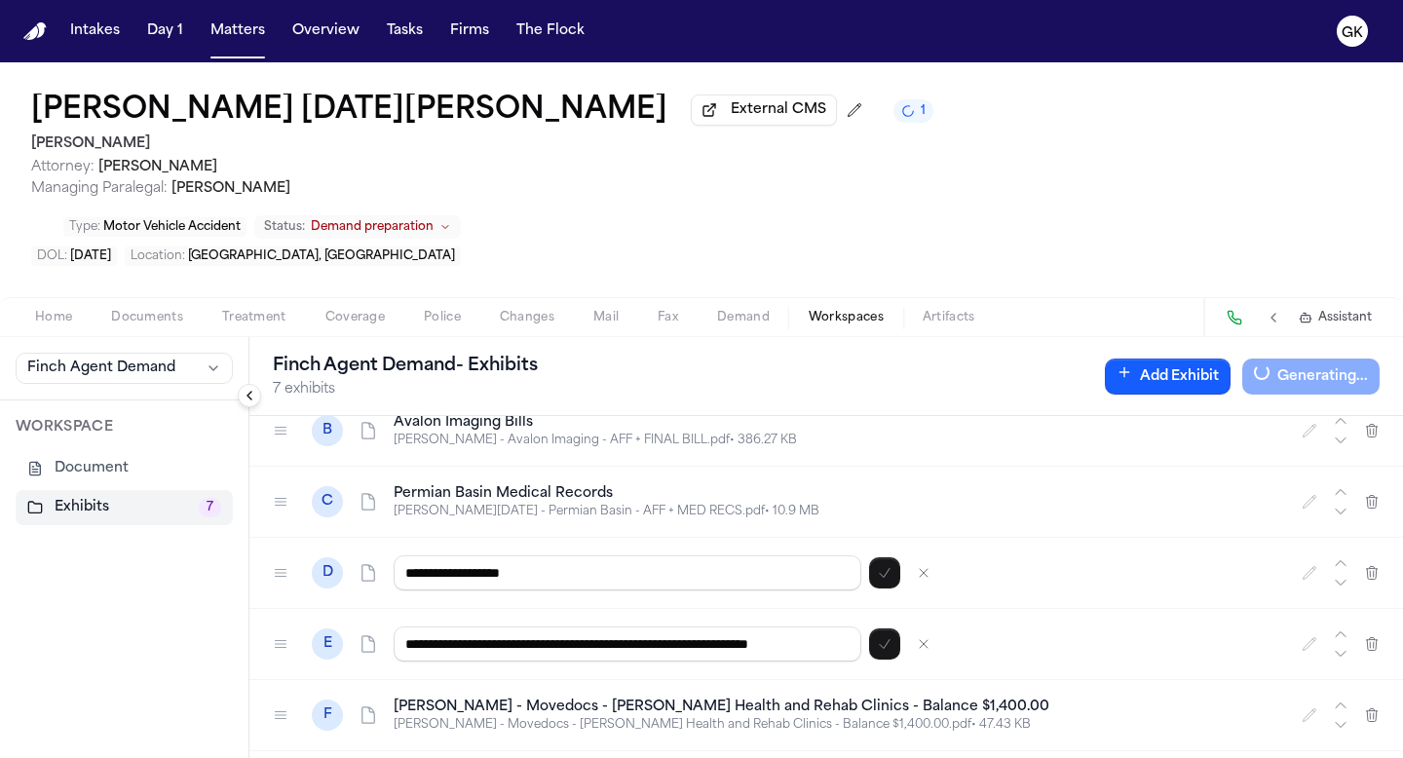
click at [342, 538] on div "**********" at bounding box center [826, 573] width 1154 height 71
click at [884, 557] on button "button" at bounding box center [884, 572] width 31 height 31
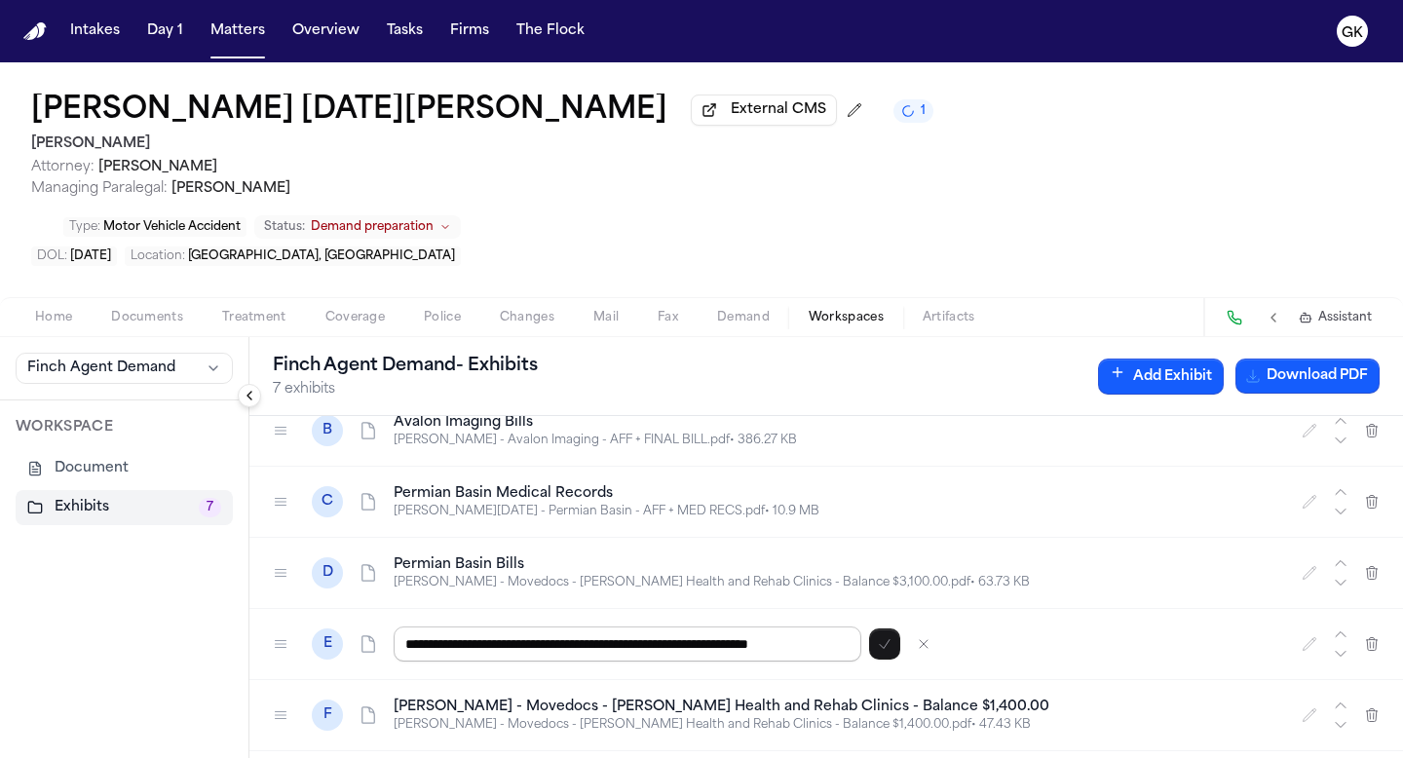
click at [583, 626] on input "**********" at bounding box center [628, 643] width 468 height 35
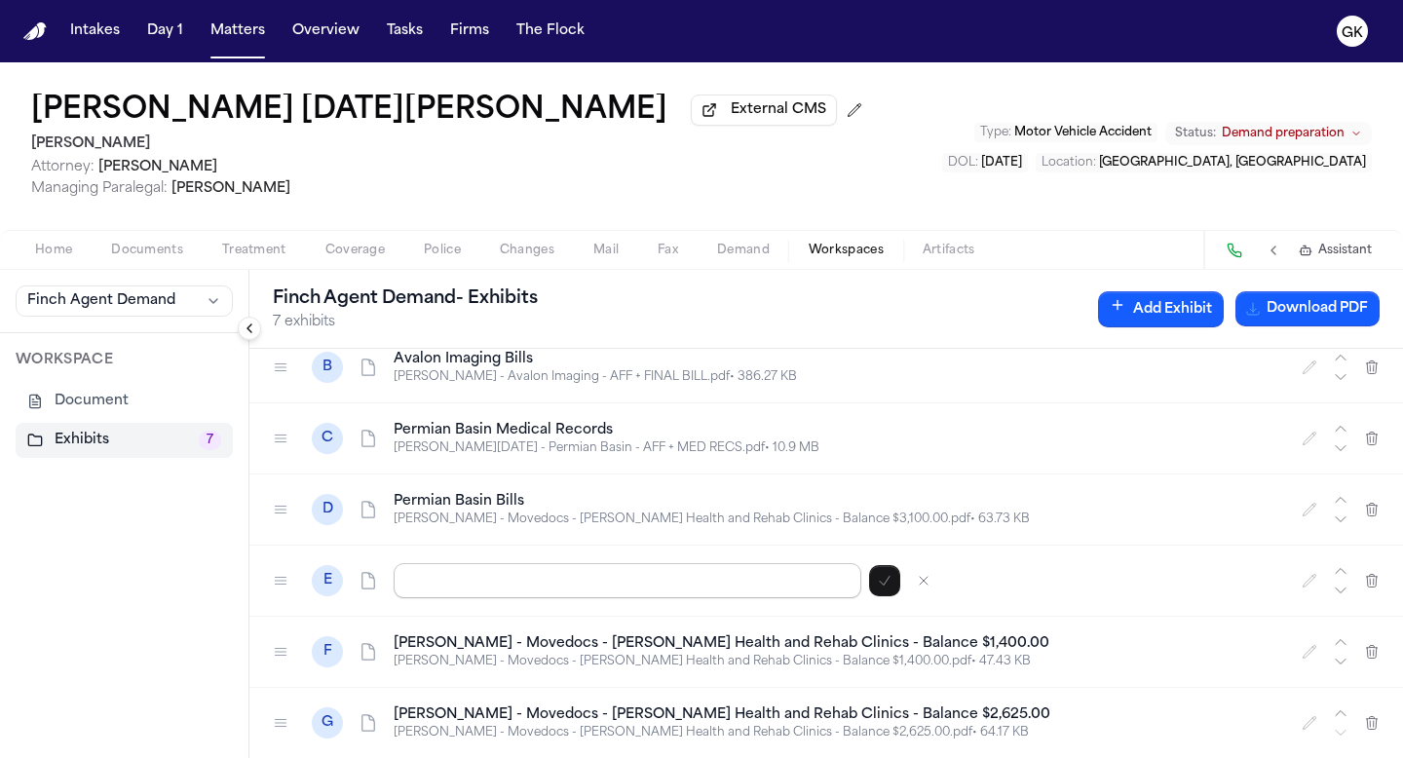
paste input "**********"
type input "**********"
click at [892, 588] on button "button" at bounding box center [884, 580] width 31 height 31
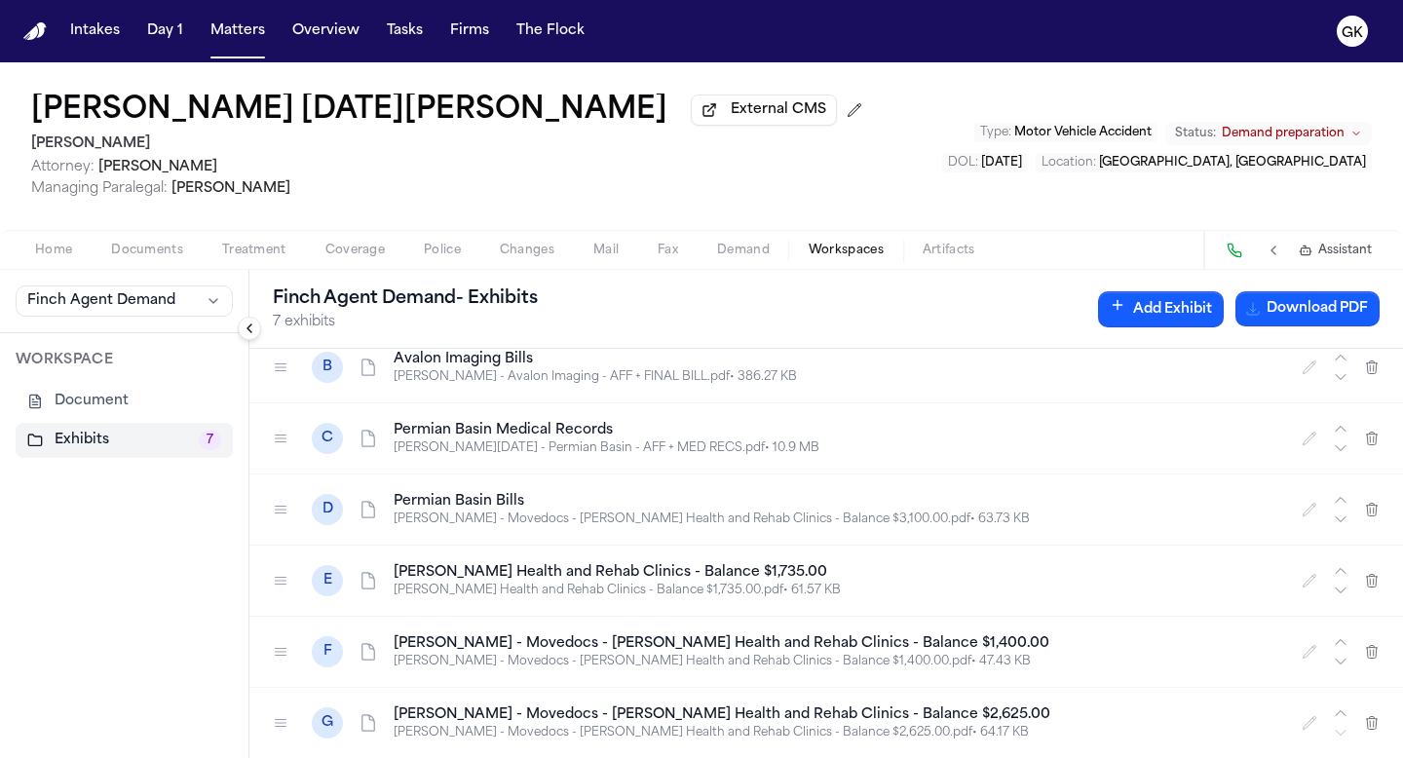
click at [919, 660] on p "Alyssa Fuentes - Movedocs - Gonzales Health and Rehab Clinics - Balance $1,400.…" at bounding box center [836, 662] width 885 height 16
click at [919, 653] on icon "button" at bounding box center [1310, 652] width 16 height 16
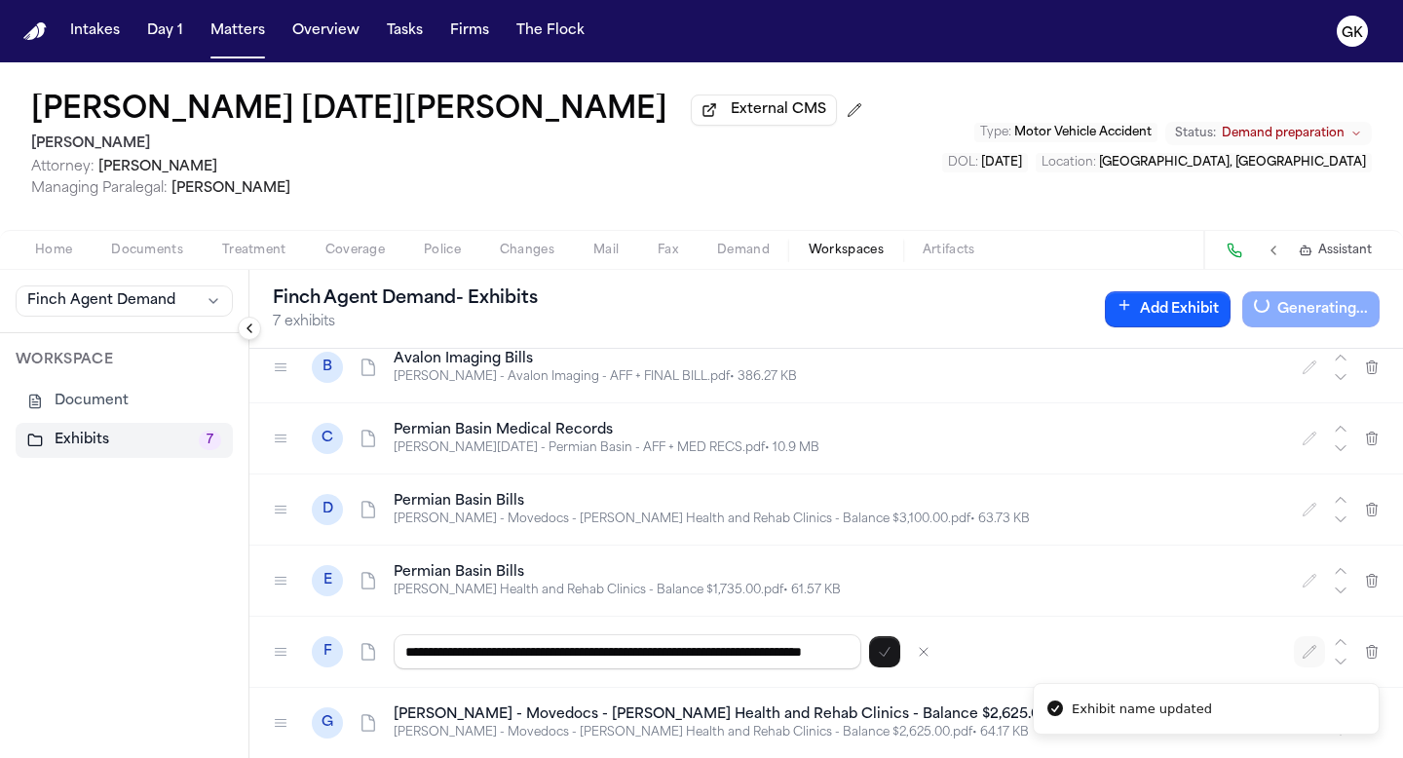
scroll to position [0, 122]
click at [638, 658] on input "**********" at bounding box center [628, 651] width 468 height 35
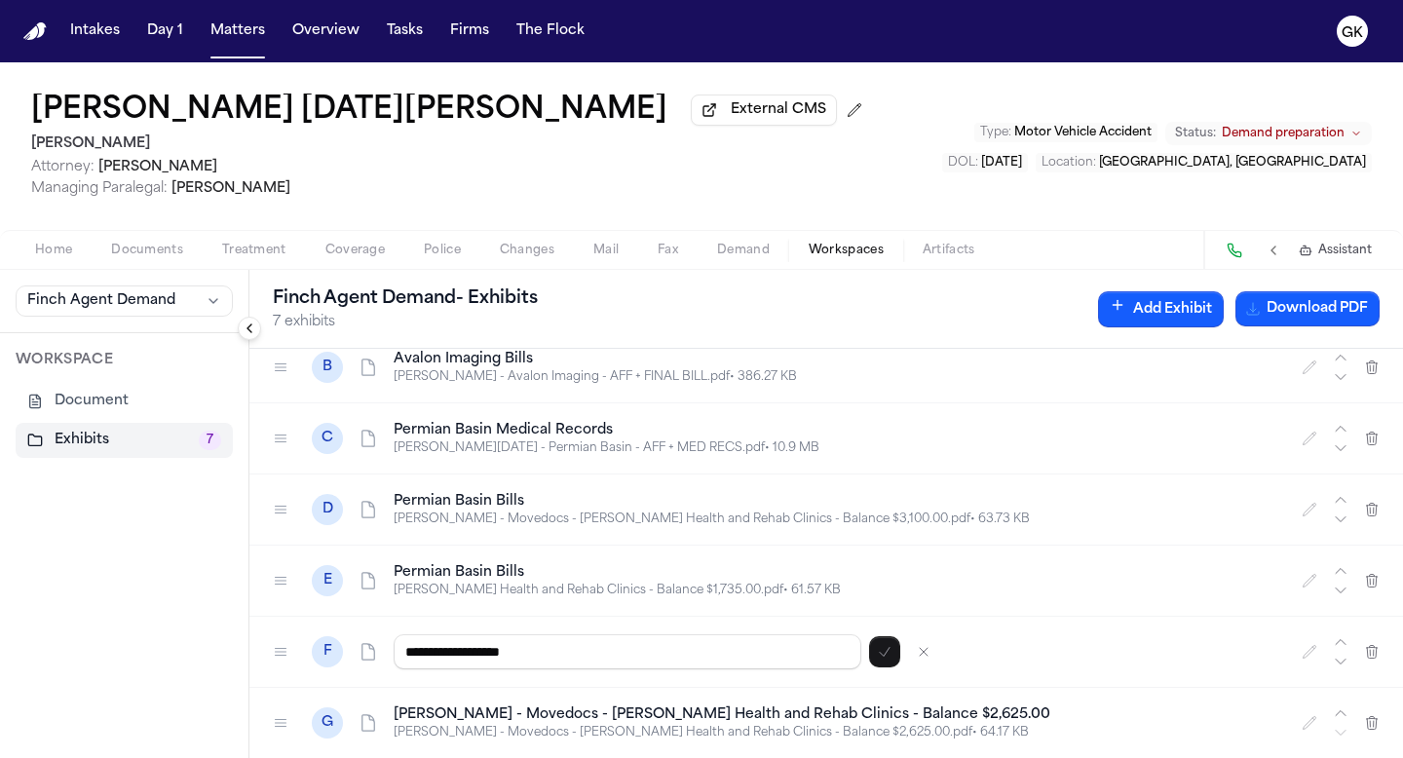
scroll to position [0, 0]
type input "**********"
click at [886, 659] on icon "button" at bounding box center [885, 652] width 16 height 16
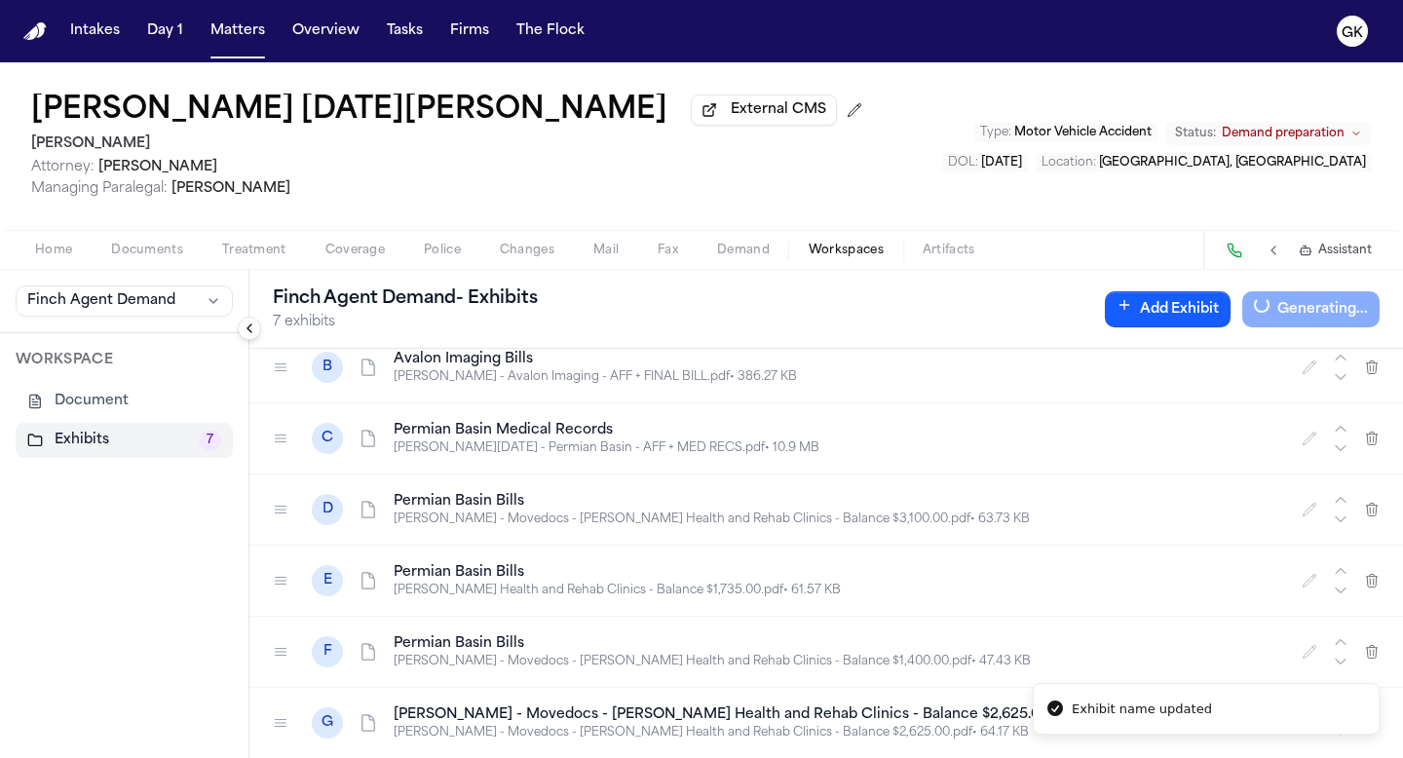
click at [828, 665] on p "Alyssa Fuentes - Movedocs - Gonzales Health and Rehab Clinics - Balance $2,625.…" at bounding box center [836, 733] width 885 height 16
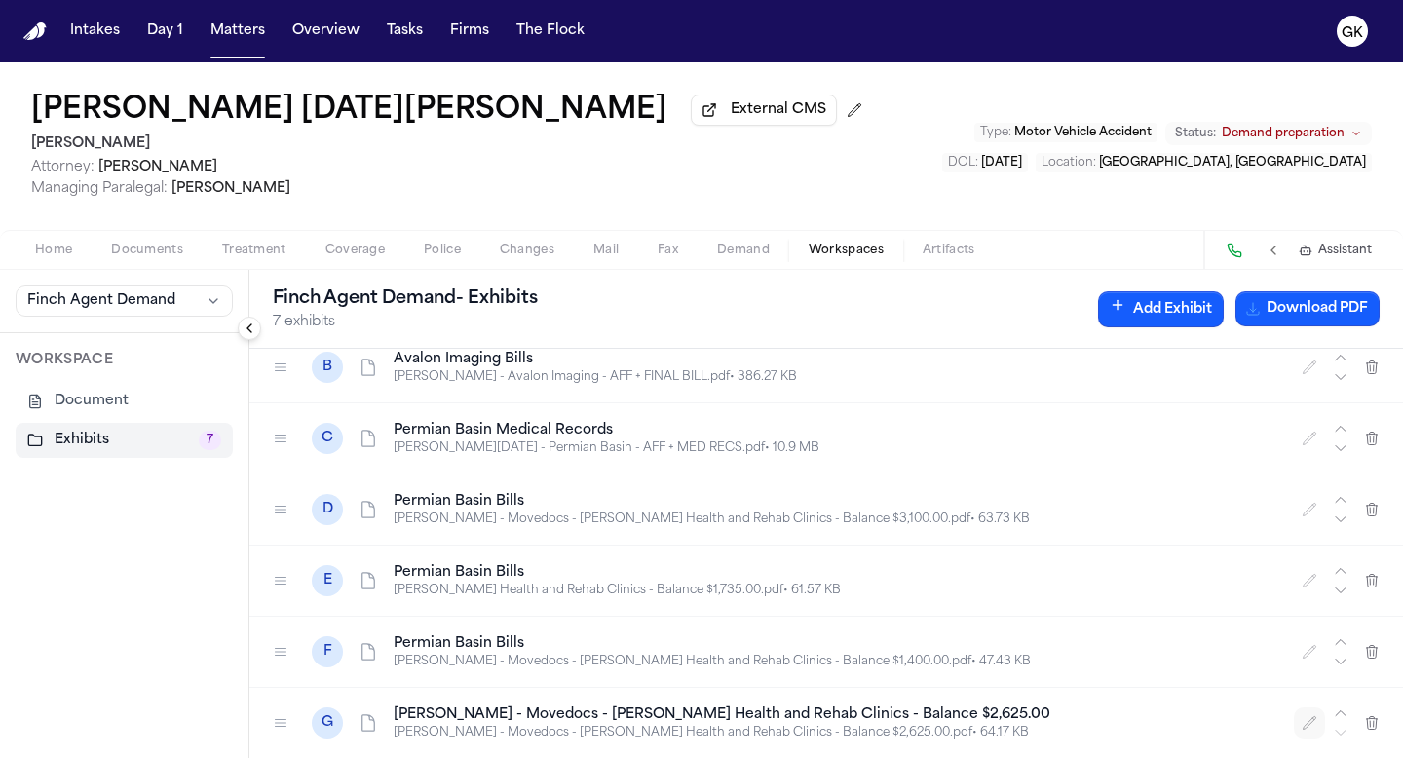
click at [919, 665] on icon "button" at bounding box center [1310, 723] width 16 height 16
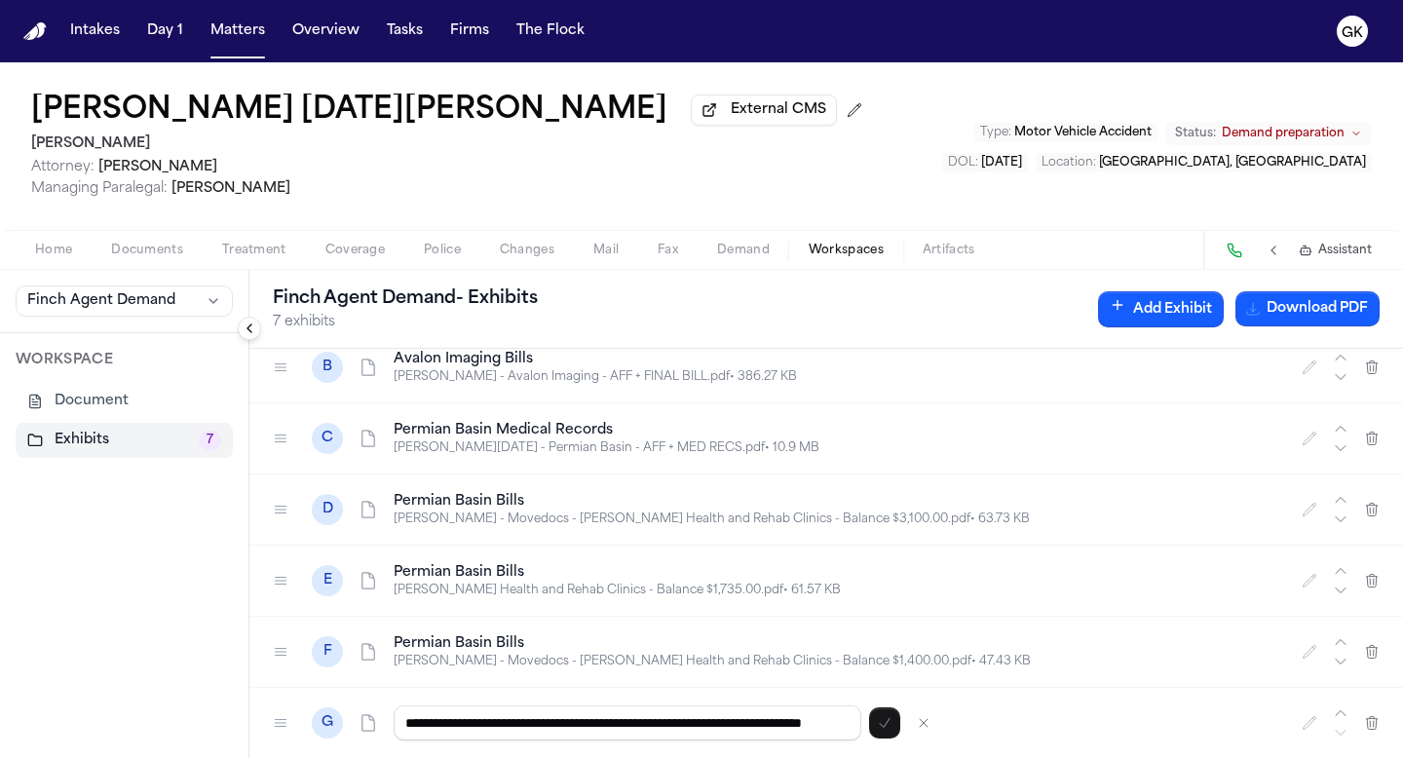
scroll to position [0, 124]
click at [792, 665] on input "**********" at bounding box center [628, 722] width 468 height 35
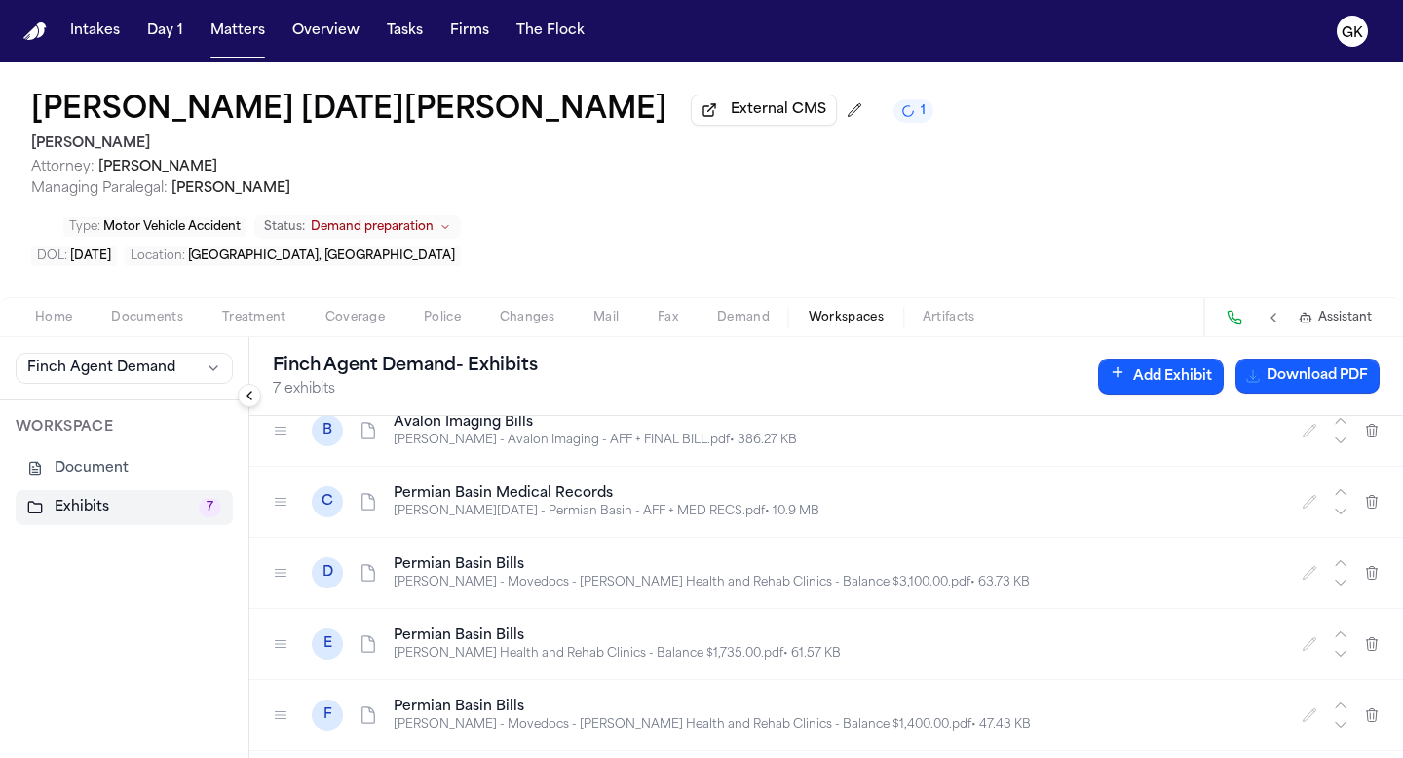
scroll to position [0, 0]
type input "**********"
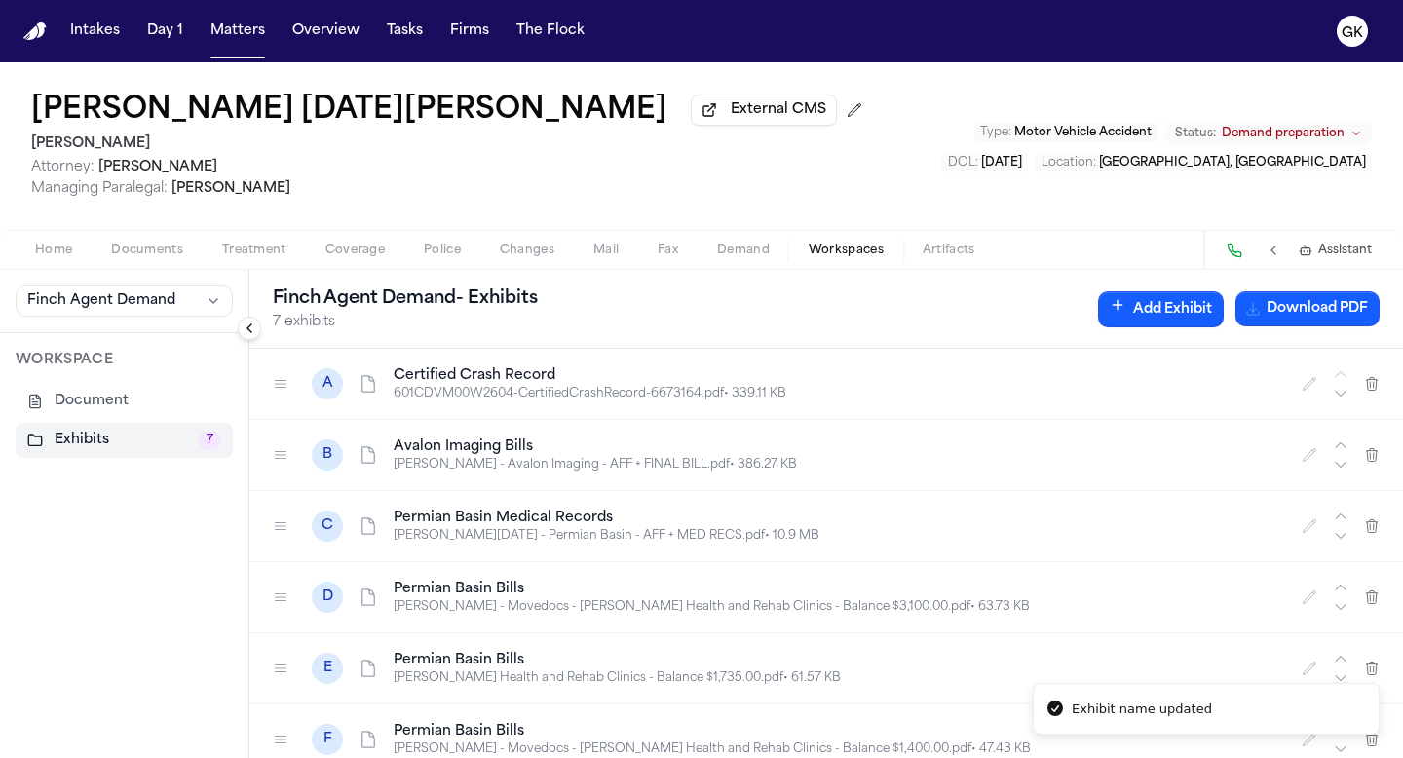
click at [919, 315] on button "Download PDF" at bounding box center [1307, 308] width 144 height 35
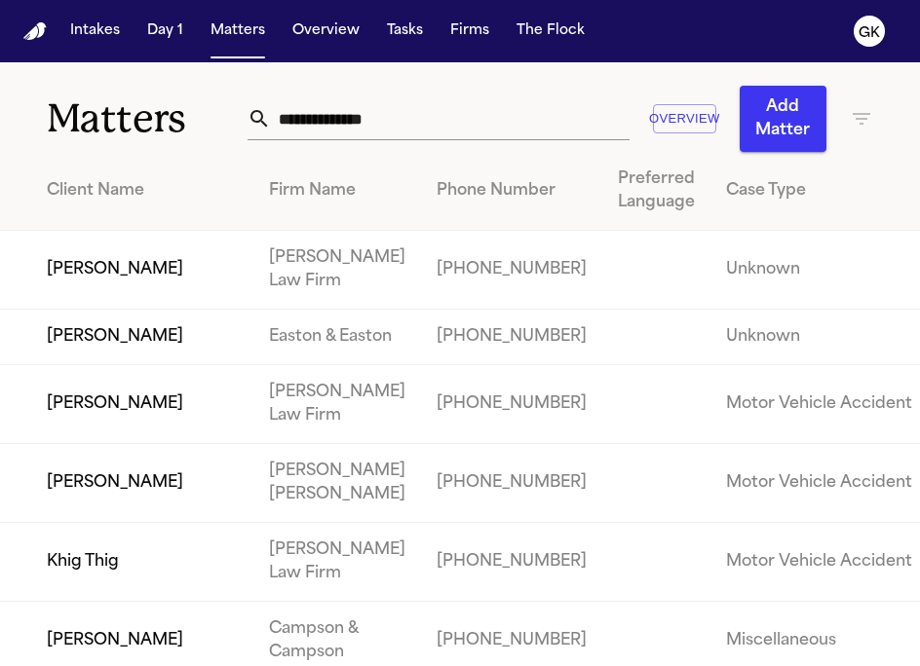
click at [503, 127] on input "text" at bounding box center [450, 118] width 359 height 43
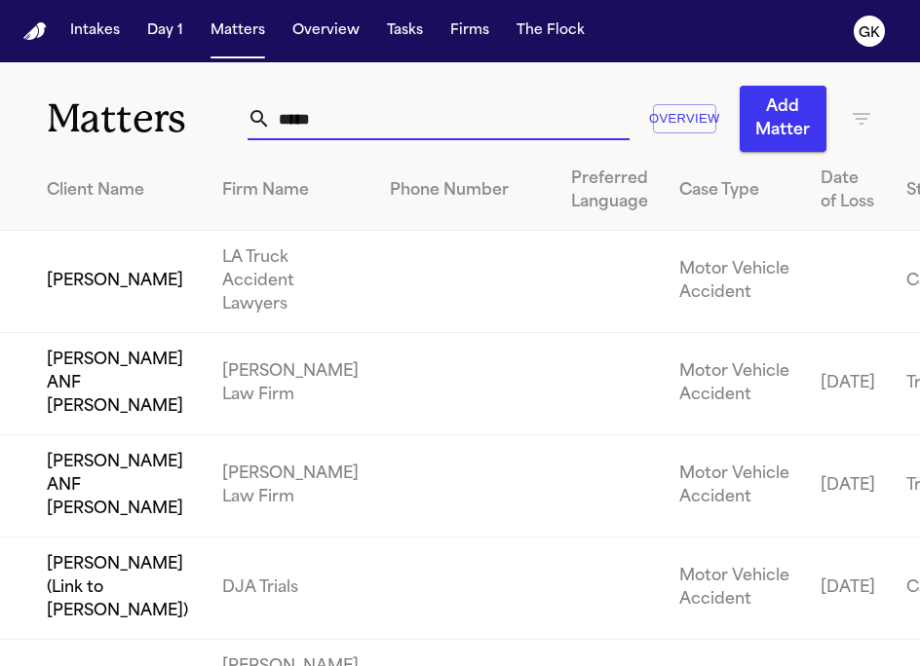
type input "******"
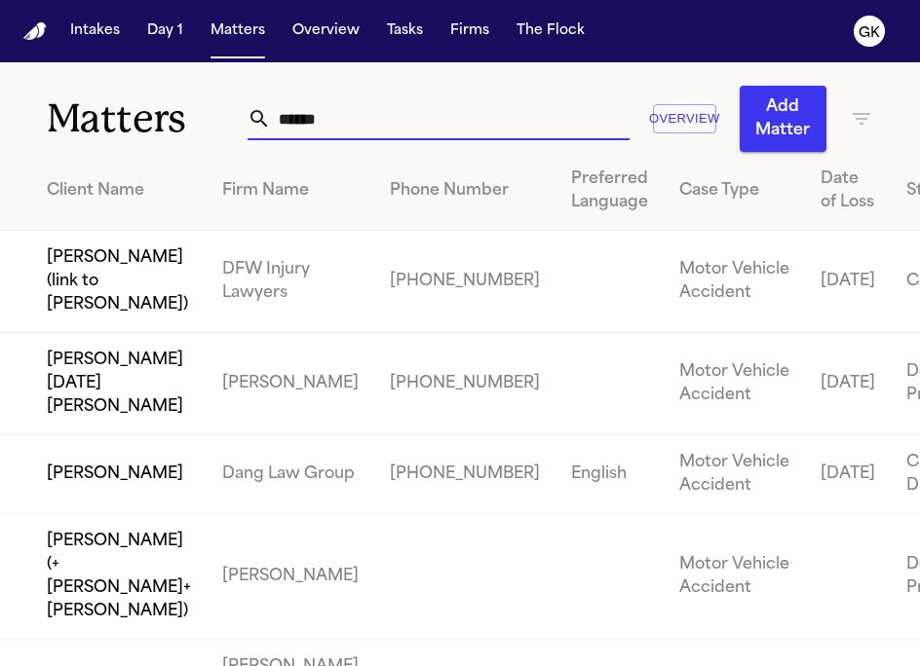
click at [112, 435] on td "[PERSON_NAME] [DATE][PERSON_NAME]" at bounding box center [103, 384] width 207 height 102
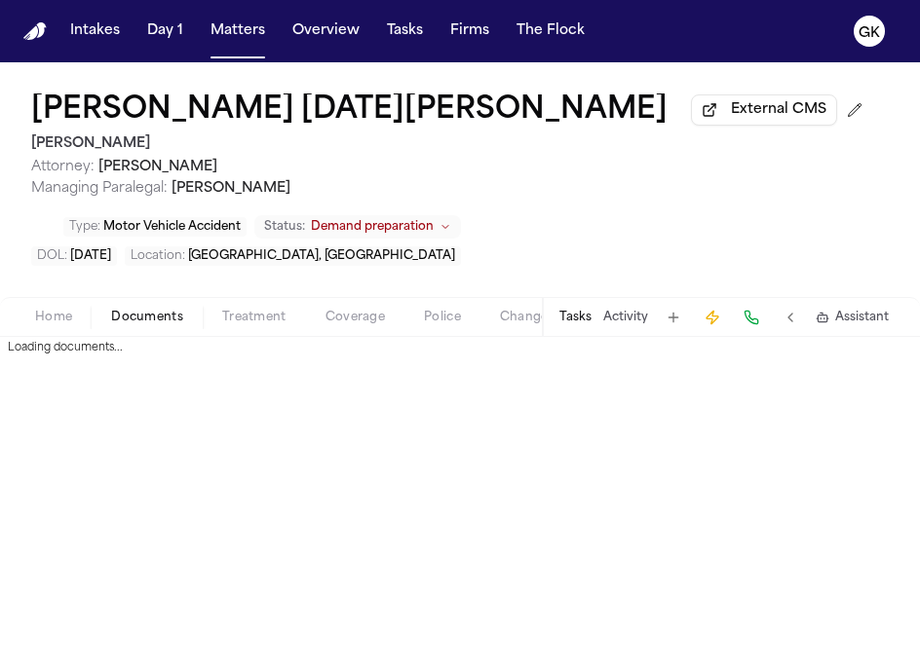
click at [140, 316] on span "Documents" at bounding box center [147, 318] width 72 height 16
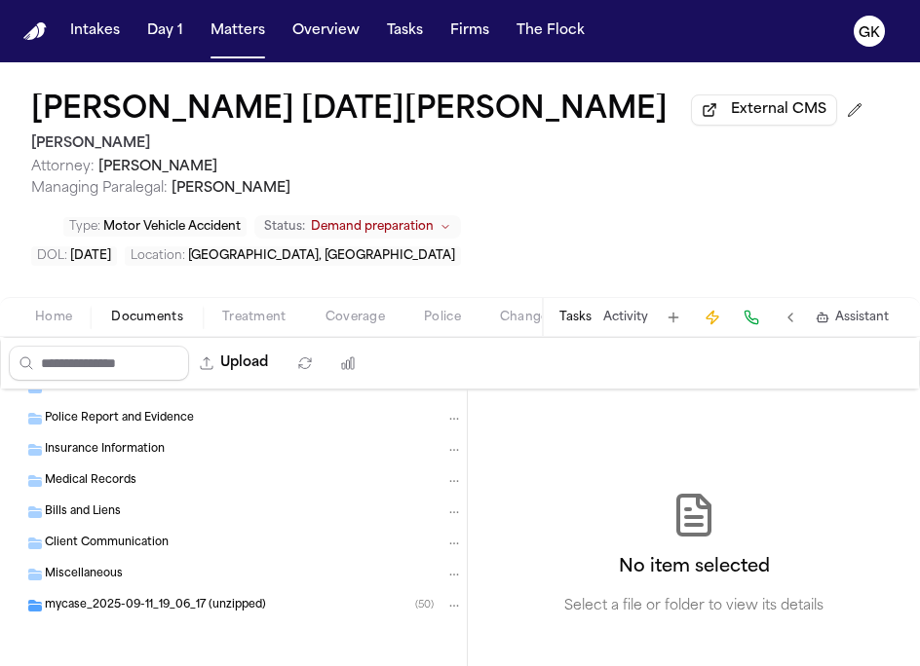
scroll to position [84, 0]
click at [154, 488] on div "Medical Records" at bounding box center [254, 482] width 418 height 18
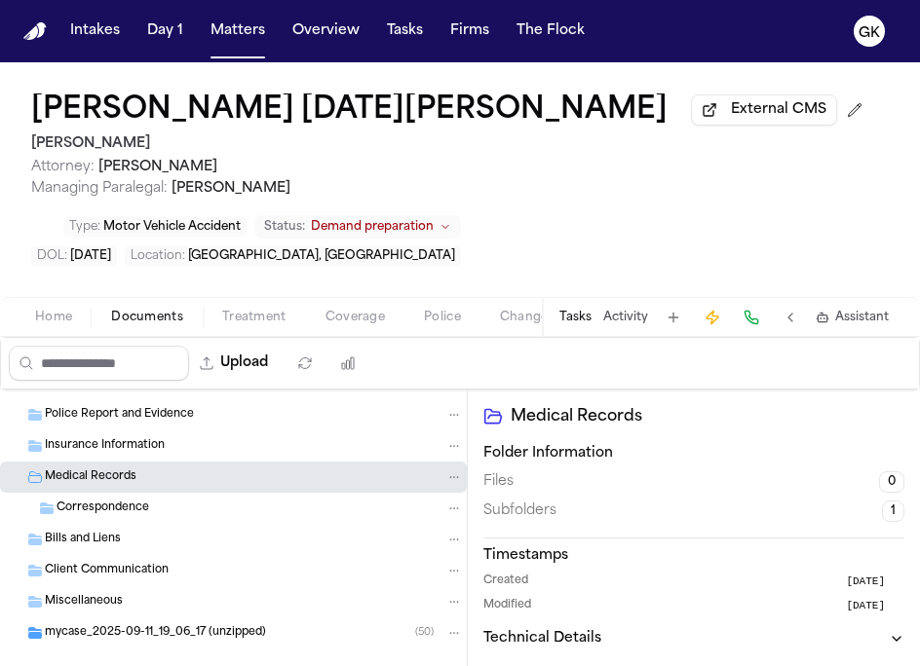
click at [122, 540] on div "Bills and Liens" at bounding box center [254, 540] width 418 height 18
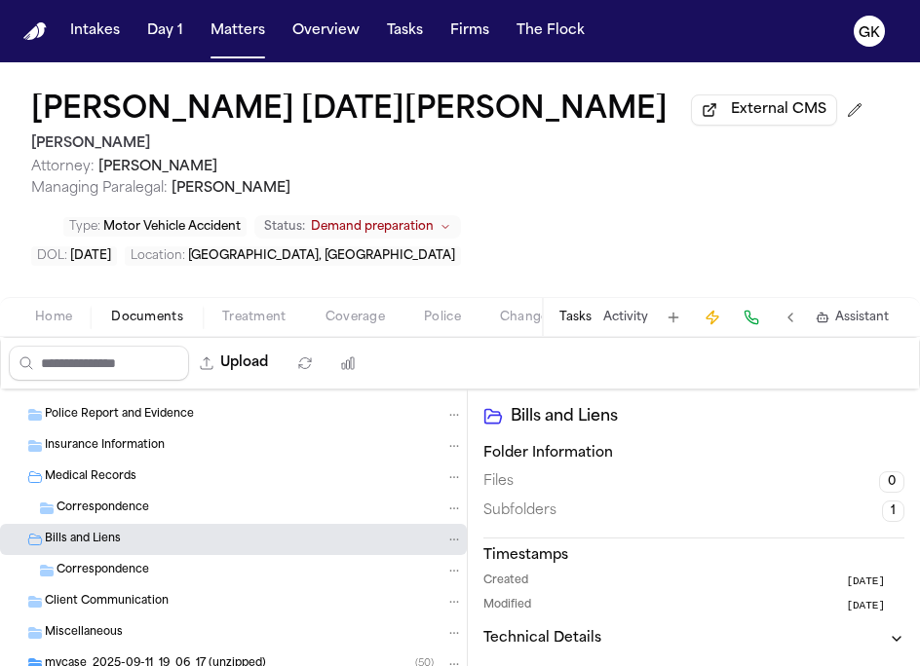
scroll to position [147, 0]
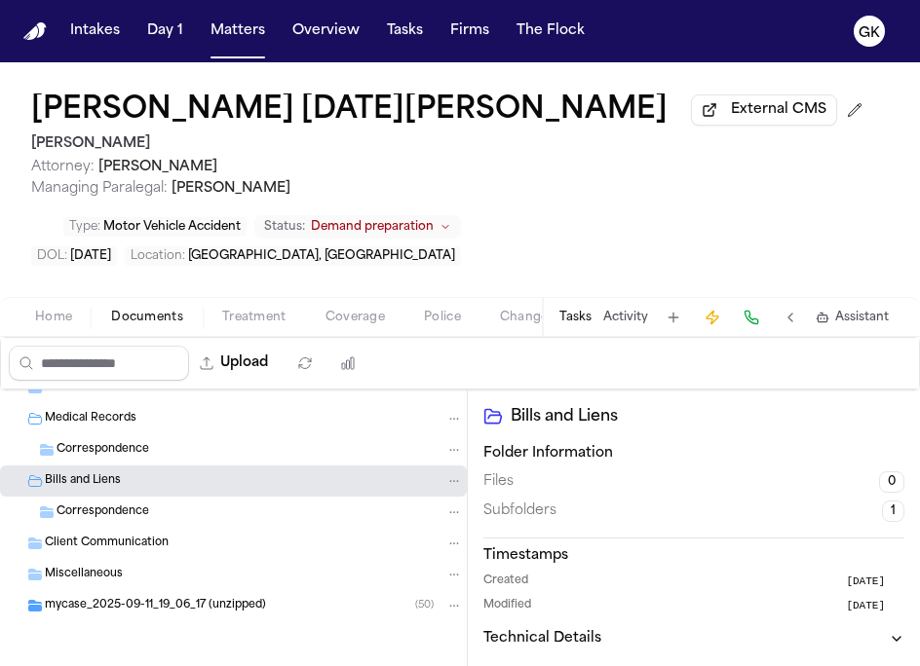
click at [128, 610] on span "mycase_2025-09-11_19_06_17 (unzipped)" at bounding box center [155, 606] width 221 height 17
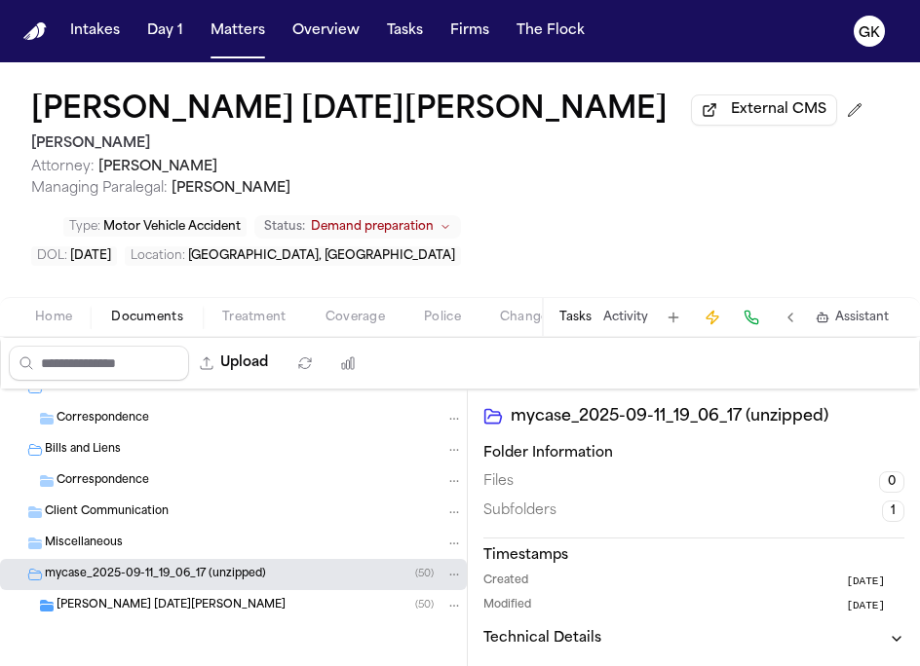
click at [128, 610] on span "[PERSON_NAME] [DATE][PERSON_NAME]" at bounding box center [171, 606] width 229 height 17
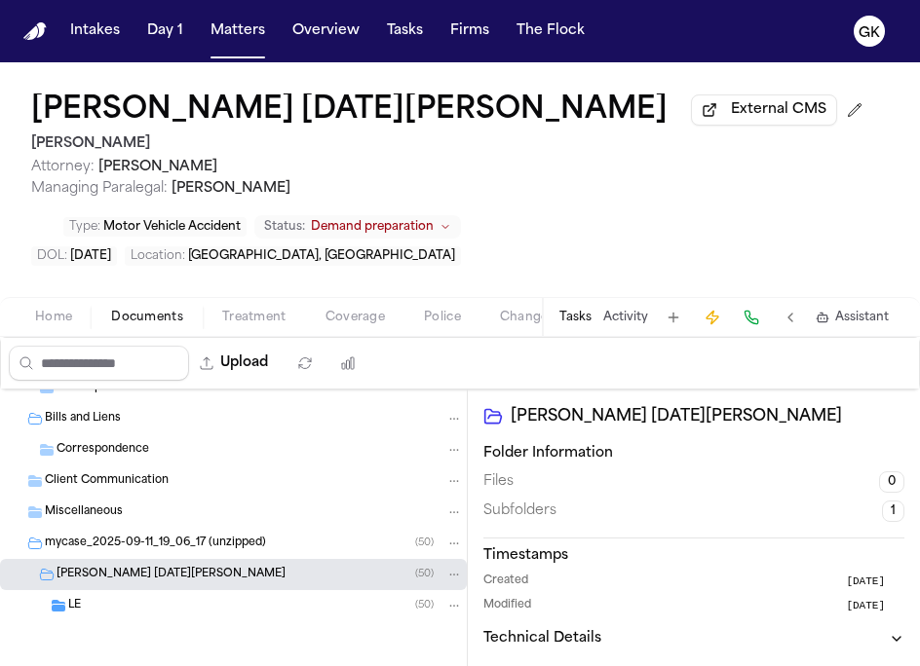
click at [128, 610] on div "LE ( 50 )" at bounding box center [265, 606] width 395 height 18
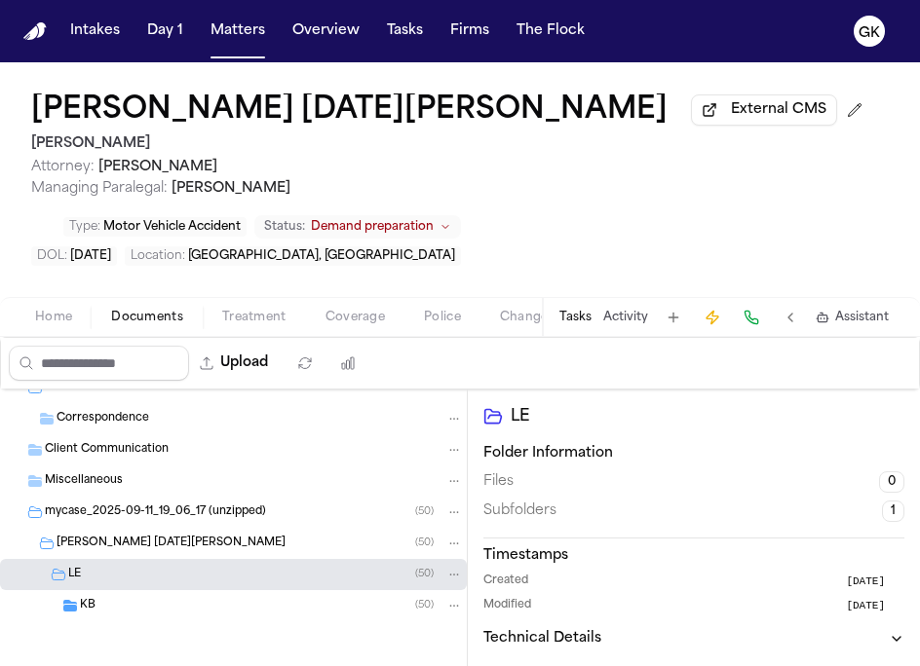
click at [128, 610] on div "KB ( 50 )" at bounding box center [271, 606] width 383 height 18
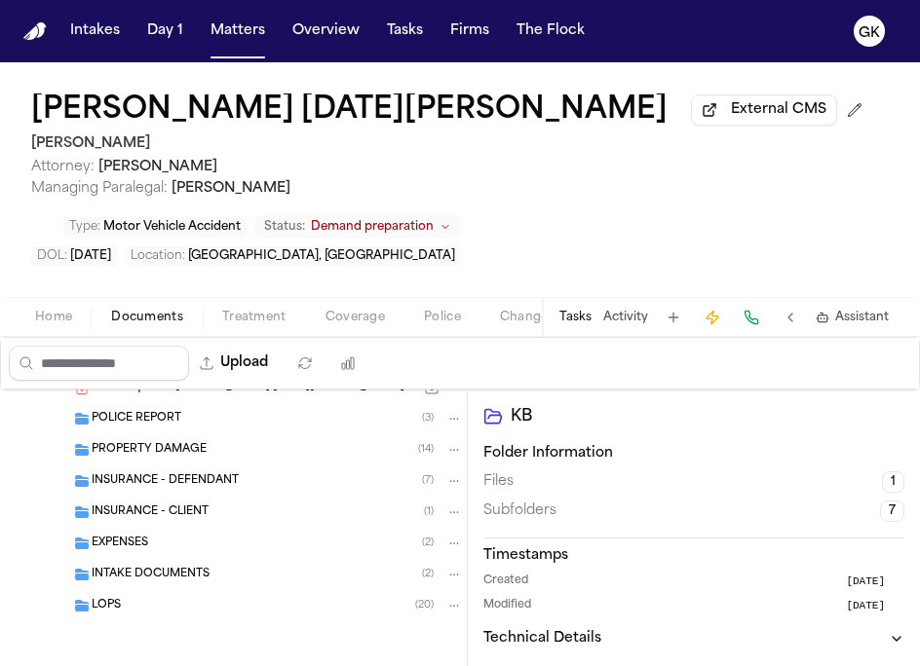
scroll to position [490, 0]
click at [167, 549] on div "EXPENSES ( 2 )" at bounding box center [277, 544] width 371 height 18
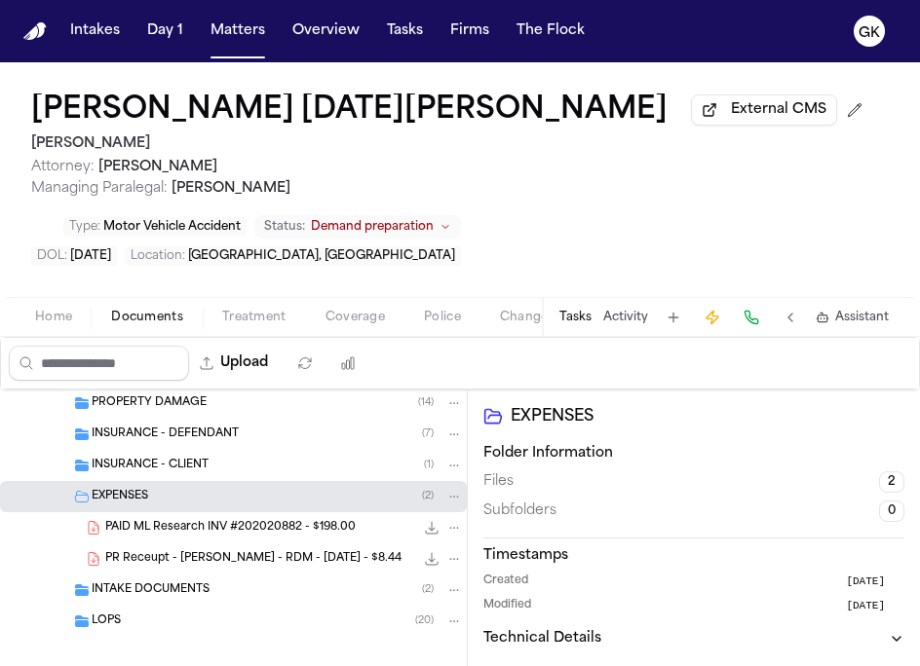
scroll to position [552, 0]
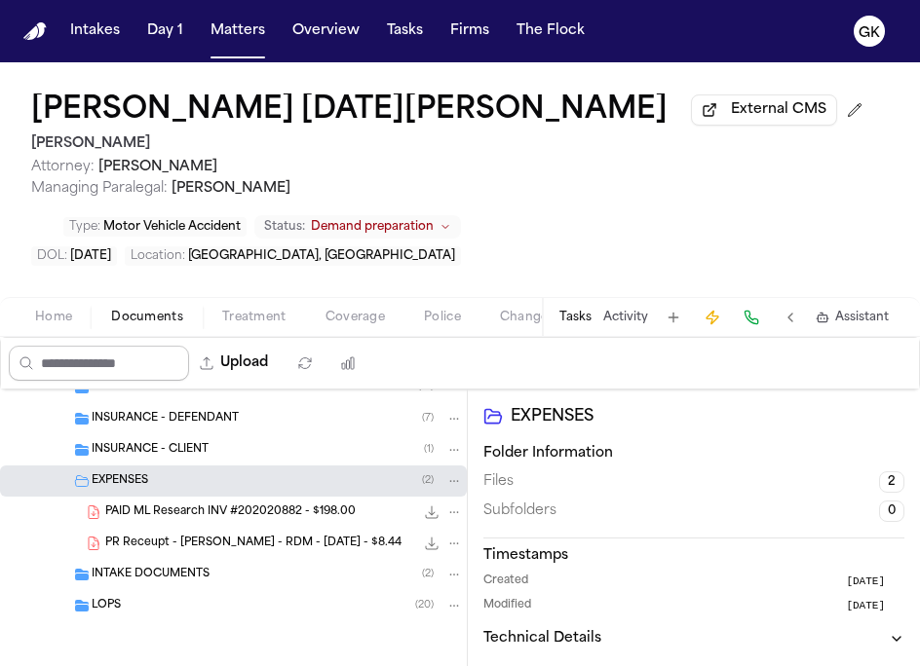
click at [75, 377] on input "Search files" at bounding box center [99, 363] width 180 height 35
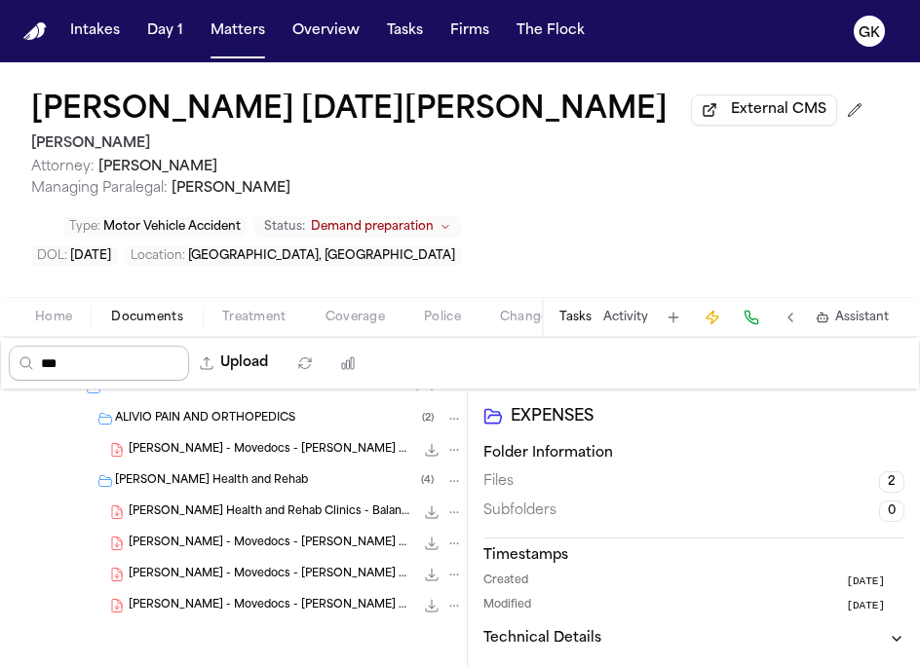
scroll to position [209, 0]
type input "********"
click at [319, 544] on span "[PERSON_NAME] - Movedocs - [PERSON_NAME] Health and Rehab Clinics - Balance $2,…" at bounding box center [271, 544] width 285 height 17
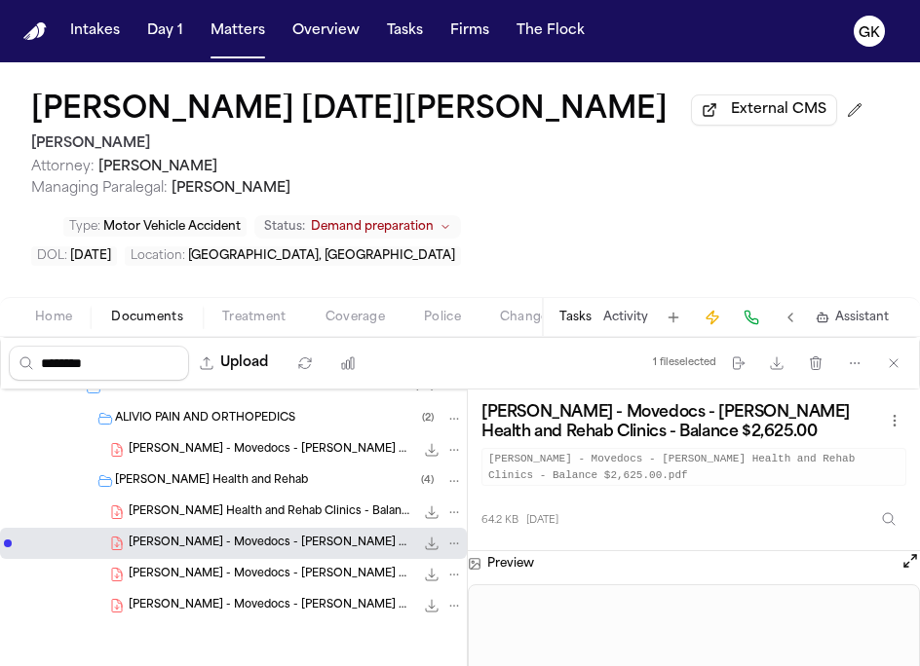
click at [263, 518] on span "[PERSON_NAME] Health and Rehab Clinics - Balance $1,735.00" at bounding box center [271, 513] width 285 height 17
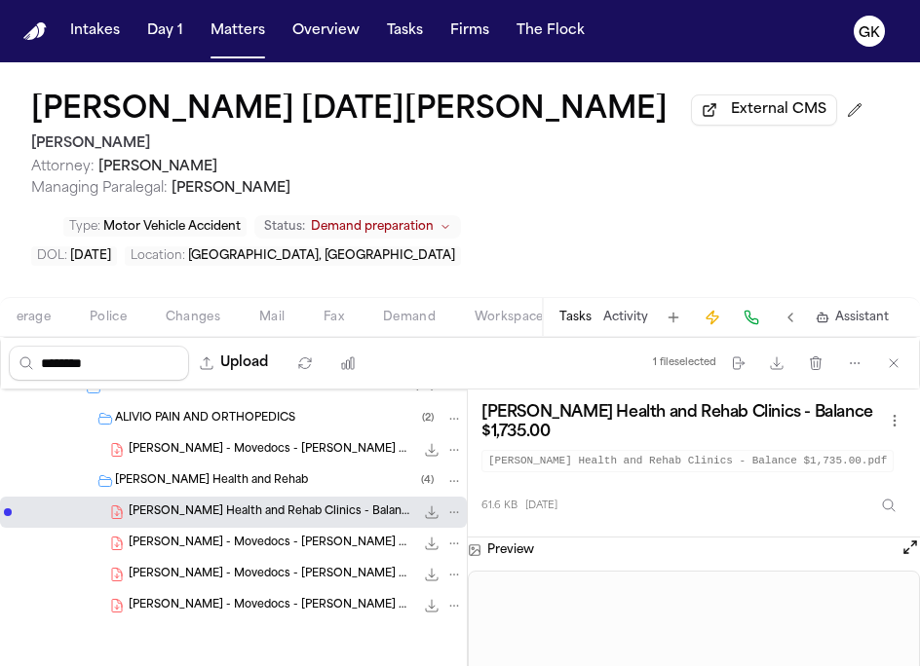
scroll to position [0, 350]
click at [418, 316] on span "Demand" at bounding box center [393, 318] width 53 height 16
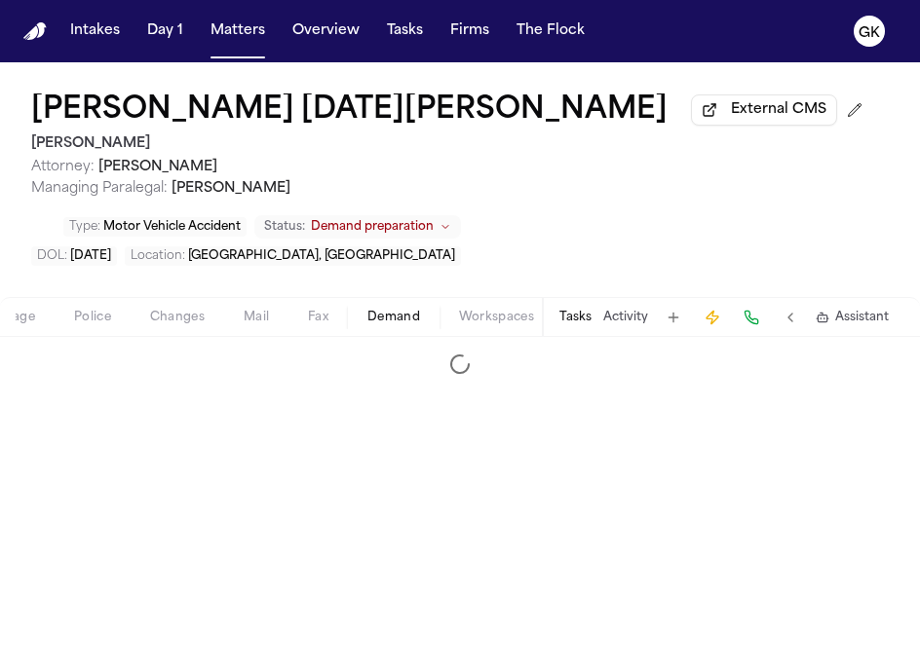
select select "**********"
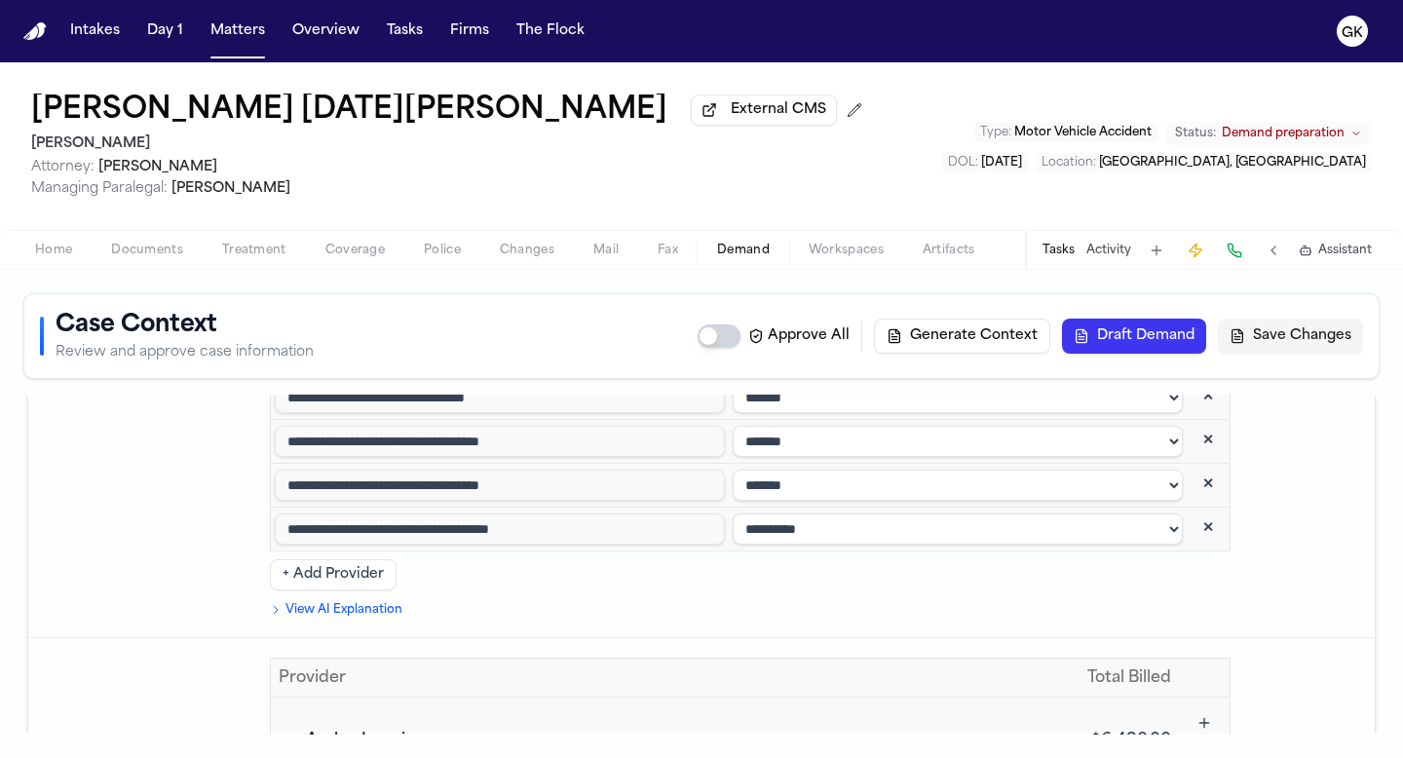
scroll to position [4494, 0]
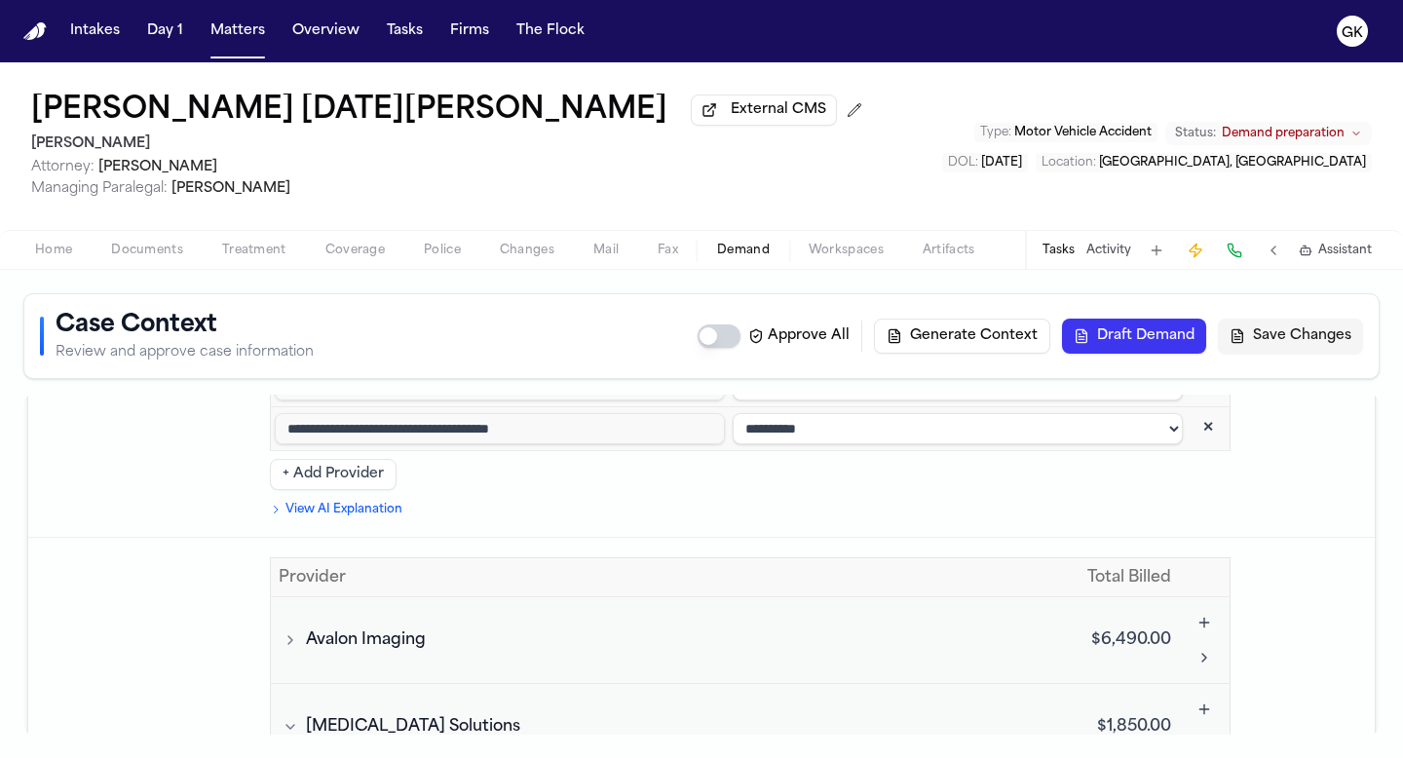
scroll to position [4590, 0]
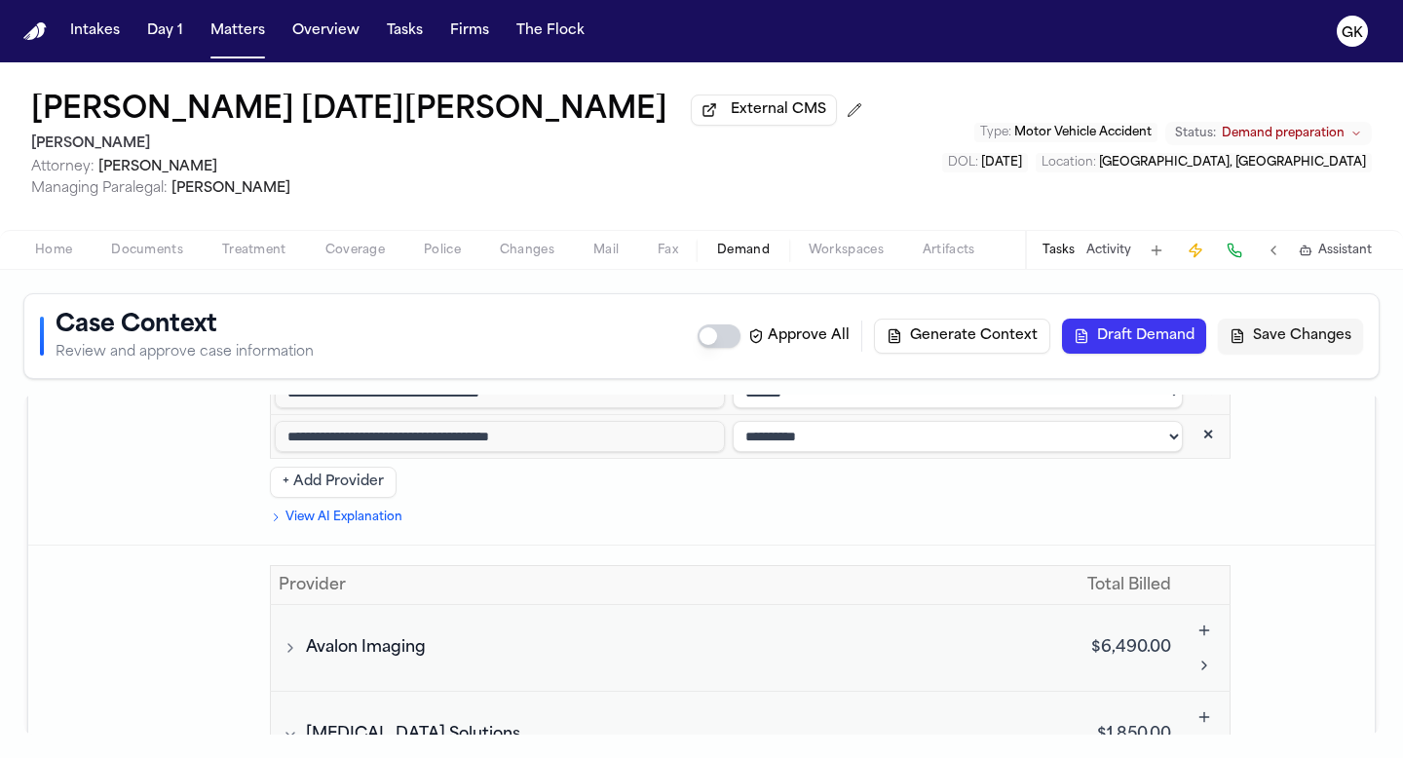
click at [282, 665] on button "Brain Injury Solutions" at bounding box center [663, 734] width 768 height 23
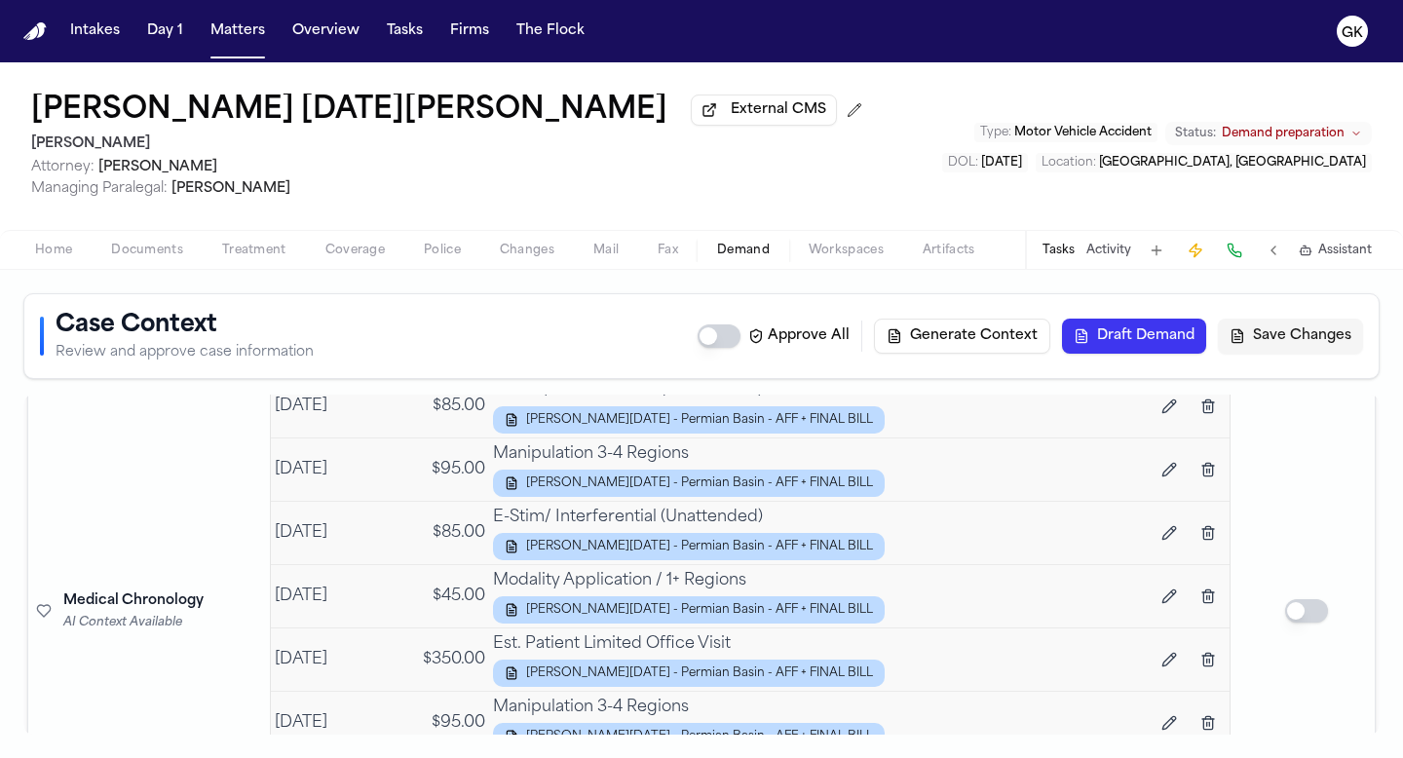
scroll to position [6480, 0]
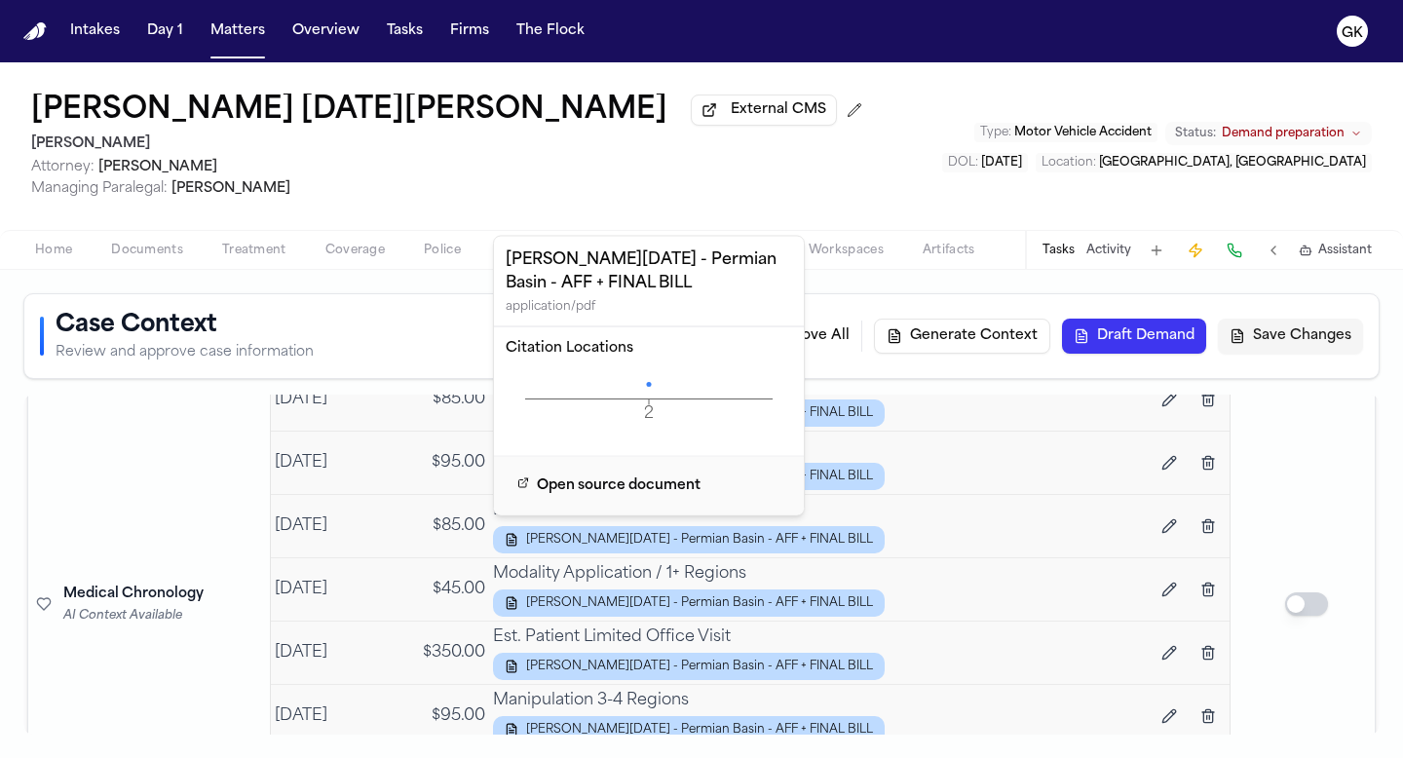
click at [629, 507] on div "Fuentes, Alyssa Noel - Permian Basin - AFF + FINAL BILL application/pdf Citatio…" at bounding box center [649, 376] width 312 height 281
click at [586, 408] on div "Fuentes, Alyssa Noel - Permian Basin - AFF + FINAL BILL application/pdf Citatio…" at bounding box center [649, 376] width 310 height 279
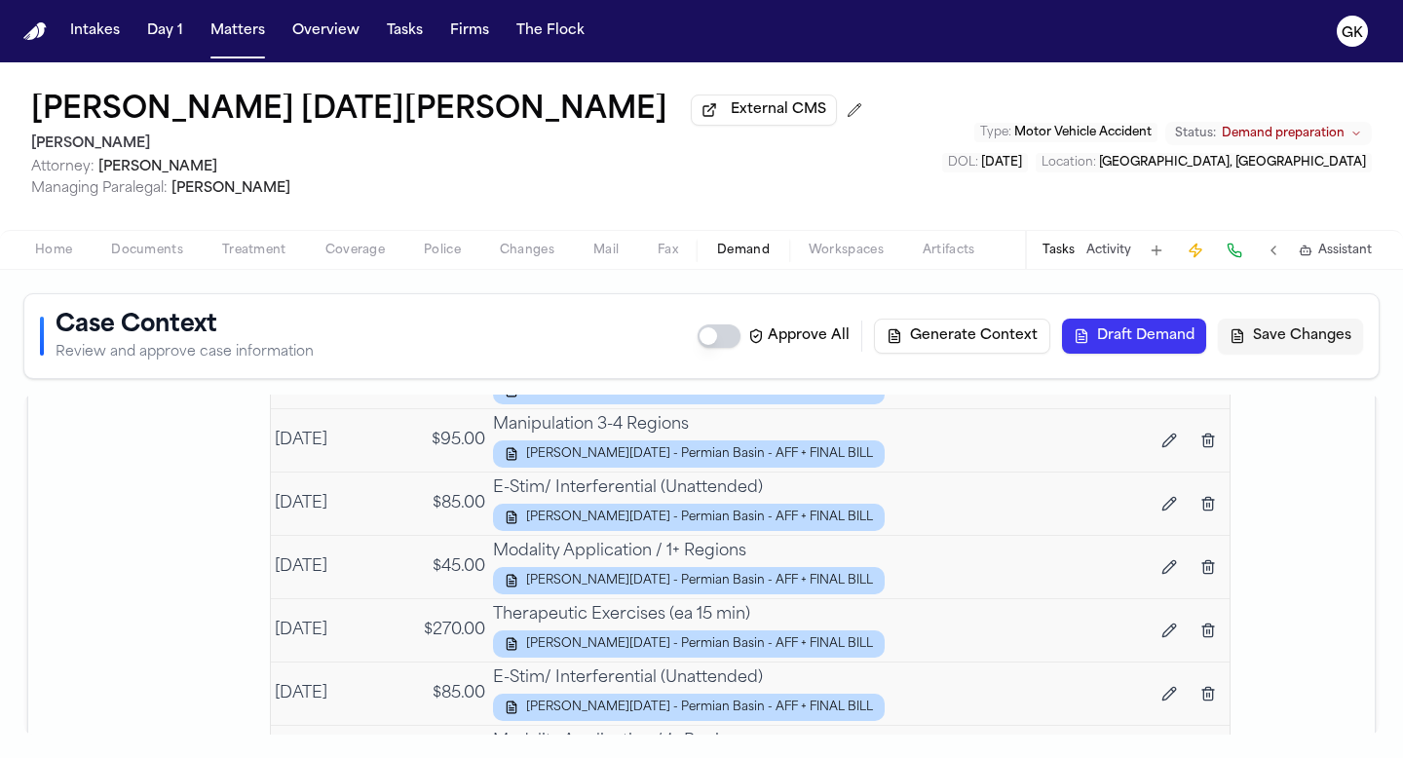
scroll to position [6995, 0]
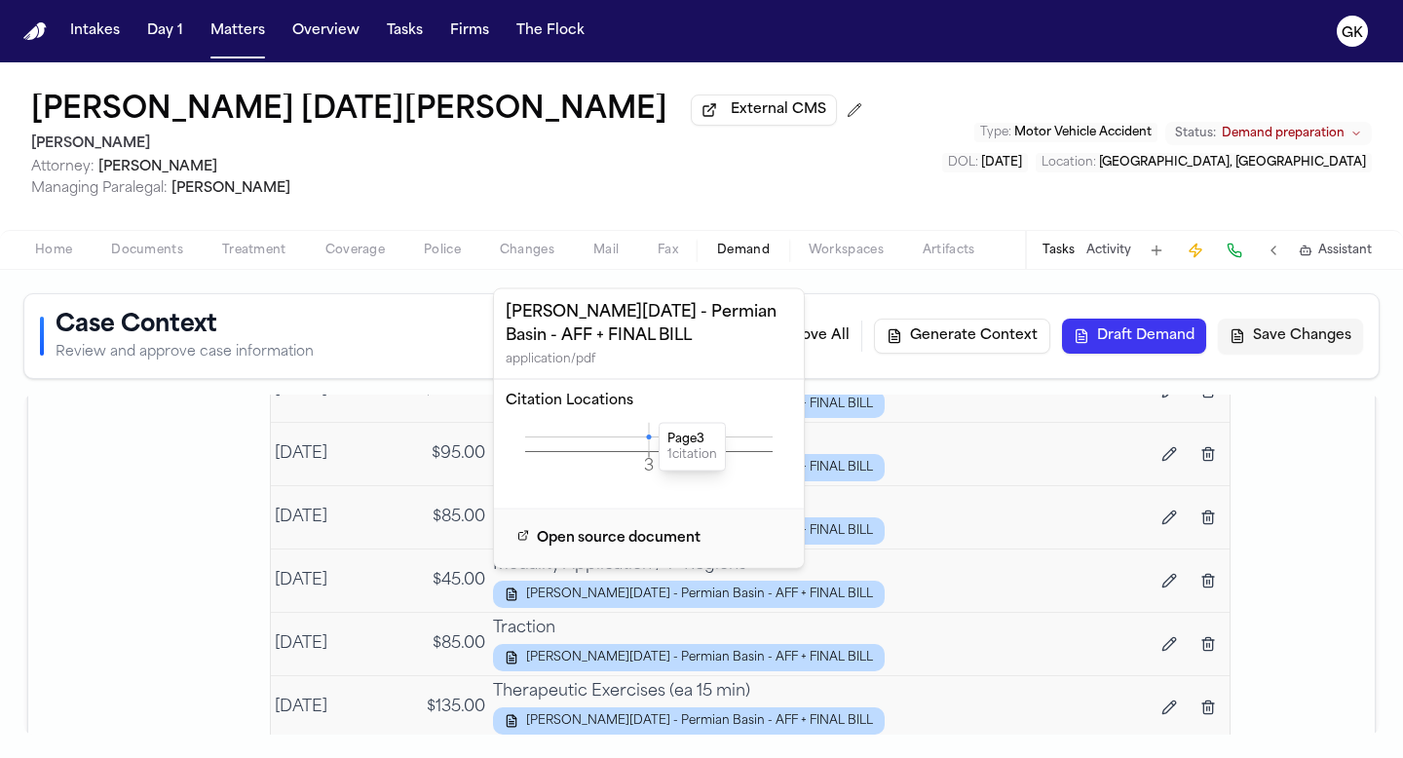
click at [648, 436] on icon at bounding box center [648, 437] width 5 height 5
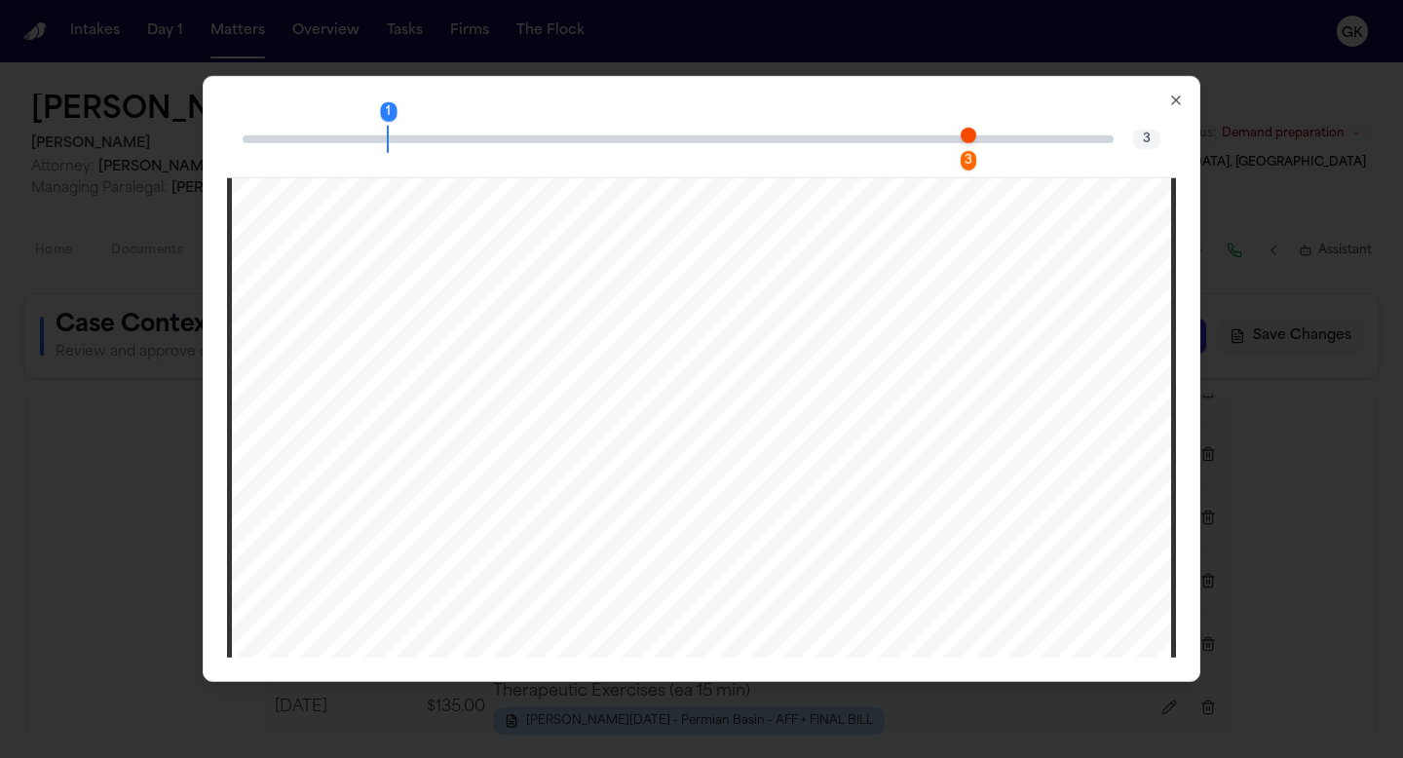
click at [919, 152] on div "3" at bounding box center [969, 159] width 16 height 19
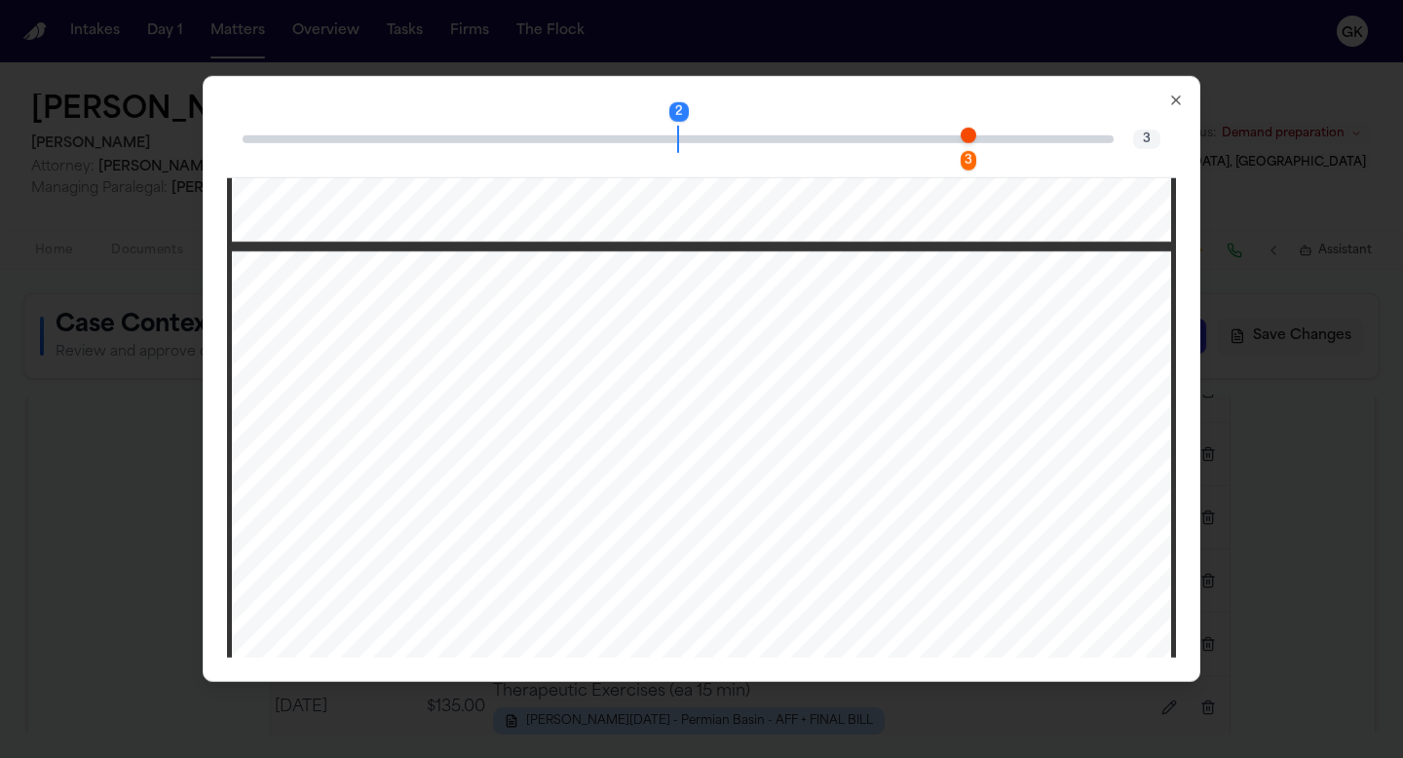
scroll to position [1149, 0]
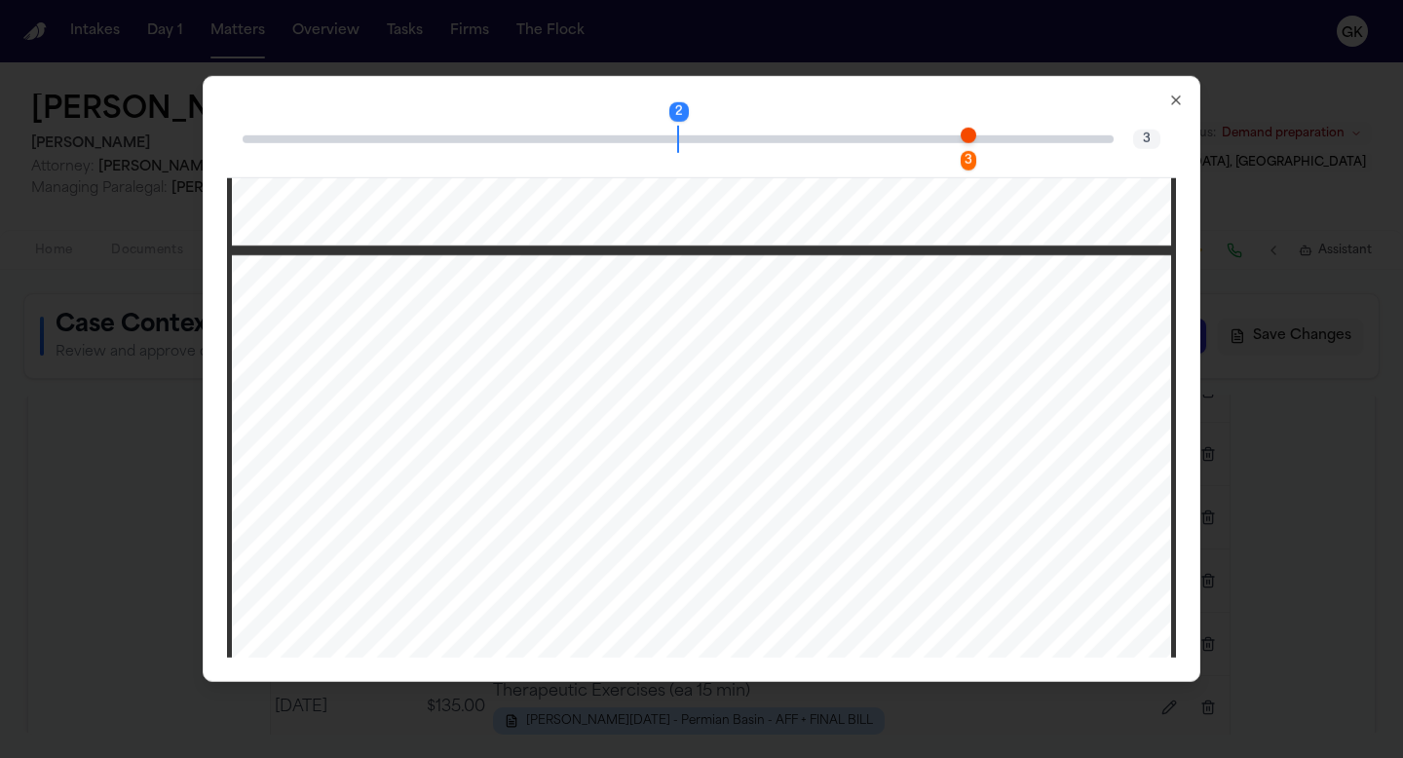
click at [919, 109] on div "2 3 3" at bounding box center [701, 139] width 949 height 78
click at [919, 103] on icon "button" at bounding box center [1176, 100] width 8 height 8
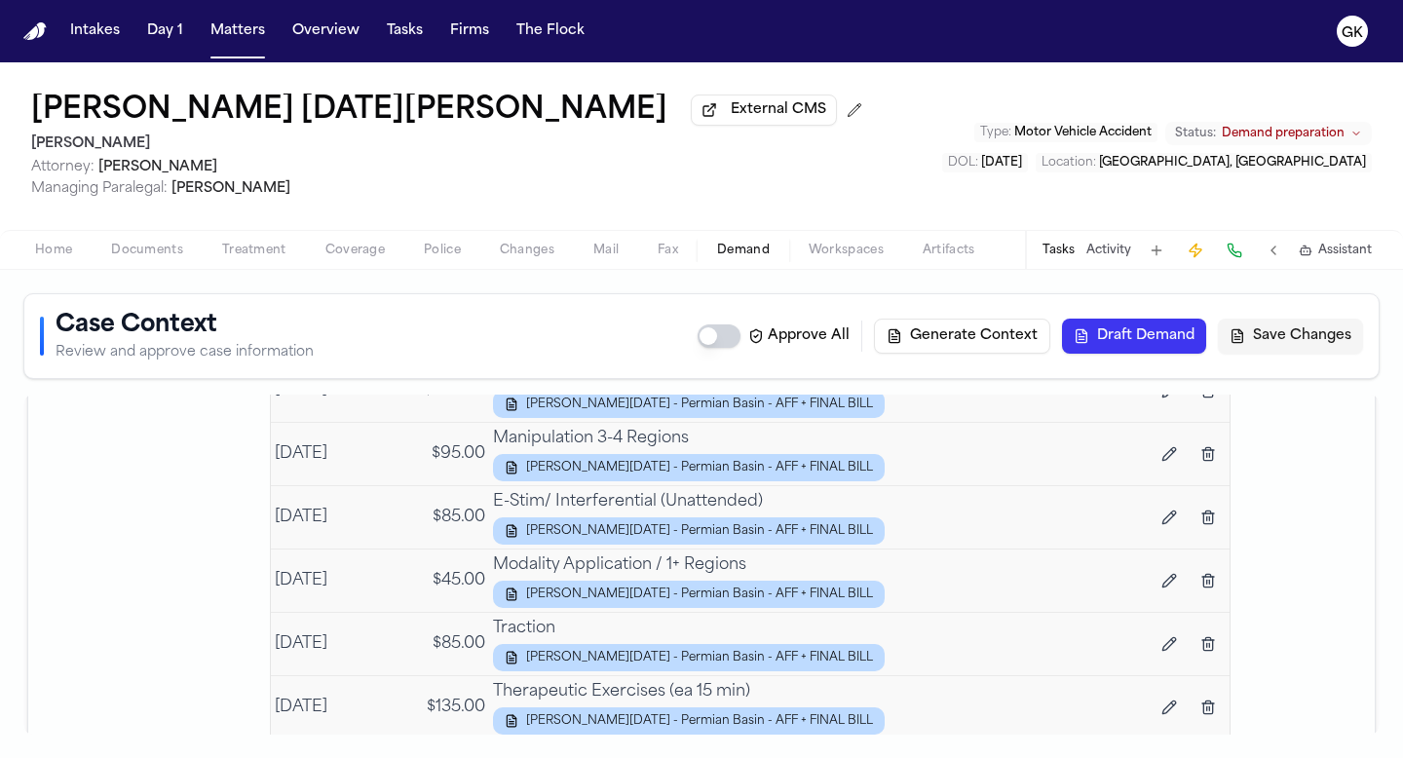
click at [919, 644] on div "[PERSON_NAME][DATE] - Permian Basin - AFF + FINAL BILL" at bounding box center [797, 657] width 608 height 27
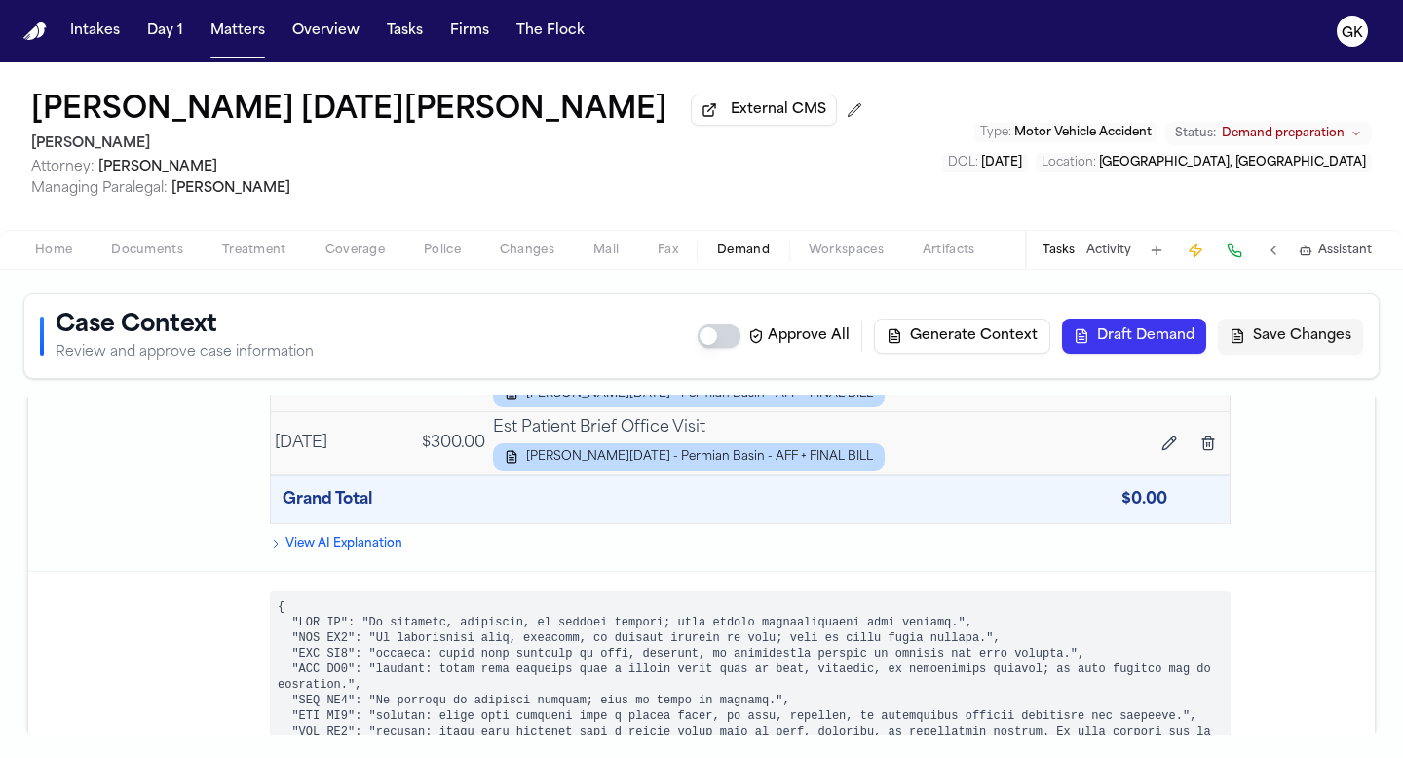
scroll to position [8448, 0]
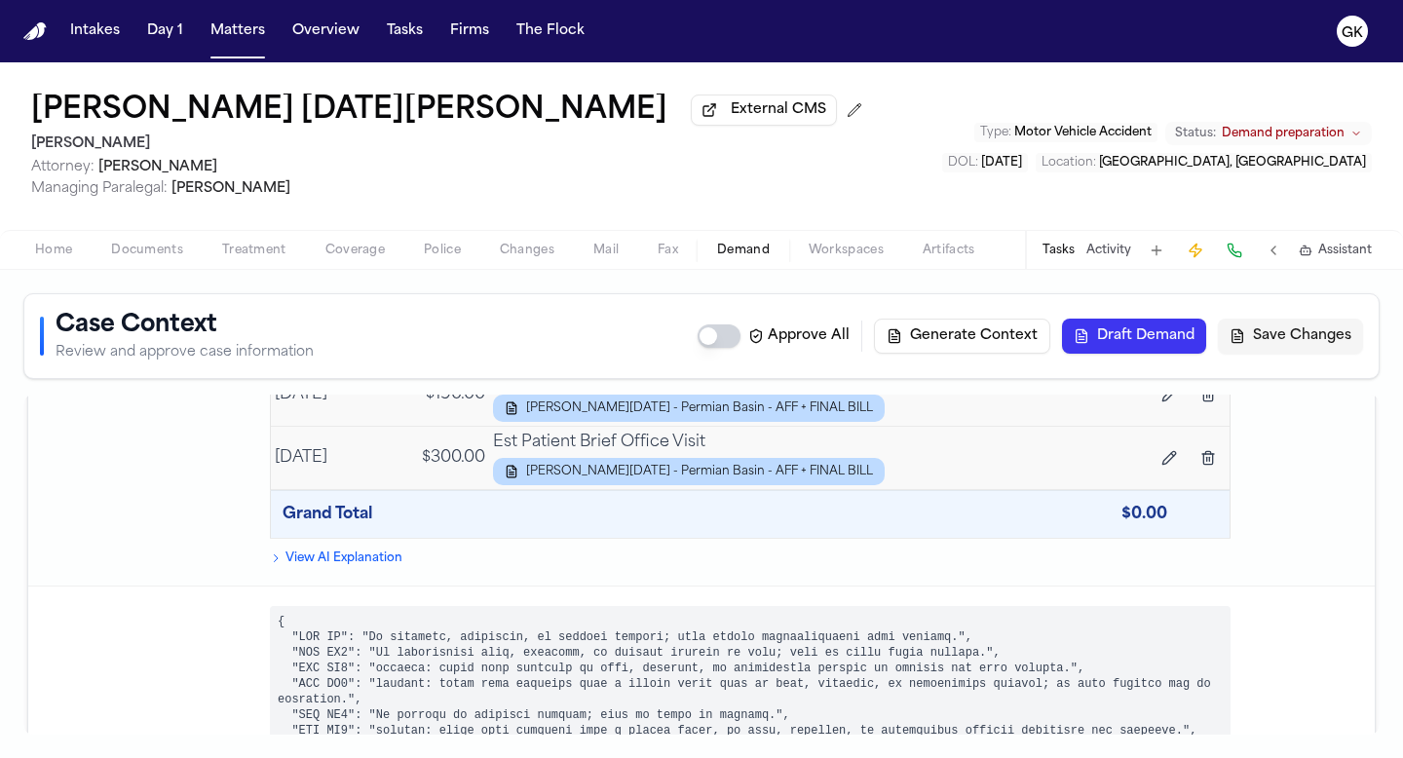
click at [160, 258] on span "Documents" at bounding box center [147, 251] width 72 height 16
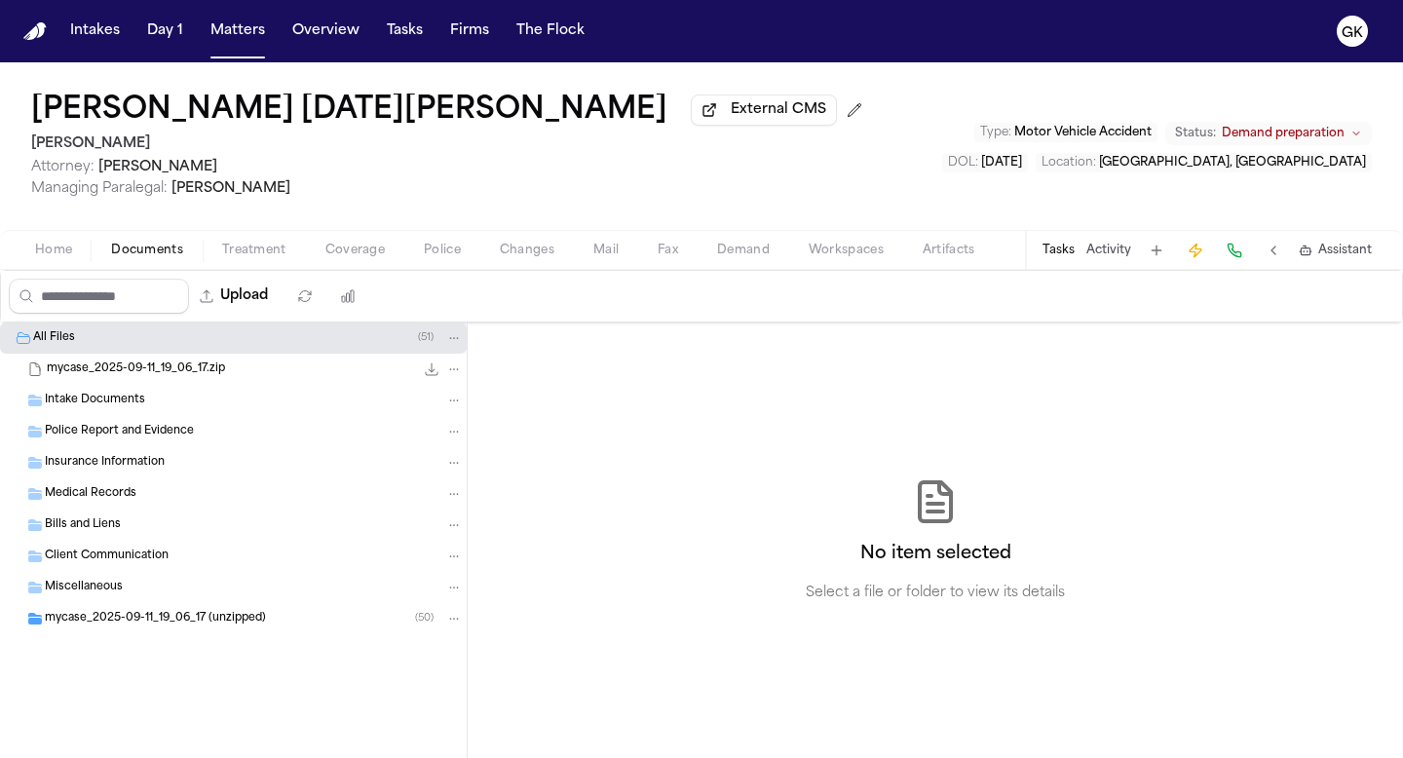
click at [169, 634] on div "mycase_2025-09-11_19_06_17 (unzipped) ( 50 )" at bounding box center [233, 618] width 467 height 31
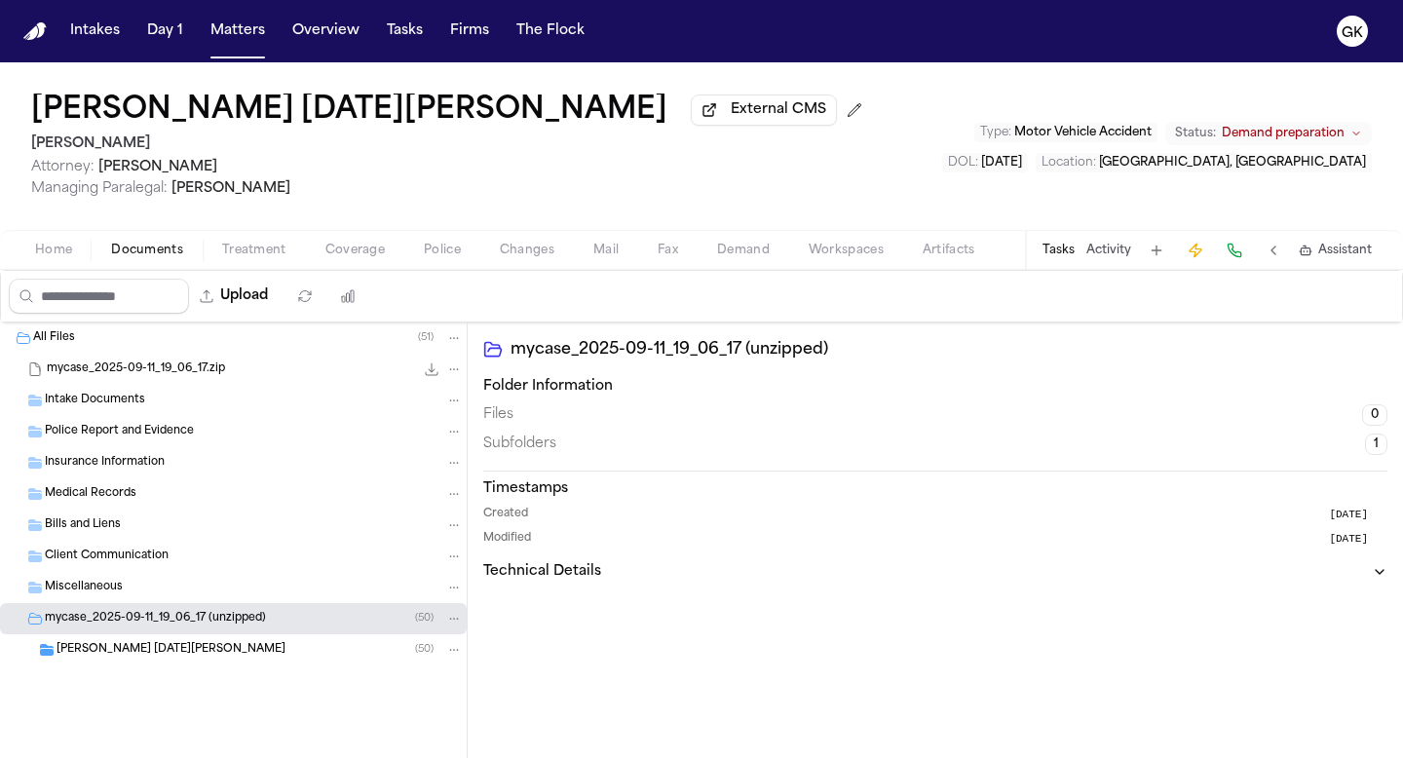
click at [218, 654] on div "[PERSON_NAME] [DATE][PERSON_NAME] ( 50 )" at bounding box center [260, 650] width 406 height 18
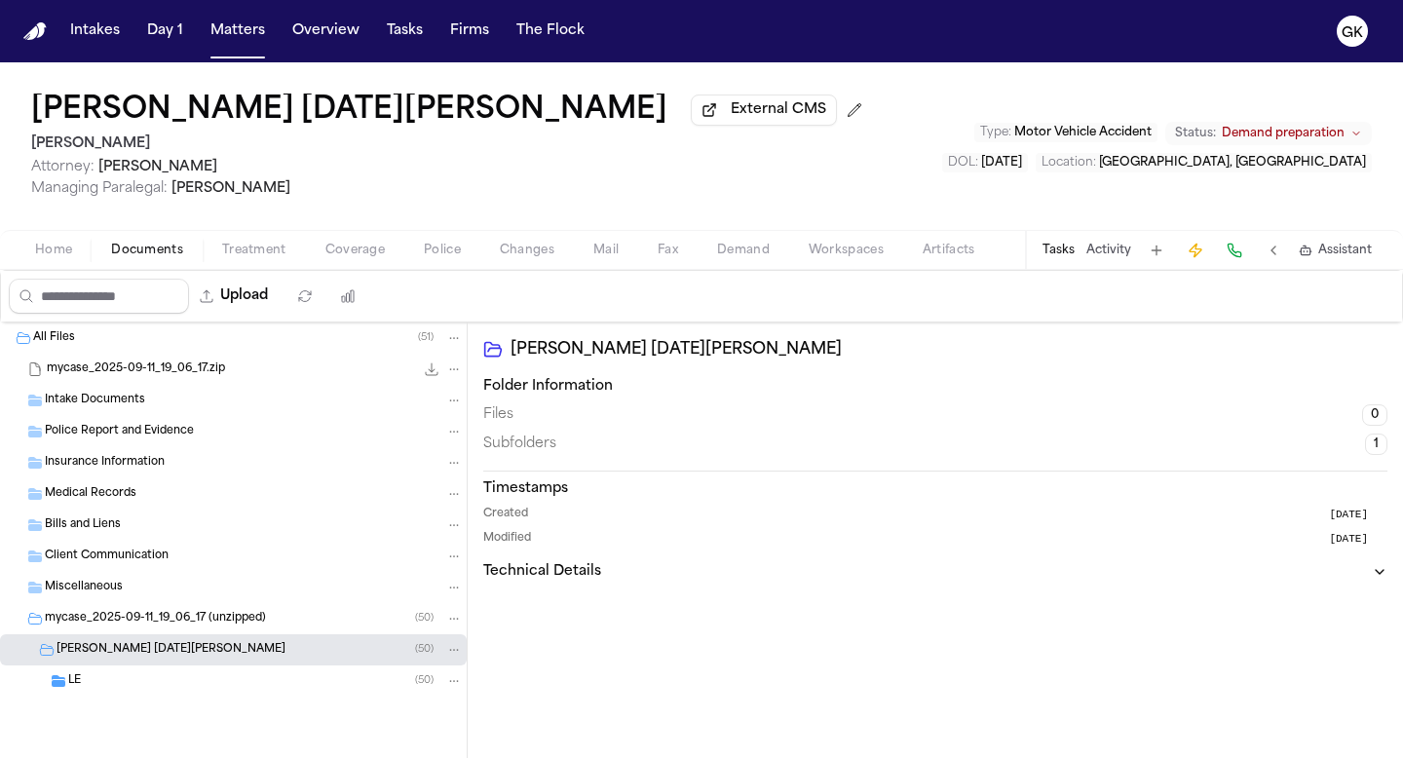
click at [223, 665] on div "LE ( 50 )" at bounding box center [265, 681] width 395 height 18
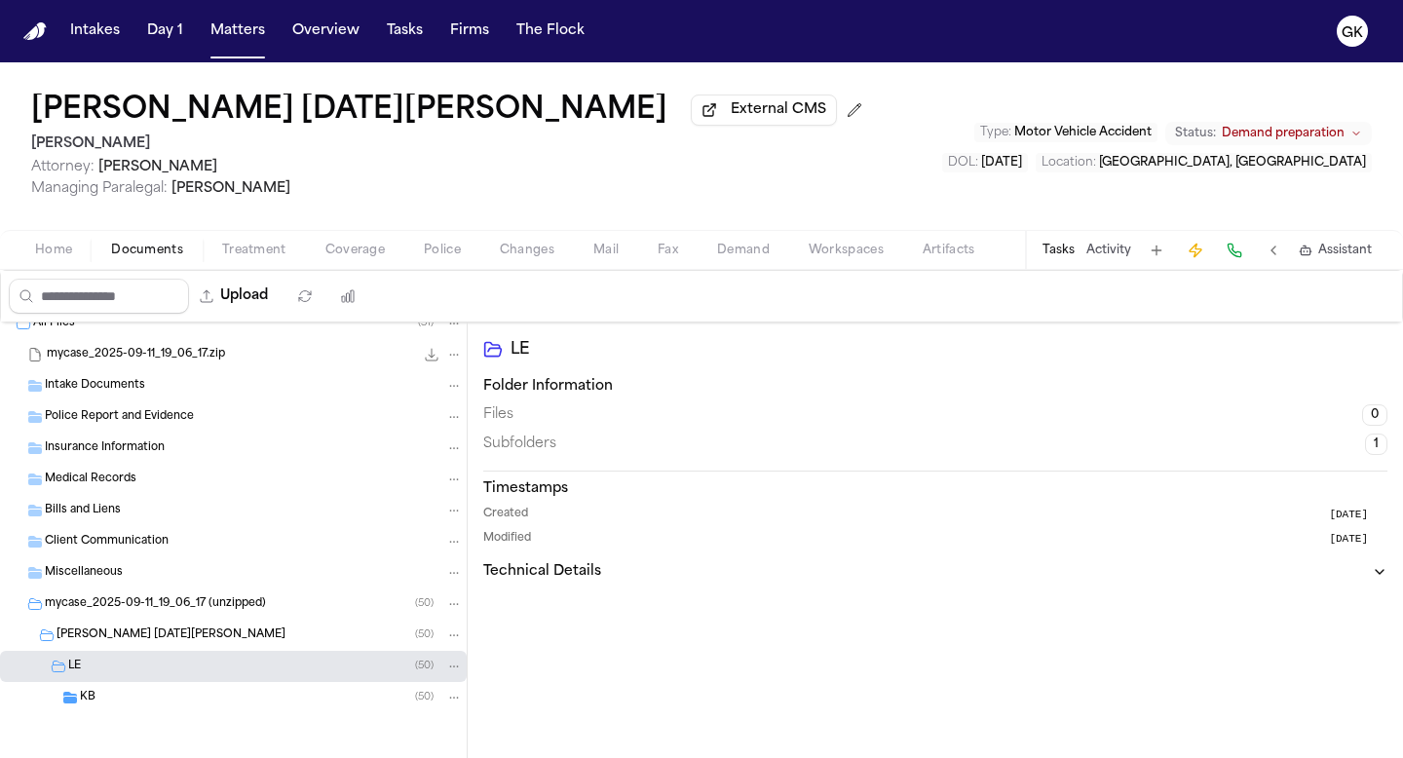
click at [210, 665] on div "KB ( 50 )" at bounding box center [271, 698] width 383 height 18
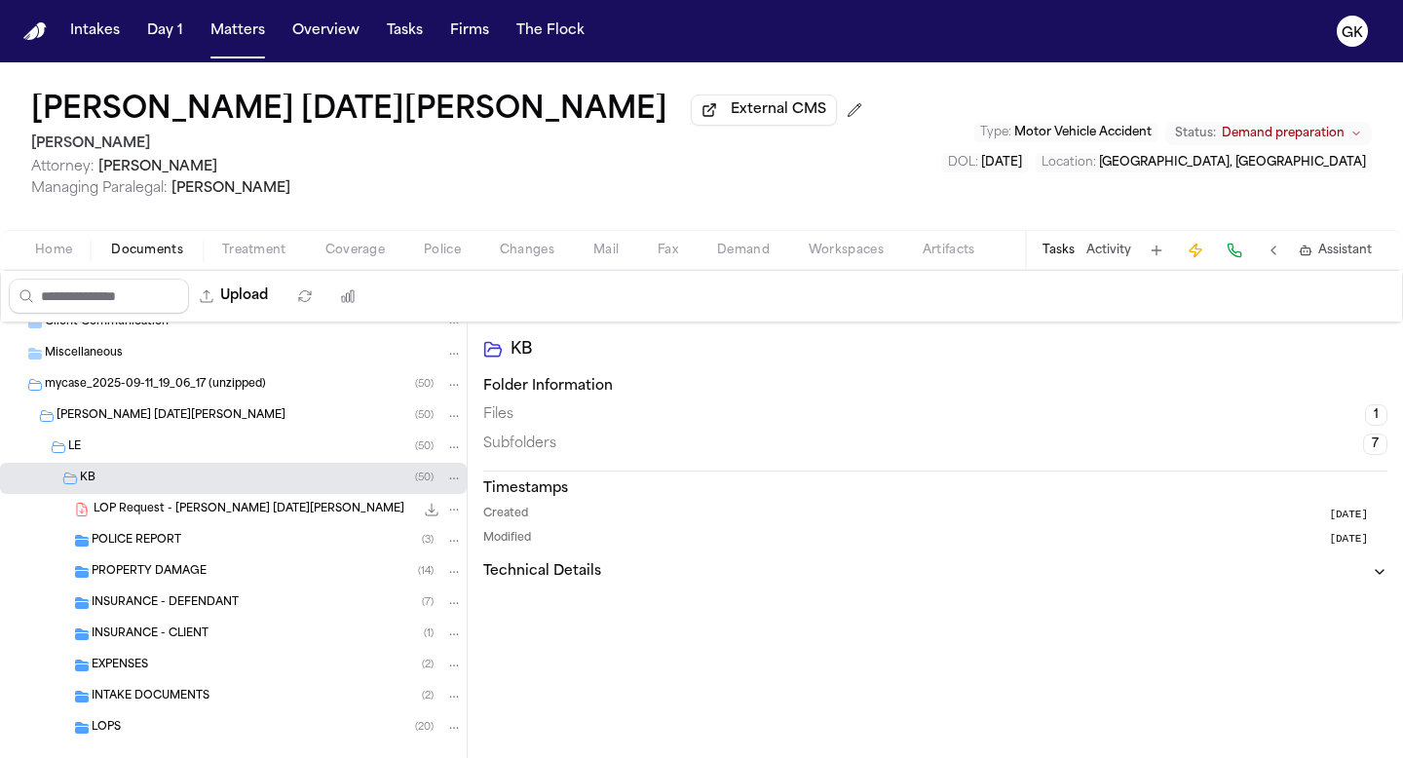
scroll to position [268, 0]
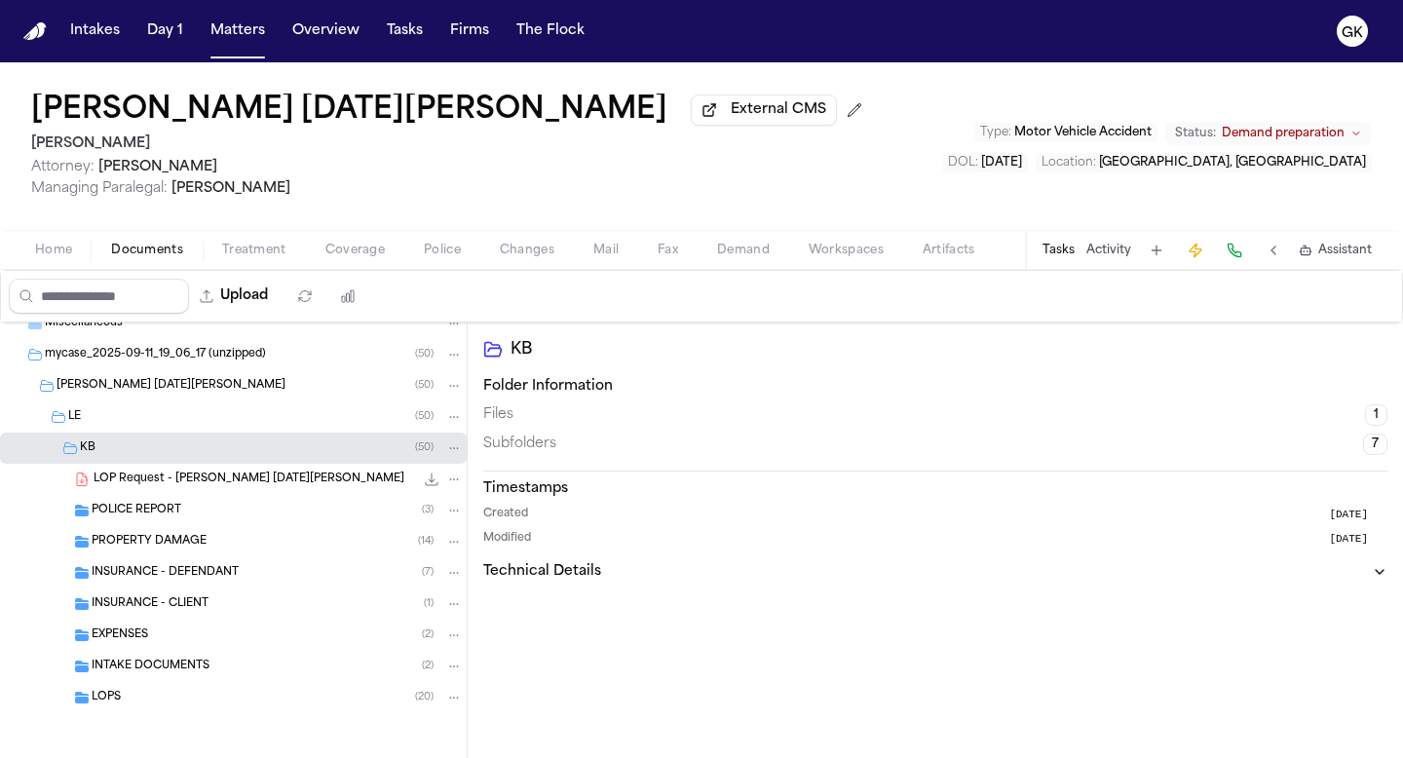
click at [174, 638] on div "EXPENSES ( 2 )" at bounding box center [277, 635] width 371 height 18
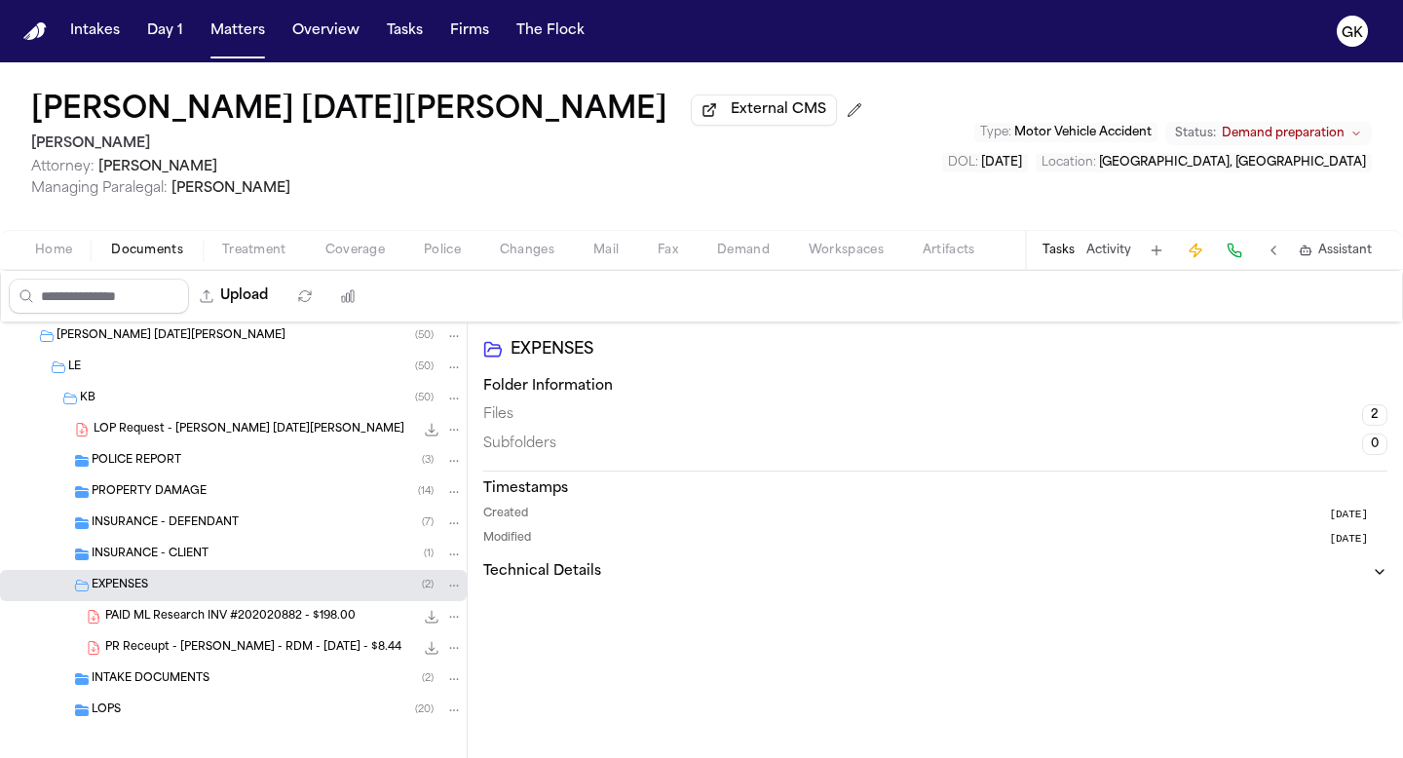
scroll to position [330, 0]
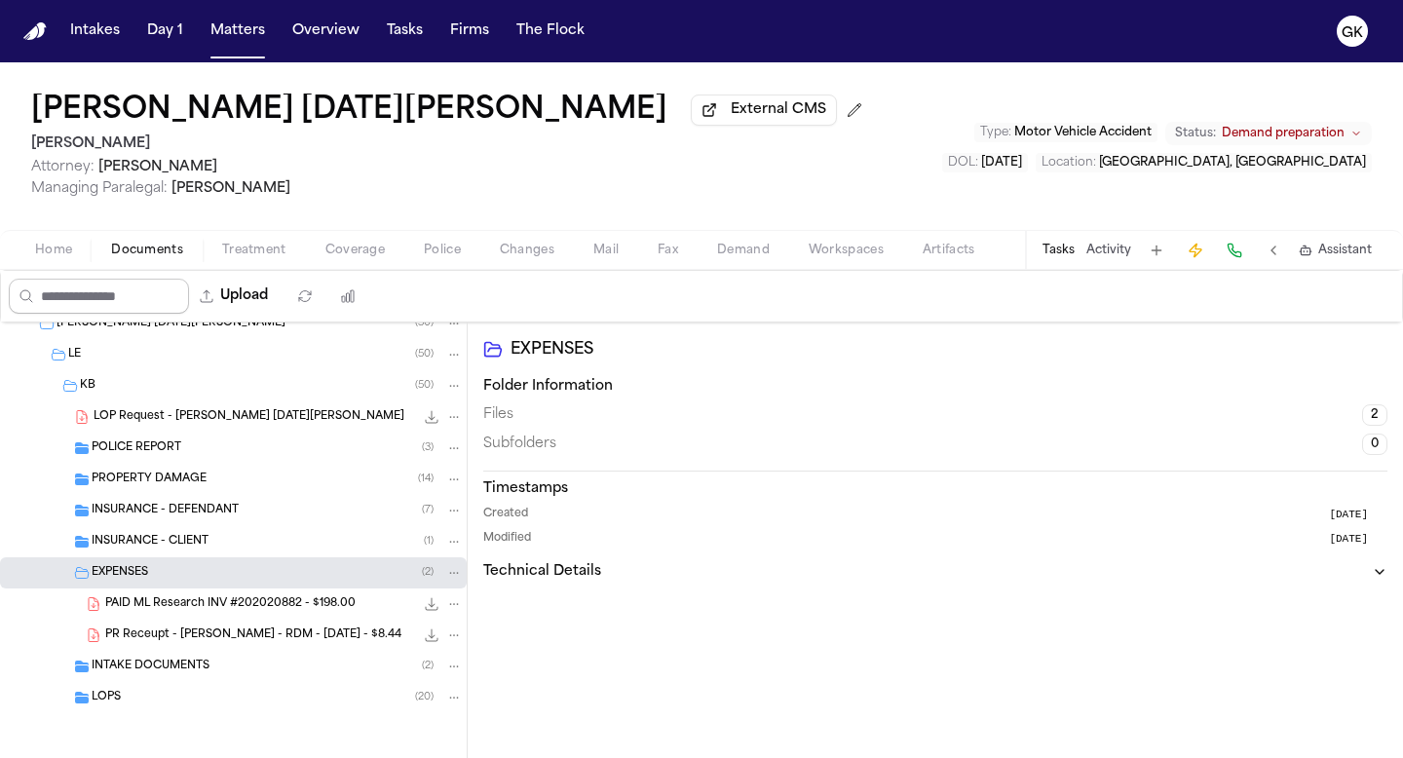
click at [63, 306] on input "Search files" at bounding box center [99, 296] width 180 height 35
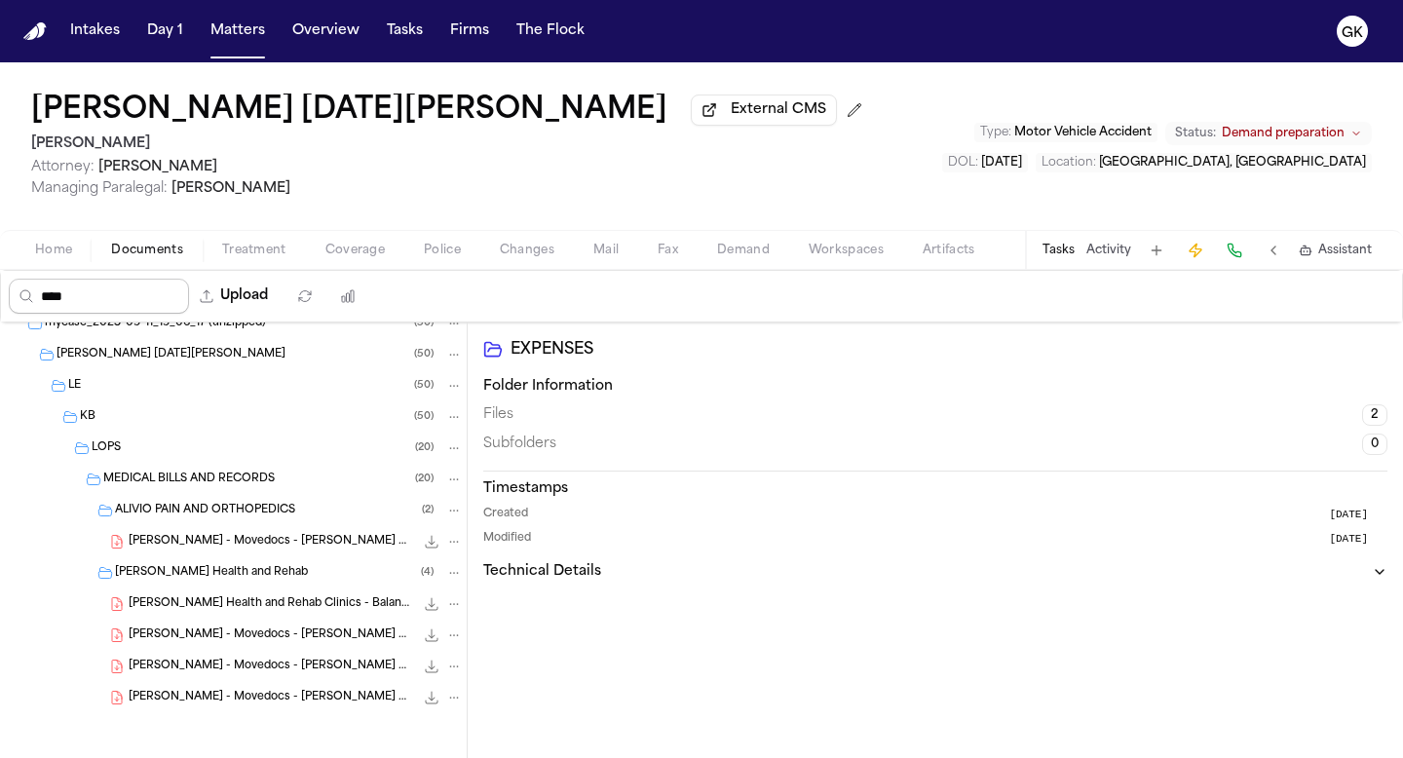
scroll to position [50, 0]
type input "********"
click at [199, 639] on span "[PERSON_NAME] - Movedocs - [PERSON_NAME] Health and Rehab Clinics - Balance $2,…" at bounding box center [271, 635] width 285 height 17
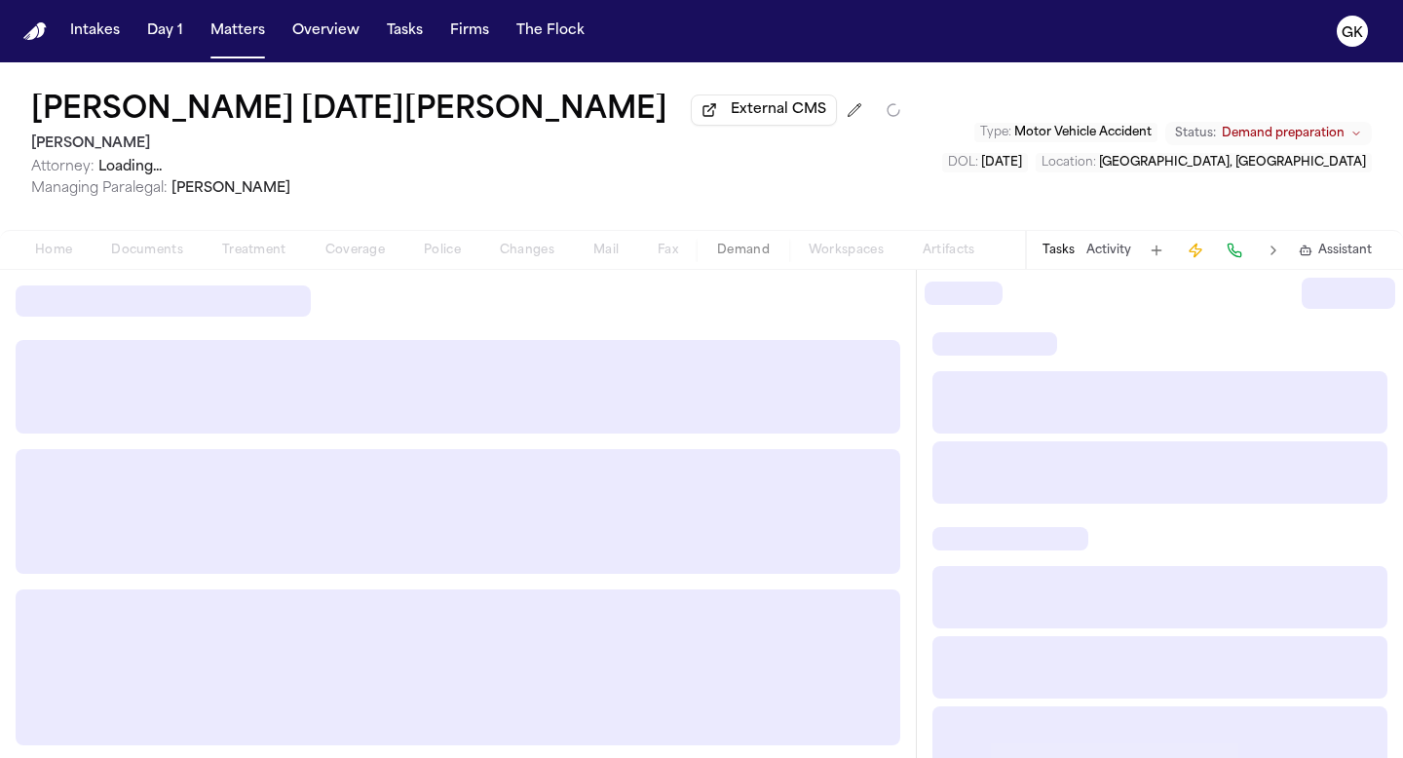
click at [816, 250] on div "Home Documents Treatment Coverage Police Changes Mail Fax Demand Workspaces Art…" at bounding box center [505, 250] width 979 height 23
click at [815, 246] on div "Home Documents Treatment Coverage Police Changes Mail Fax Demand Workspaces Art…" at bounding box center [505, 250] width 979 height 23
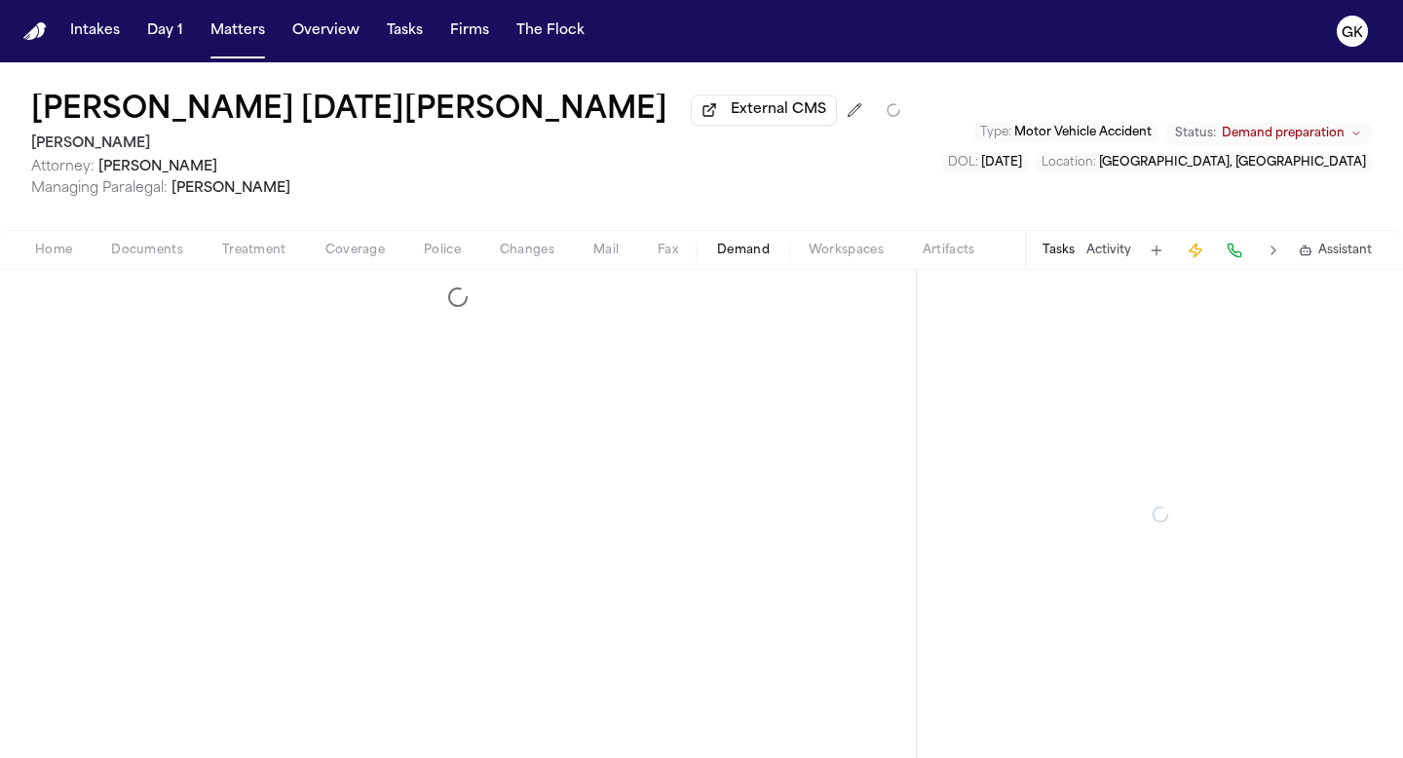
click at [839, 245] on span "Workspaces" at bounding box center [846, 251] width 75 height 16
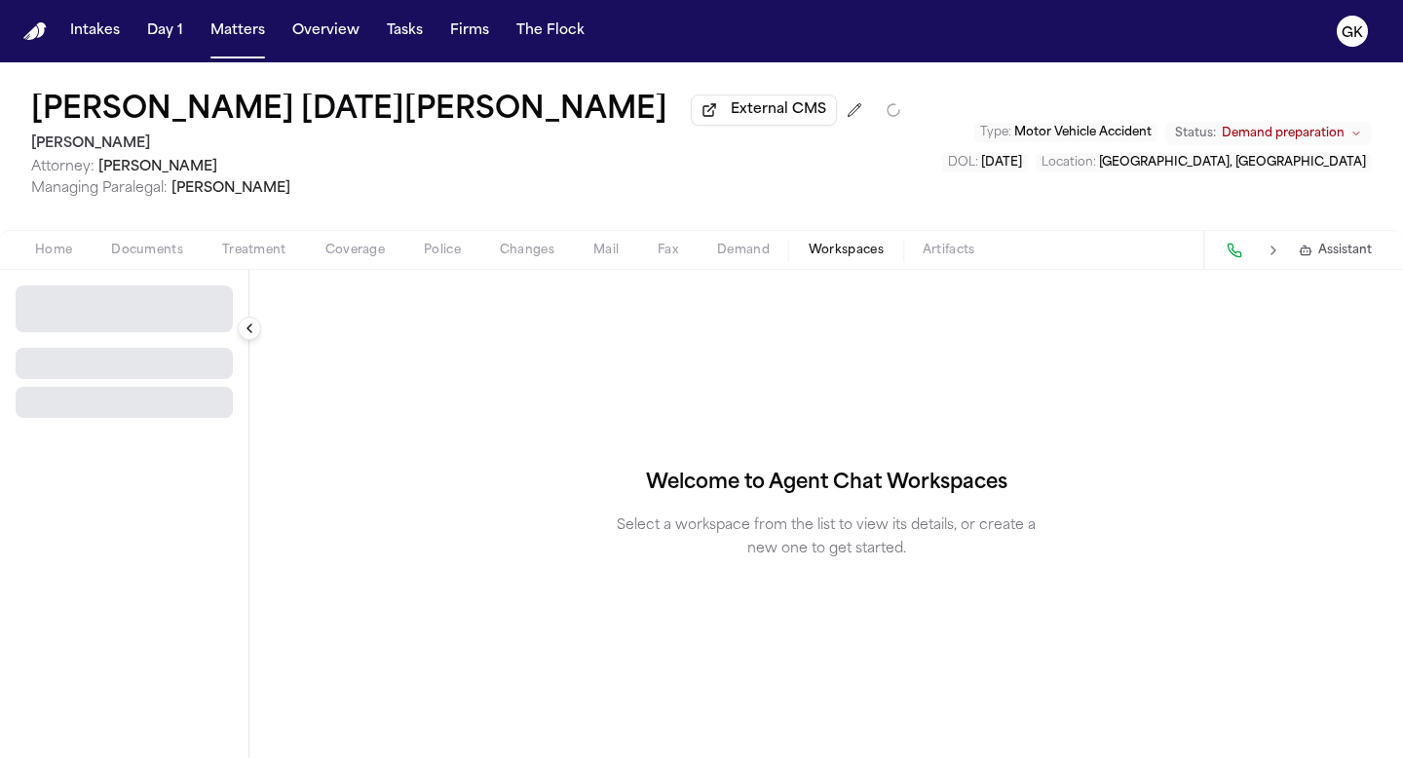
click at [837, 258] on span "Workspaces" at bounding box center [846, 251] width 75 height 16
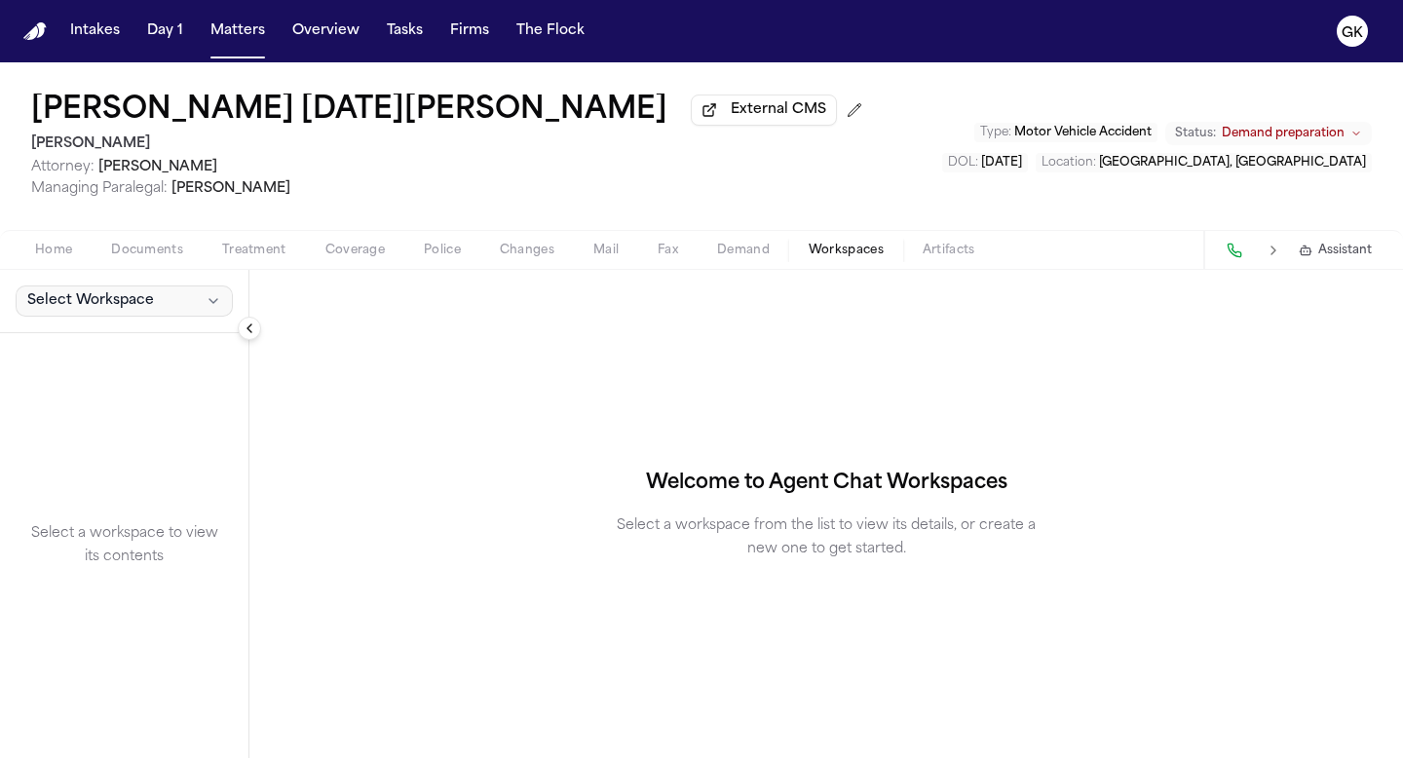
click at [160, 317] on button "Select Workspace" at bounding box center [124, 300] width 217 height 31
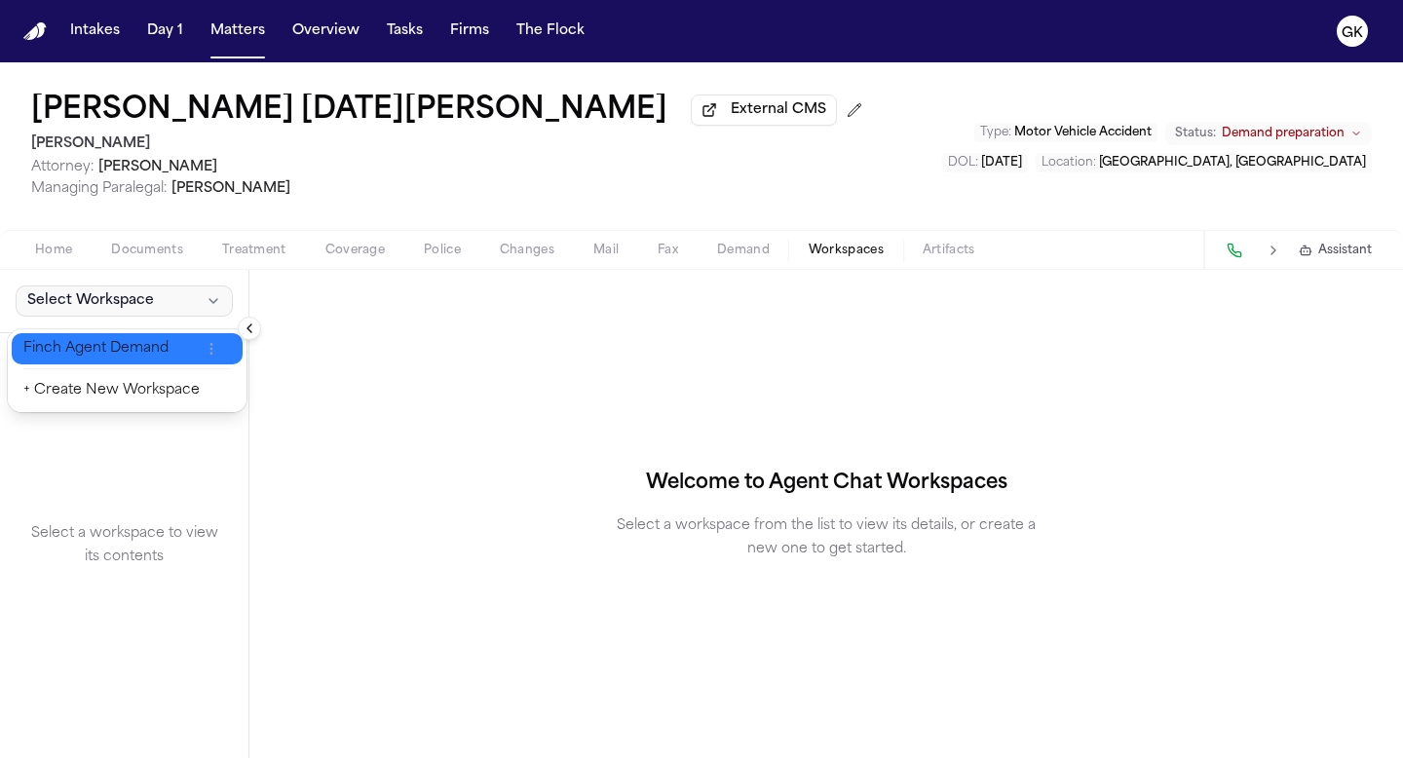
click at [154, 340] on span "Finch Agent Demand" at bounding box center [111, 348] width 176 height 19
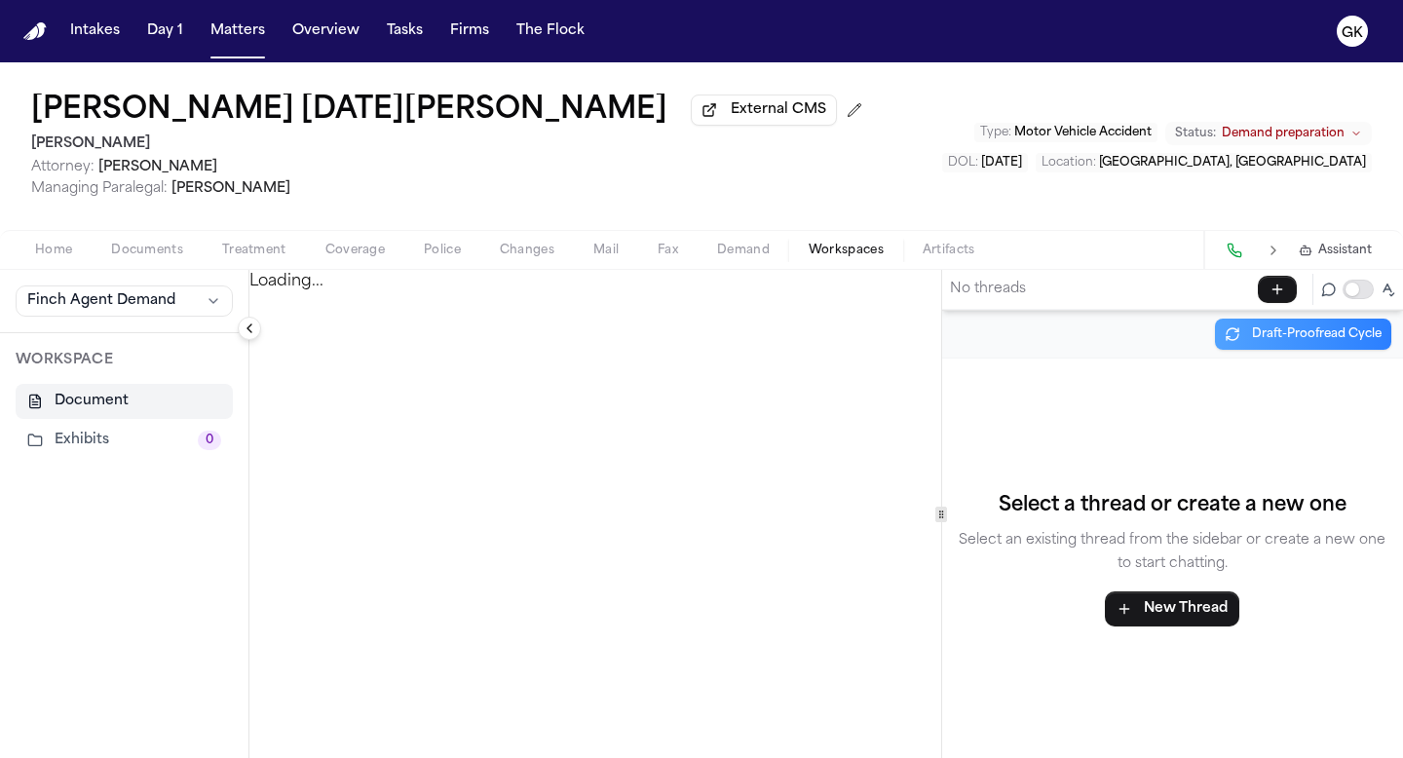
click at [716, 449] on div "Loading..." at bounding box center [595, 514] width 692 height 488
click at [199, 304] on button "Finch Agent Demand" at bounding box center [124, 300] width 217 height 31
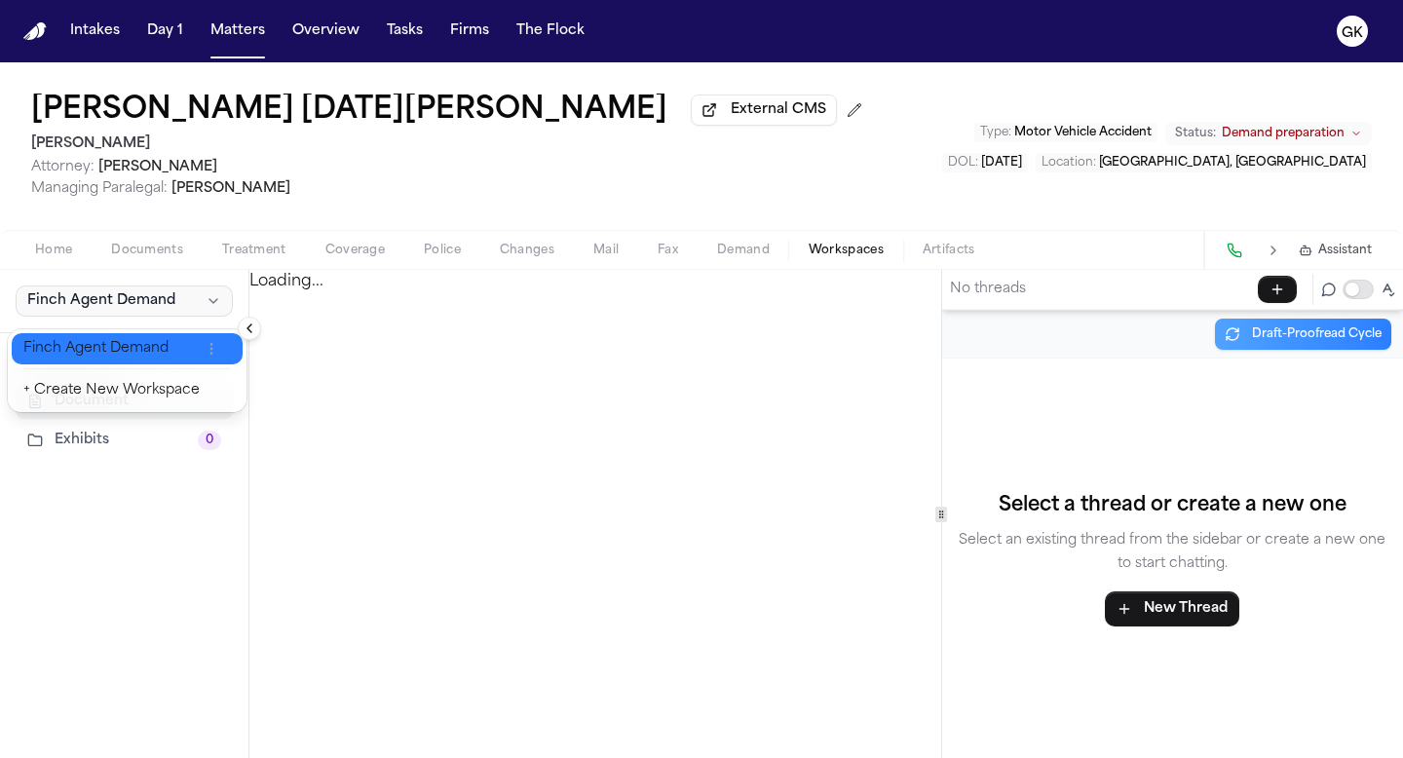
click at [159, 352] on span "Finch Agent Demand" at bounding box center [111, 348] width 176 height 19
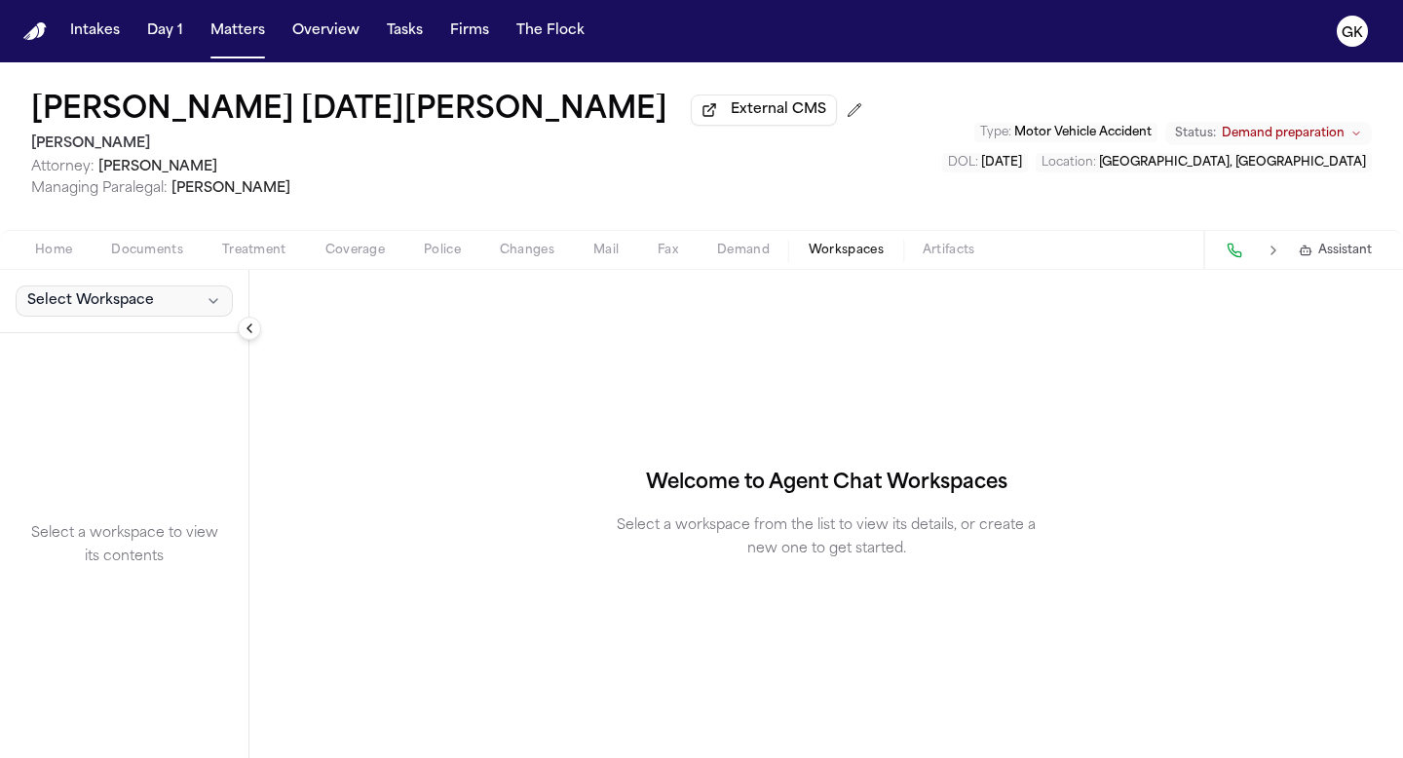
click at [170, 307] on button "Select Workspace" at bounding box center [124, 300] width 217 height 31
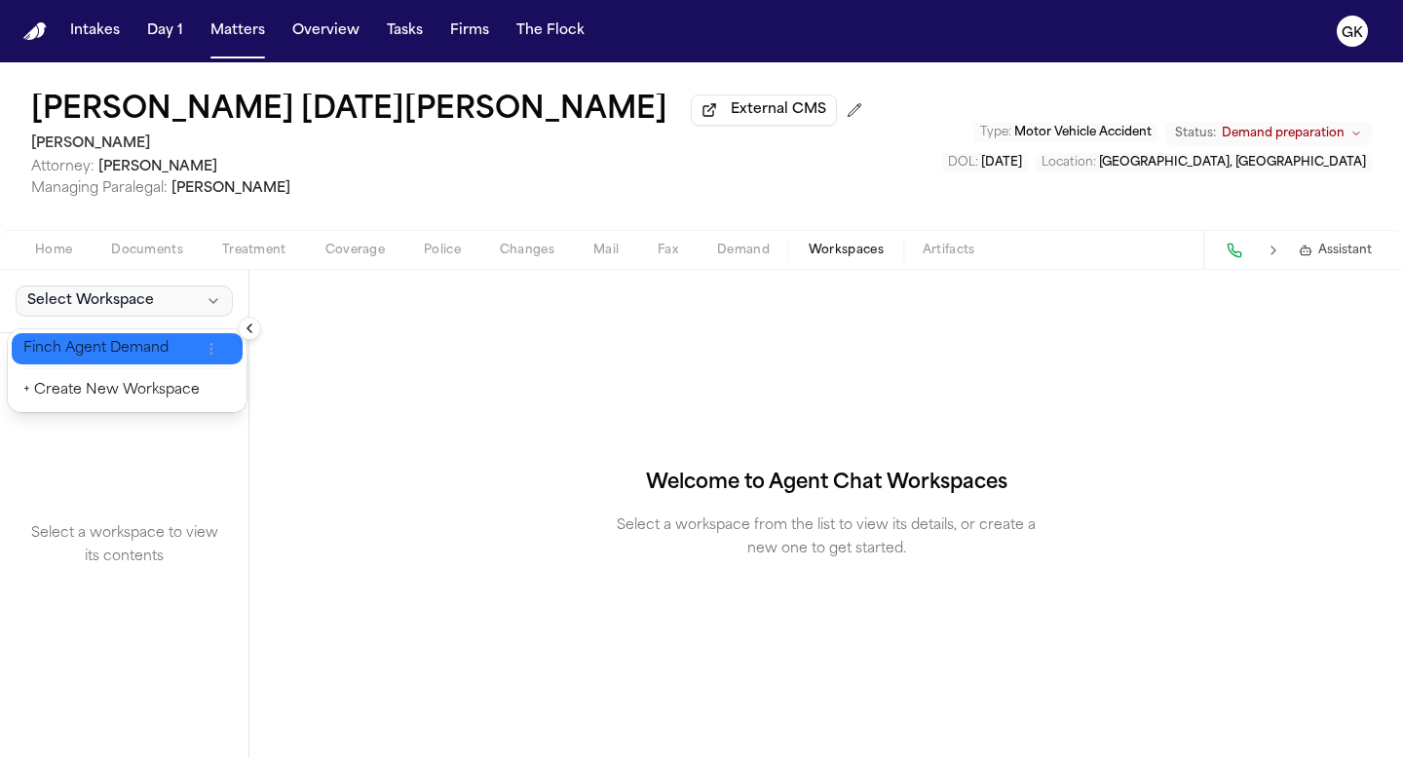
click at [162, 360] on button "Finch Agent Demand" at bounding box center [127, 348] width 231 height 31
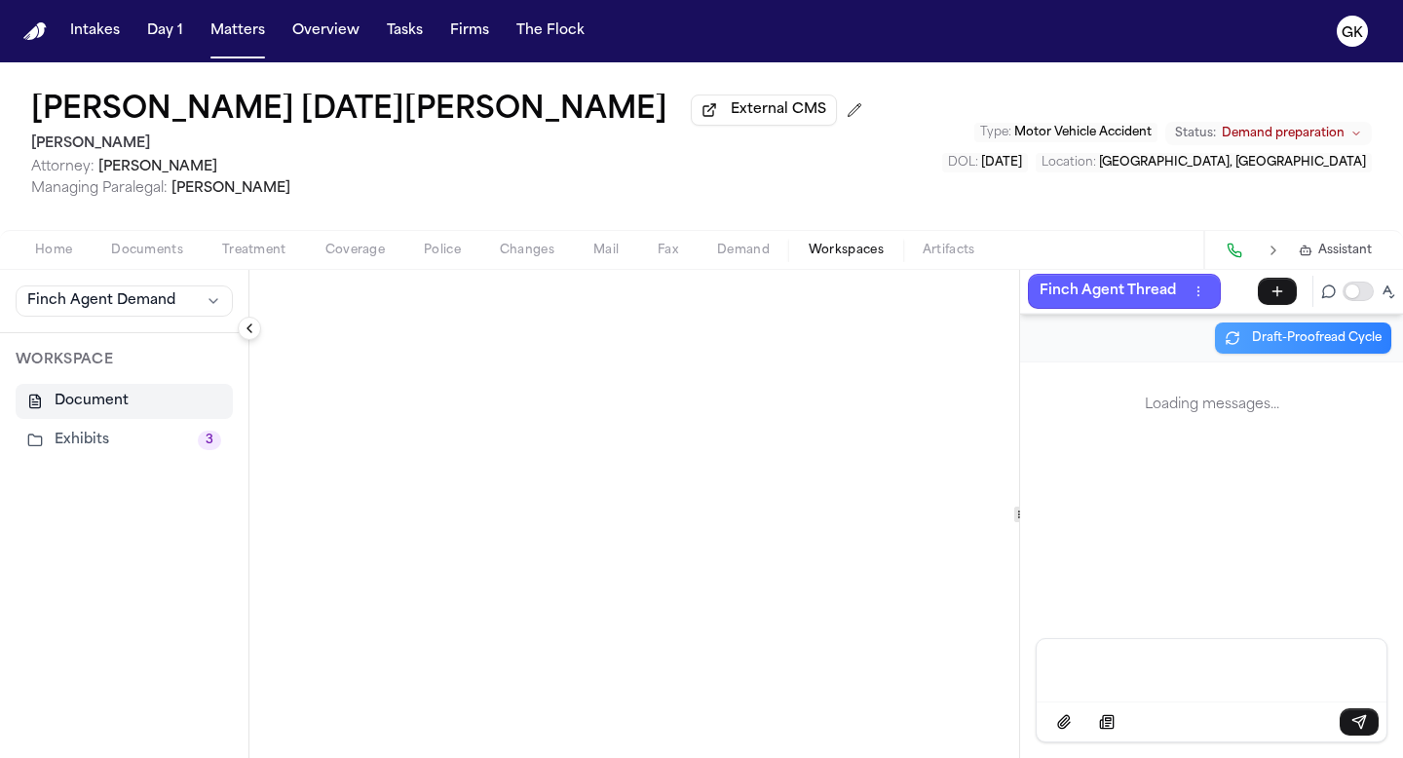
click at [1025, 511] on icon at bounding box center [1020, 515] width 10 height 10
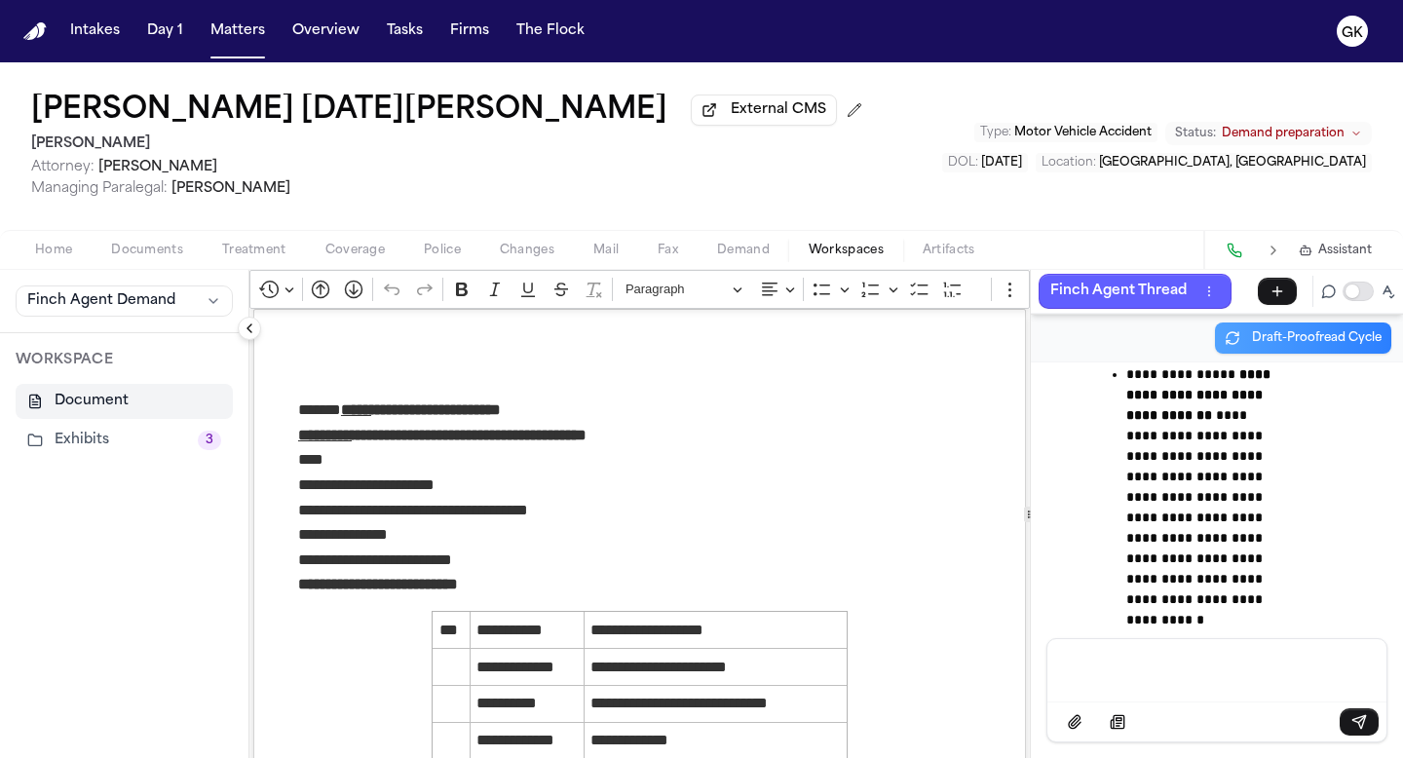
click at [1235, 681] on div "Message input" at bounding box center [1217, 668] width 316 height 58
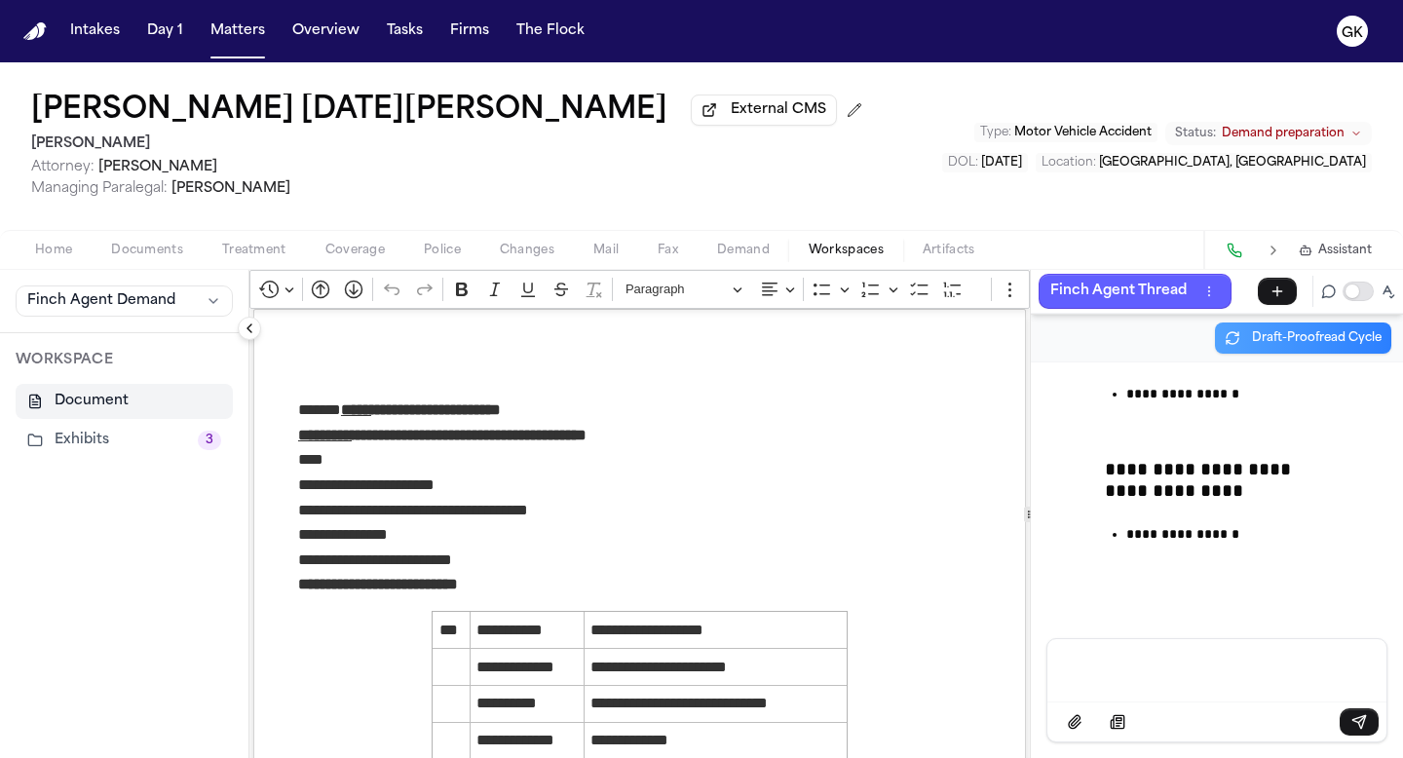
scroll to position [159826, 0]
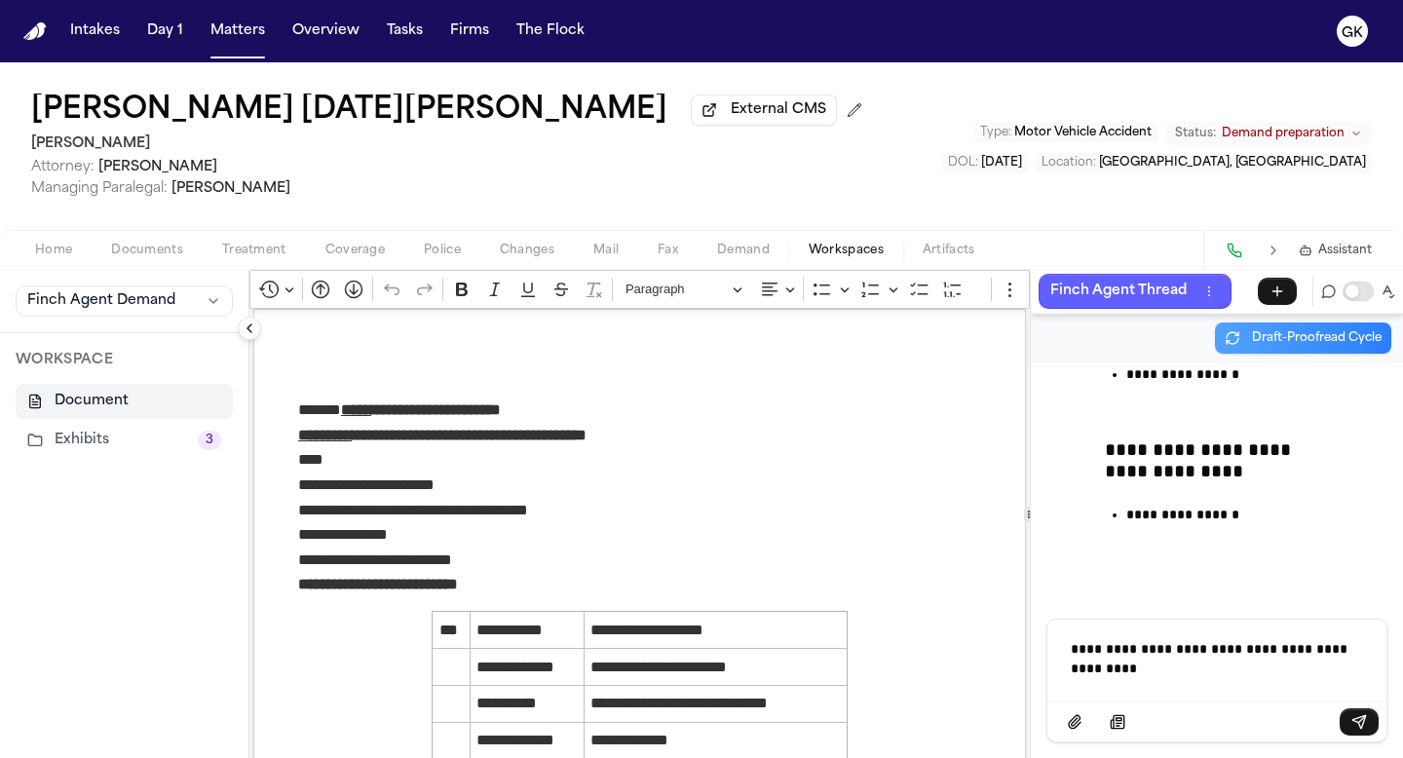
click at [1169, 654] on p "**********" at bounding box center [1217, 658] width 292 height 39
click at [1189, 671] on p "**********" at bounding box center [1217, 658] width 292 height 39
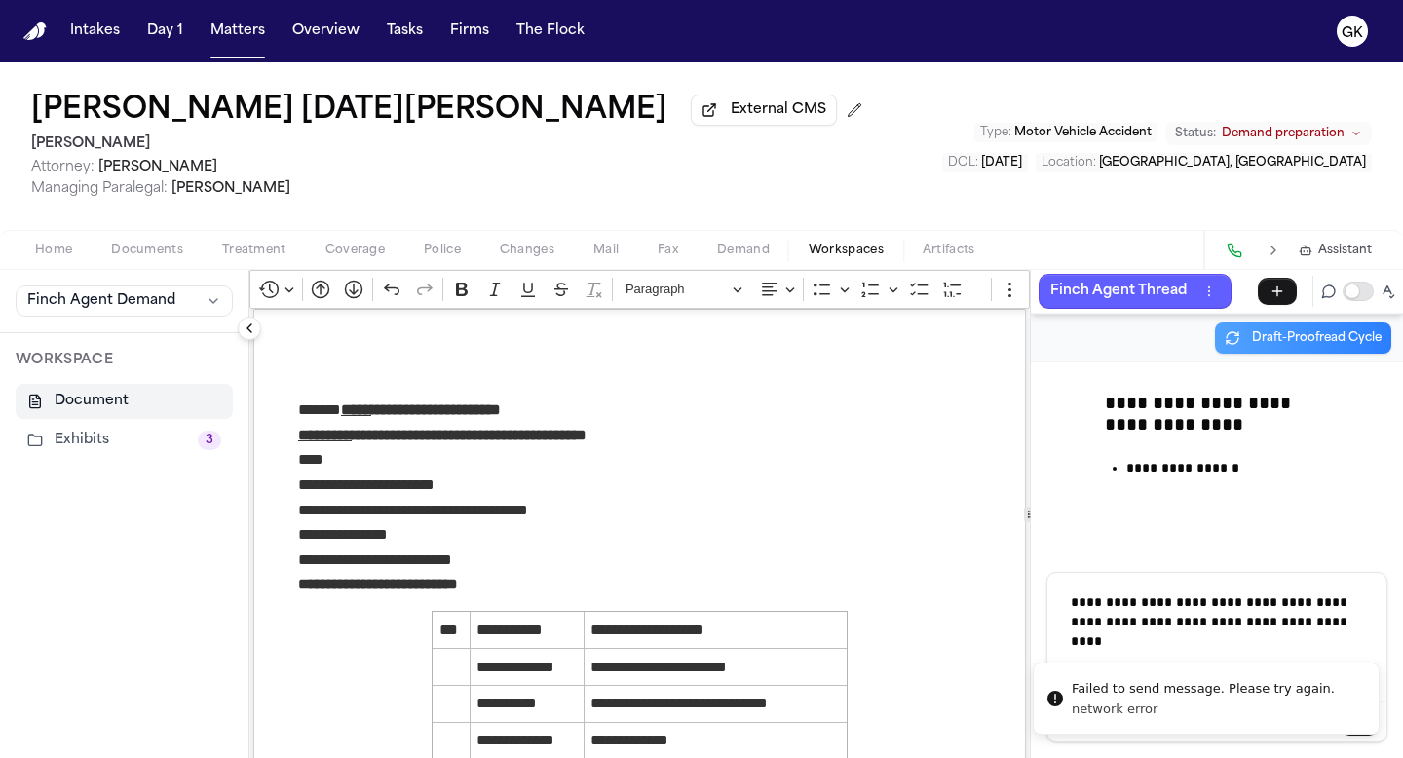
scroll to position [159893, 0]
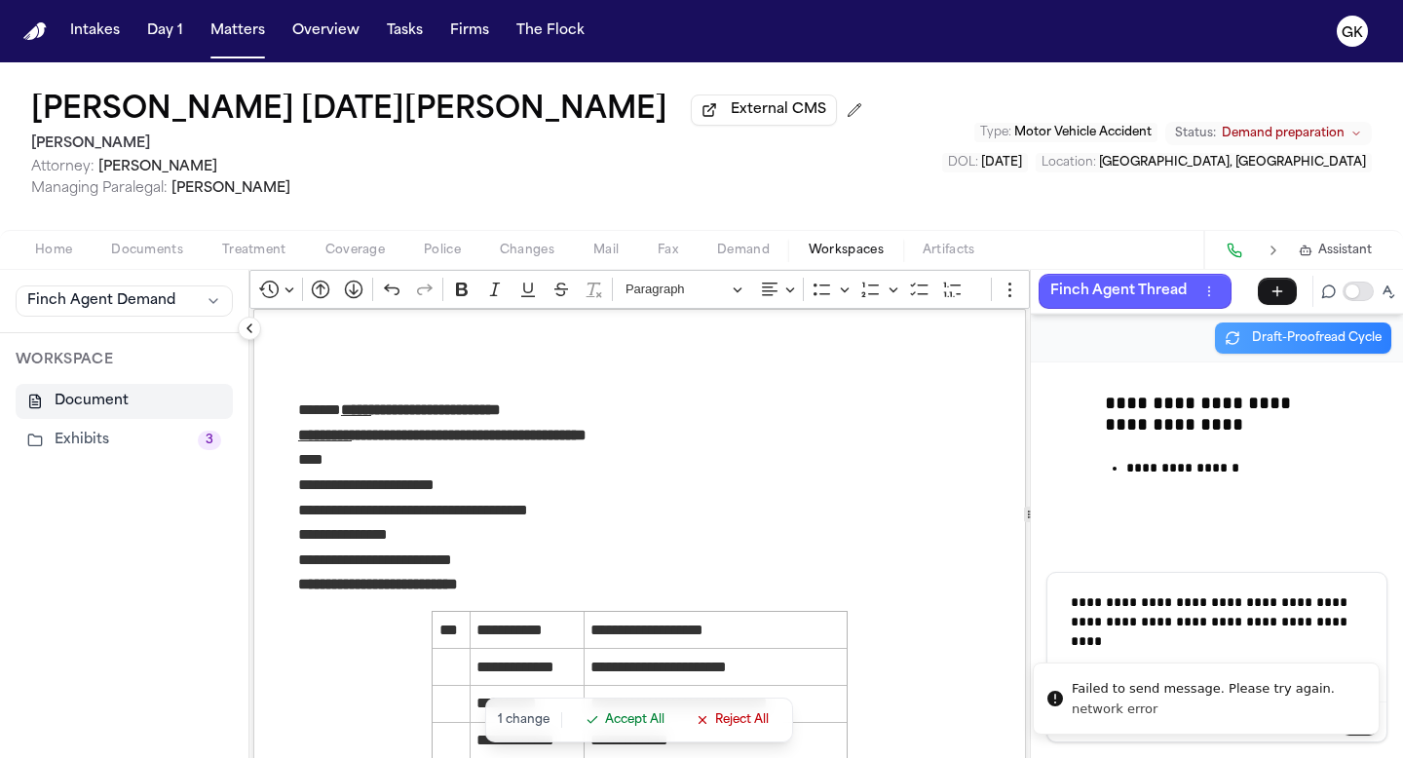
click at [1166, 663] on li "Failed to send message. Please try again. network error" at bounding box center [1206, 699] width 347 height 72
click at [1184, 643] on p "**********" at bounding box center [1217, 621] width 292 height 58
click at [1361, 733] on li "Failed to send message. Please try again. network error" at bounding box center [1206, 699] width 347 height 72
click at [1359, 734] on li "Failed to send message. Please try again. network error" at bounding box center [1206, 699] width 347 height 72
click at [1359, 730] on button "Send message" at bounding box center [1359, 721] width 39 height 27
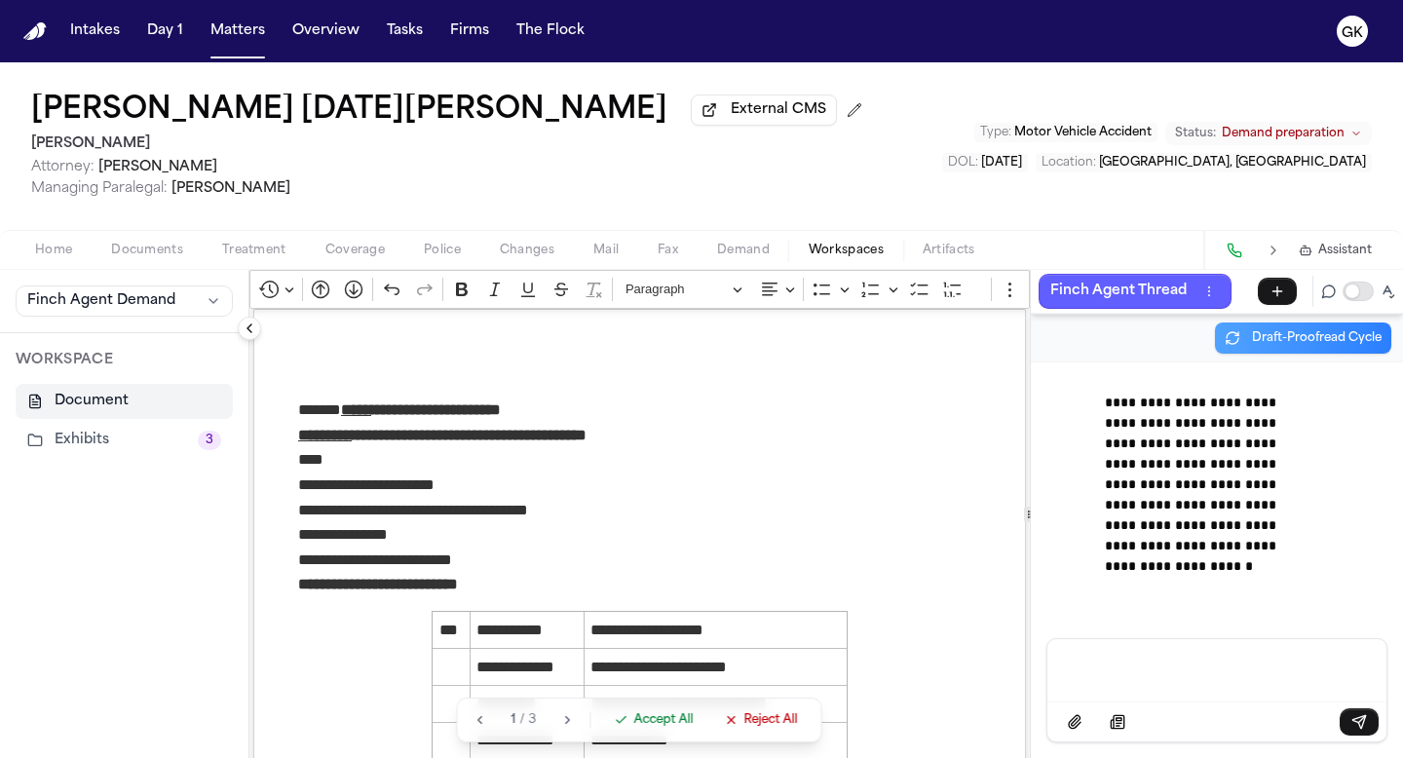
scroll to position [160826, 0]
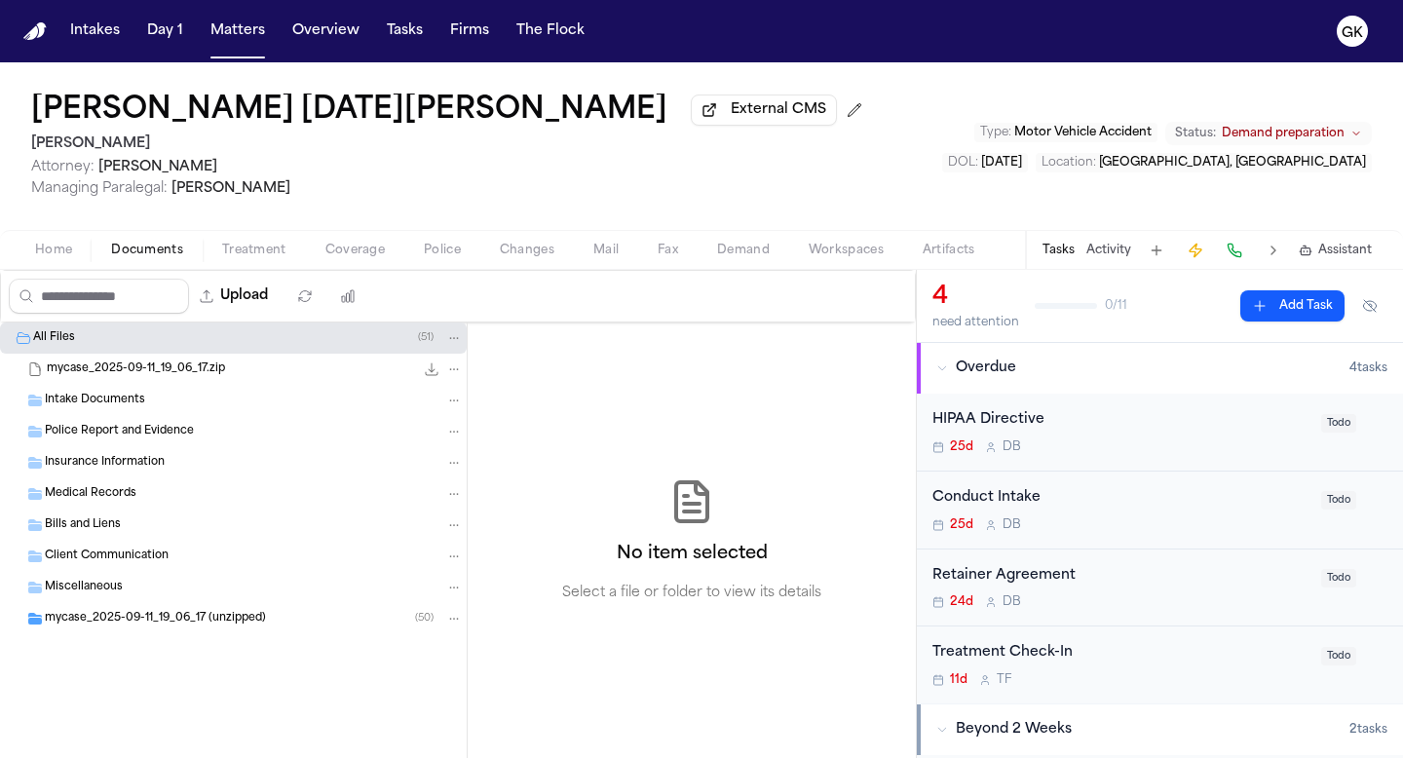
click at [170, 617] on span "mycase_2025-09-11_19_06_17 (unzipped)" at bounding box center [155, 619] width 221 height 17
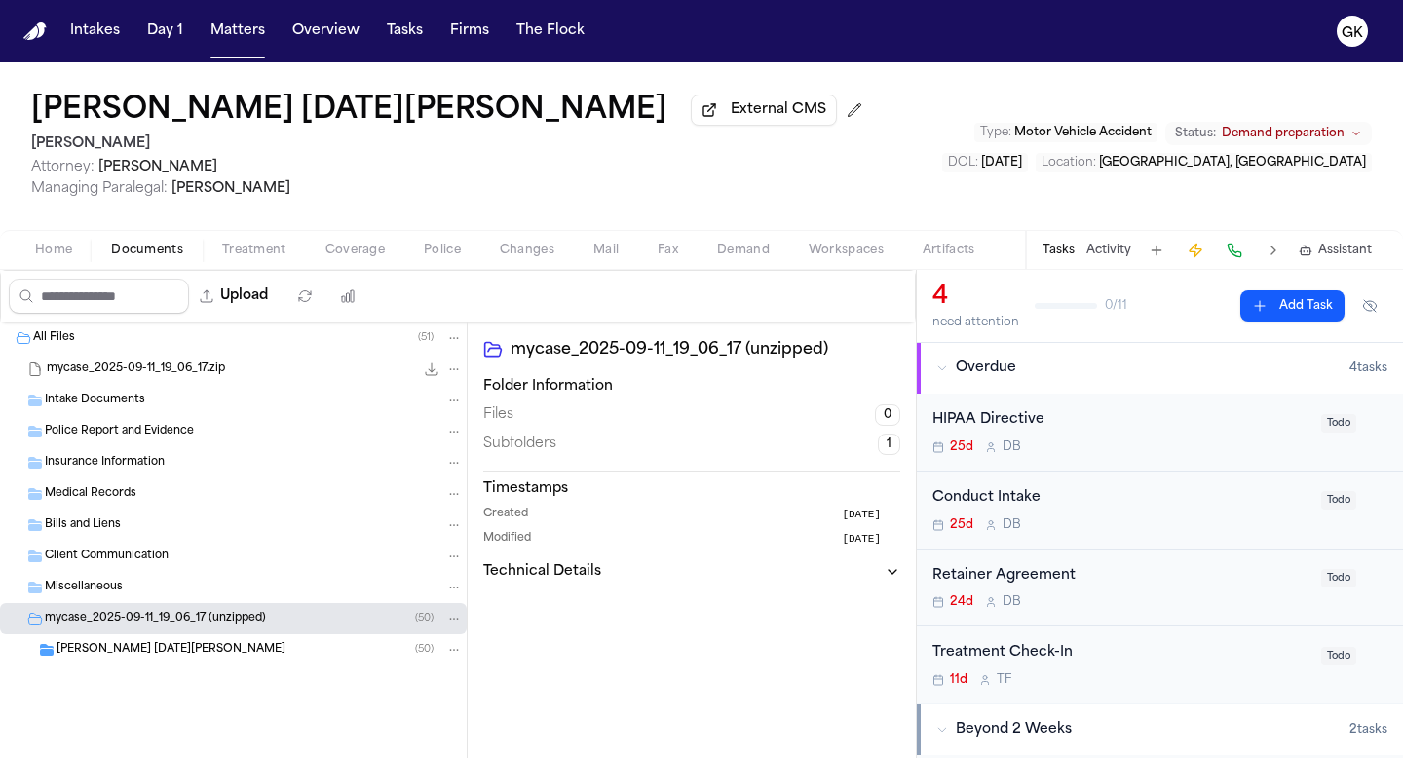
click at [192, 659] on div "[PERSON_NAME] [DATE][PERSON_NAME] ( 50 )" at bounding box center [260, 650] width 406 height 18
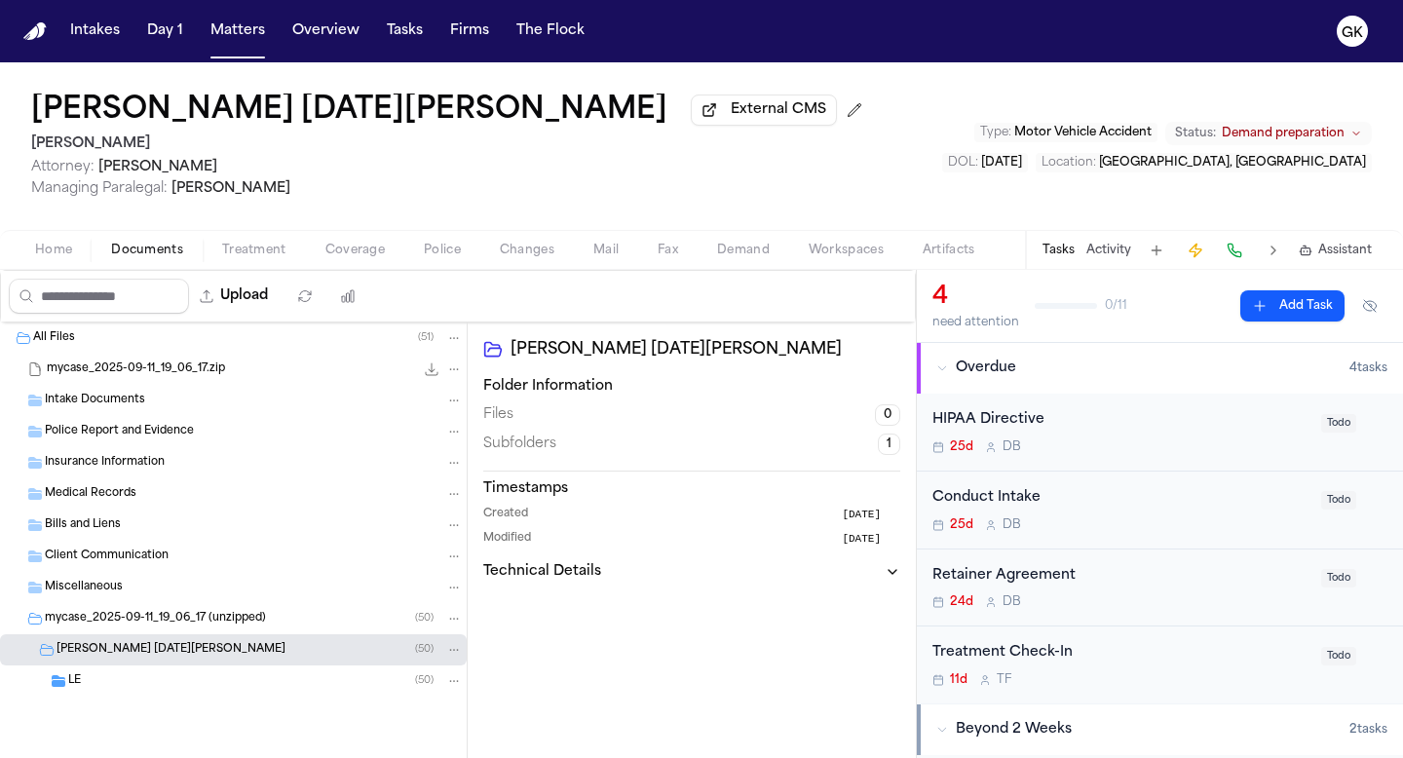
click at [214, 681] on div "LE ( 50 )" at bounding box center [265, 681] width 395 height 18
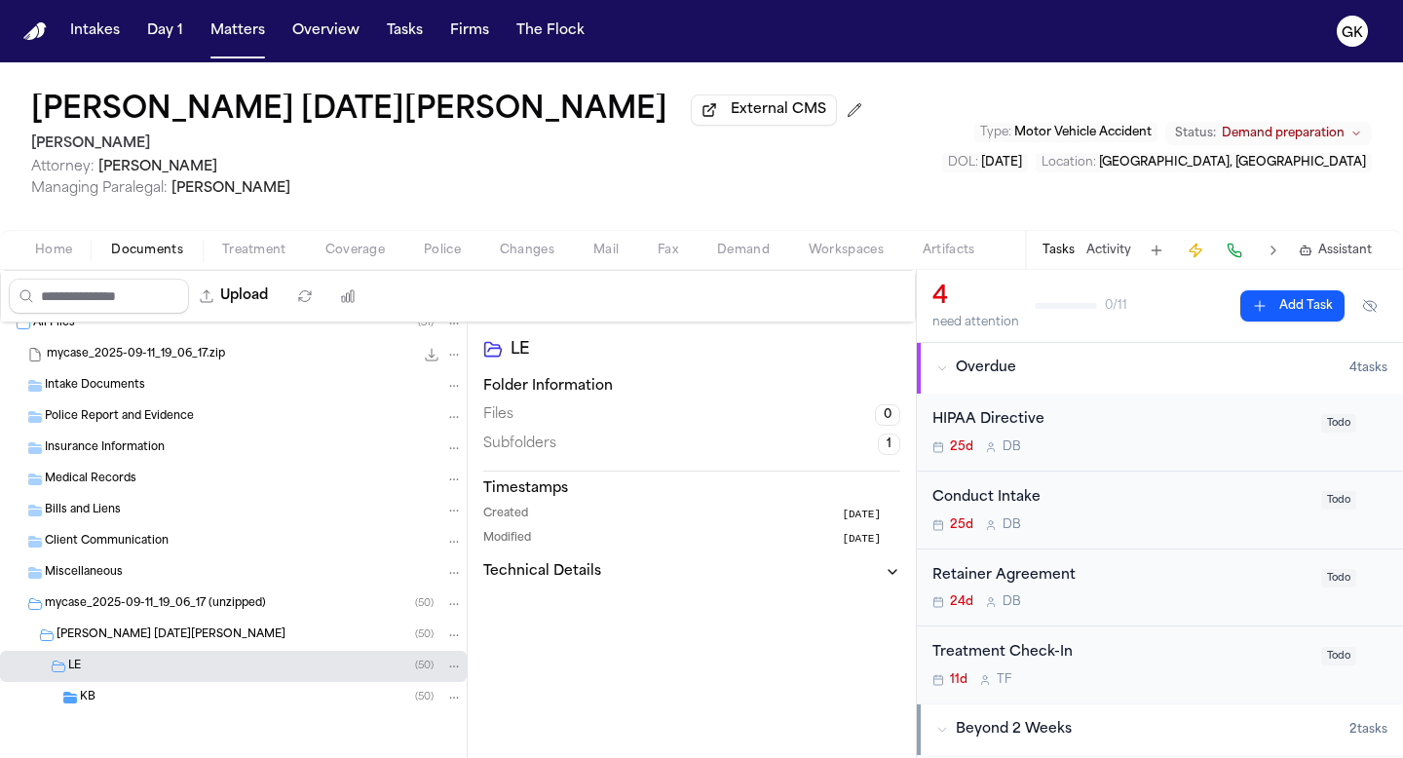
click at [214, 691] on div "KB ( 50 )" at bounding box center [271, 698] width 383 height 18
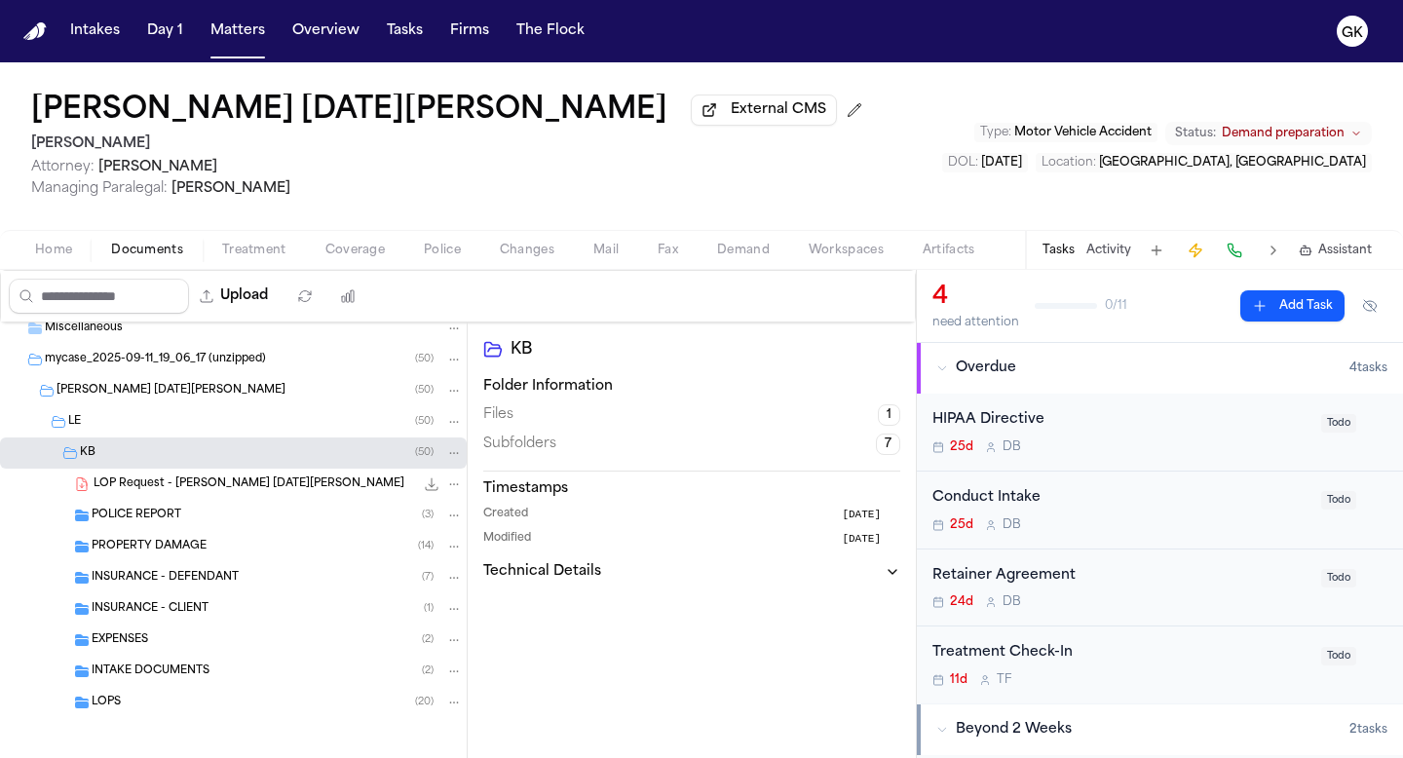
scroll to position [268, 0]
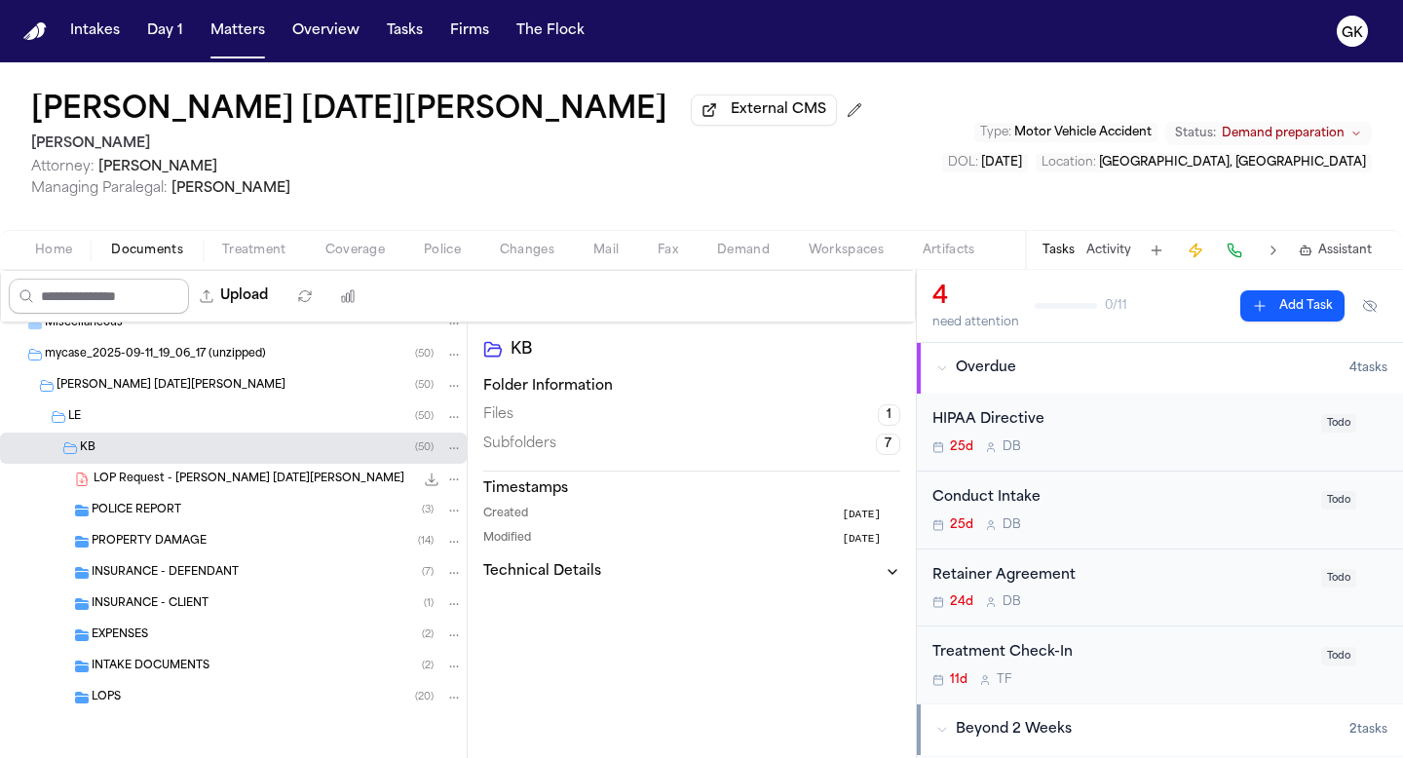
click at [115, 288] on input "Search files" at bounding box center [99, 296] width 180 height 35
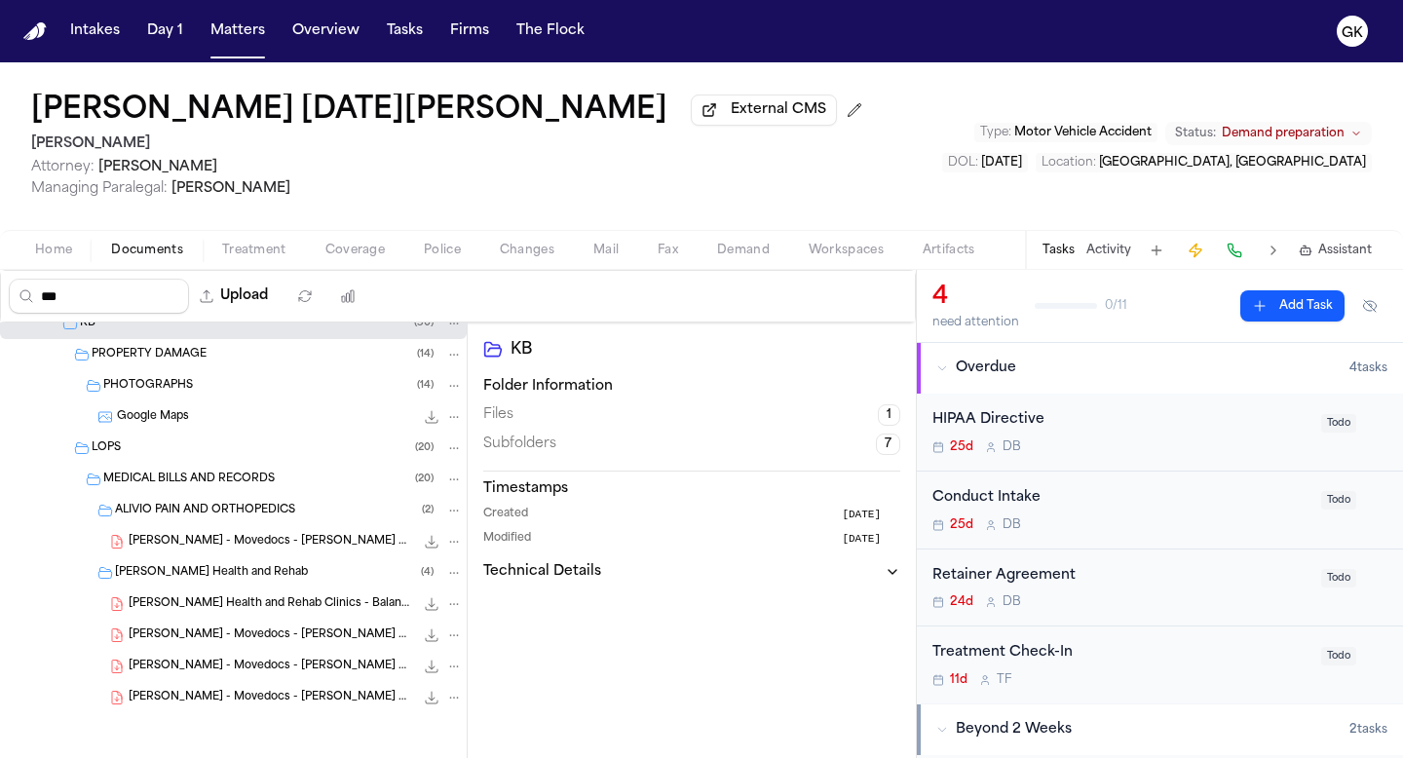
scroll to position [50, 0]
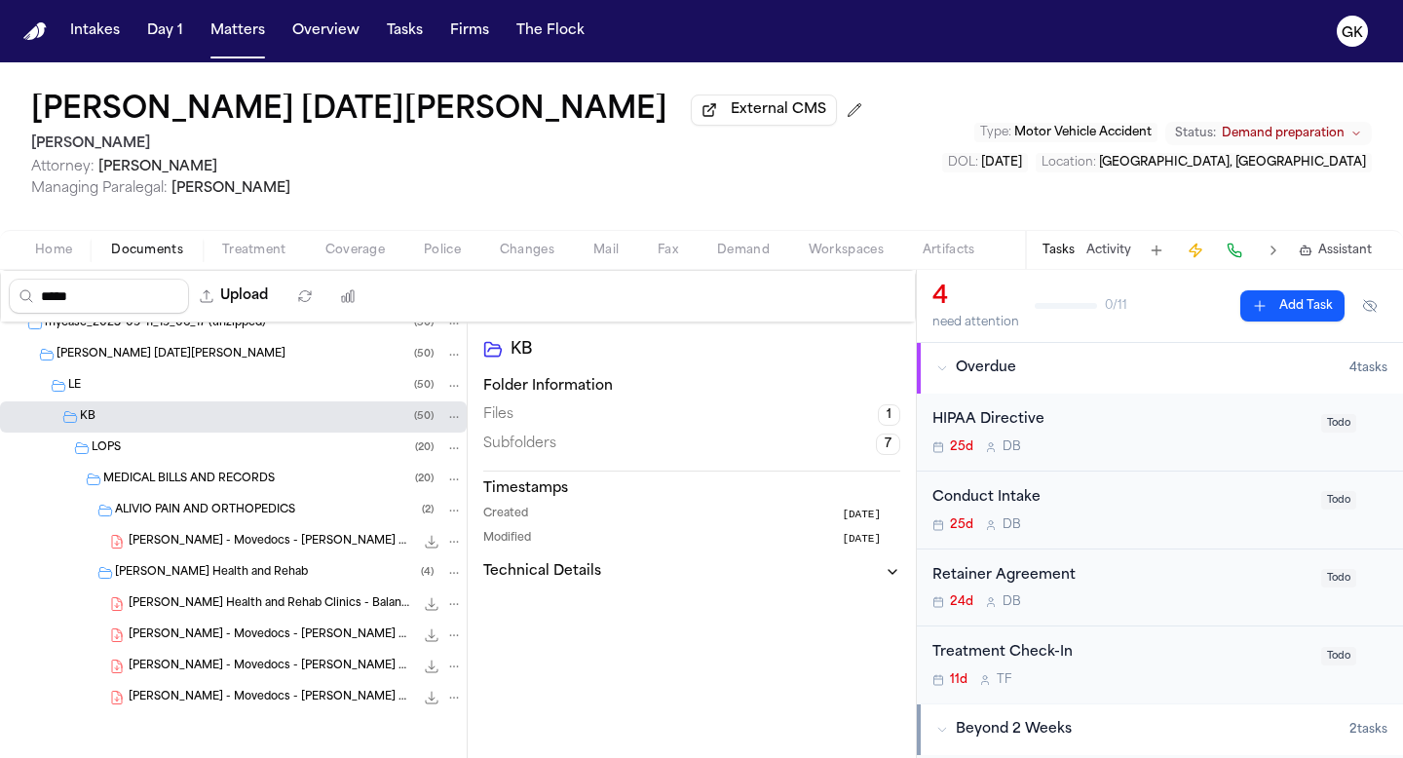
click at [238, 645] on div "[PERSON_NAME] - Movedocs - [PERSON_NAME] Health and Rehab Clinics - Balance $2,…" at bounding box center [233, 635] width 467 height 31
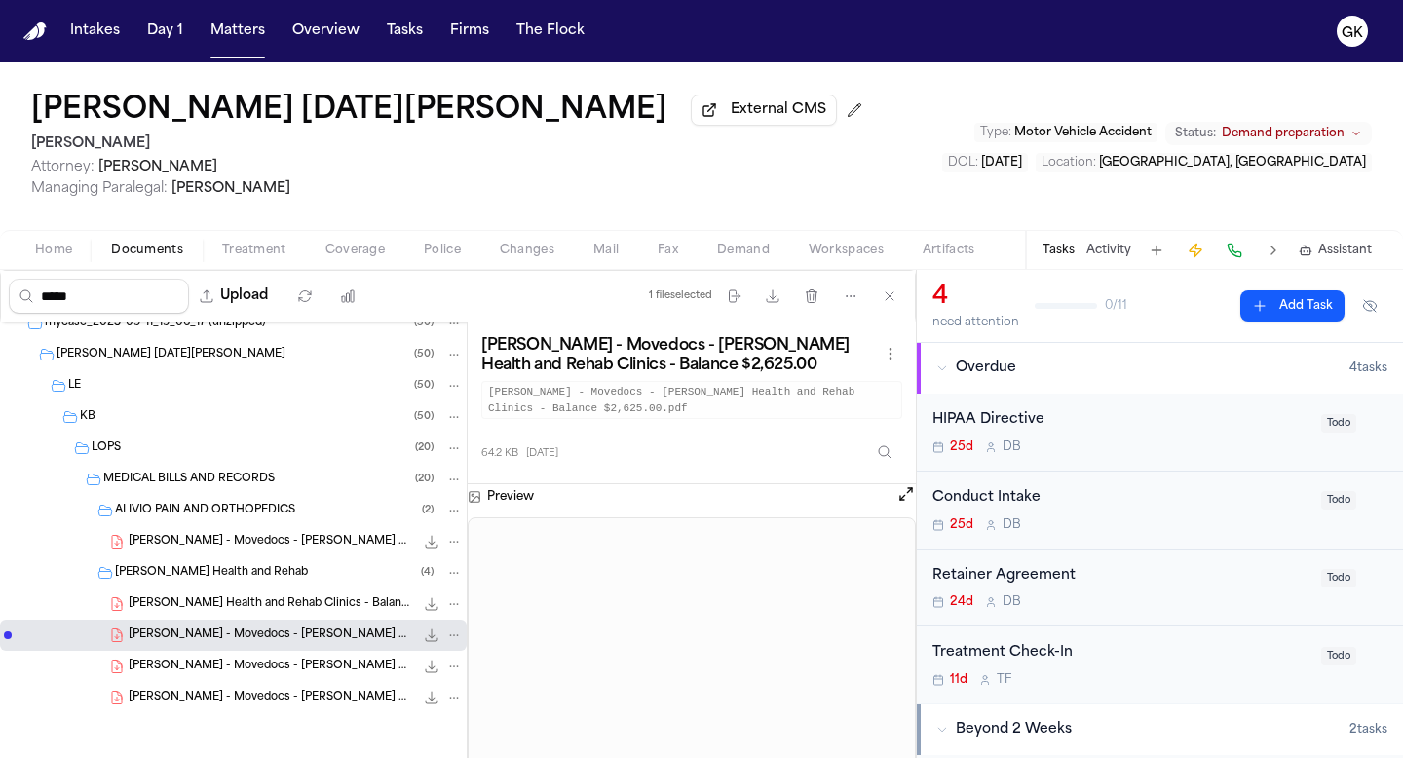
click at [211, 696] on span "[PERSON_NAME] - Movedocs - [PERSON_NAME] Health and Rehab Clinics - Balance $3,…" at bounding box center [271, 698] width 285 height 17
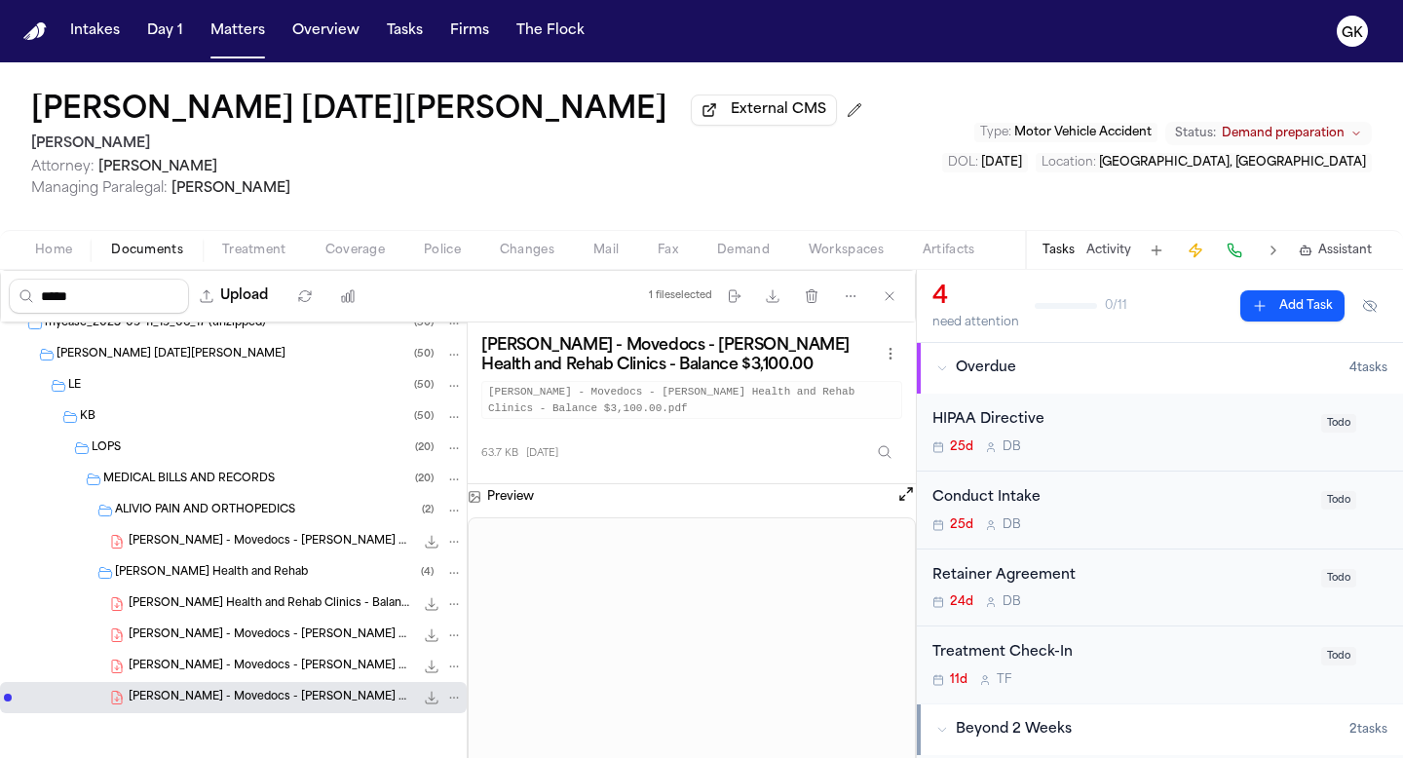
click at [291, 663] on span "[PERSON_NAME] - Movedocs - [PERSON_NAME] Health and Rehab Clinics - Balance $2,…" at bounding box center [271, 667] width 285 height 17
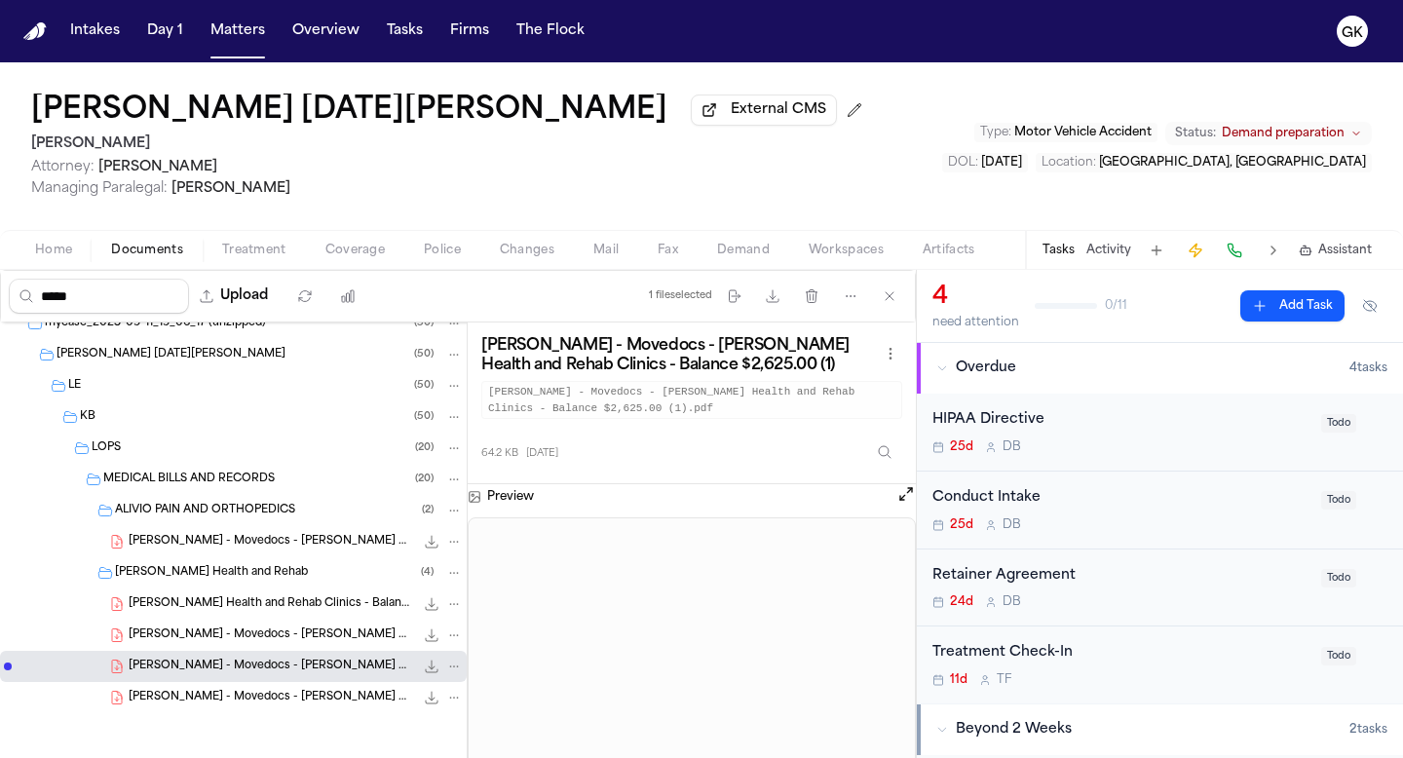
drag, startPoint x: 86, startPoint y: 297, endPoint x: 0, endPoint y: 290, distance: 86.0
click at [0, 290] on div "***** Upload 1 file selected Move files Download files Delete files More action…" at bounding box center [458, 296] width 916 height 53
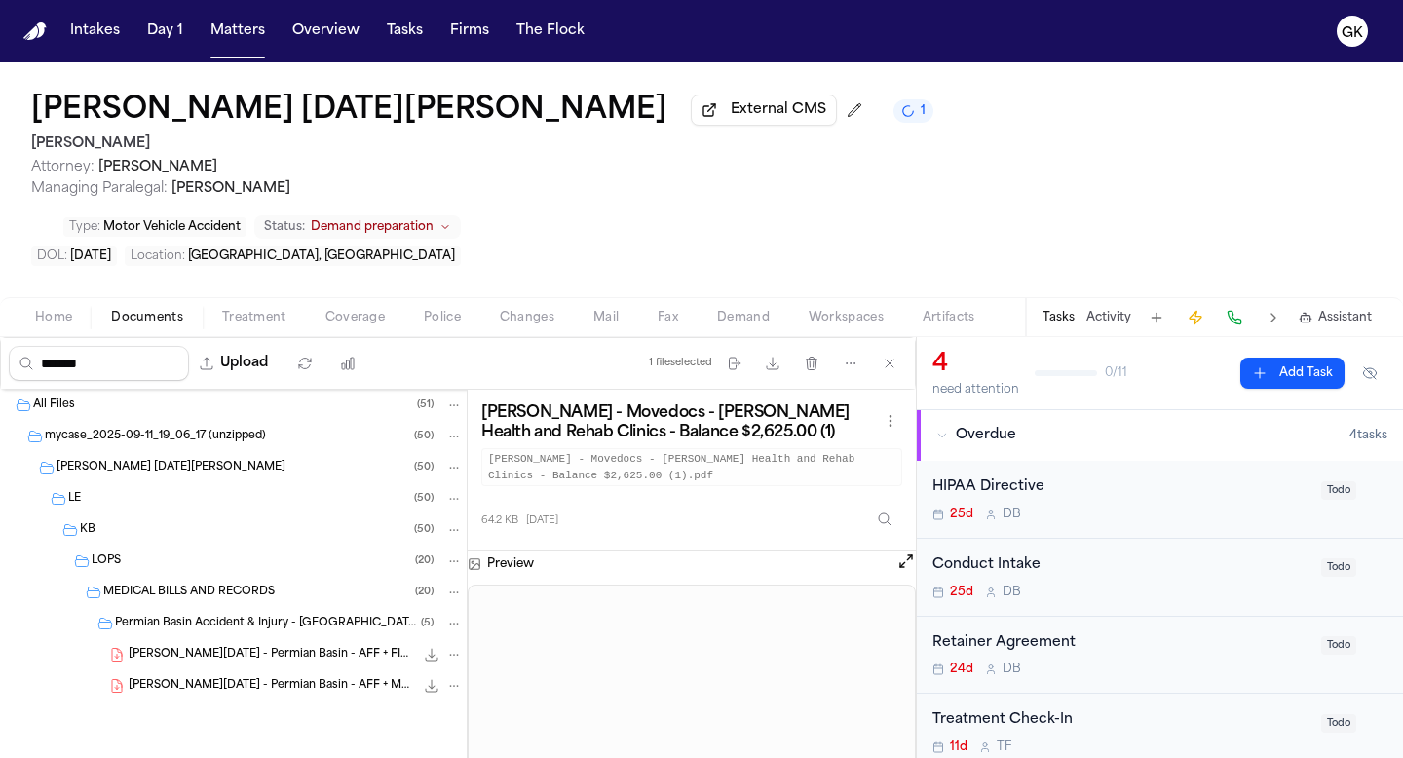
drag, startPoint x: 136, startPoint y: 309, endPoint x: 0, endPoint y: 257, distance: 145.8
click at [0, 337] on div "******* Upload 1 file selected Move files Download files Delete files More acti…" at bounding box center [458, 363] width 916 height 53
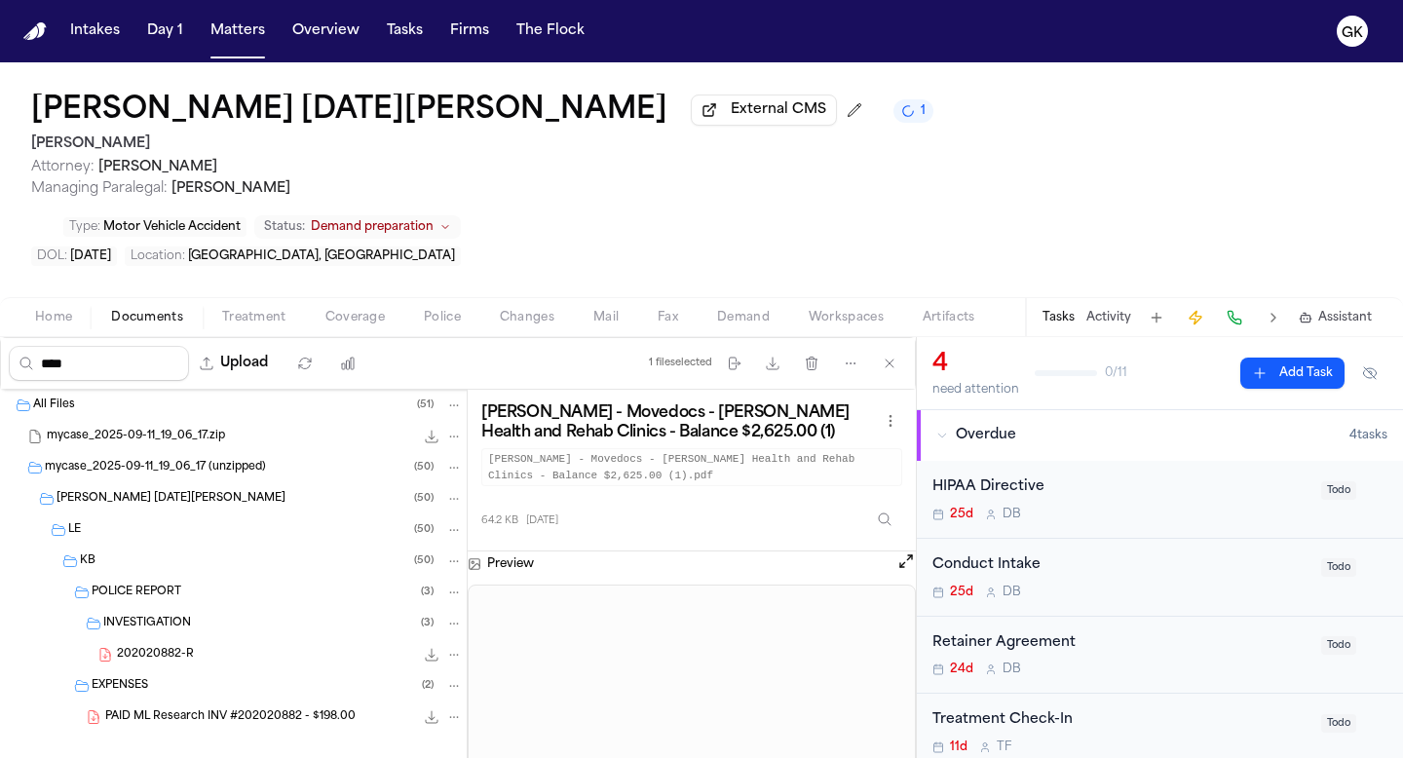
click at [181, 645] on div "202020882-R 196.0 KB • PDF" at bounding box center [290, 654] width 346 height 19
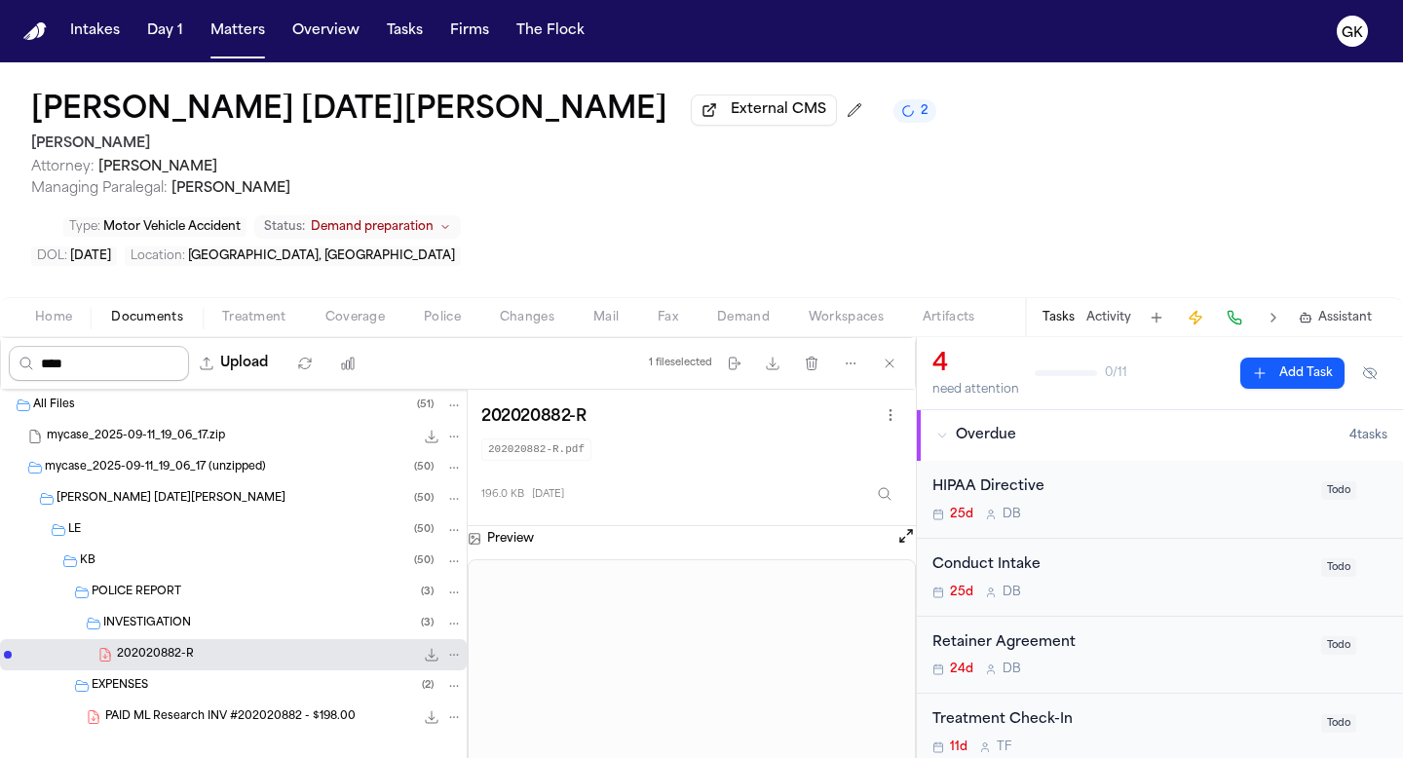
drag, startPoint x: 144, startPoint y: 297, endPoint x: 0, endPoint y: 260, distance: 148.9
click at [0, 261] on div "[PERSON_NAME] [DATE][PERSON_NAME] External CMS 2 [PERSON_NAME] Attorney: [PERSO…" at bounding box center [701, 410] width 1403 height 696
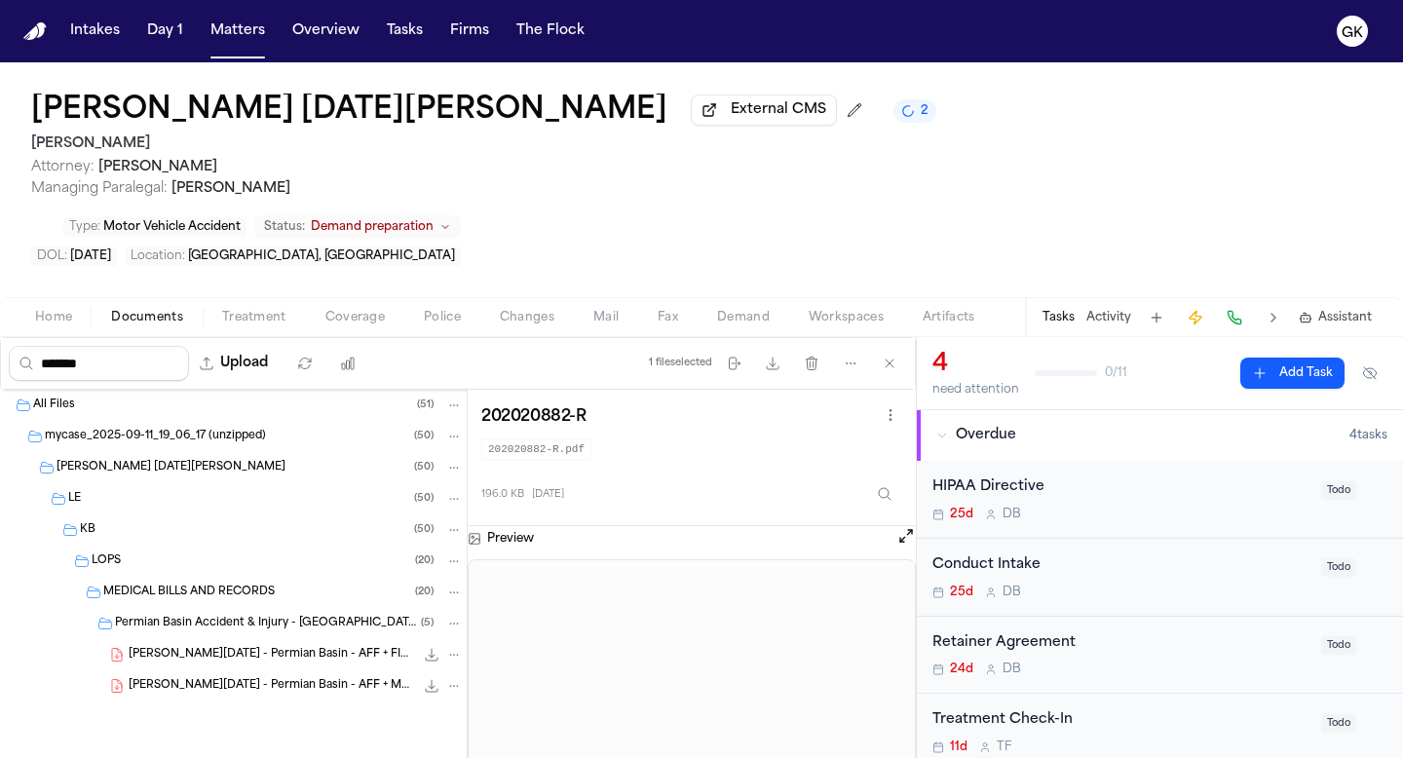
click at [307, 647] on span "[PERSON_NAME][DATE] - Permian Basin - AFF + FINAL BILL" at bounding box center [271, 655] width 285 height 17
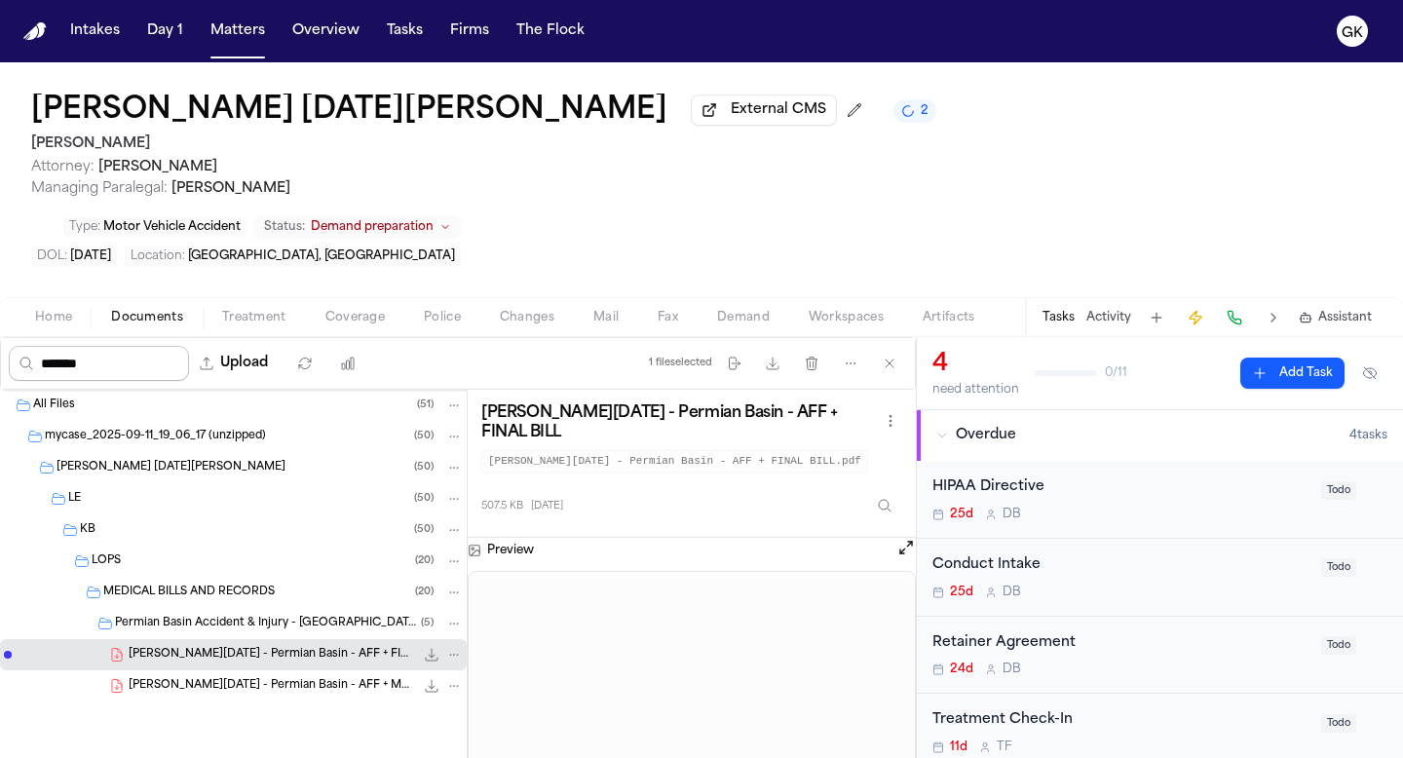
drag, startPoint x: 130, startPoint y: 301, endPoint x: 0, endPoint y: 273, distance: 132.6
click at [0, 273] on div "[PERSON_NAME] [DATE][PERSON_NAME] External CMS 2 [PERSON_NAME] Law Attorney: [P…" at bounding box center [701, 410] width 1403 height 696
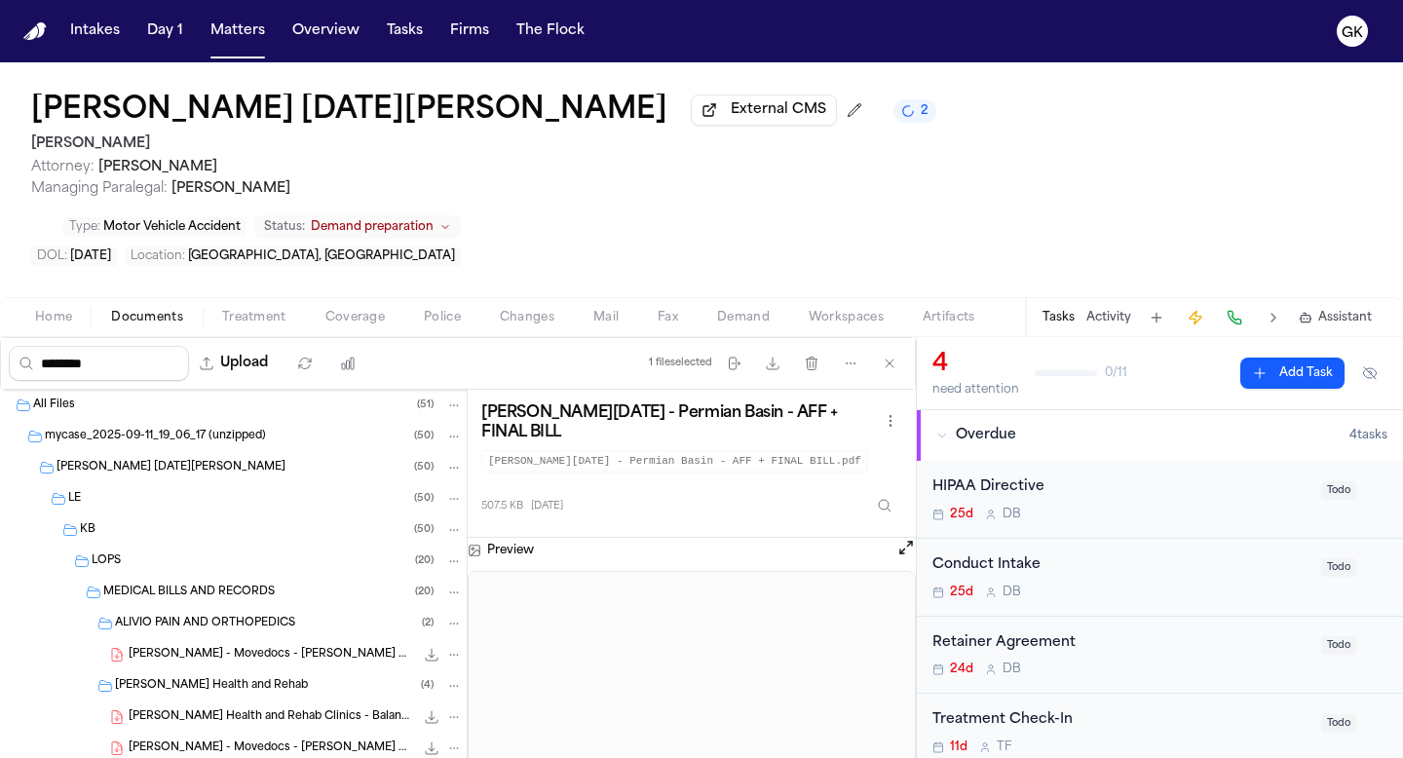
type input "********"
click at [252, 701] on div "[PERSON_NAME] Health and Rehab Clinics - Balance $1,735.00 61.6 KB • PDF" at bounding box center [233, 716] width 467 height 31
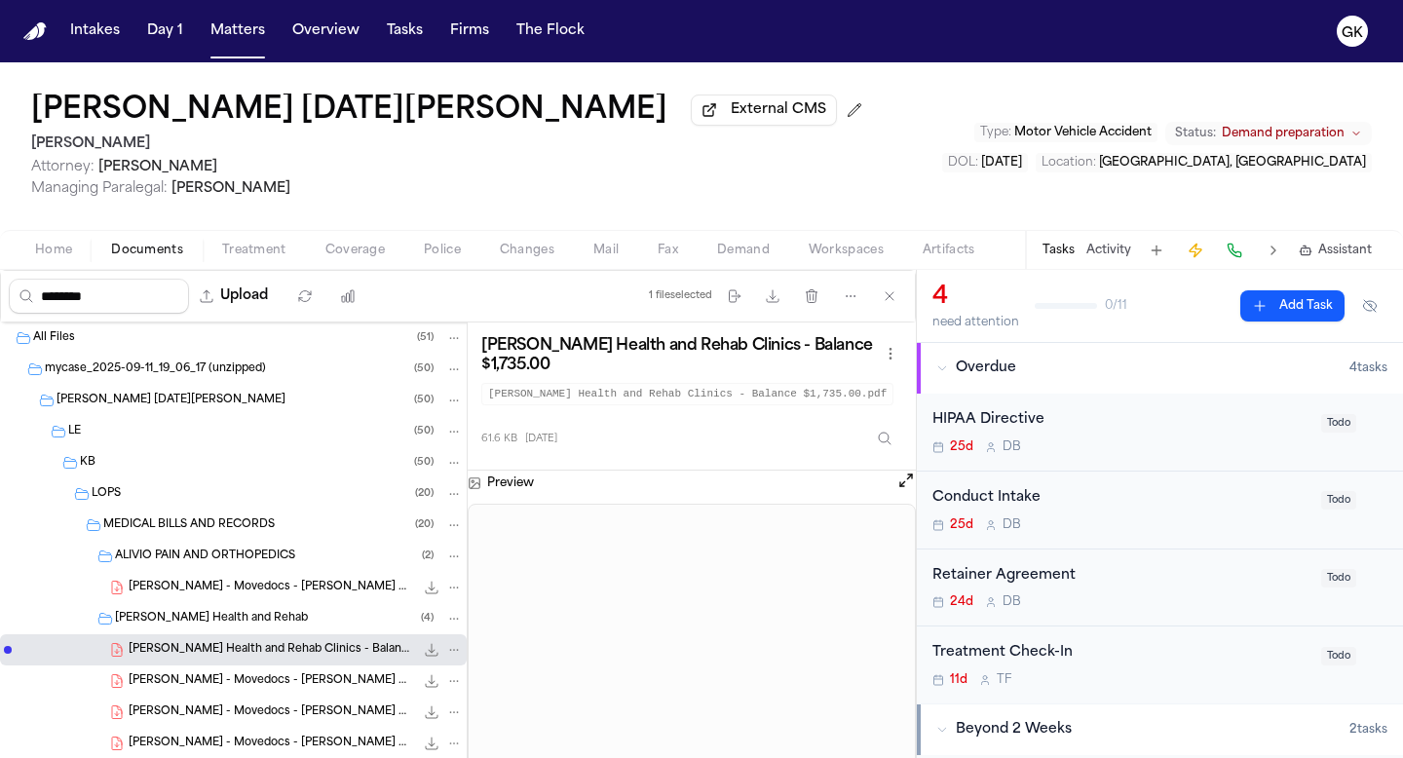
click at [225, 678] on span "[PERSON_NAME] - Movedocs - [PERSON_NAME] Health and Rehab Clinics - Balance $2,…" at bounding box center [271, 681] width 285 height 17
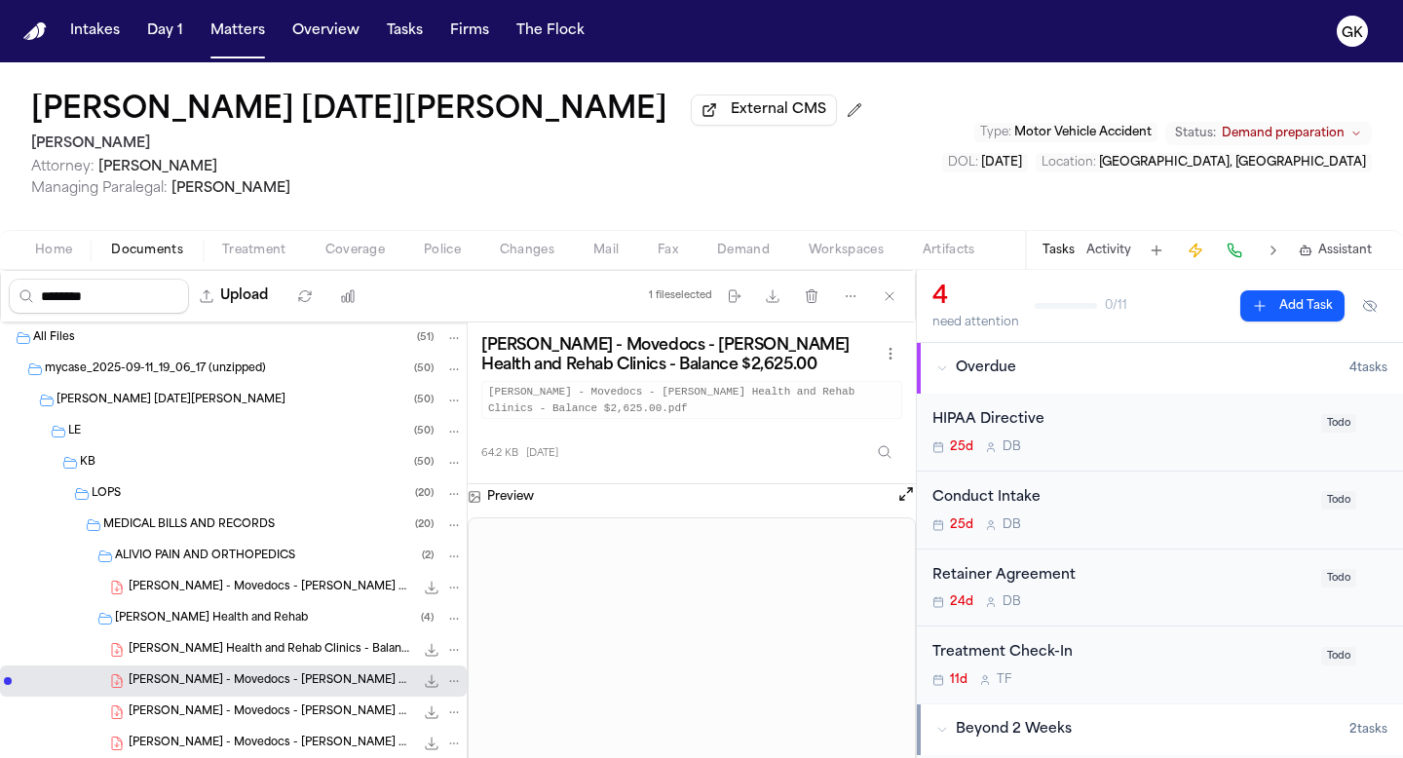
click at [302, 702] on div "[PERSON_NAME] - Movedocs - [PERSON_NAME] Health and Rehab Clinics - Balance $2,…" at bounding box center [233, 712] width 467 height 31
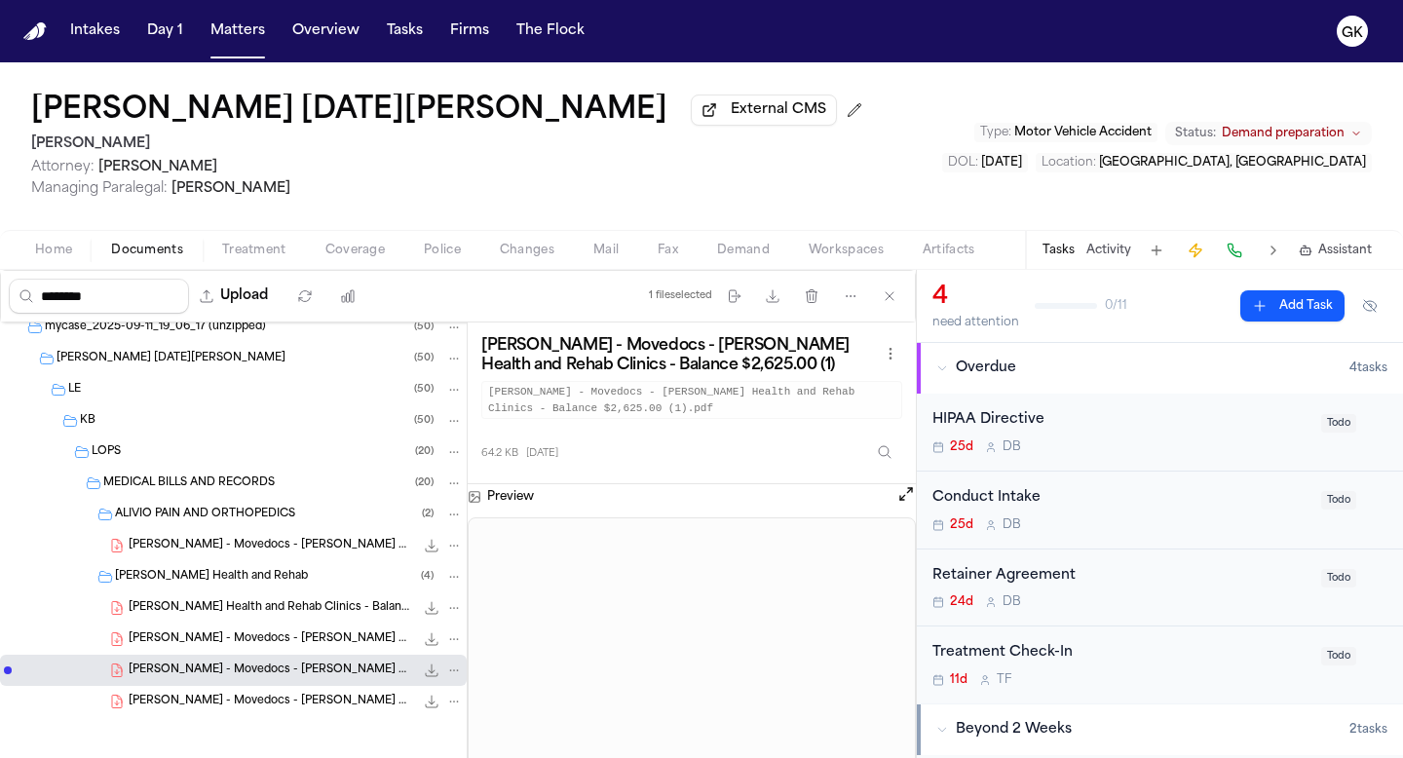
scroll to position [50, 0]
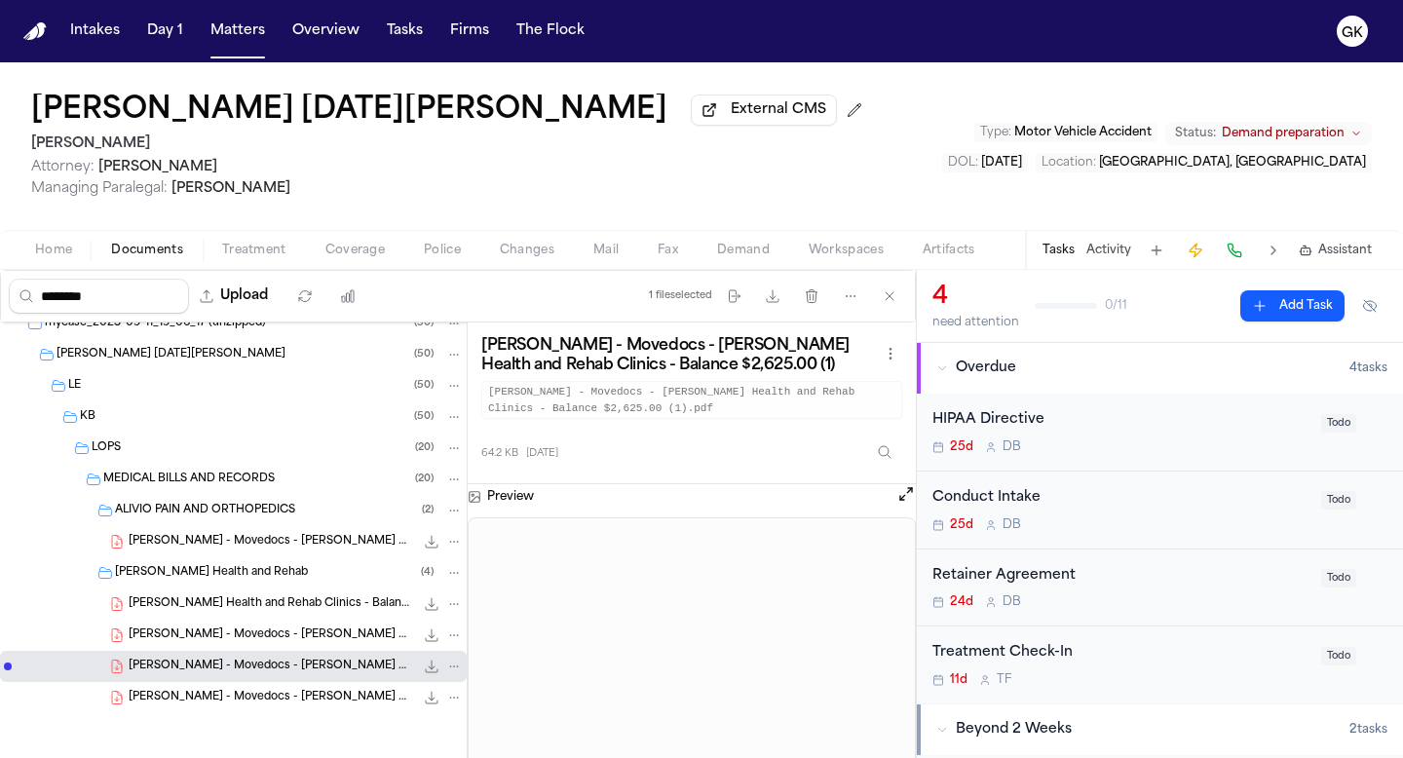
click at [300, 627] on span "[PERSON_NAME] - Movedocs - [PERSON_NAME] Health and Rehab Clinics - Balance $2,…" at bounding box center [271, 635] width 285 height 17
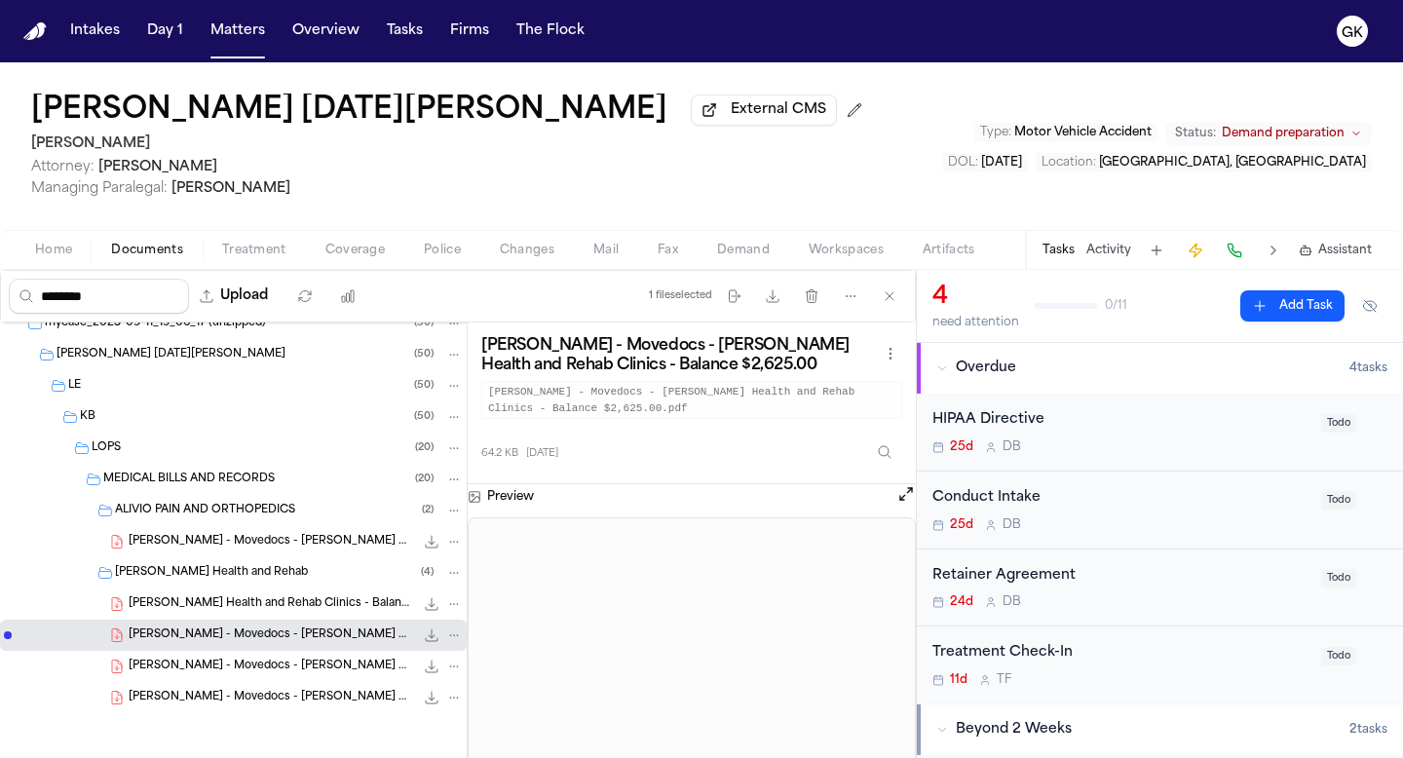
click at [310, 698] on span "[PERSON_NAME] - Movedocs - [PERSON_NAME] Health and Rehab Clinics - Balance $3,…" at bounding box center [271, 698] width 285 height 17
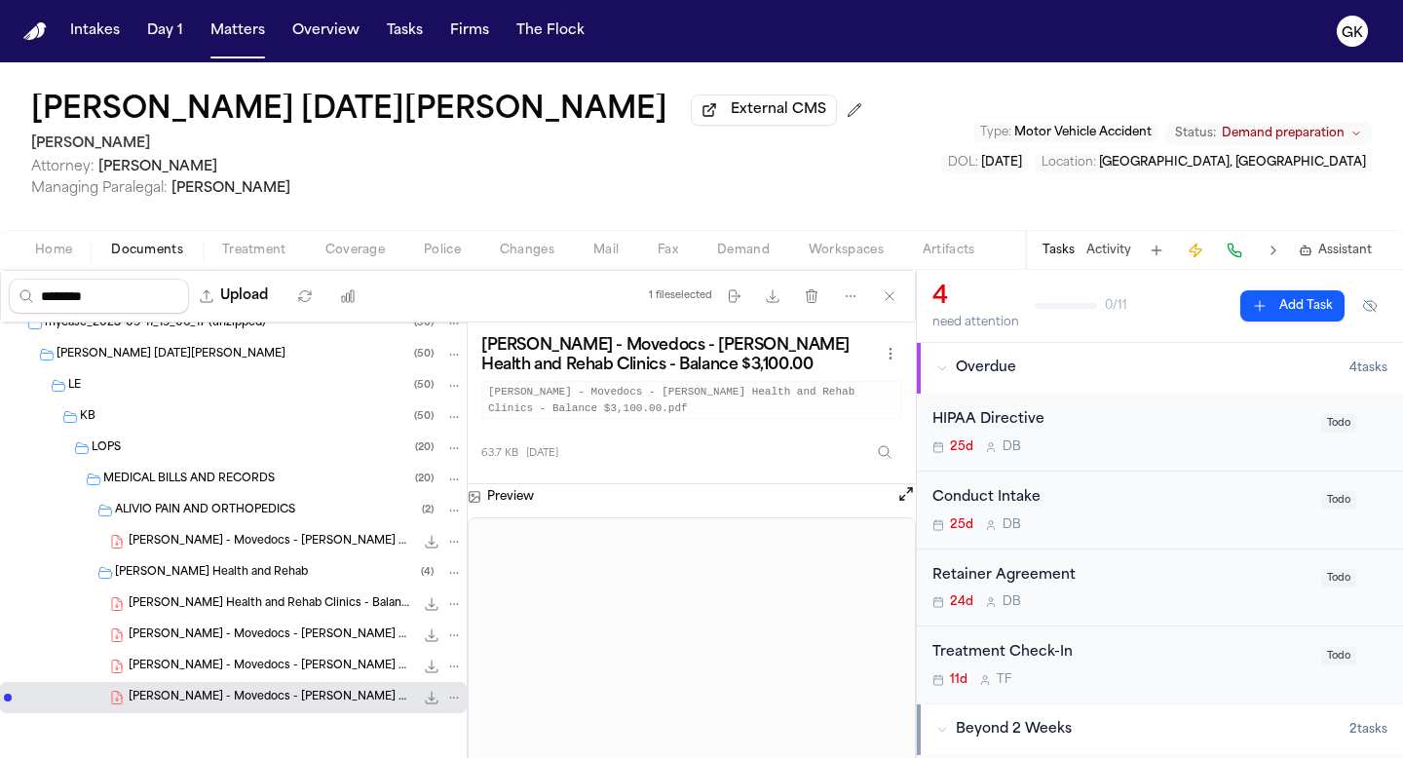
click at [317, 663] on span "[PERSON_NAME] - Movedocs - [PERSON_NAME] Health and Rehab Clinics - Balance $2,…" at bounding box center [271, 667] width 285 height 17
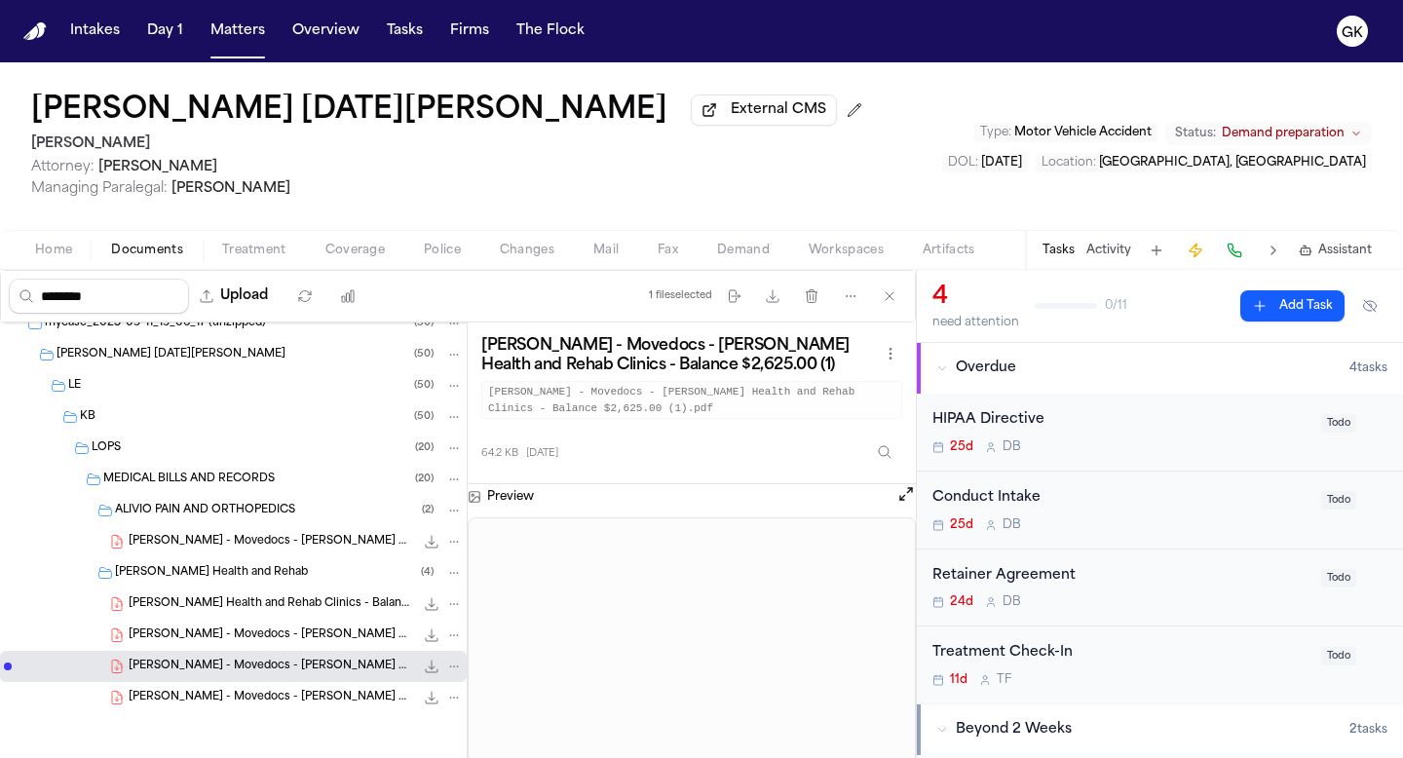
click at [270, 606] on span "[PERSON_NAME] Health and Rehab Clinics - Balance $1,735.00" at bounding box center [271, 604] width 285 height 17
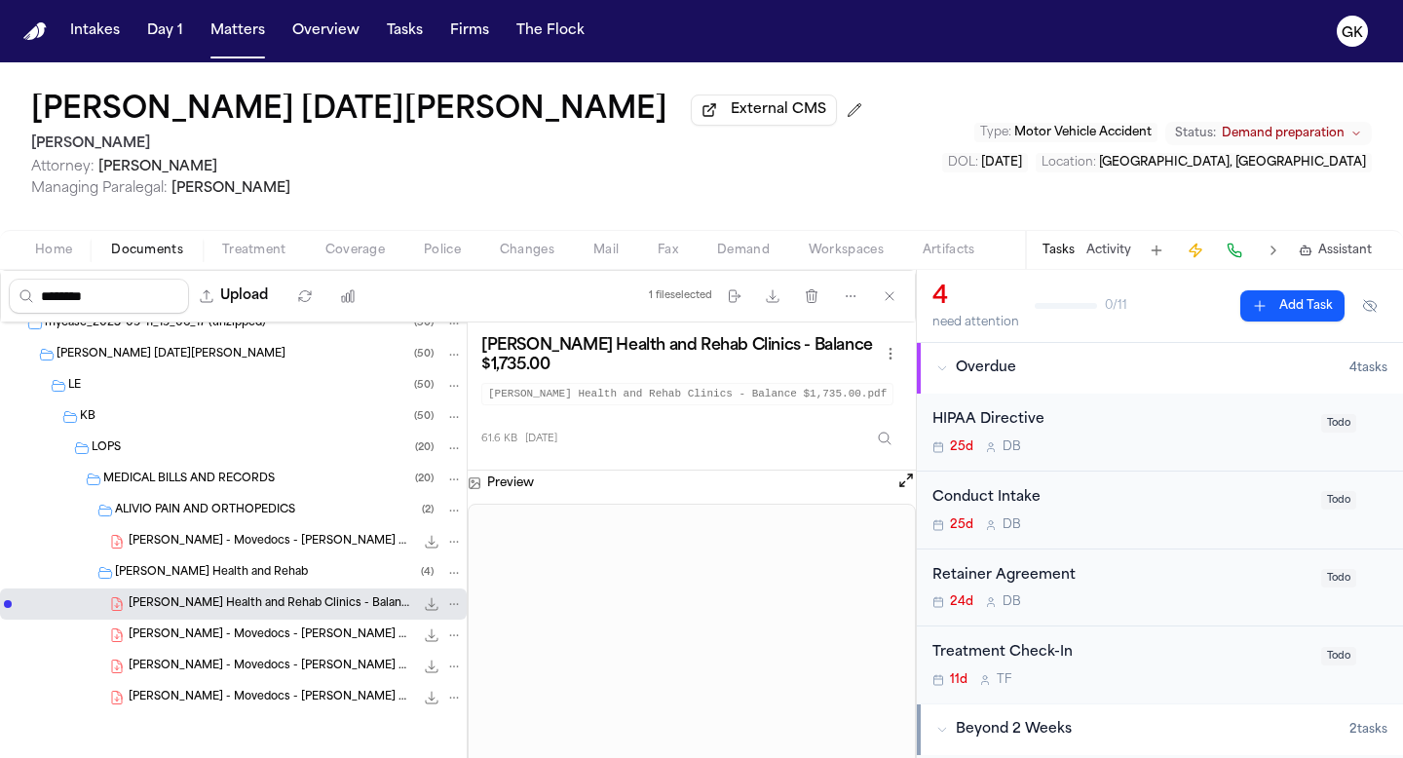
click at [314, 694] on span "[PERSON_NAME] - Movedocs - [PERSON_NAME] Health and Rehab Clinics - Balance $3,…" at bounding box center [271, 698] width 285 height 17
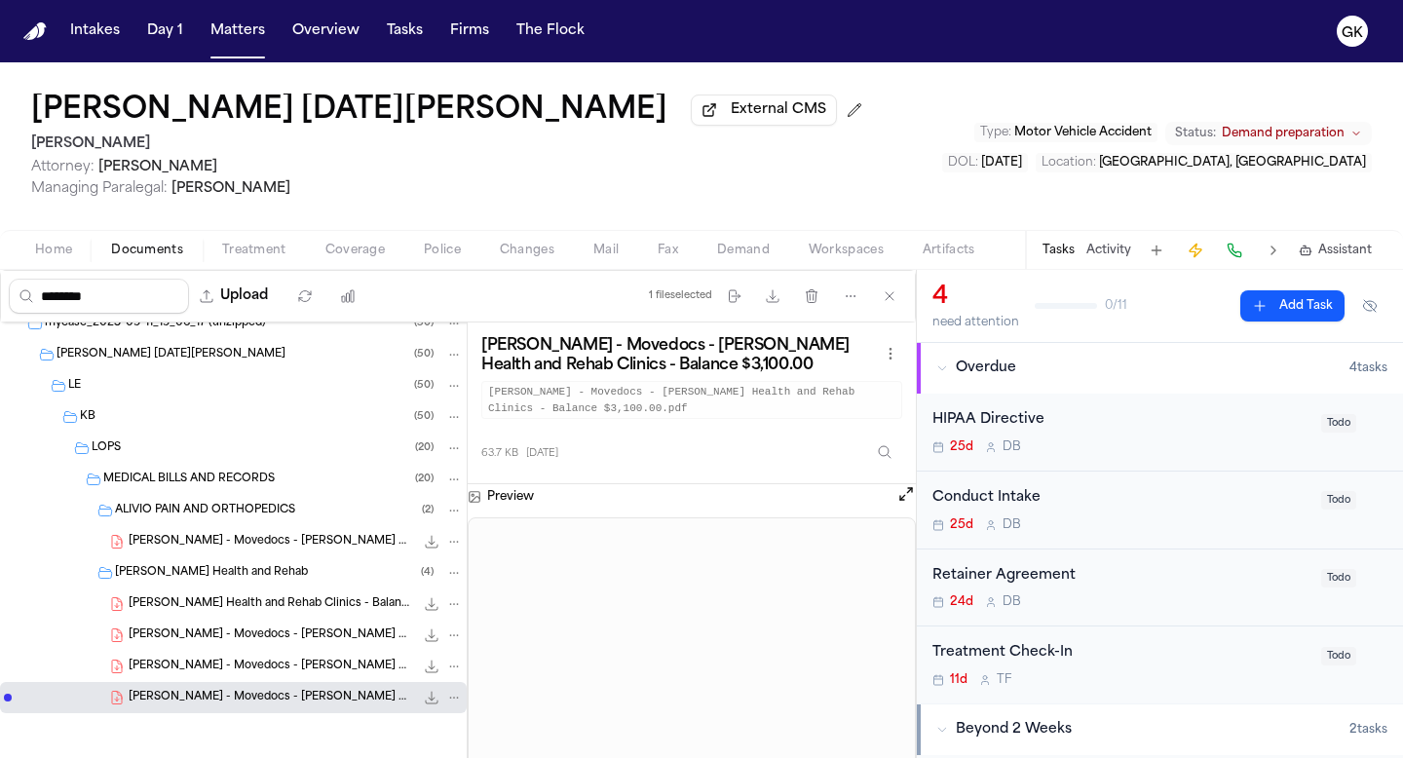
click at [320, 666] on span "[PERSON_NAME] - Movedocs - [PERSON_NAME] Health and Rehab Clinics - Balance $2,…" at bounding box center [271, 667] width 285 height 17
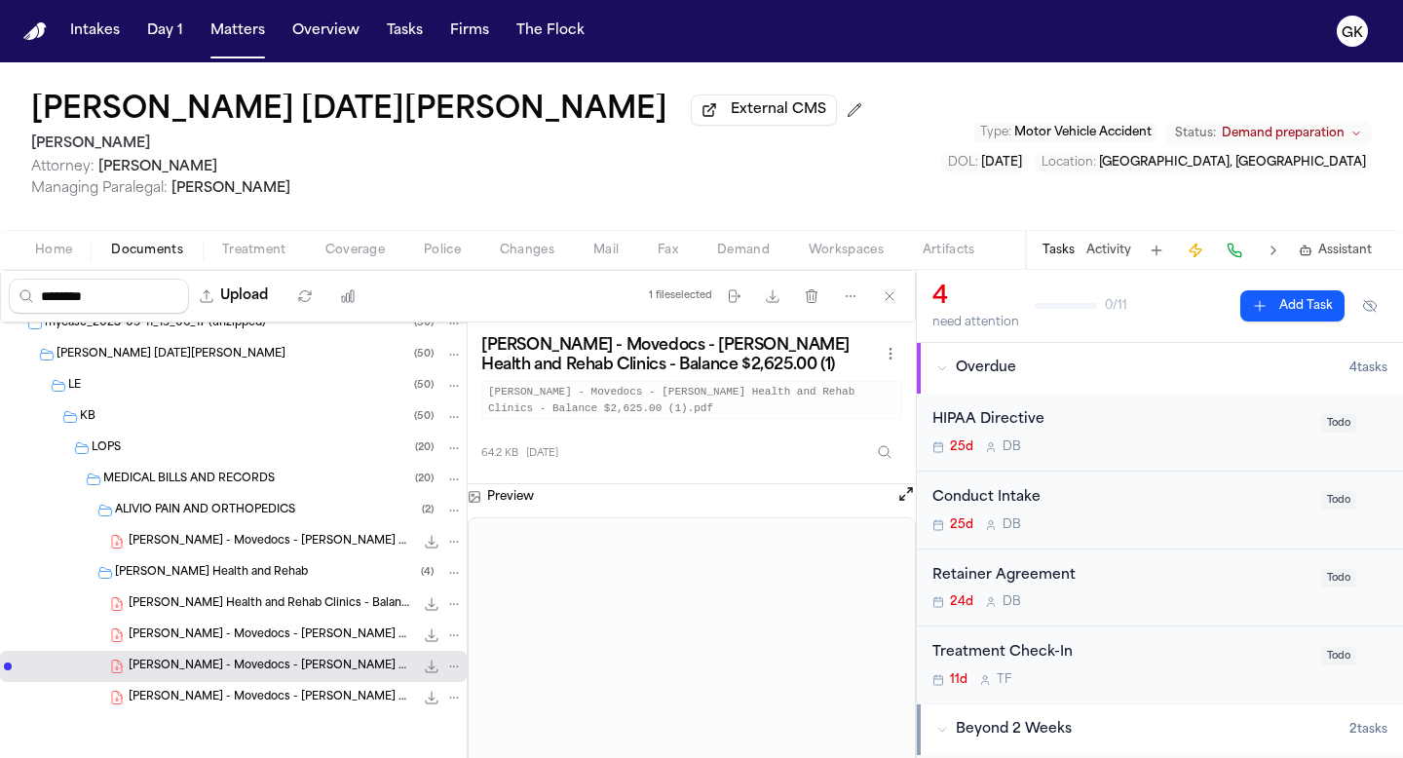
click at [295, 610] on span "[PERSON_NAME] Health and Rehab Clinics - Balance $1,735.00" at bounding box center [271, 604] width 285 height 17
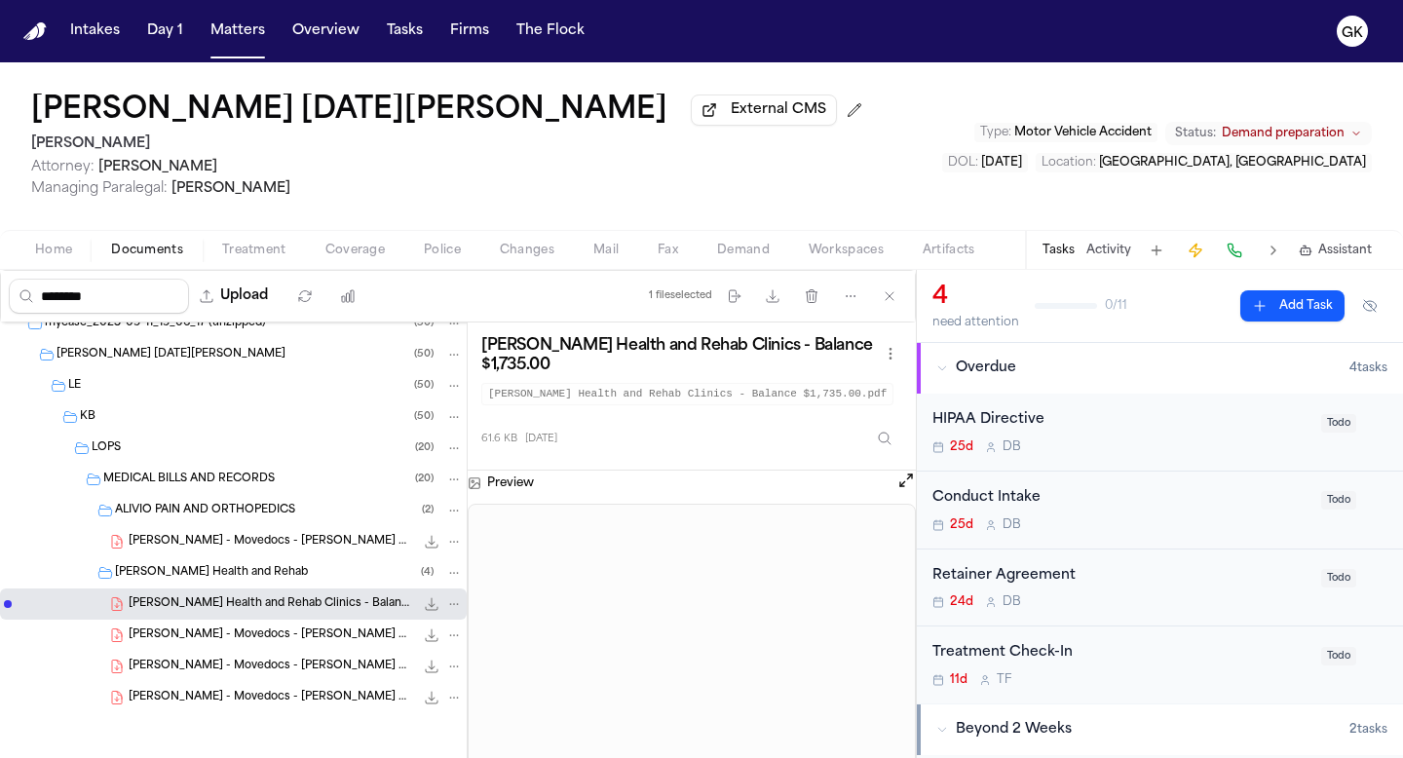
click at [329, 641] on span "[PERSON_NAME] - Movedocs - [PERSON_NAME] Health and Rehab Clinics - Balance $2,…" at bounding box center [271, 635] width 285 height 17
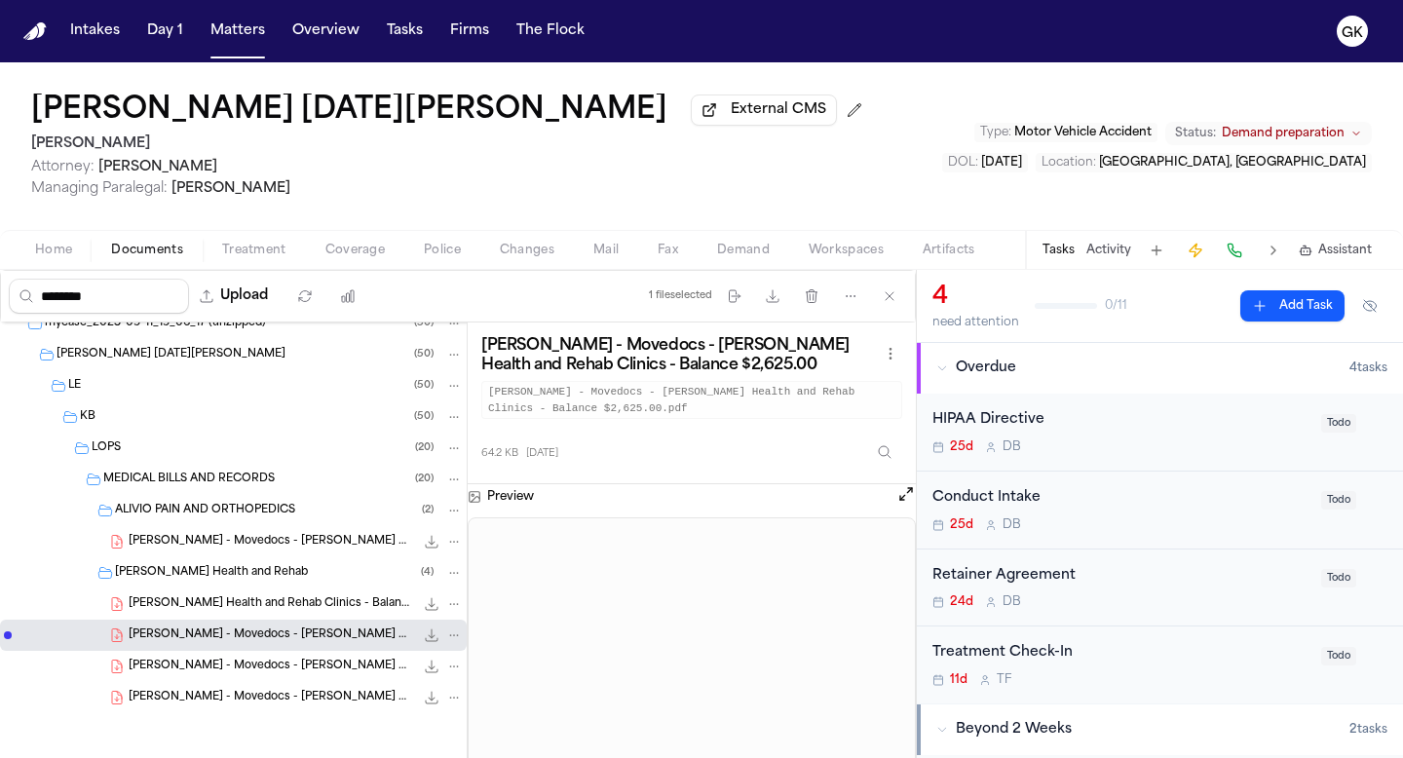
click at [325, 663] on span "[PERSON_NAME] - Movedocs - [PERSON_NAME] Health and Rehab Clinics - Balance $2,…" at bounding box center [271, 667] width 285 height 17
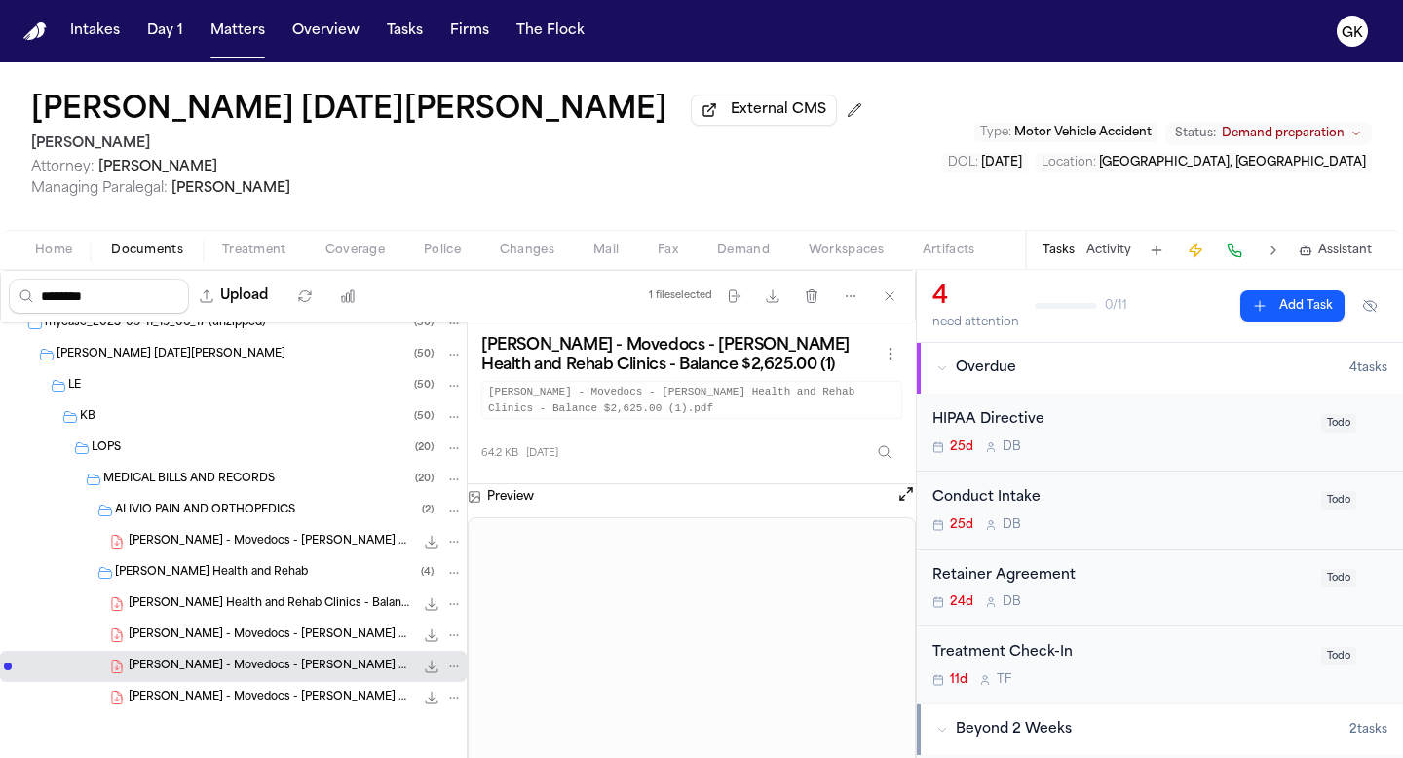
click at [324, 687] on div "[PERSON_NAME] - Movedocs - [PERSON_NAME] Health and Rehab Clinics - Balance $3,…" at bounding box center [233, 697] width 467 height 31
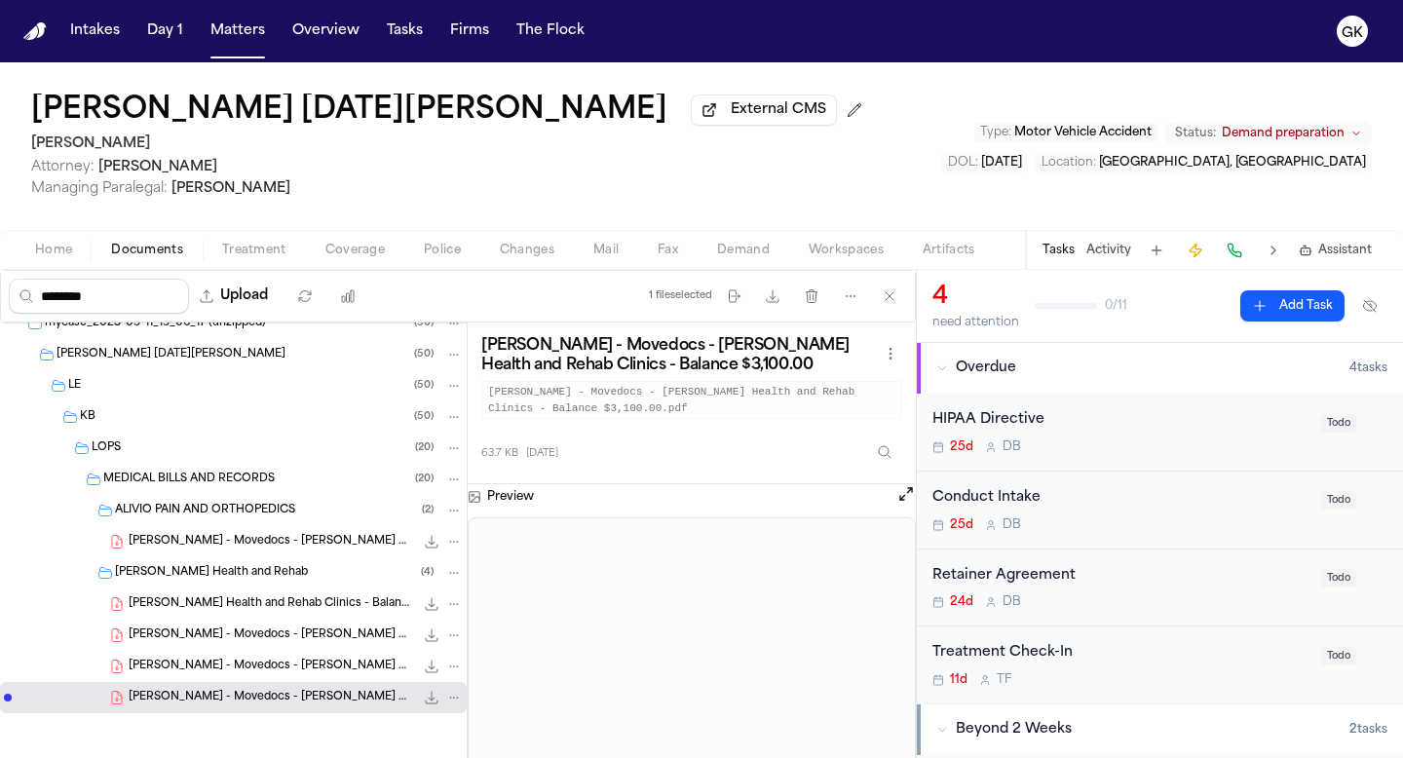
click at [260, 539] on span "[PERSON_NAME] - Movedocs - [PERSON_NAME] Health and Rehab Clinics - Balance $1,…" at bounding box center [271, 542] width 285 height 17
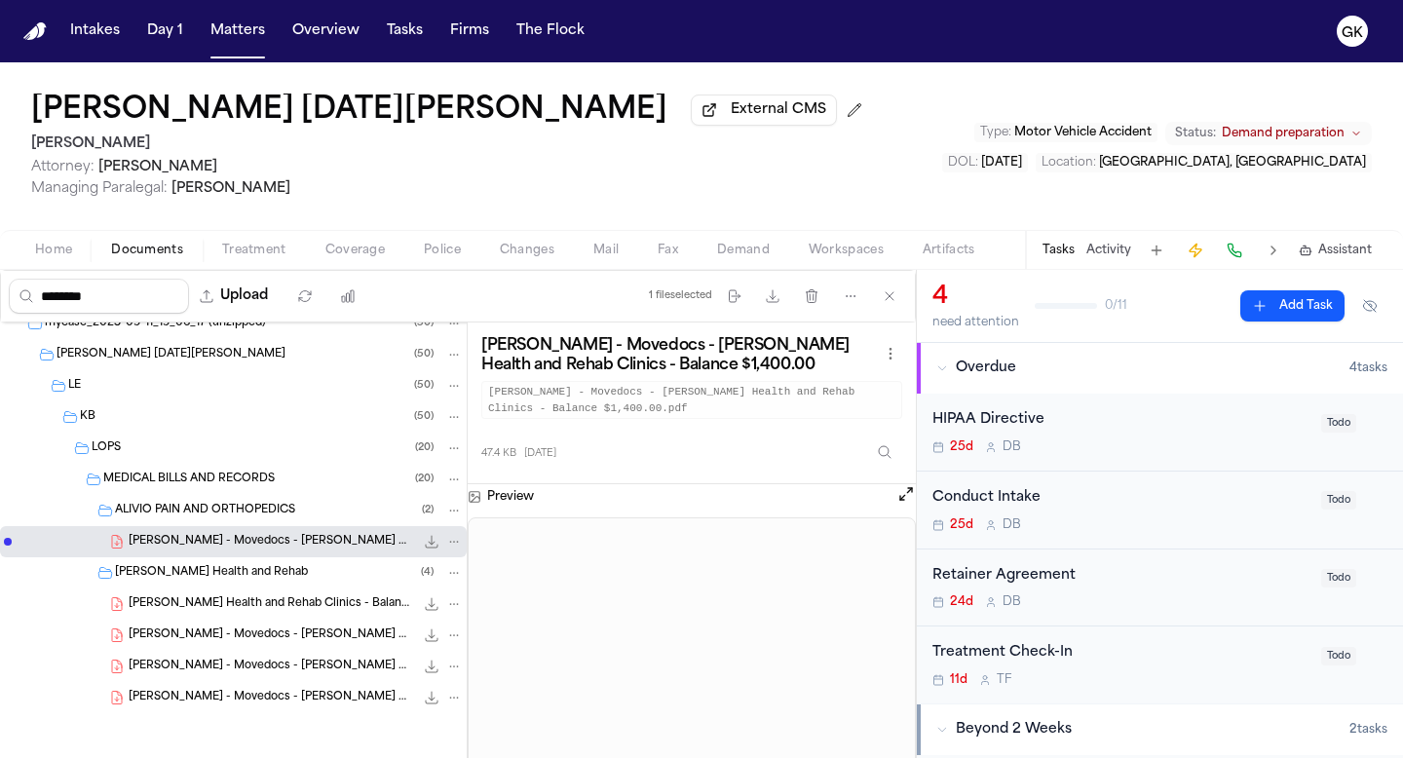
click at [222, 674] on div "[PERSON_NAME] - Movedocs - [PERSON_NAME] Health and Rehab Clinics - Balance $2,…" at bounding box center [296, 666] width 334 height 19
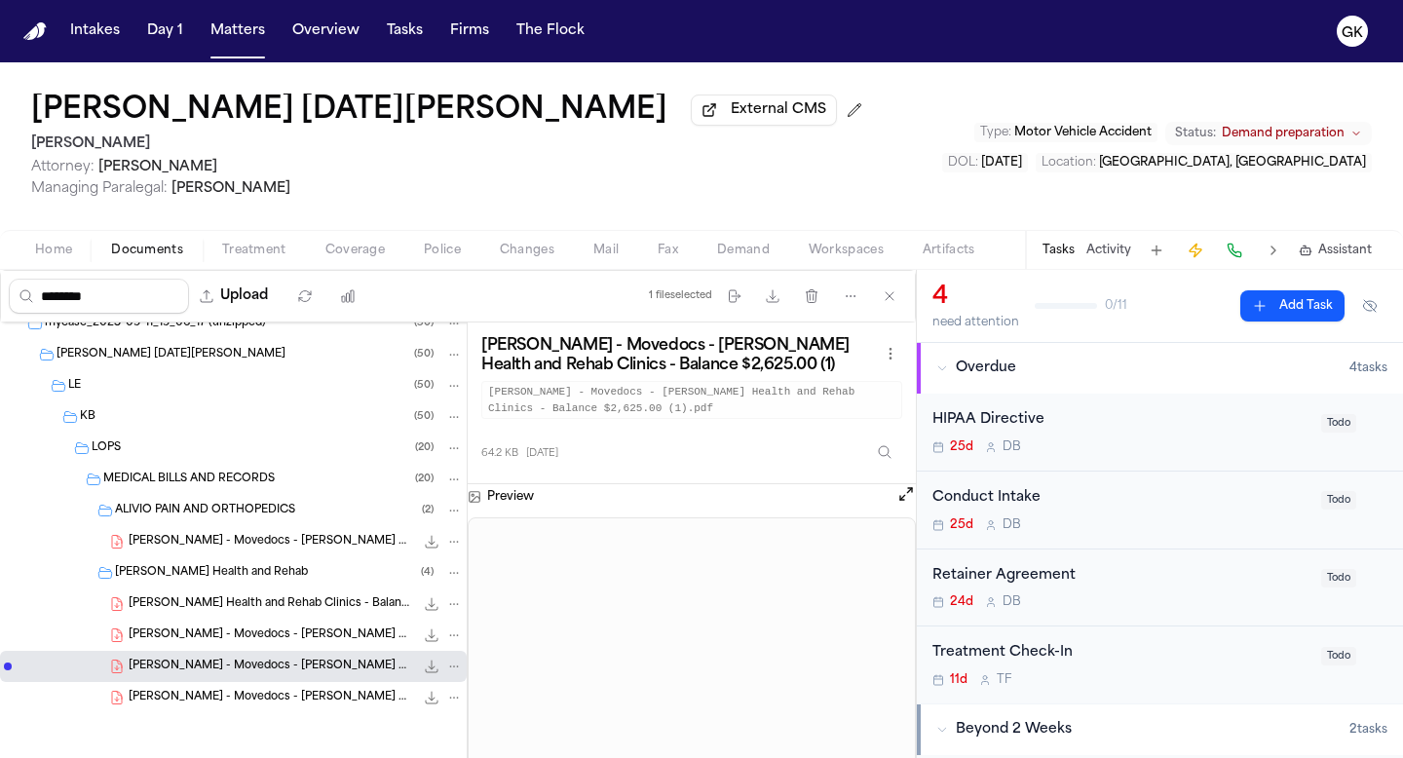
click at [302, 687] on div "[PERSON_NAME] - Movedocs - [PERSON_NAME] Health and Rehab Clinics - Balance $3,…" at bounding box center [233, 697] width 467 height 31
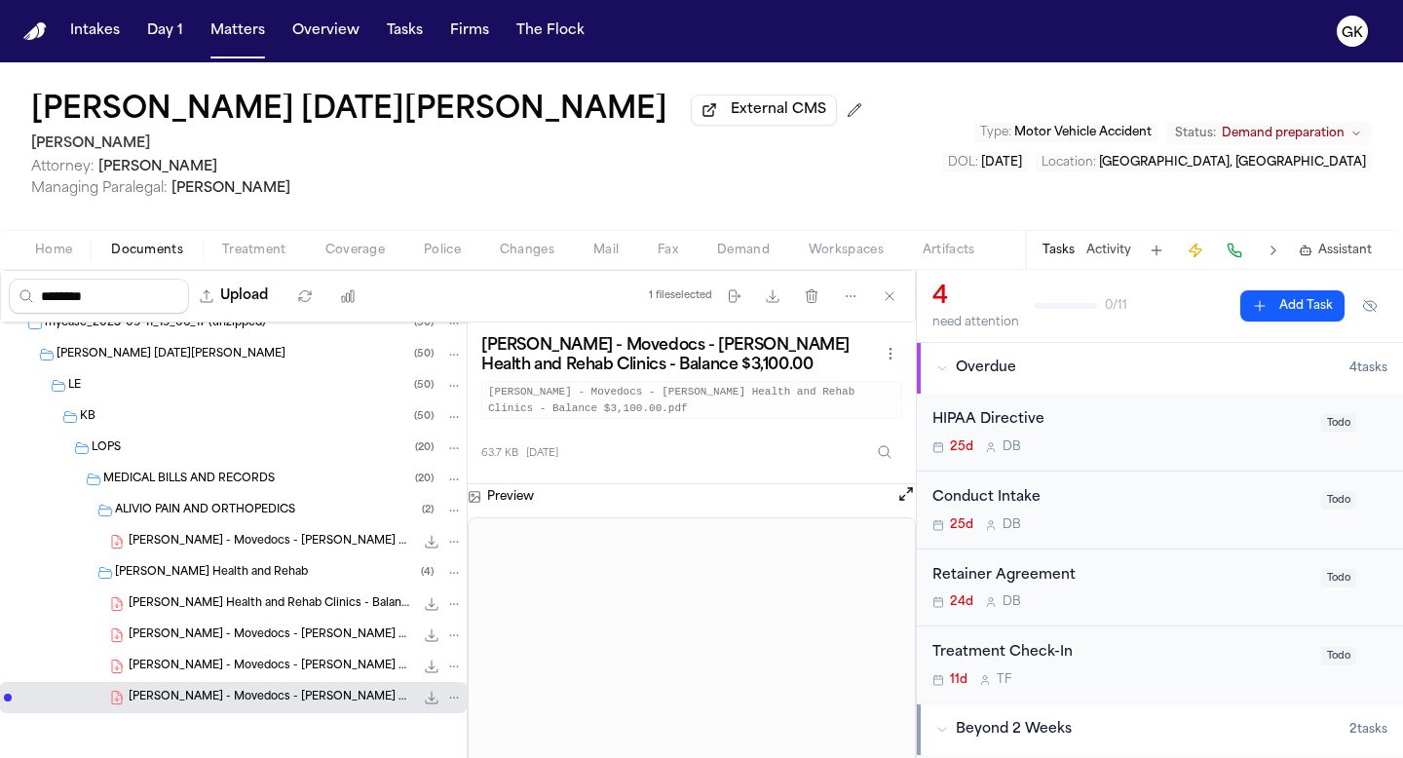
click at [274, 603] on span "[PERSON_NAME] Health and Rehab Clinics - Balance $1,735.00" at bounding box center [271, 604] width 285 height 17
